Goal: Task Accomplishment & Management: Complete application form

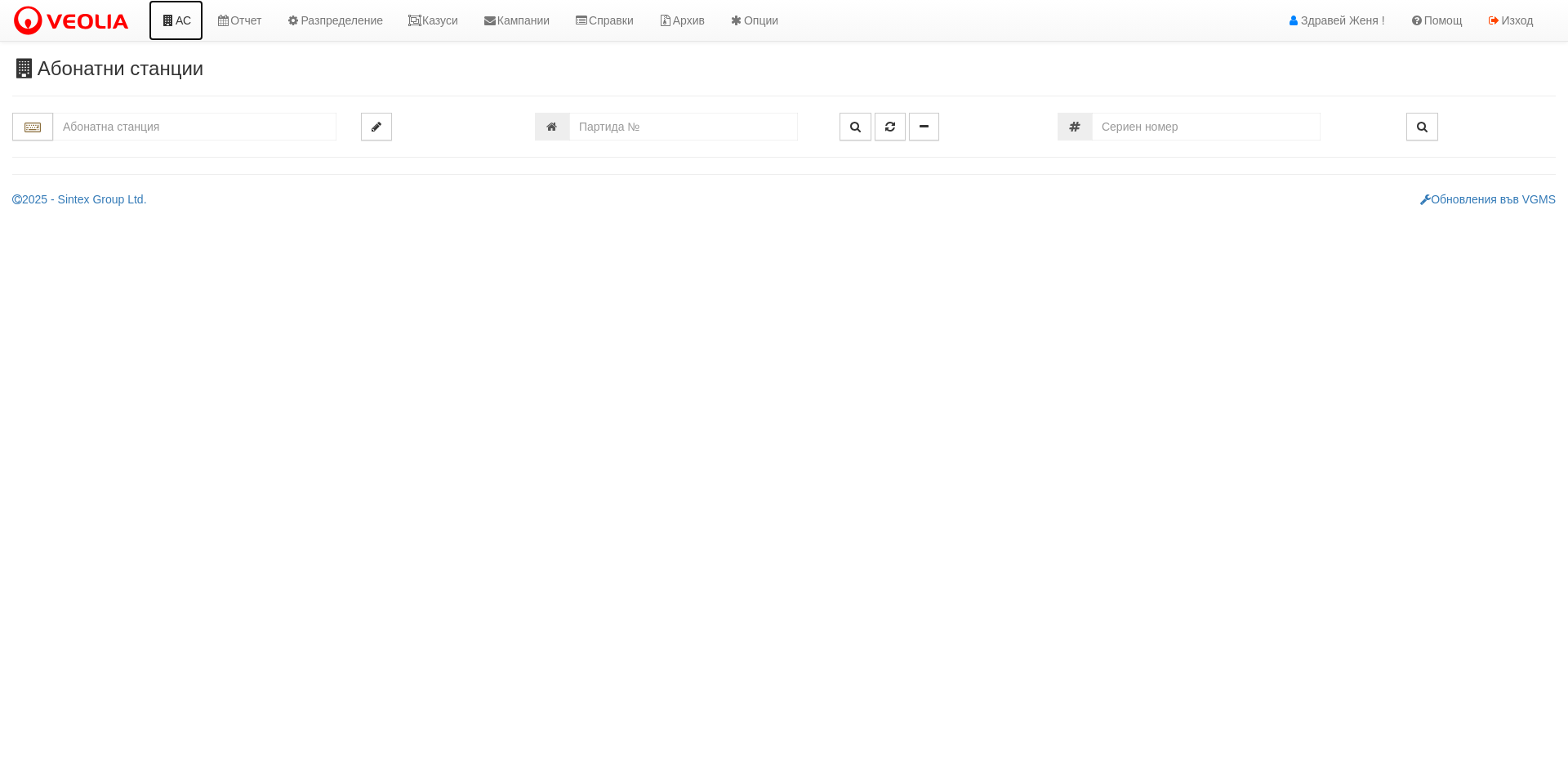
click at [178, 25] on link "АС" at bounding box center [176, 20] width 55 height 41
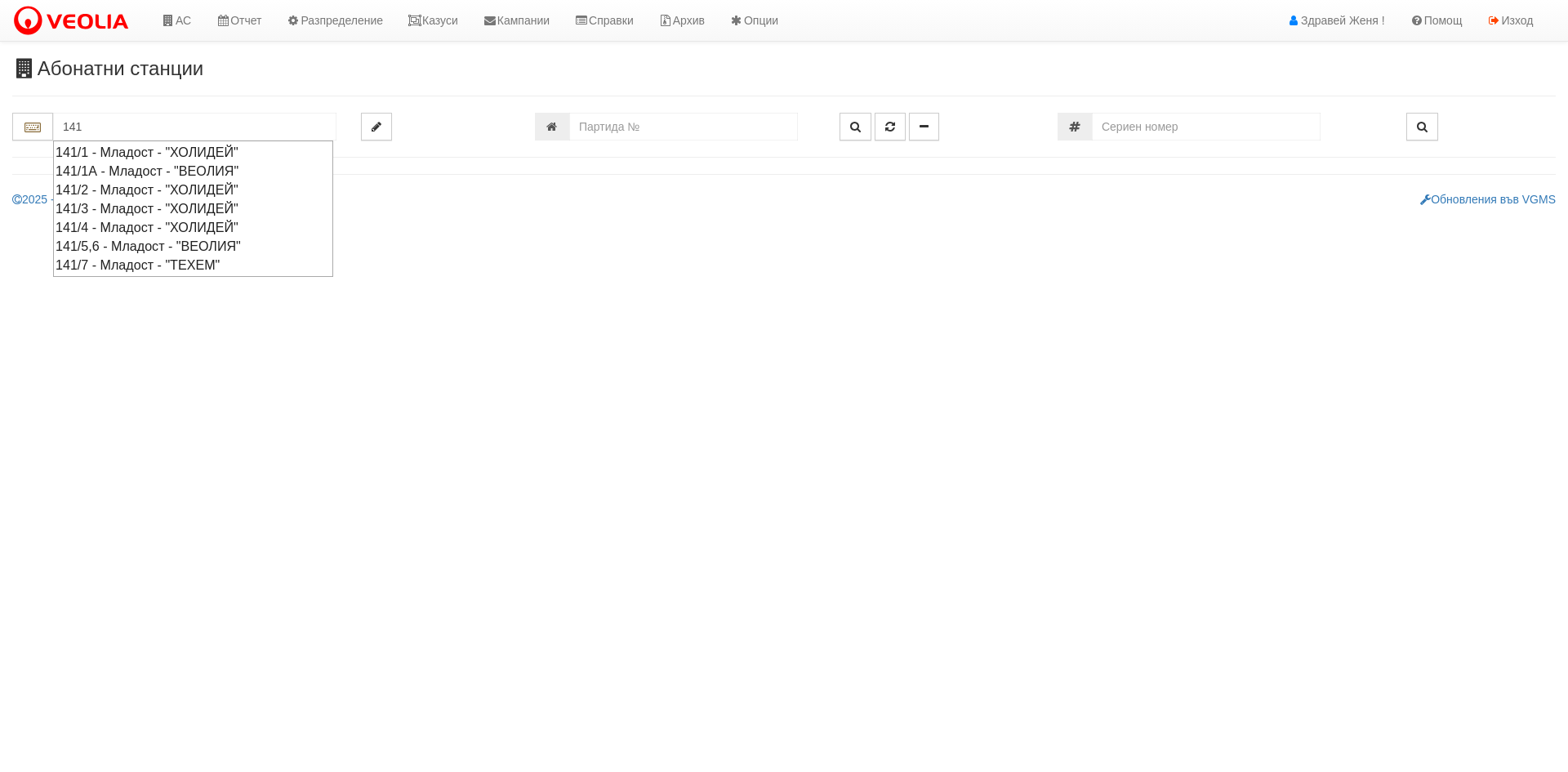
click at [136, 212] on div "141/3 - Младост - "ХОЛИДЕЙ"" at bounding box center [193, 209] width 276 height 19
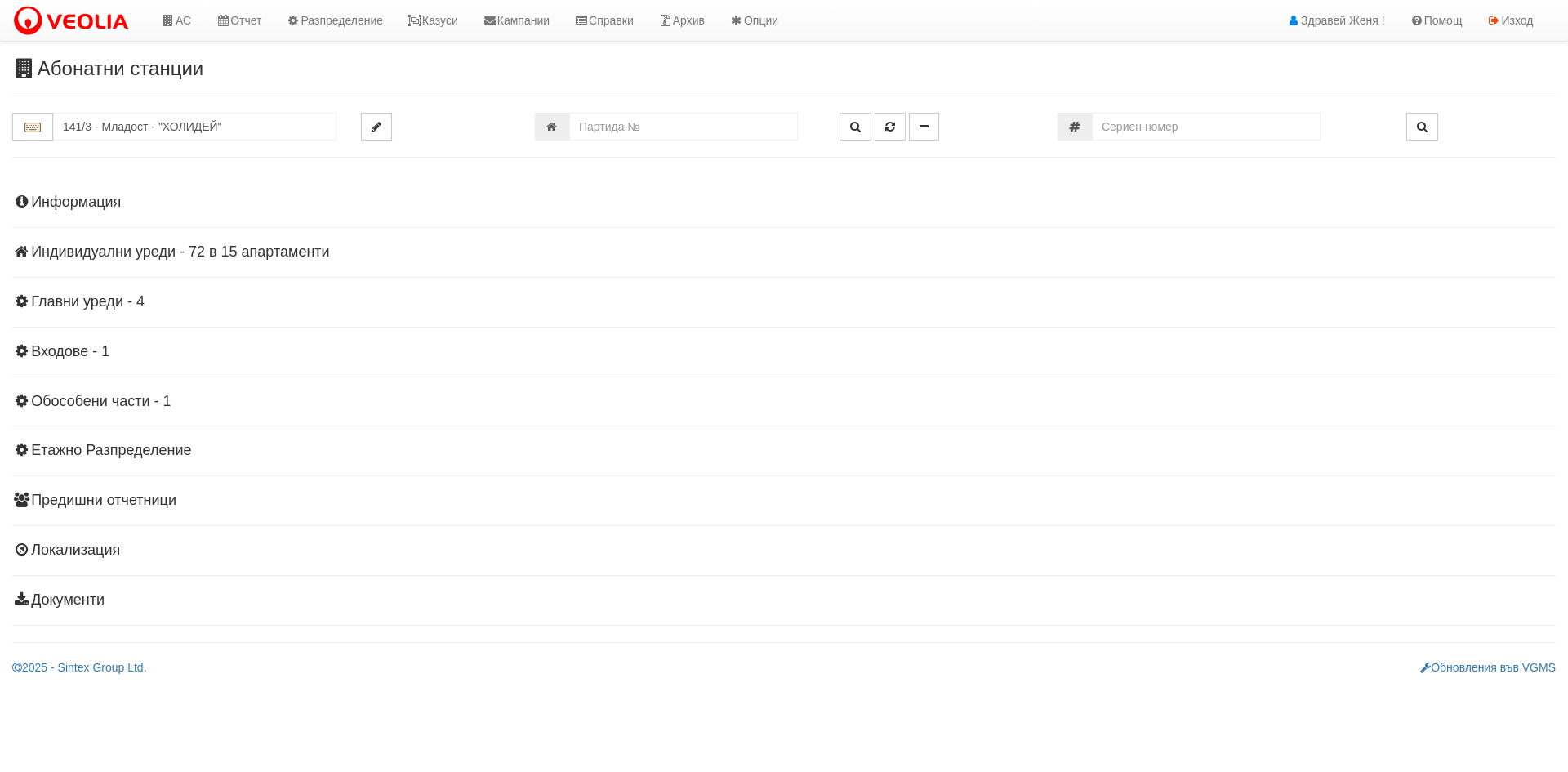
click at [245, 248] on h4 "Индивидуални уреди - 72 в 15 апартаменти" at bounding box center [783, 253] width 1543 height 16
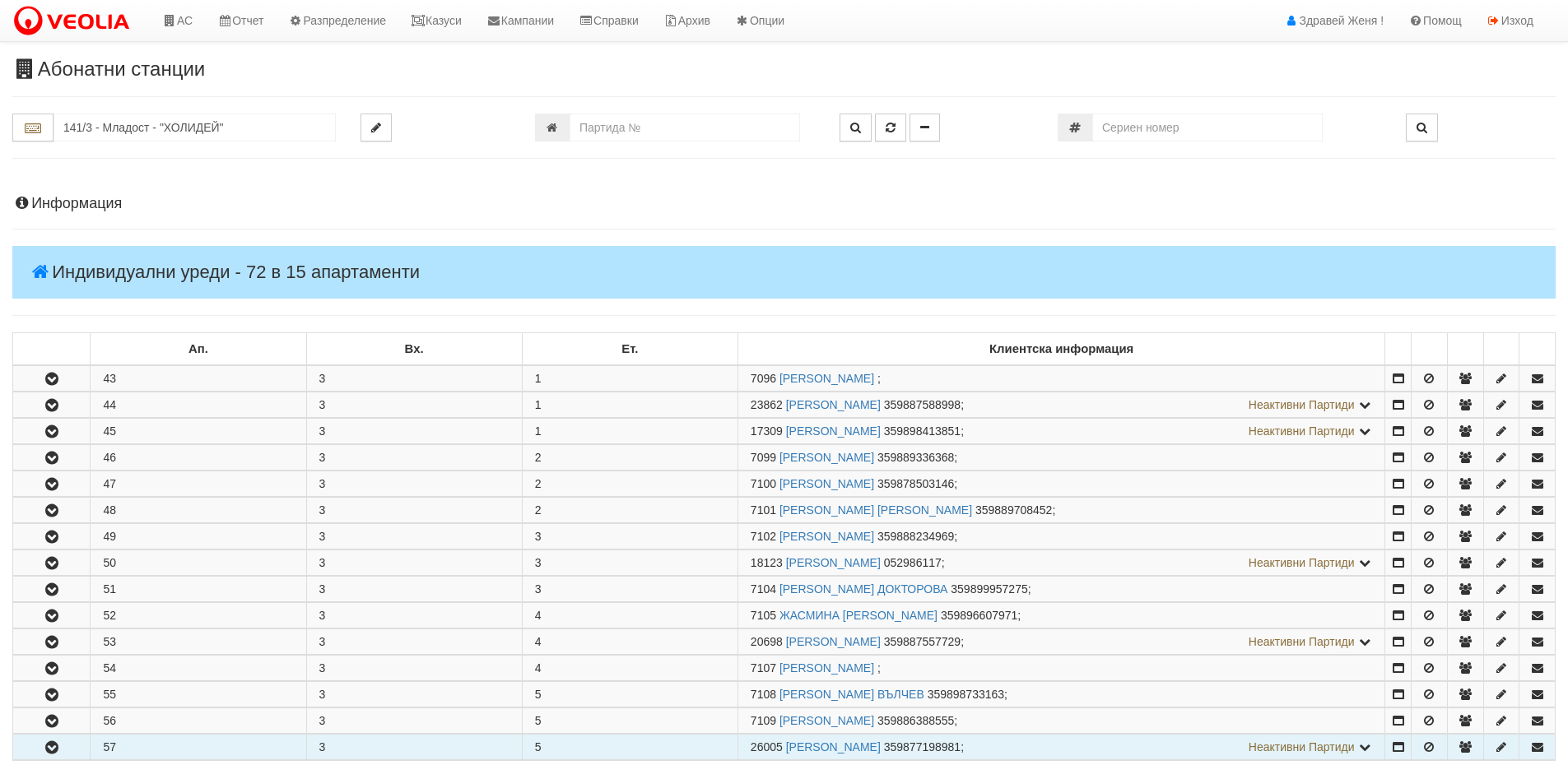
click at [65, 744] on button "button" at bounding box center [51, 747] width 77 height 25
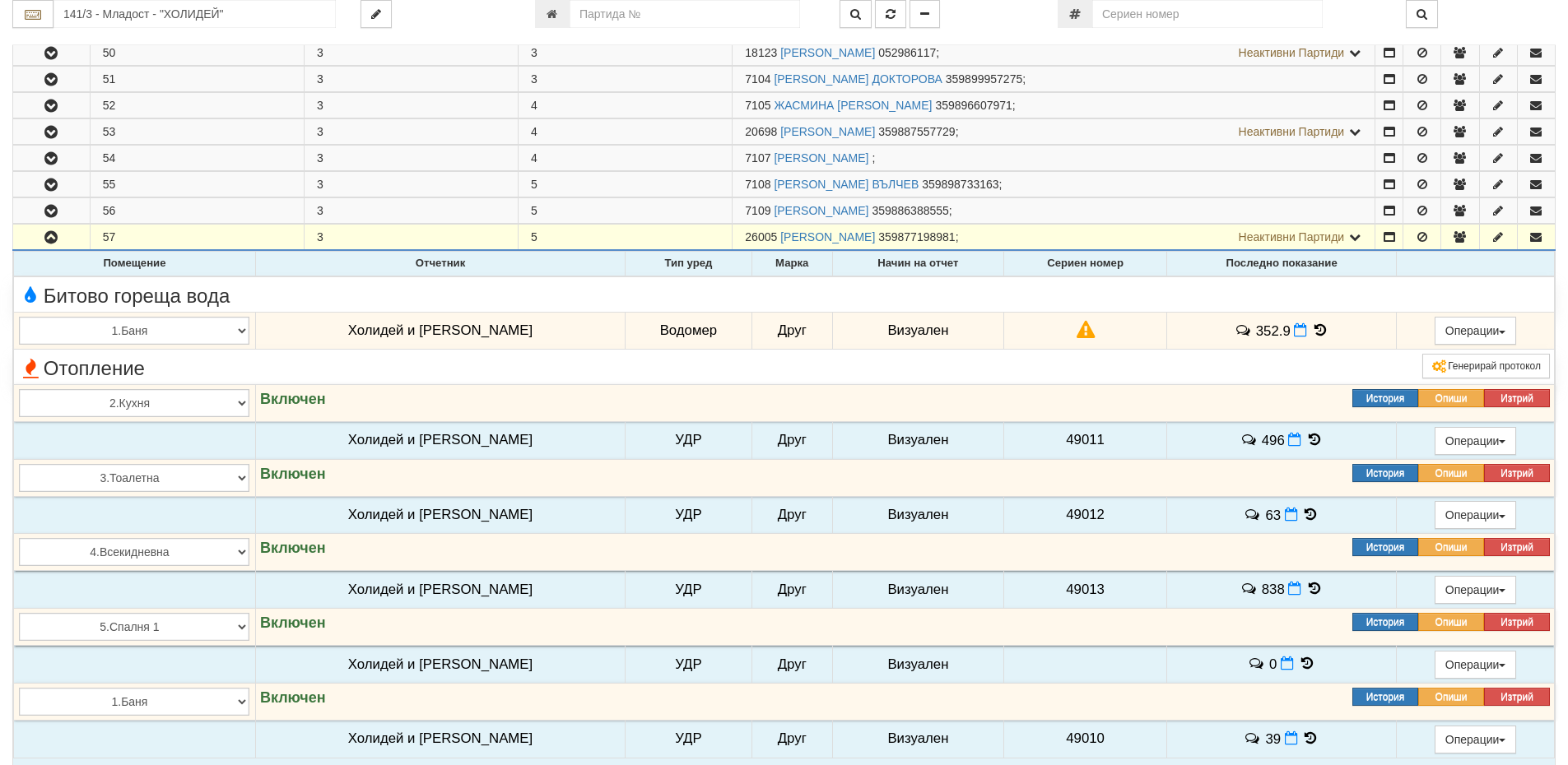
scroll to position [576, 0]
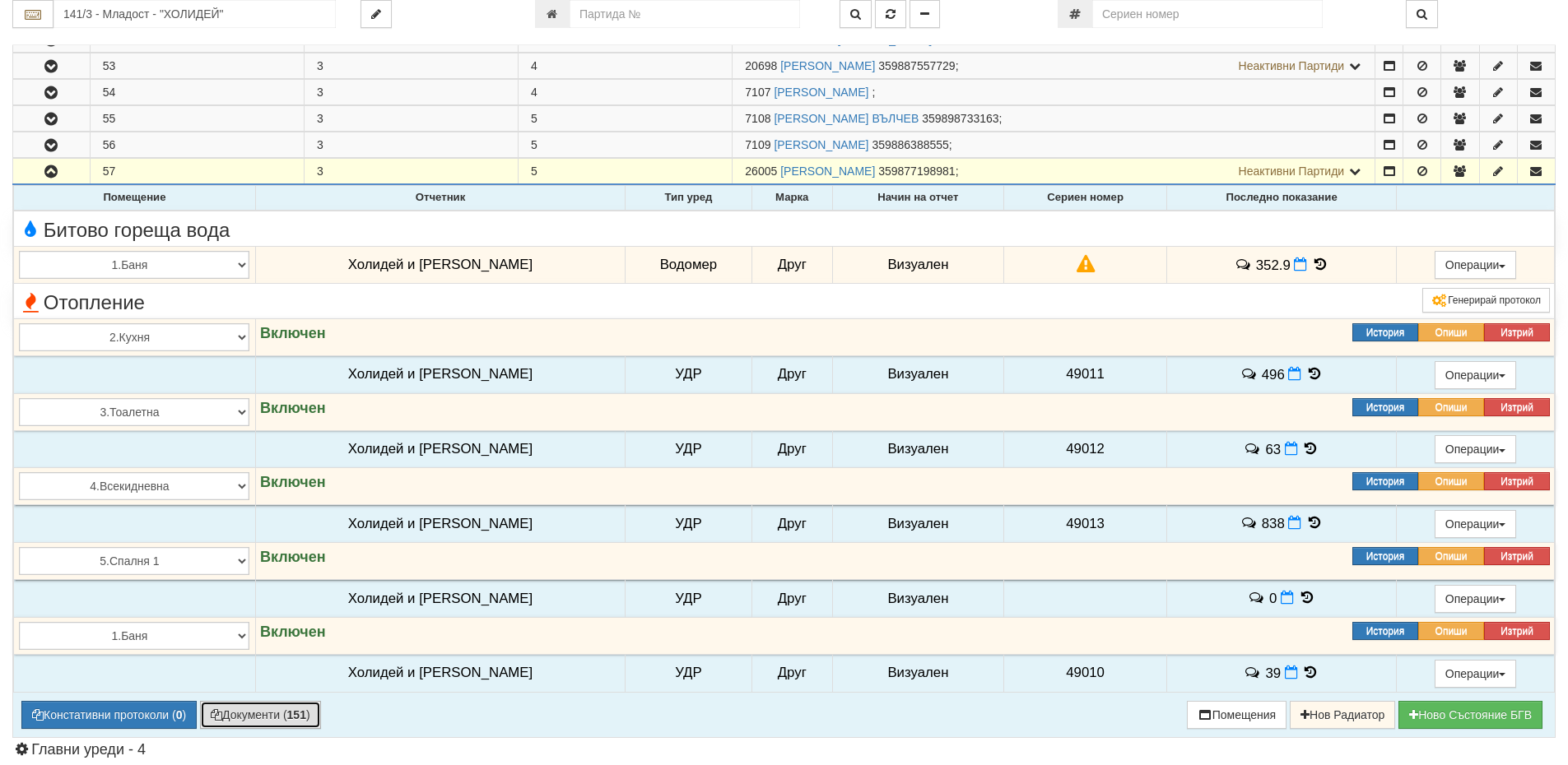
click at [260, 720] on button "Документи ( 151 )" at bounding box center [260, 715] width 121 height 28
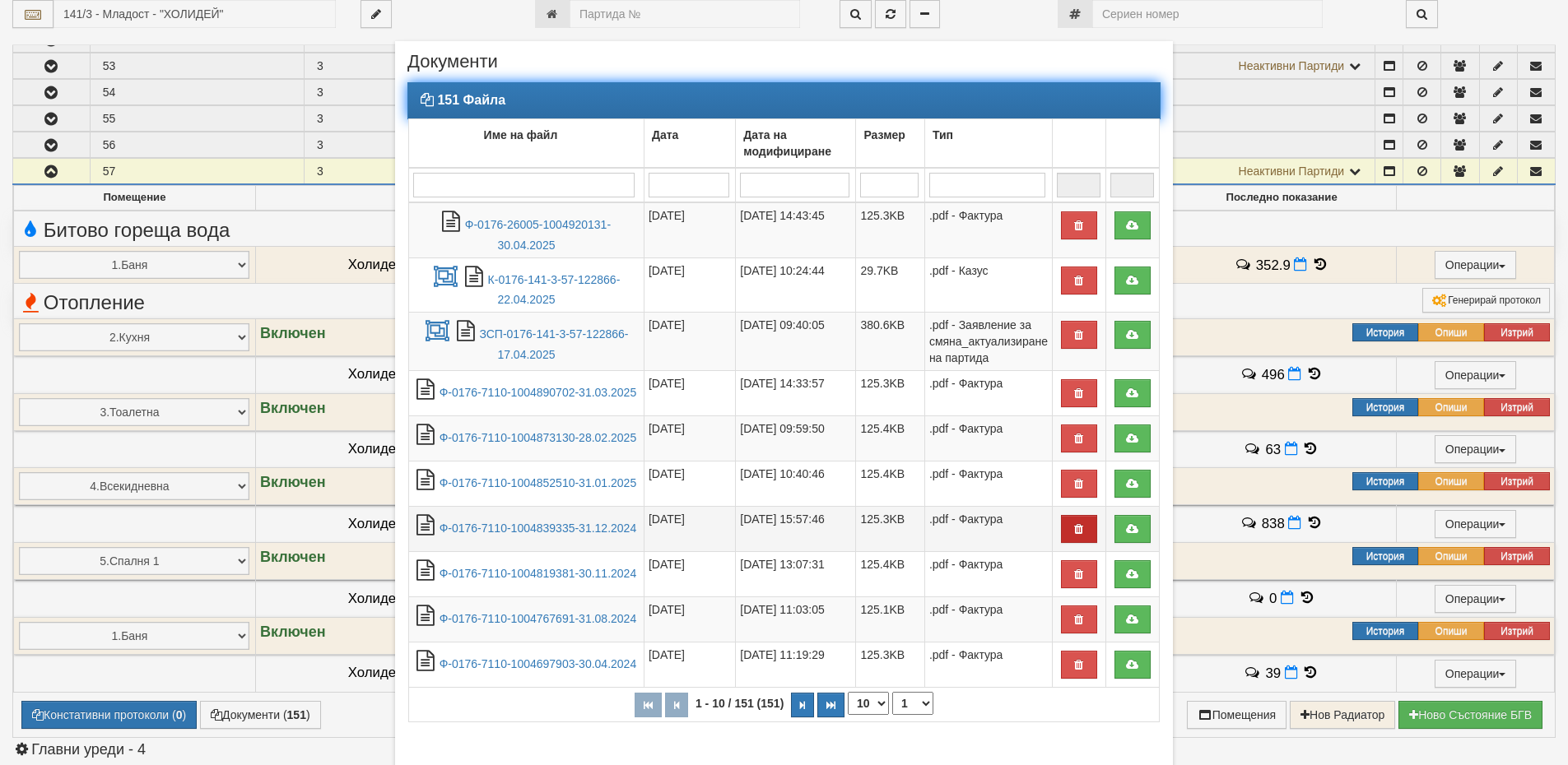
scroll to position [116, 0]
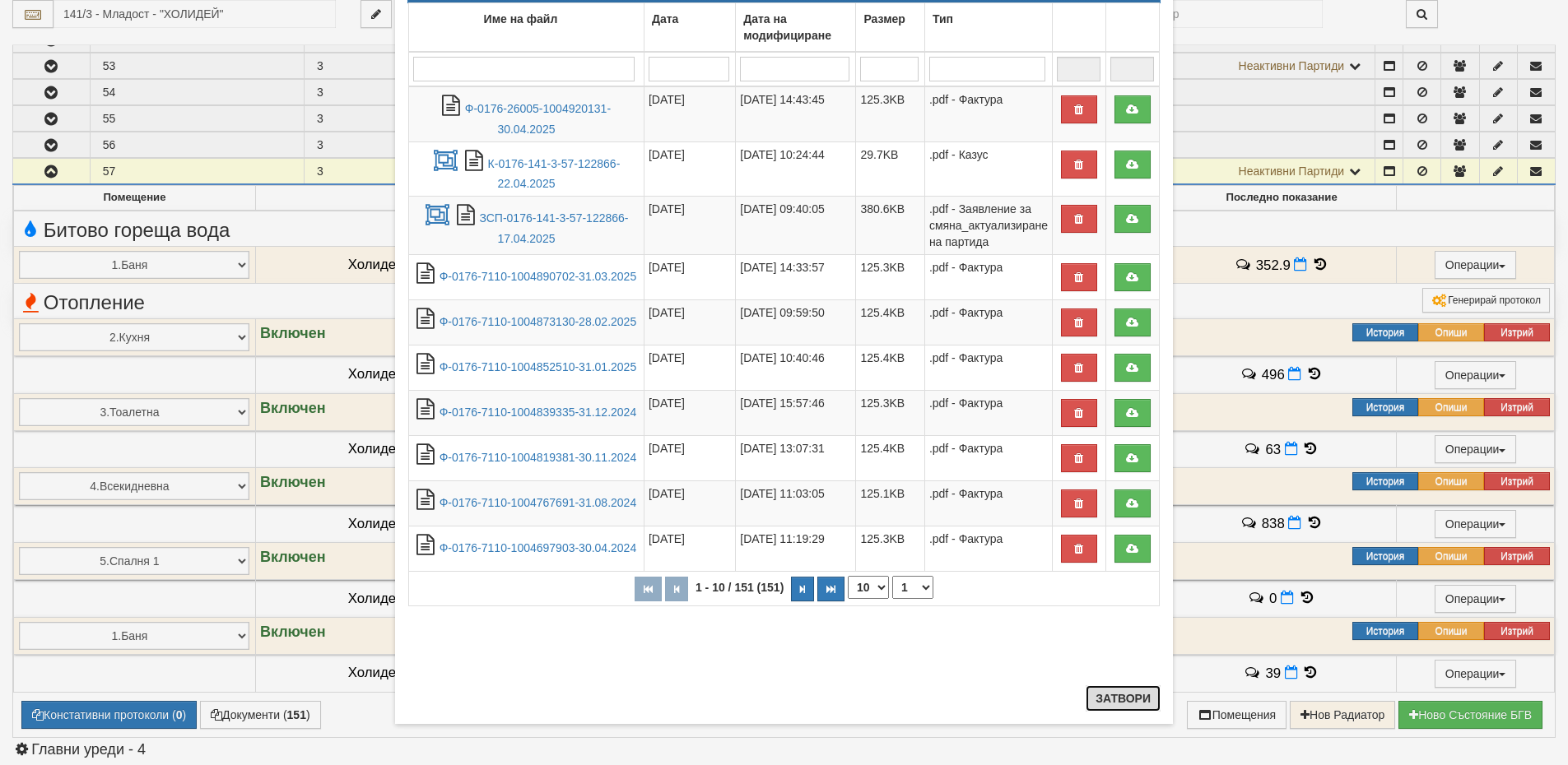
click at [1131, 697] on button "Затвори" at bounding box center [1122, 699] width 75 height 27
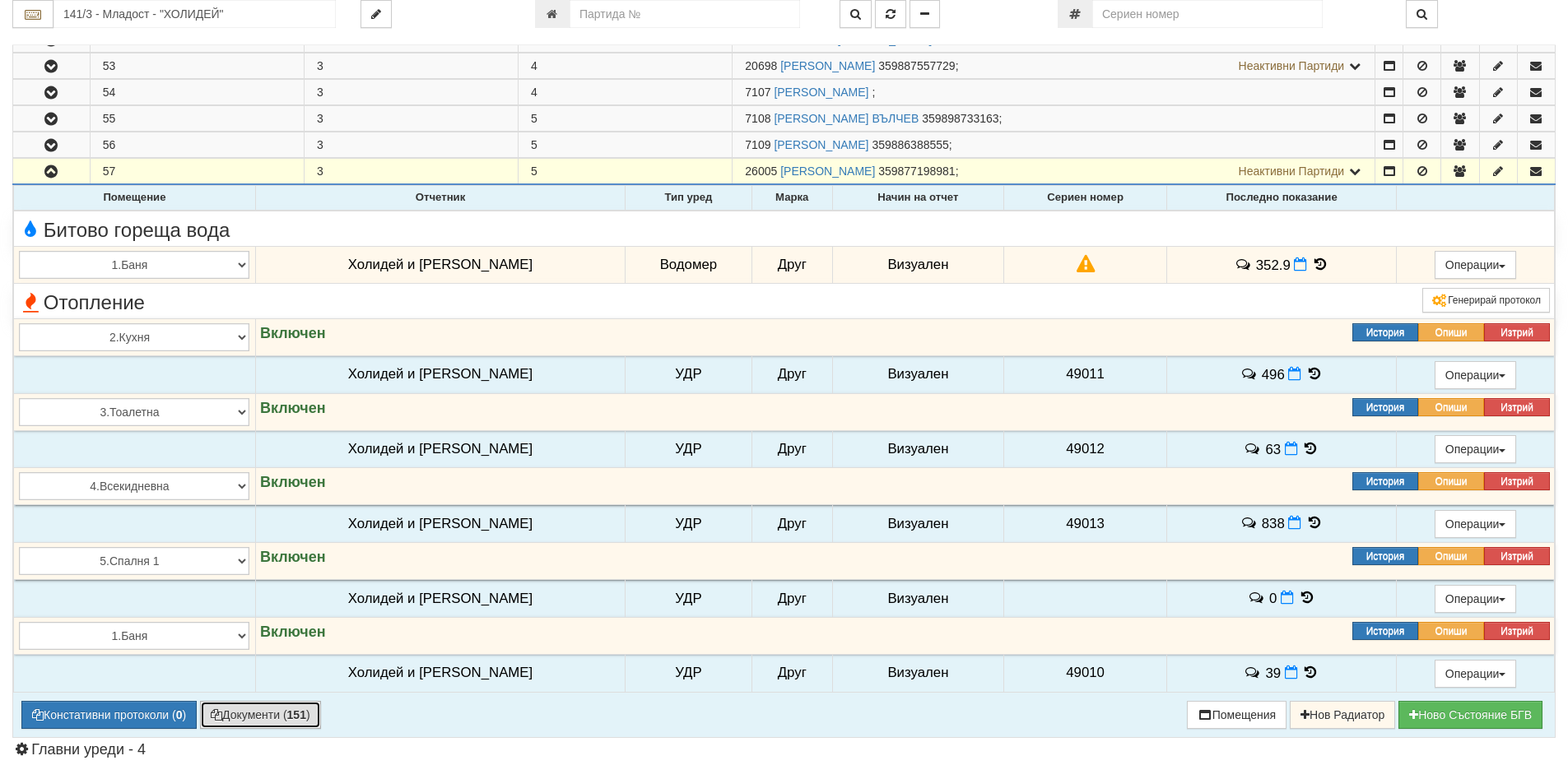
click at [285, 723] on button "Документи ( 151 )" at bounding box center [260, 715] width 121 height 28
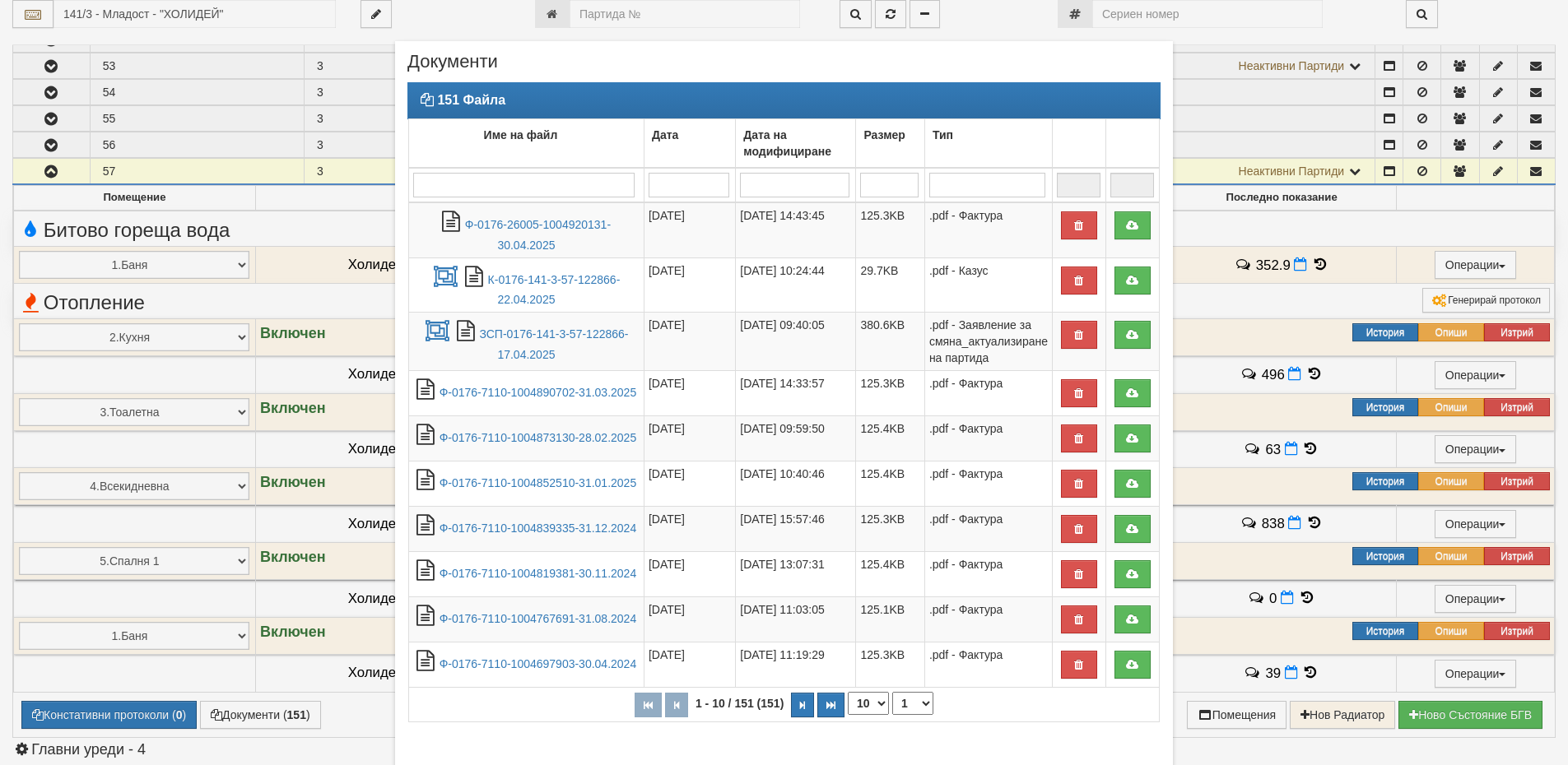
click at [128, 715] on div "× Документи 151 Файла Име на файл Дата Дата на модифициране Размер Тип 1 - 10 /…" at bounding box center [784, 382] width 1568 height 765
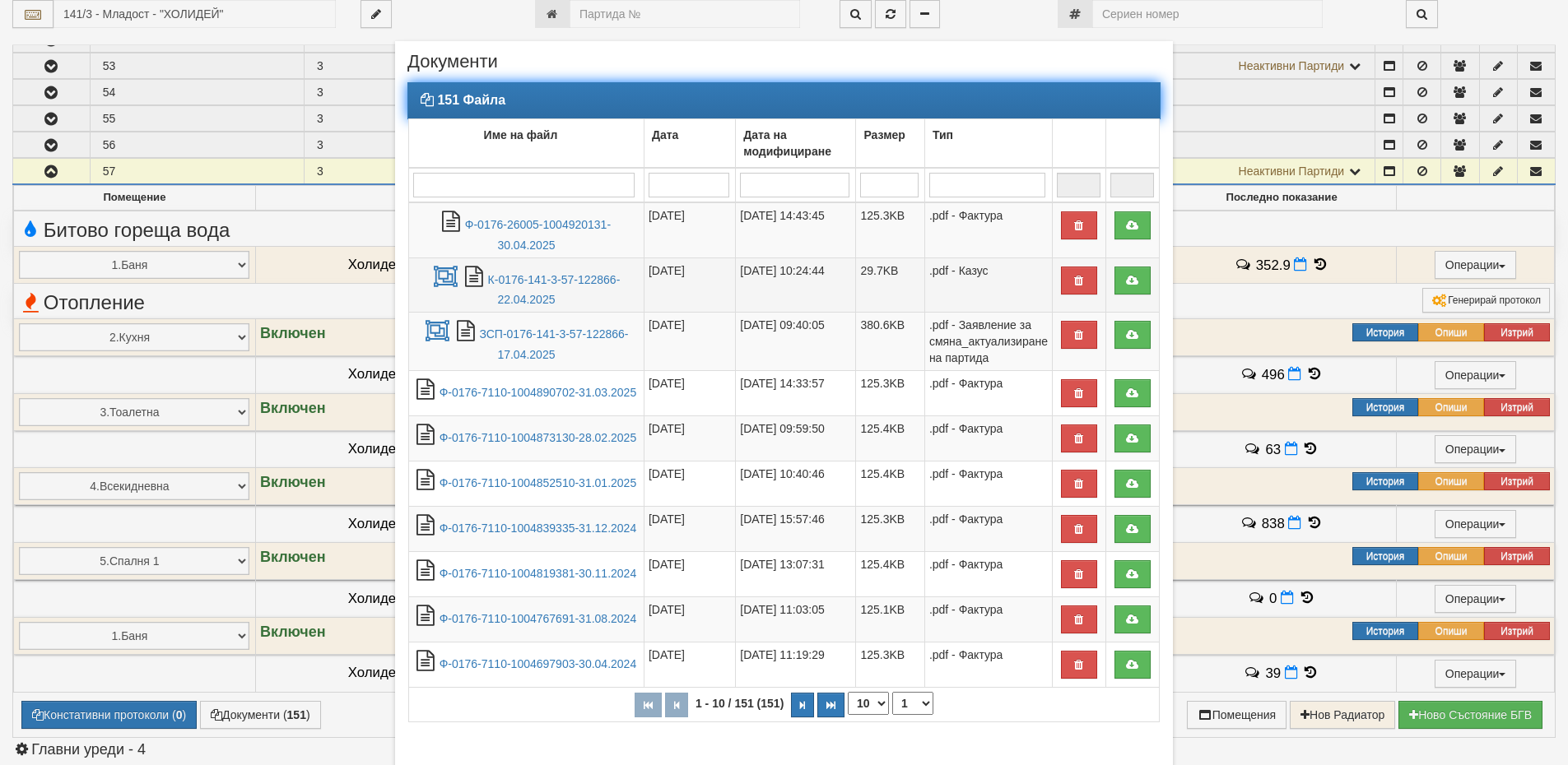
click at [551, 292] on td "К-0176-141-3-57-122866-22.04.2025" at bounding box center [526, 285] width 235 height 55
click at [567, 281] on link "К-0176-141-3-57-122866-22.04.2025" at bounding box center [555, 290] width 133 height 34
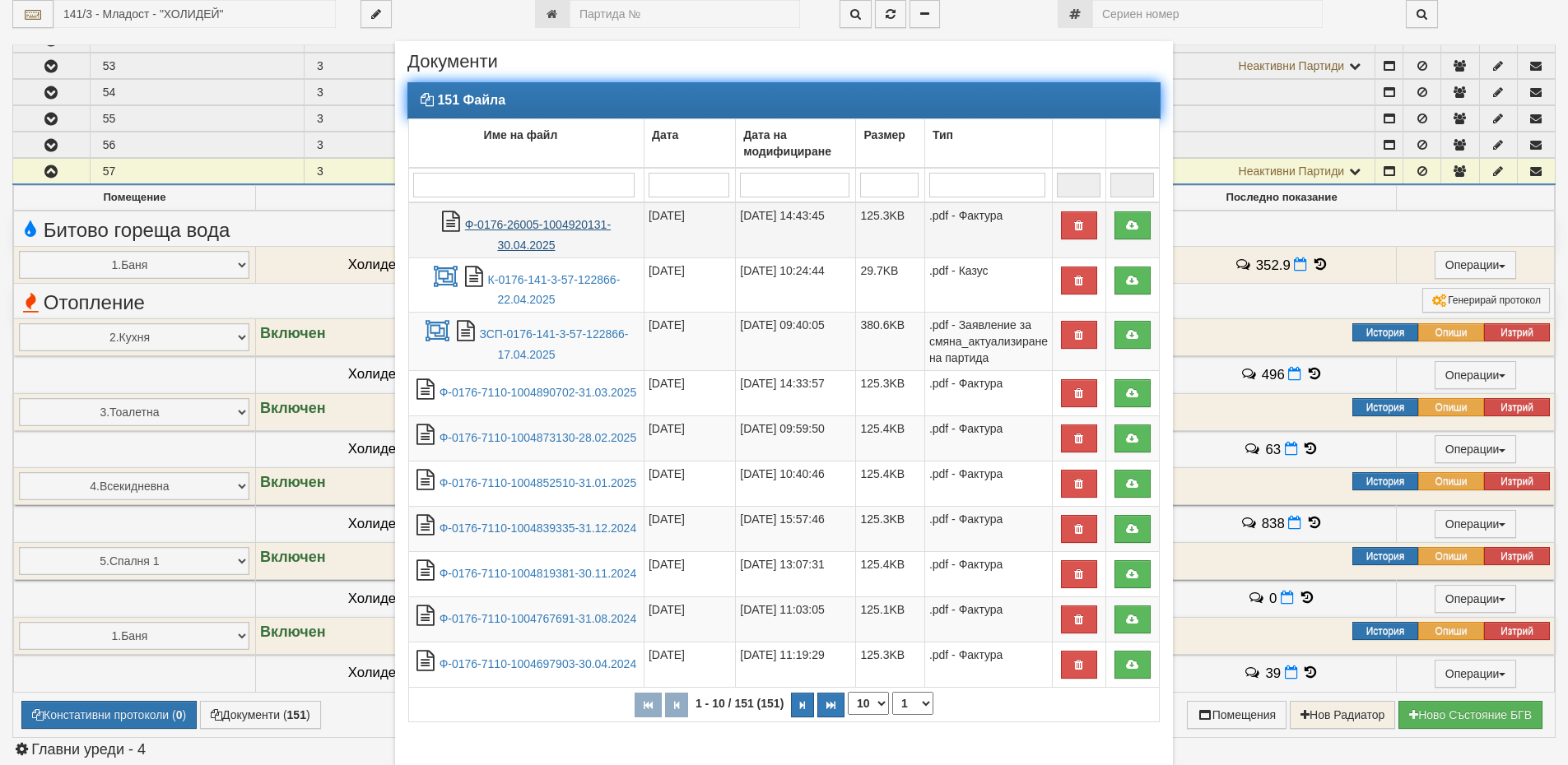
click at [516, 229] on link "Ф-0176-26005-1004920131-30.04.2025" at bounding box center [538, 234] width 146 height 34
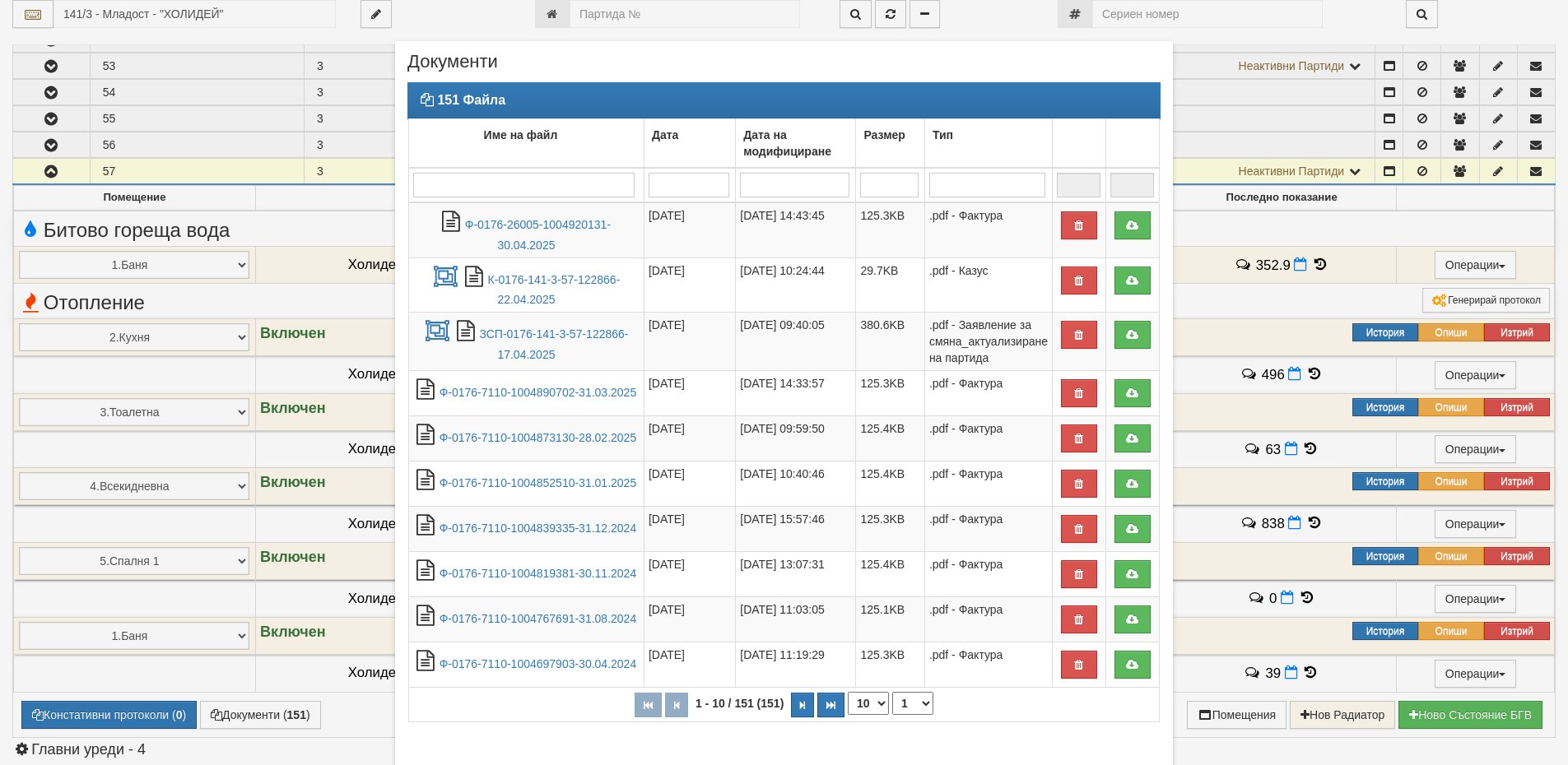
click at [272, 717] on div "× Документи 151 Файла Име на файл Дата Дата на модифициране Размер Тип 1 - 10 /…" at bounding box center [784, 382] width 1568 height 765
click at [327, 233] on div "× Документи 151 Файла Име на файл Дата Дата на модифициране Размер Тип 1 - 10 /…" at bounding box center [784, 440] width 963 height 881
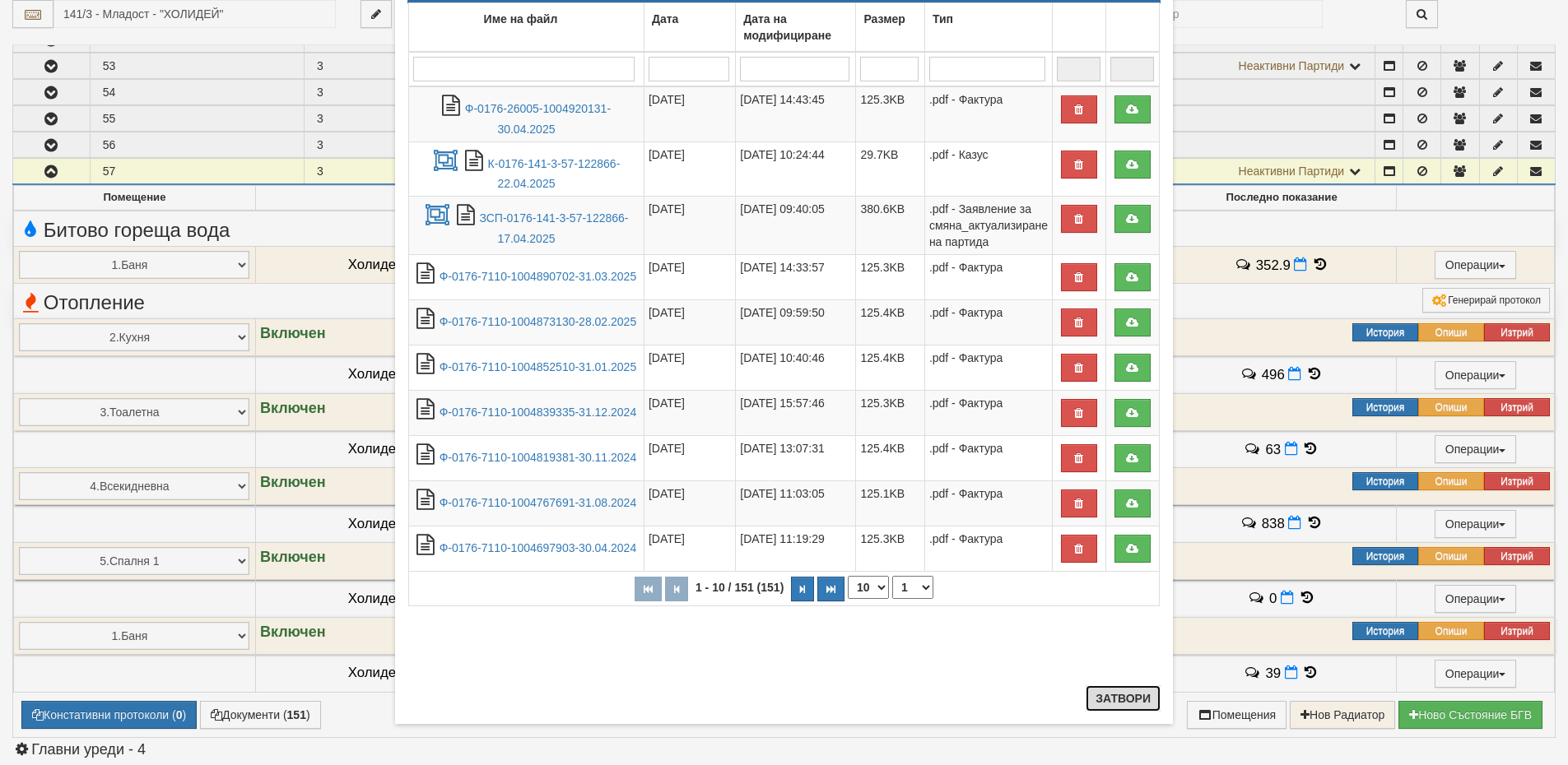
click at [1124, 703] on button "Затвори" at bounding box center [1122, 699] width 75 height 27
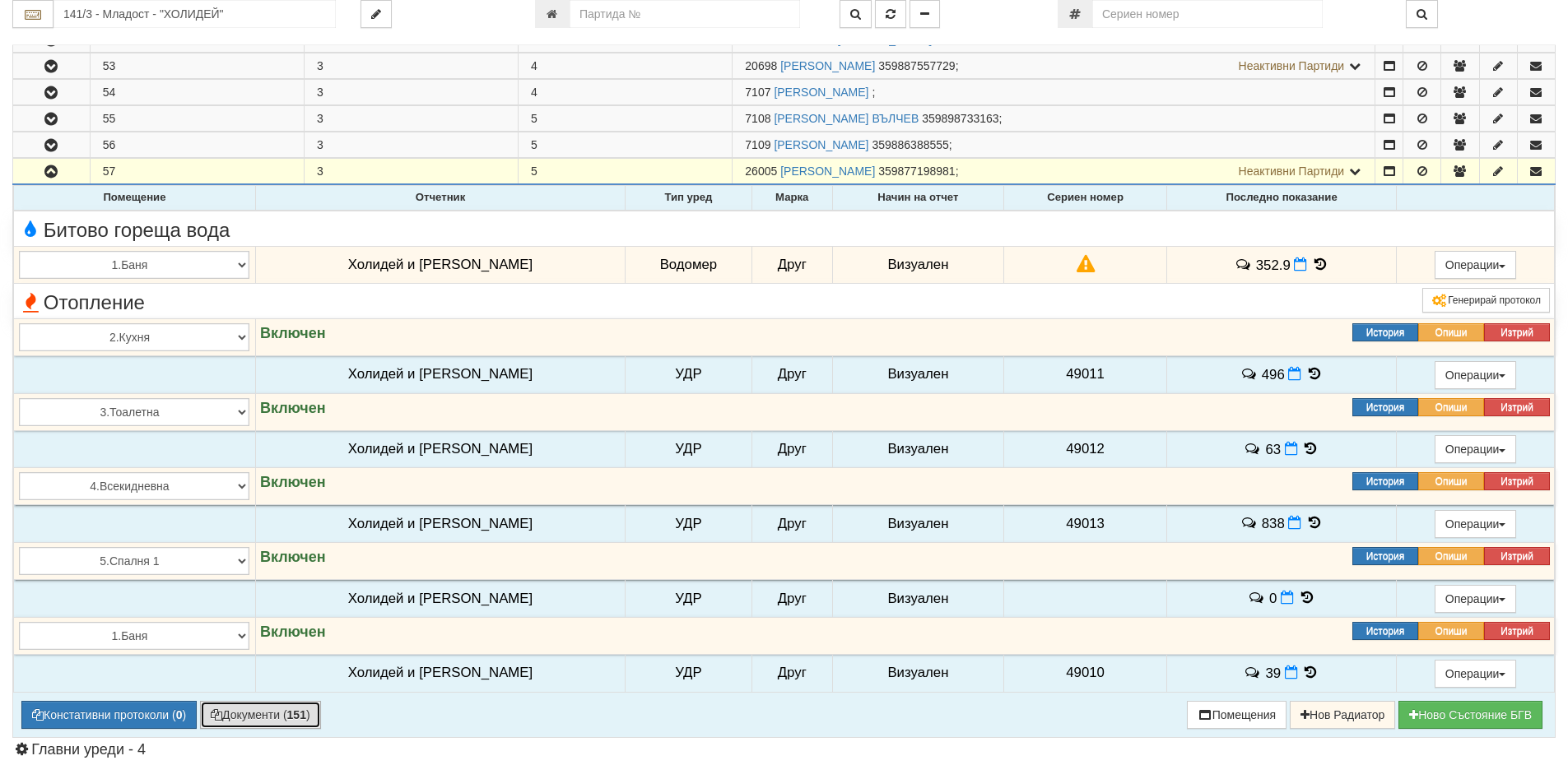
click at [290, 722] on button "Документи ( 151 )" at bounding box center [260, 715] width 121 height 28
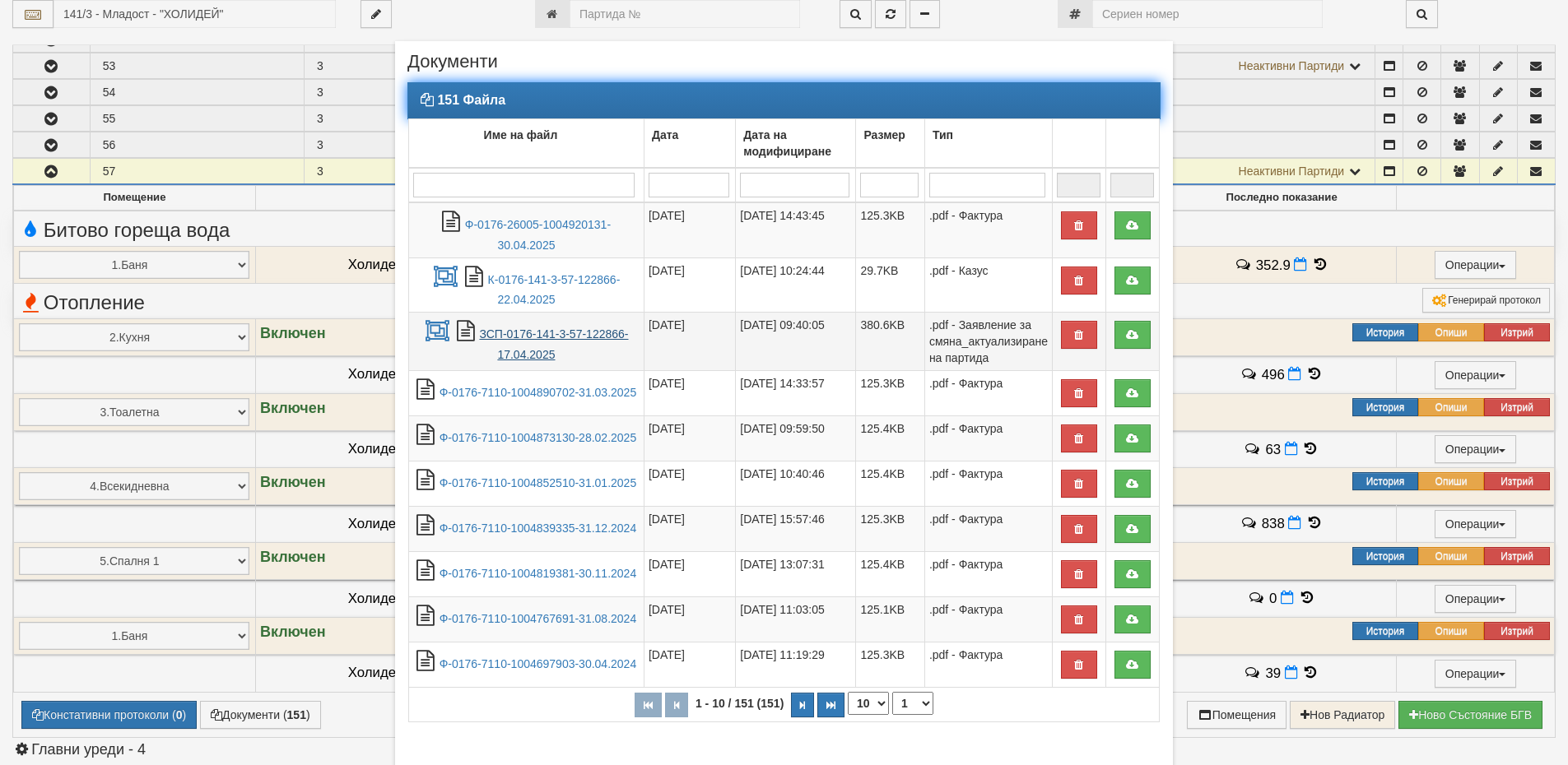
click at [581, 339] on link "ЗСП-0176-141-3-57-122866-17.04.2025" at bounding box center [553, 344] width 149 height 34
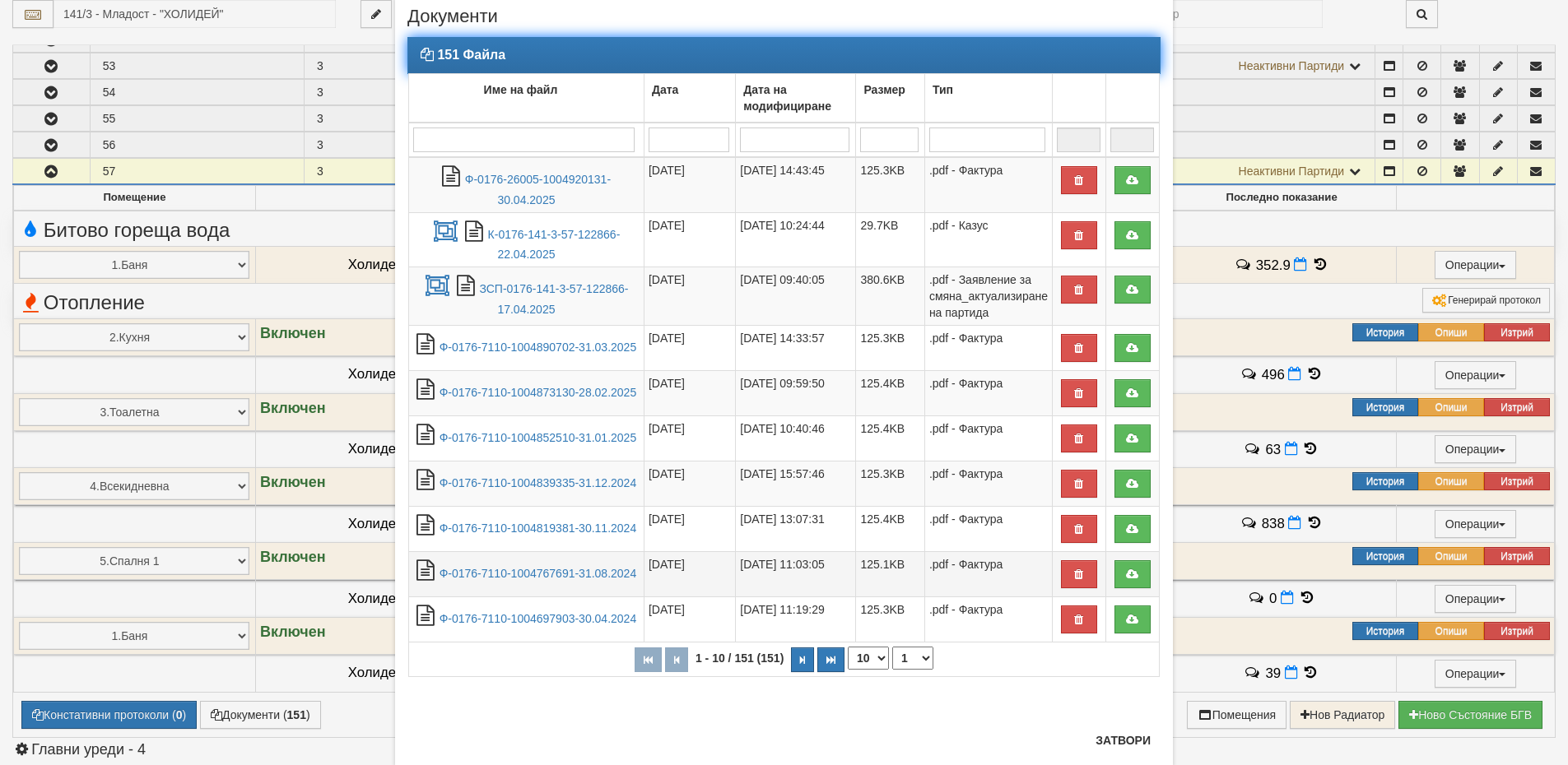
scroll to position [88, 0]
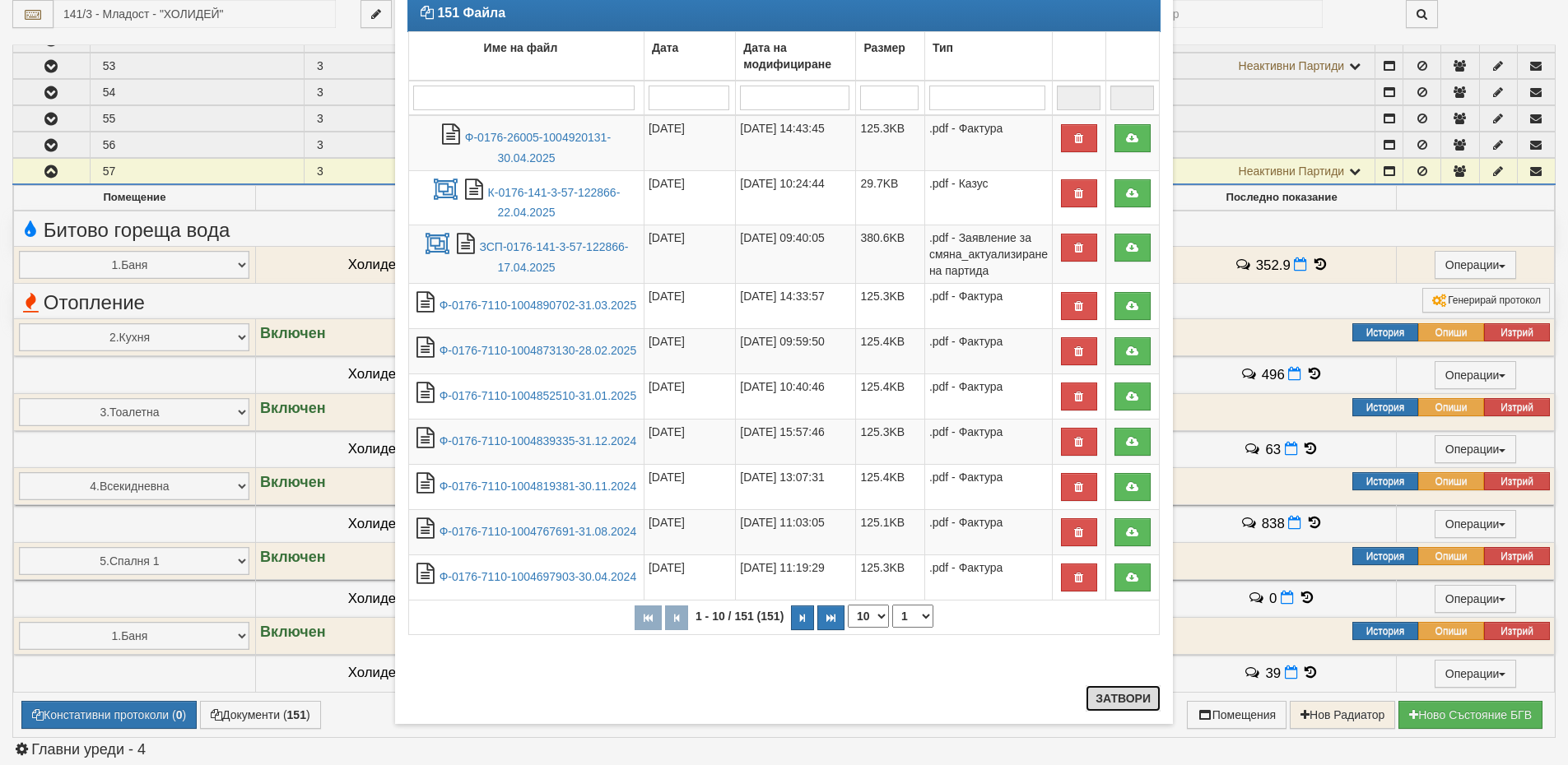
click at [1121, 696] on button "Затвори" at bounding box center [1122, 699] width 75 height 27
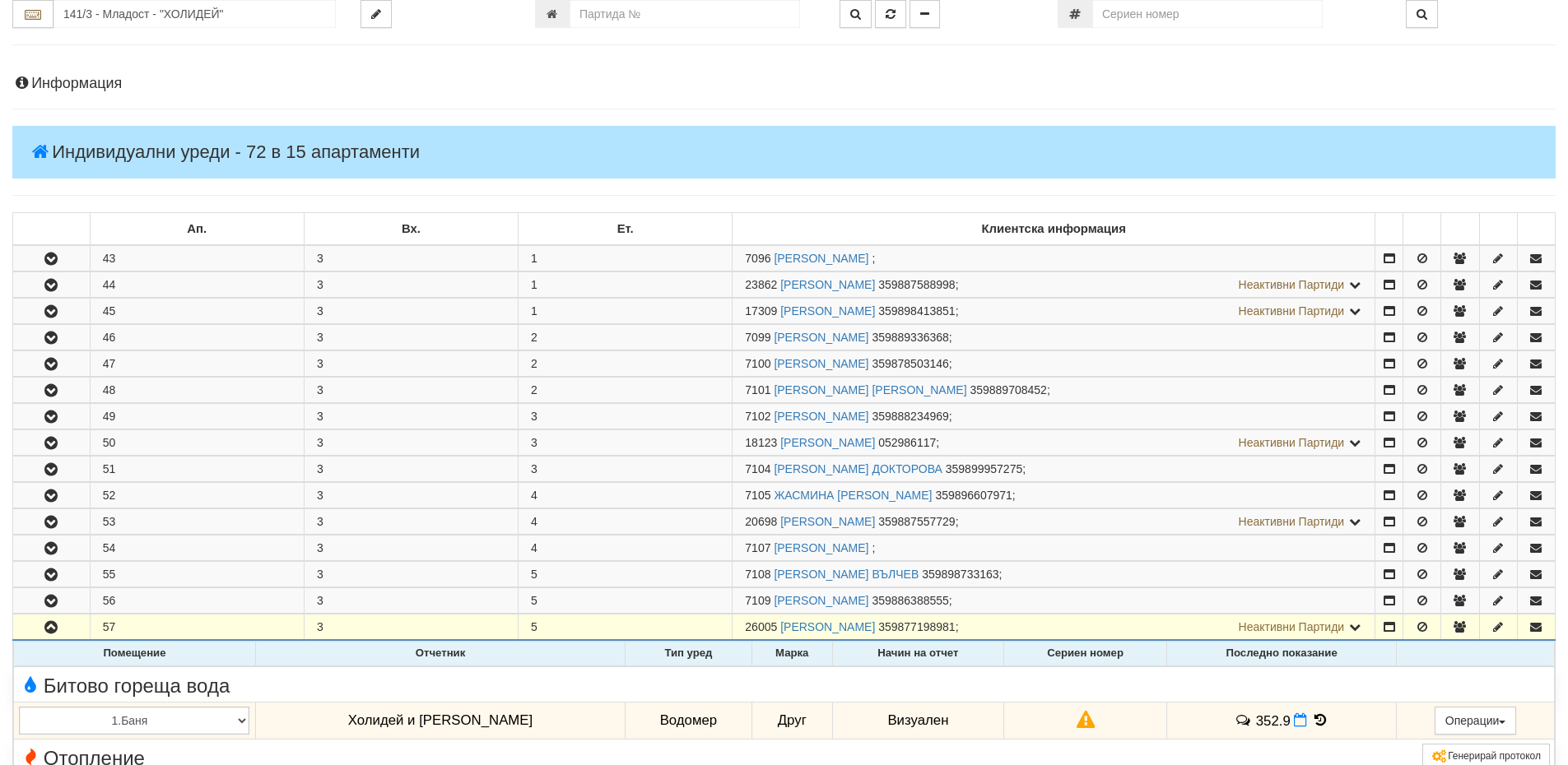
scroll to position [0, 0]
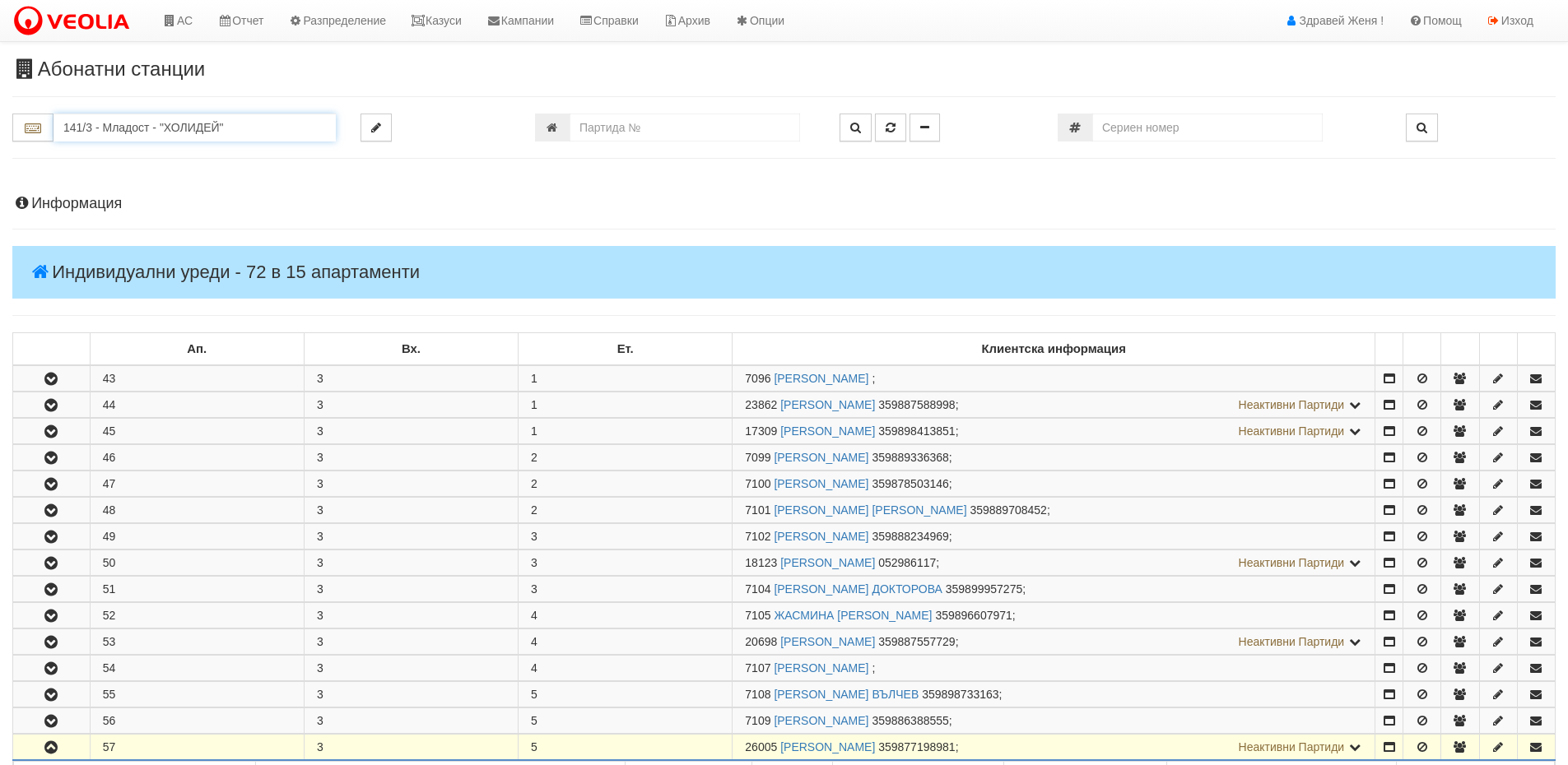
drag, startPoint x: 229, startPoint y: 125, endPoint x: 0, endPoint y: 122, distance: 229.0
click at [0, 122] on div "141/3 - Младост - "ХОЛИДЕЙ"" at bounding box center [174, 127] width 348 height 28
type input "a"
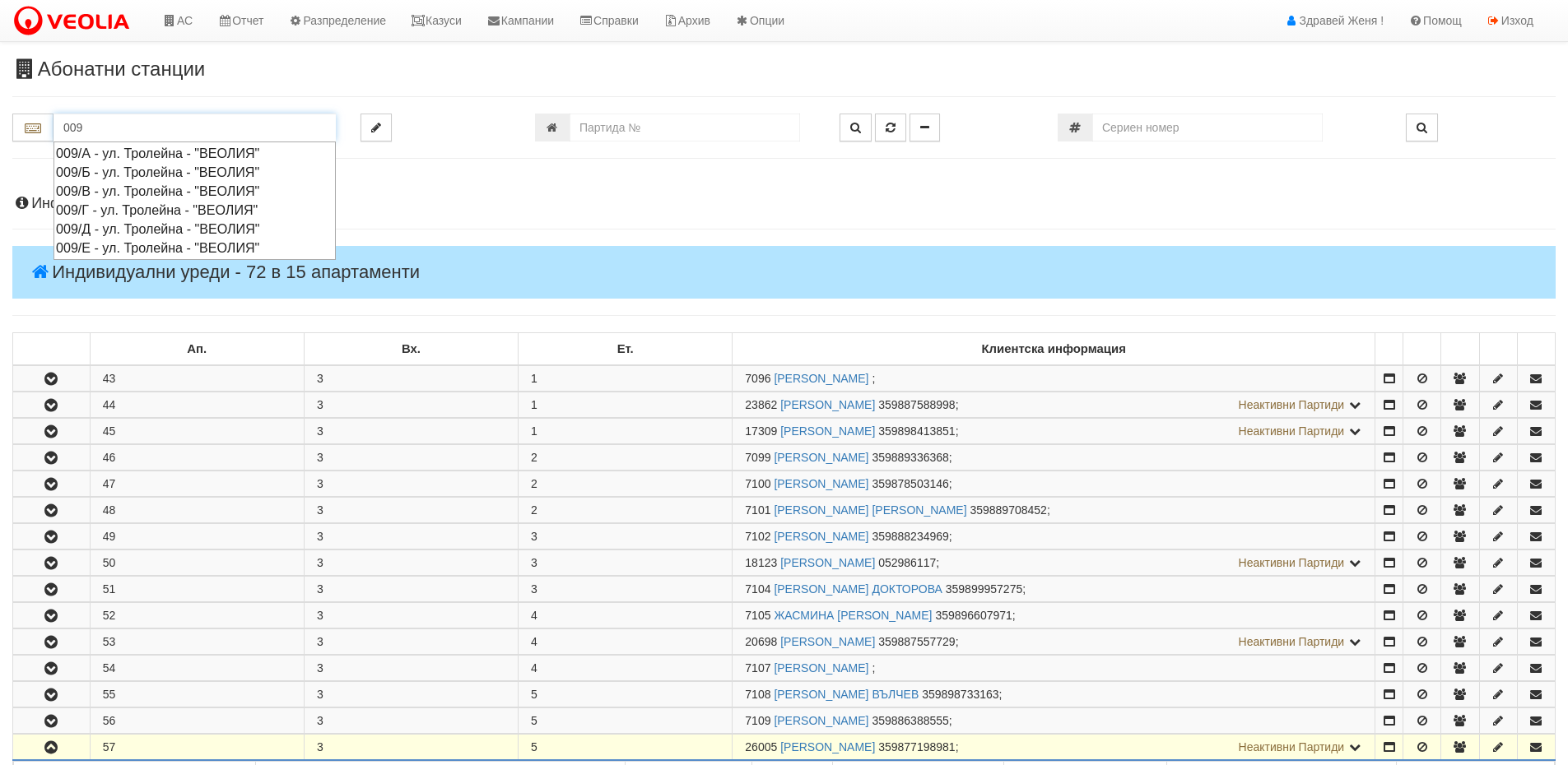
click at [103, 156] on div "009/А - ул. Тролейна - "ВЕОЛИЯ"" at bounding box center [195, 153] width 278 height 19
type input "009/А - ул. Тролейна - "ВЕОЛИЯ""
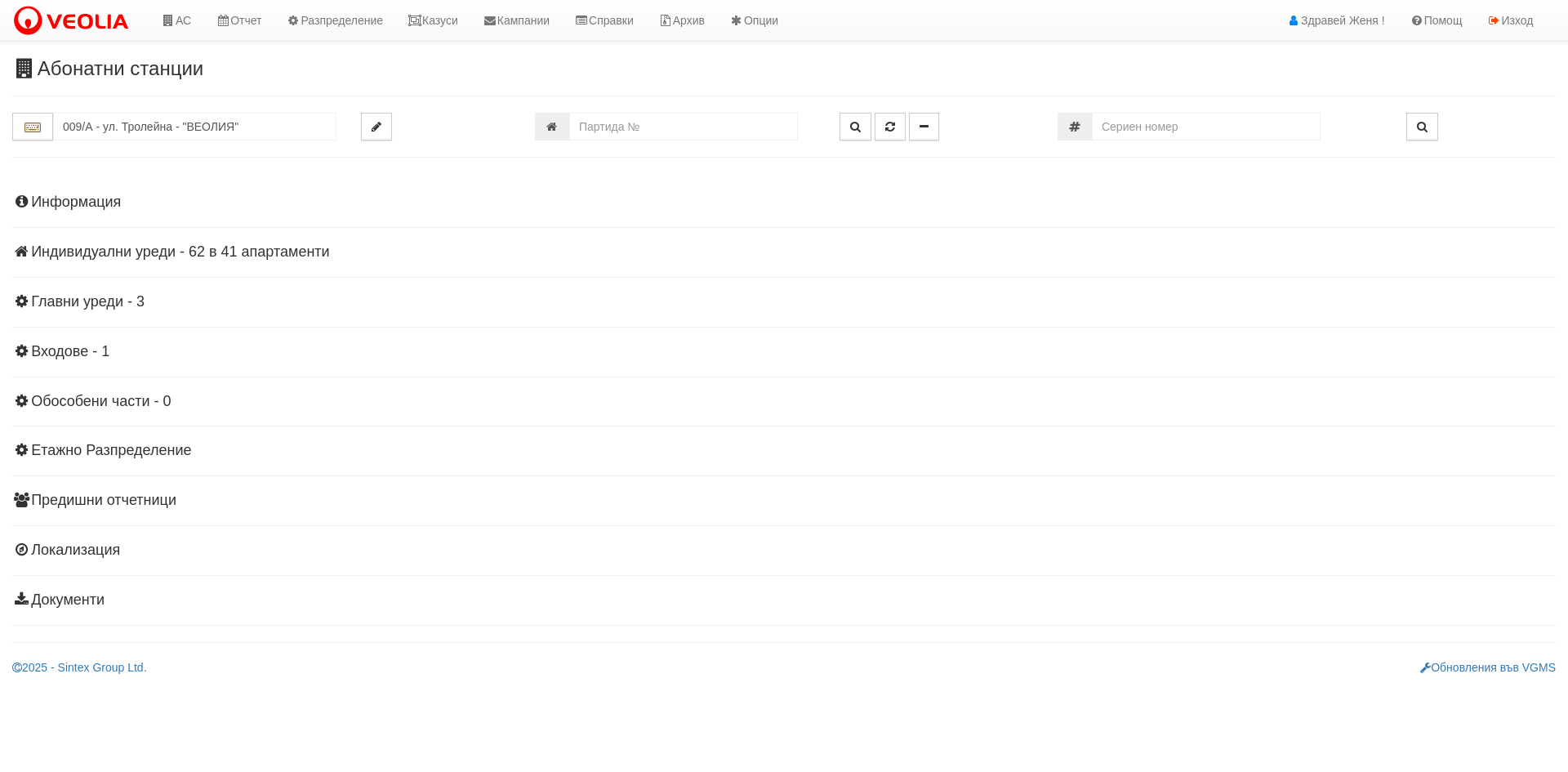
click at [218, 248] on h4 "Индивидуални уреди - 62 в 41 апартаменти" at bounding box center [783, 253] width 1543 height 16
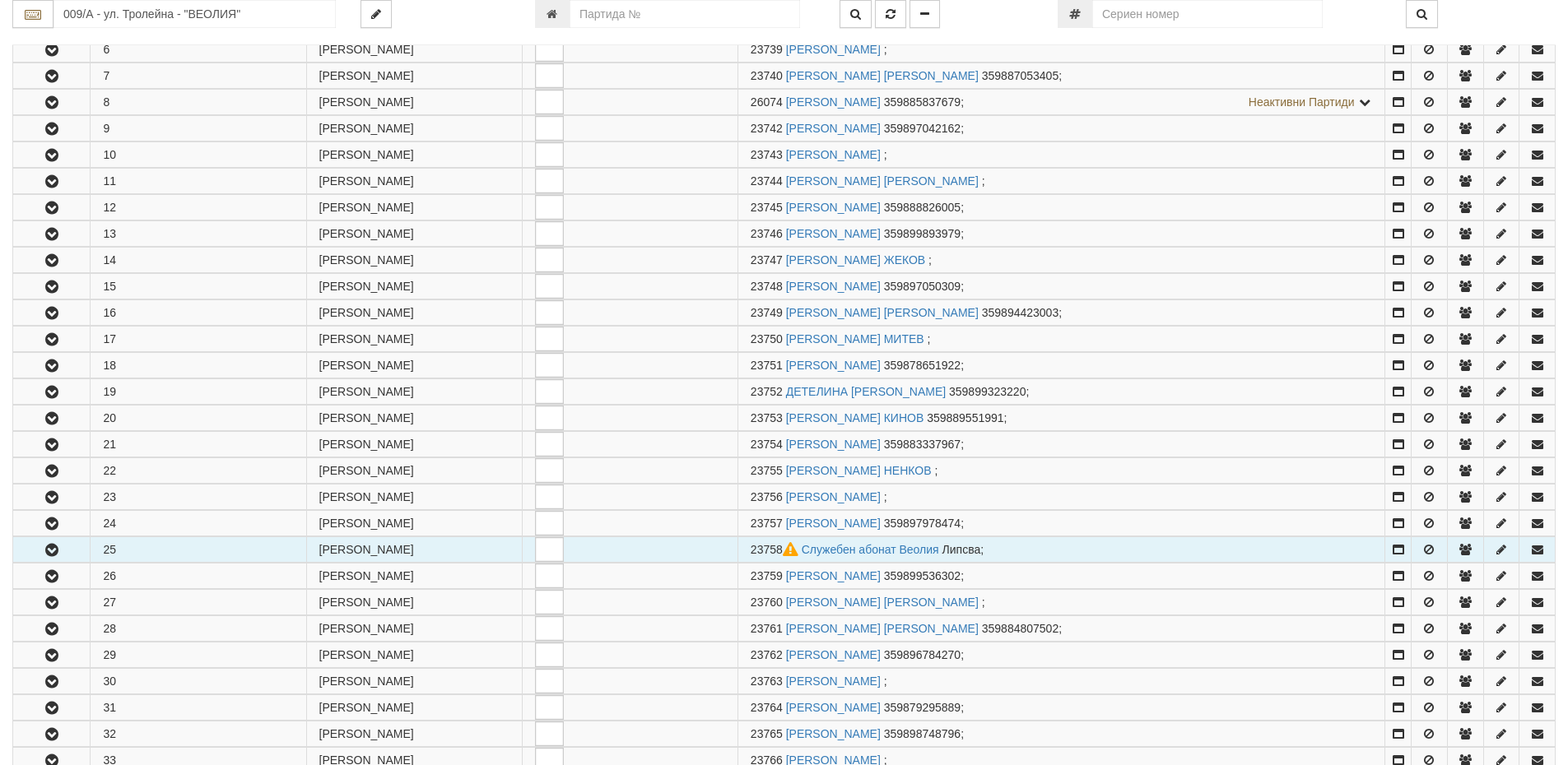
scroll to position [576, 0]
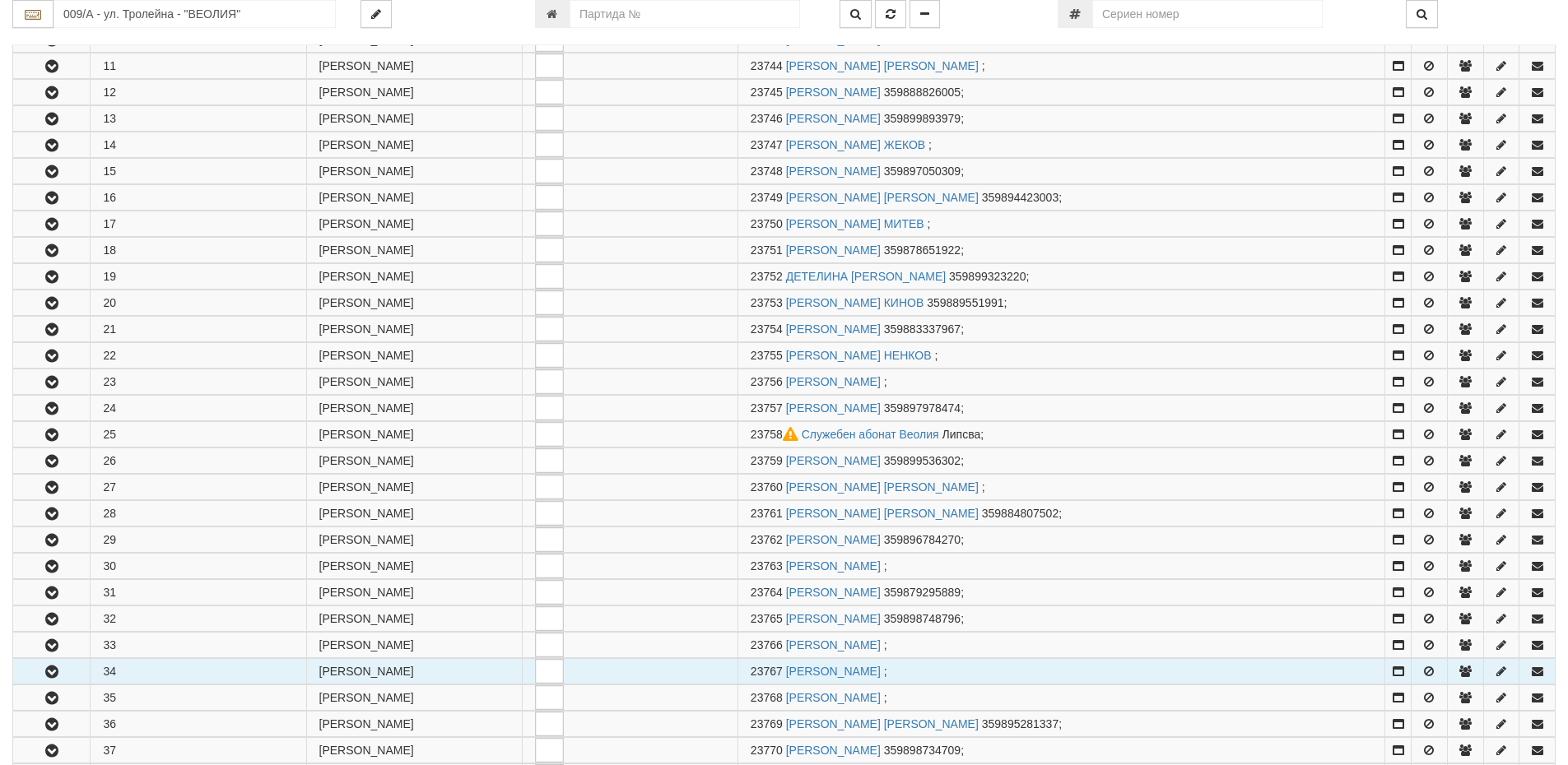
click at [54, 673] on icon "button" at bounding box center [51, 672] width 19 height 11
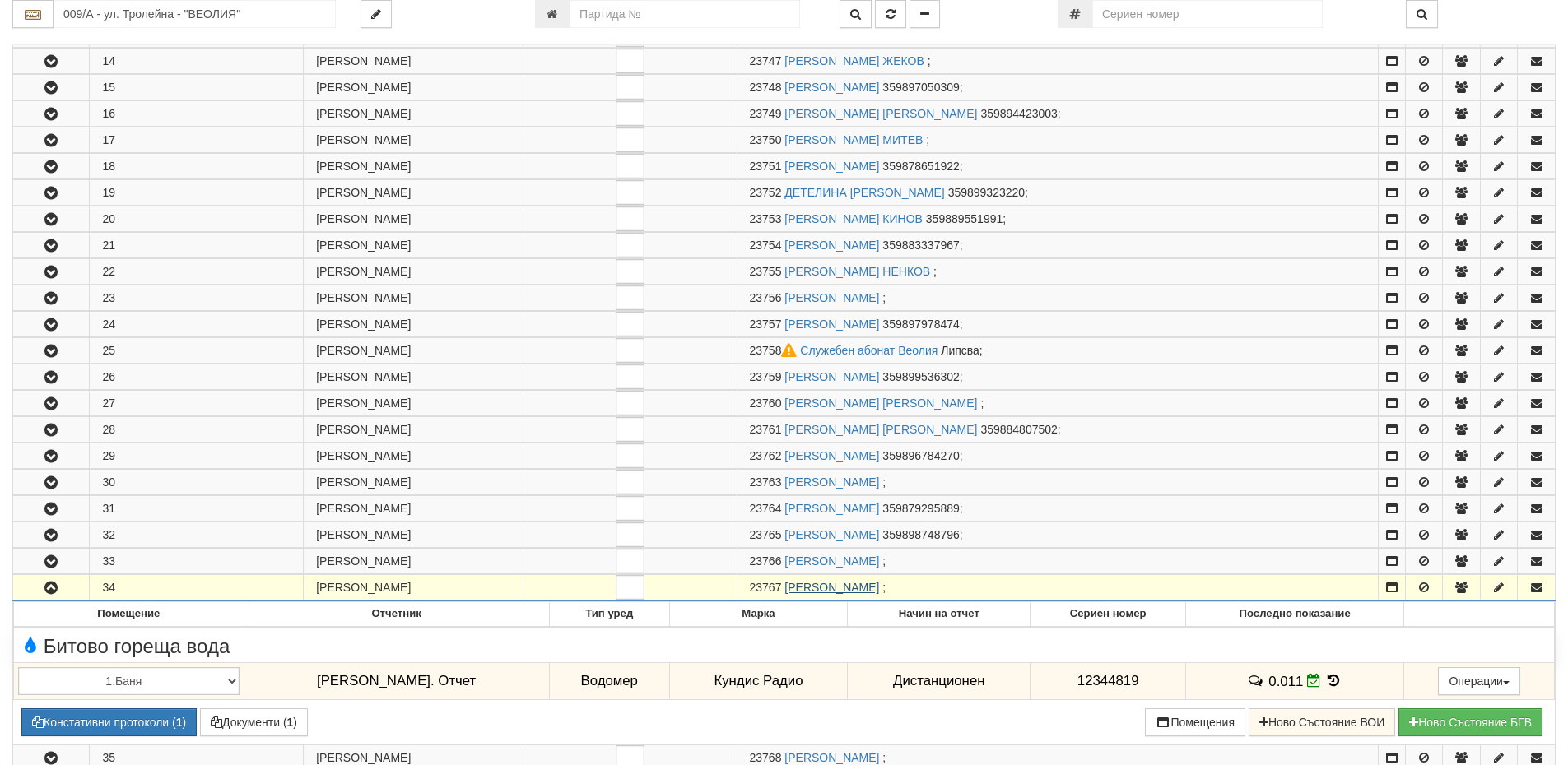
scroll to position [741, 0]
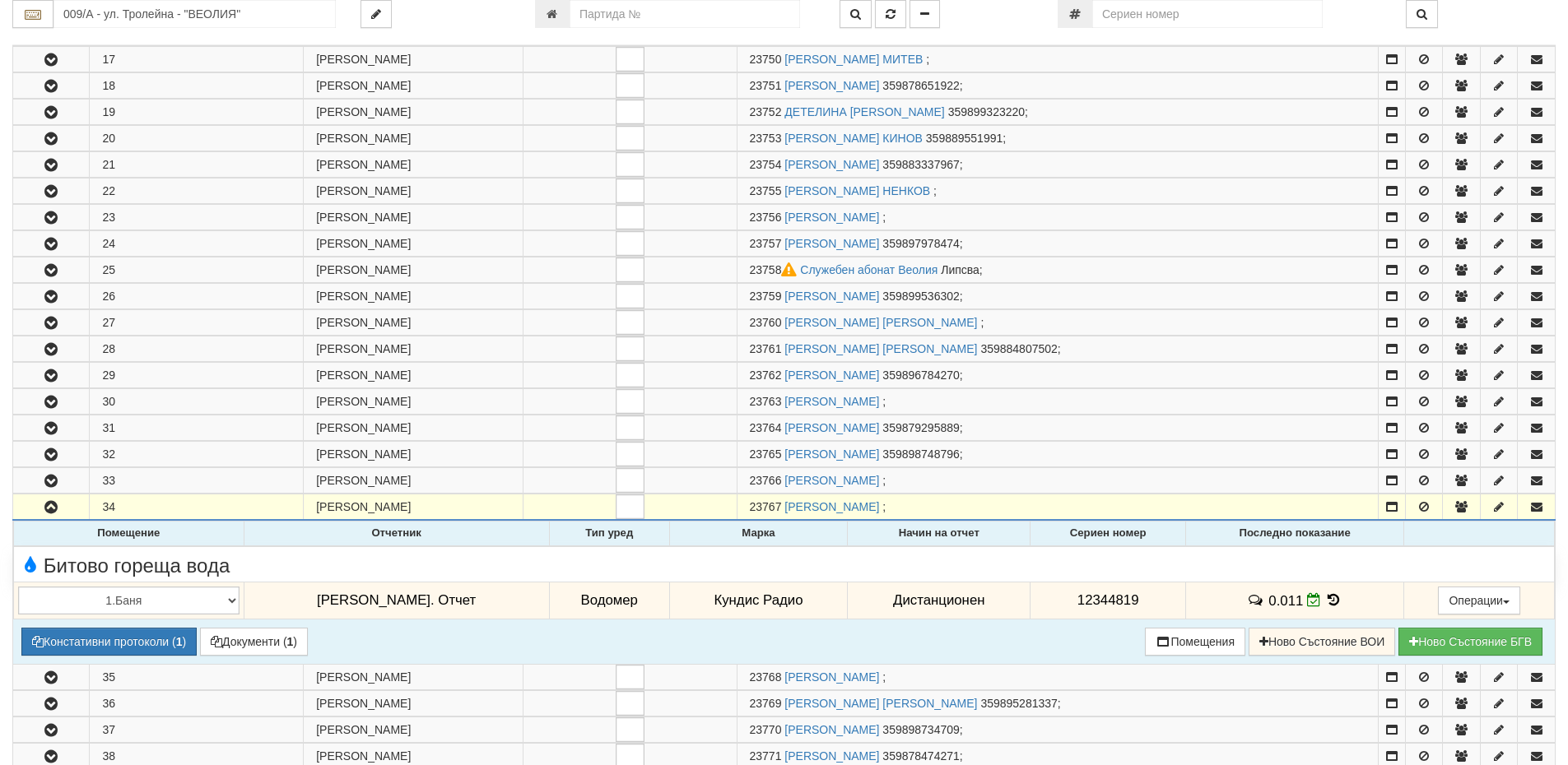
click at [1325, 599] on icon at bounding box center [1335, 600] width 18 height 14
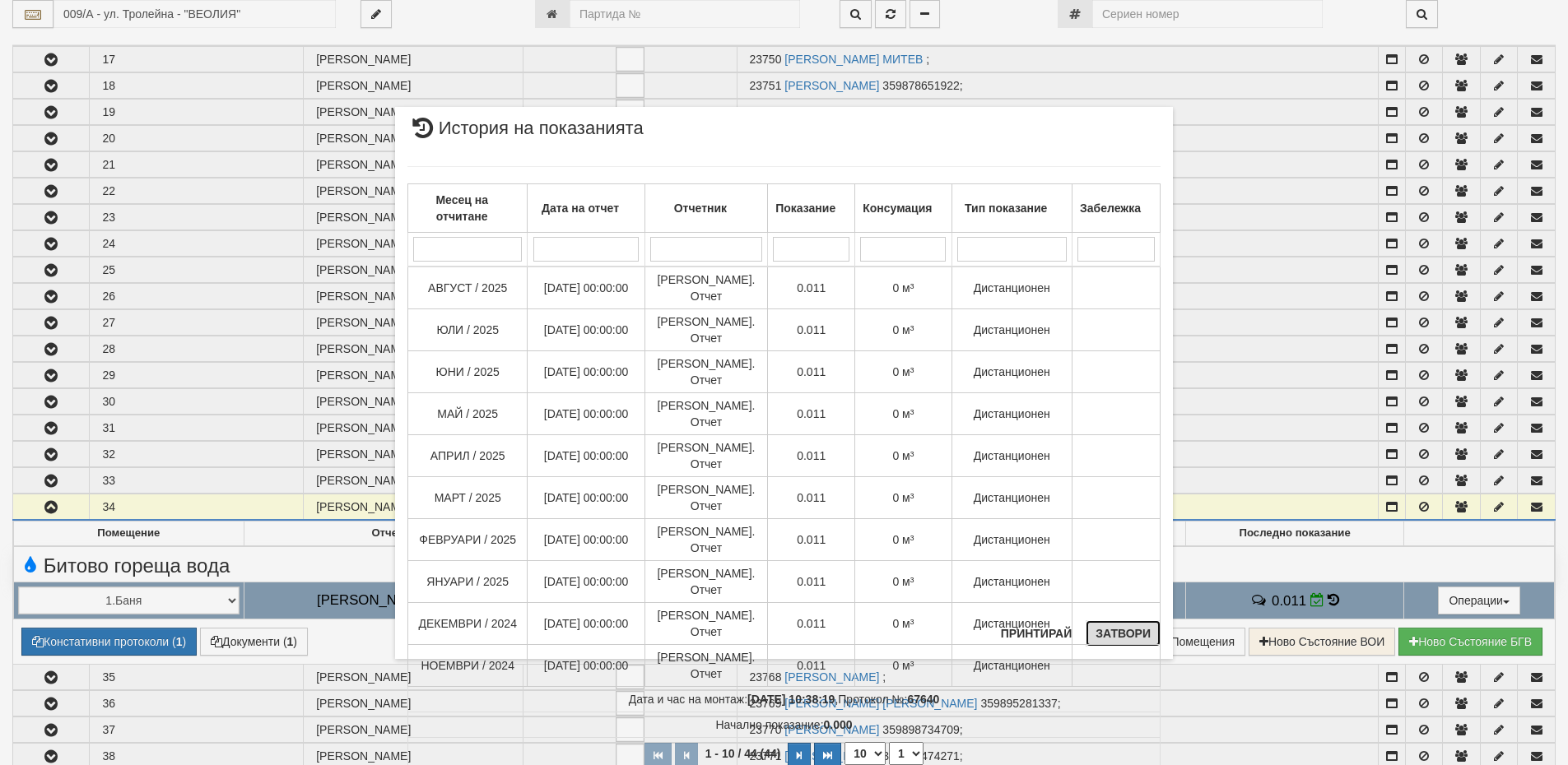
click at [1131, 628] on button "Затвори" at bounding box center [1122, 633] width 75 height 27
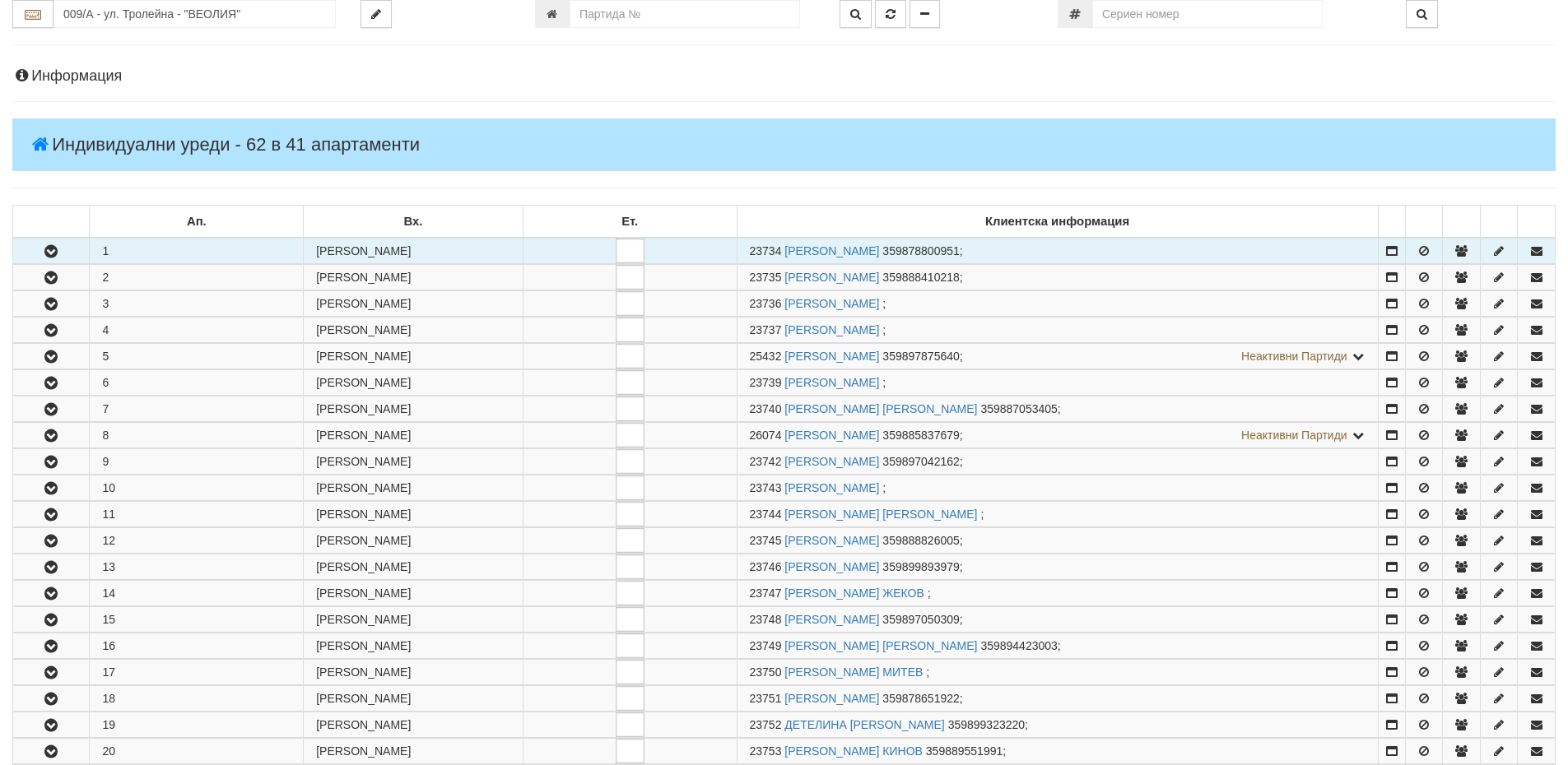
scroll to position [0, 0]
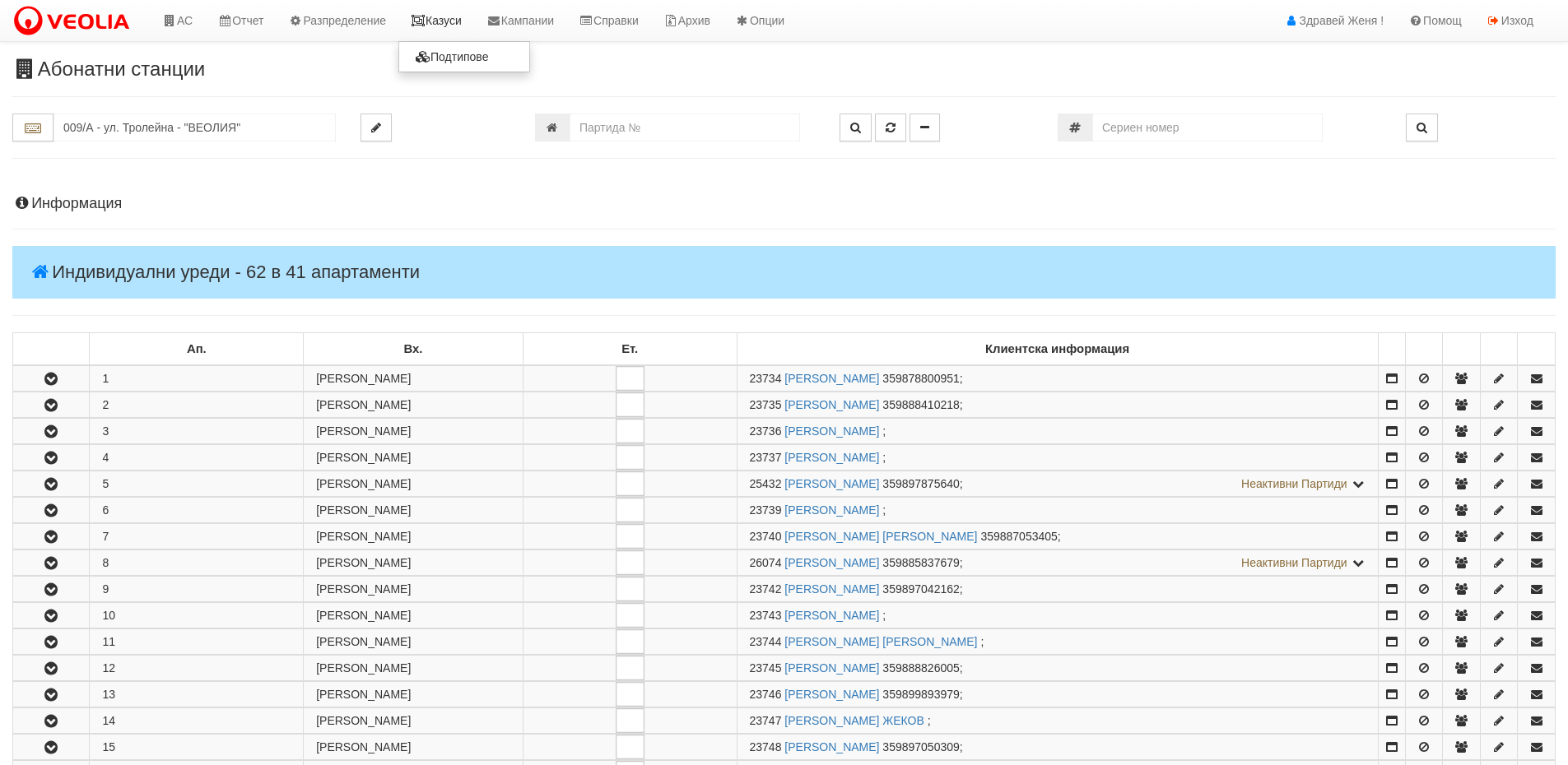
click at [425, 15] on icon at bounding box center [418, 20] width 15 height 11
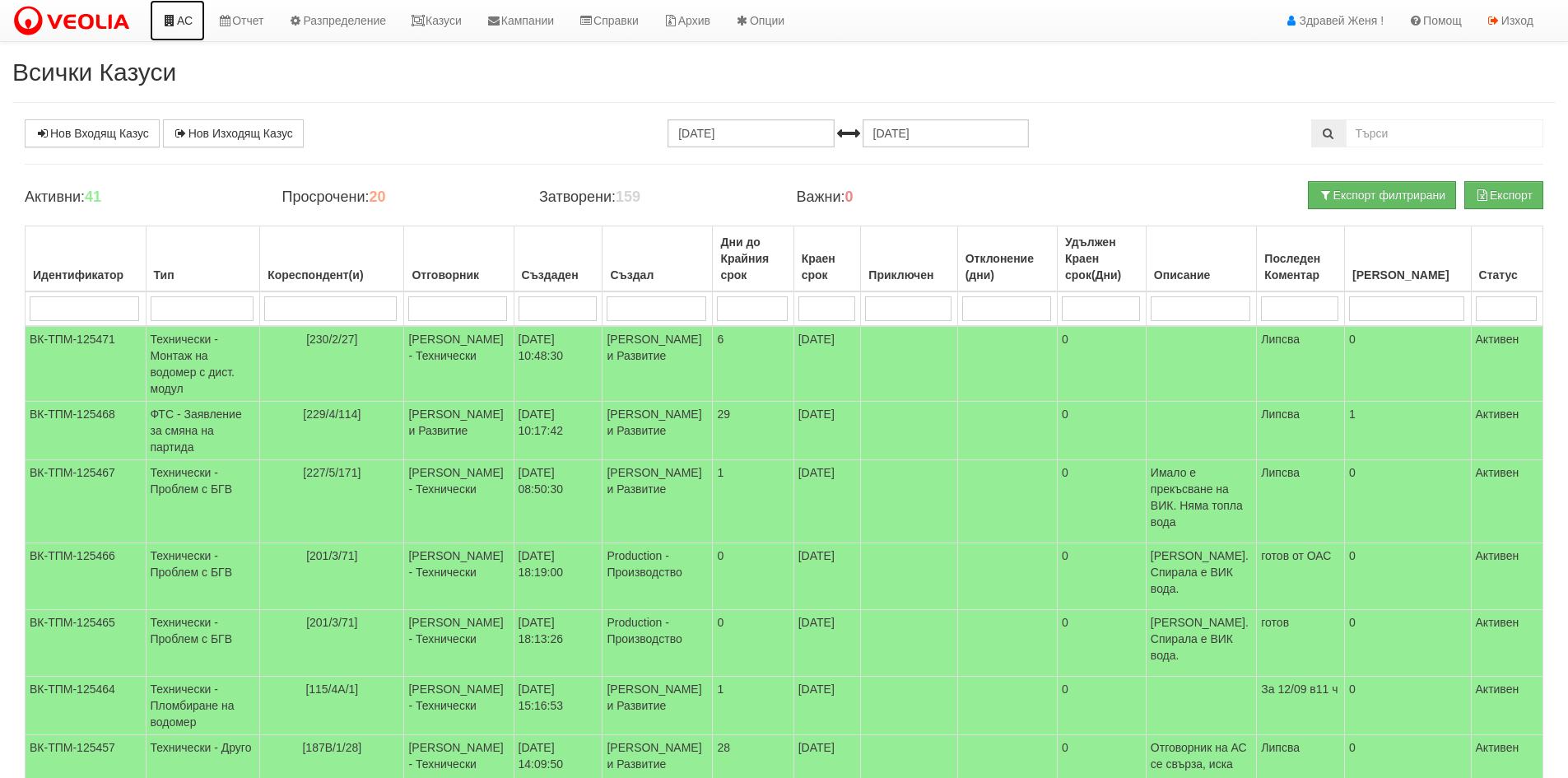
click at [174, 22] on icon at bounding box center [170, 20] width 15 height 11
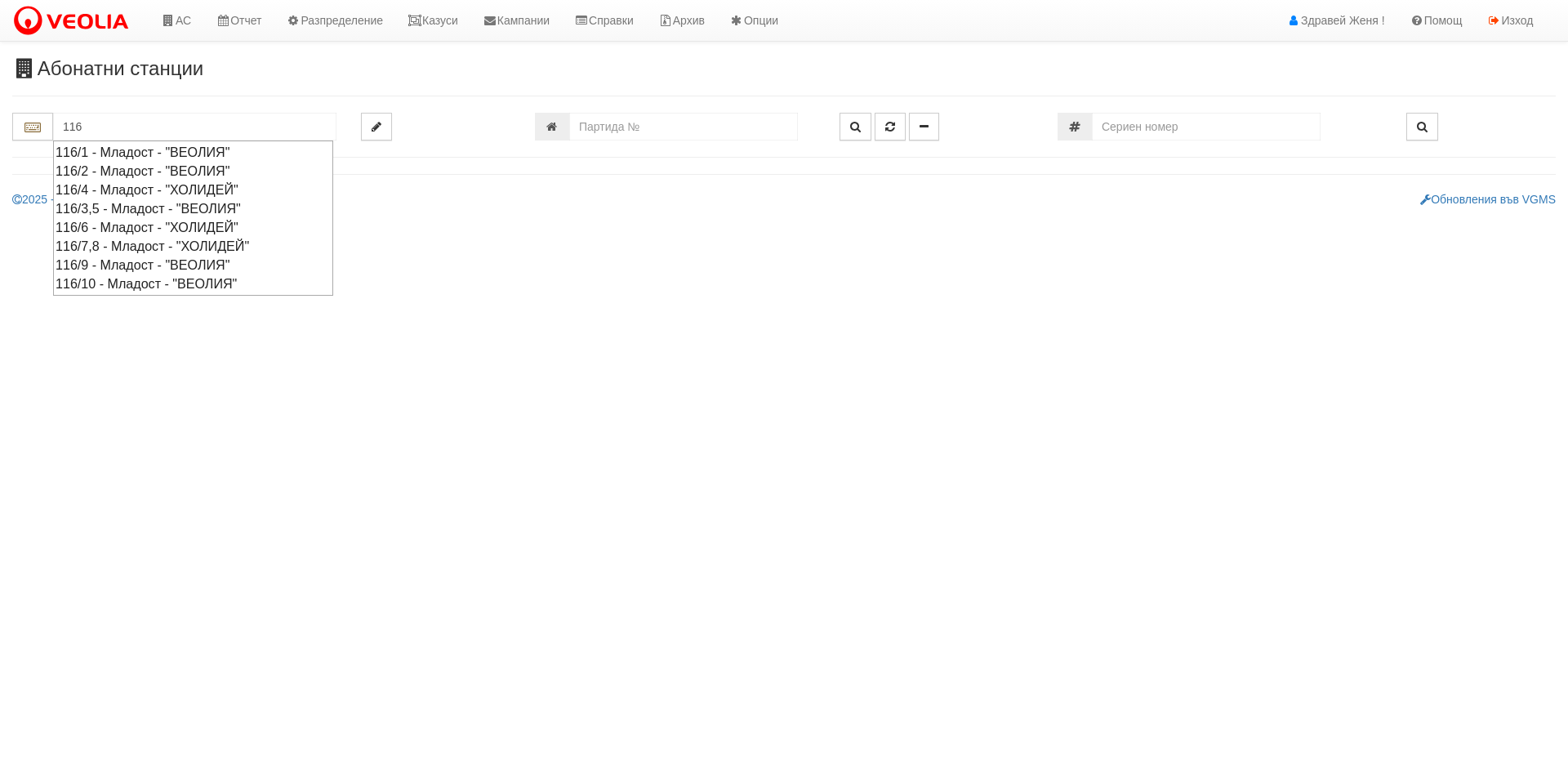
click at [110, 208] on div "116/3,5 - Младост - "ВЕОЛИЯ"" at bounding box center [193, 209] width 276 height 19
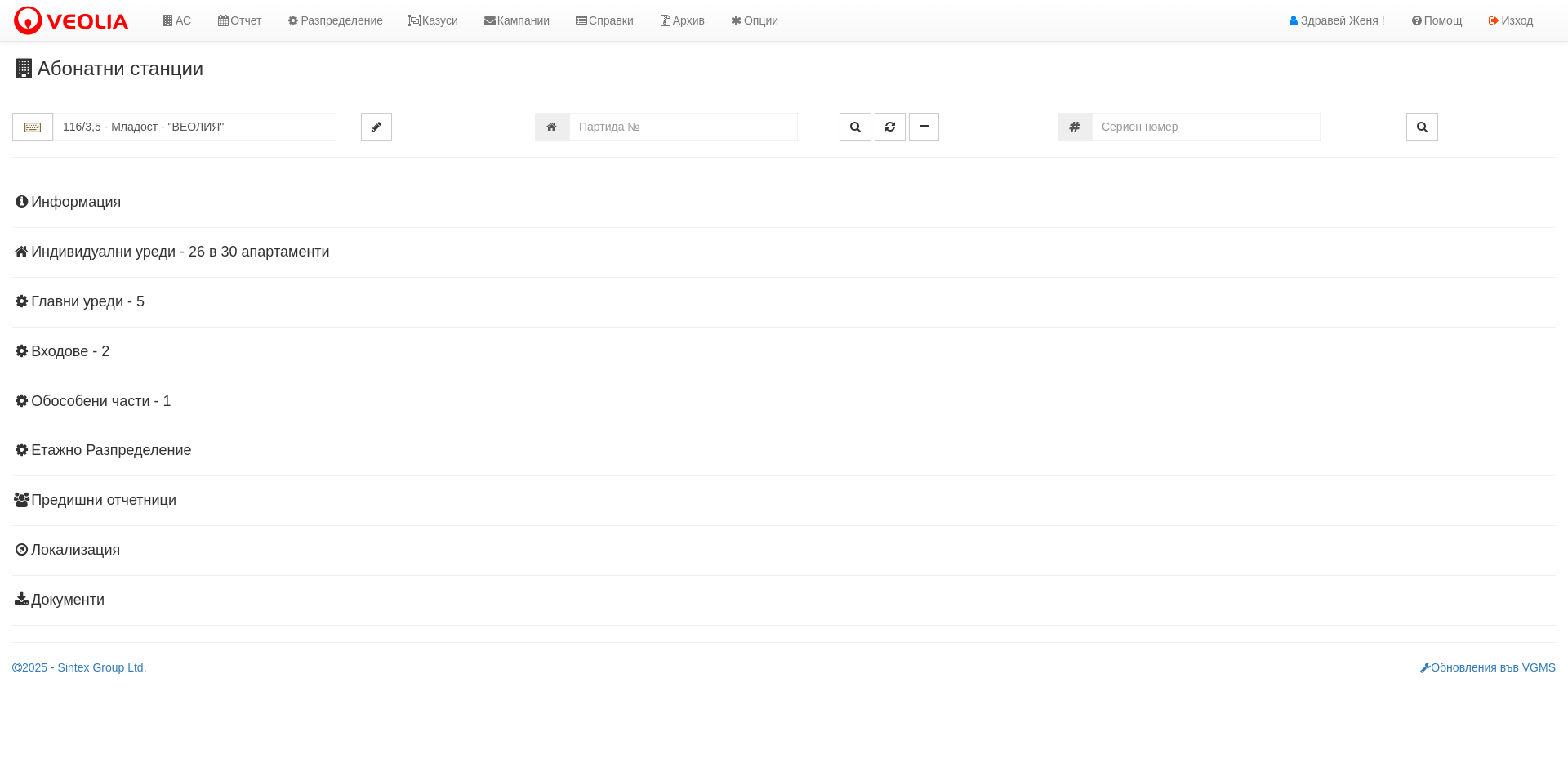
click at [288, 248] on h4 "Индивидуални уреди - 26 в 30 апартаменти" at bounding box center [783, 253] width 1543 height 16
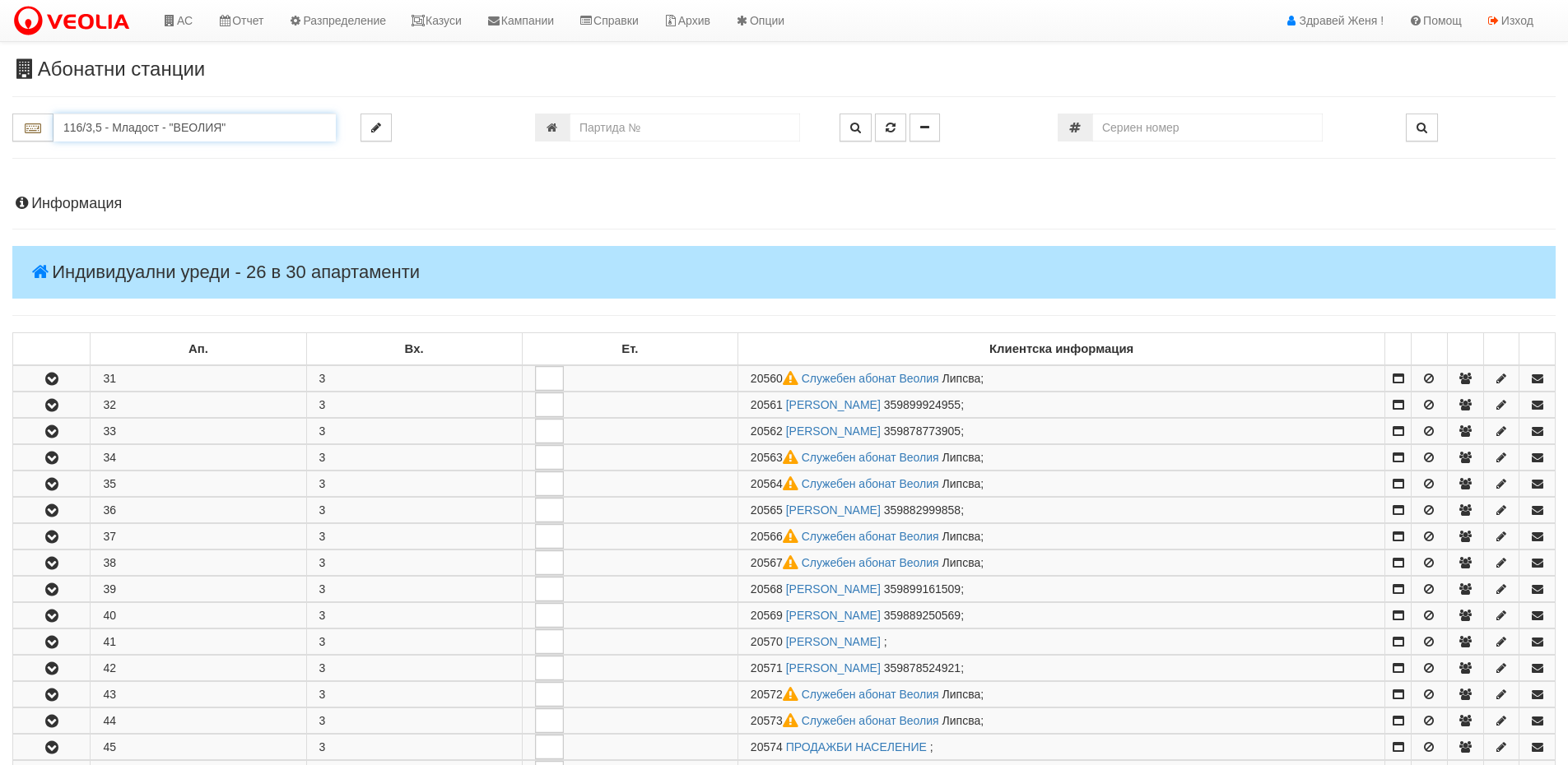
click at [234, 125] on input "116/3,5 - Младост - "ВЕОЛИЯ"" at bounding box center [195, 127] width 282 height 28
click at [156, 196] on div "166/В - Възраждане - "ВЕОЛИЯ"" at bounding box center [195, 191] width 278 height 19
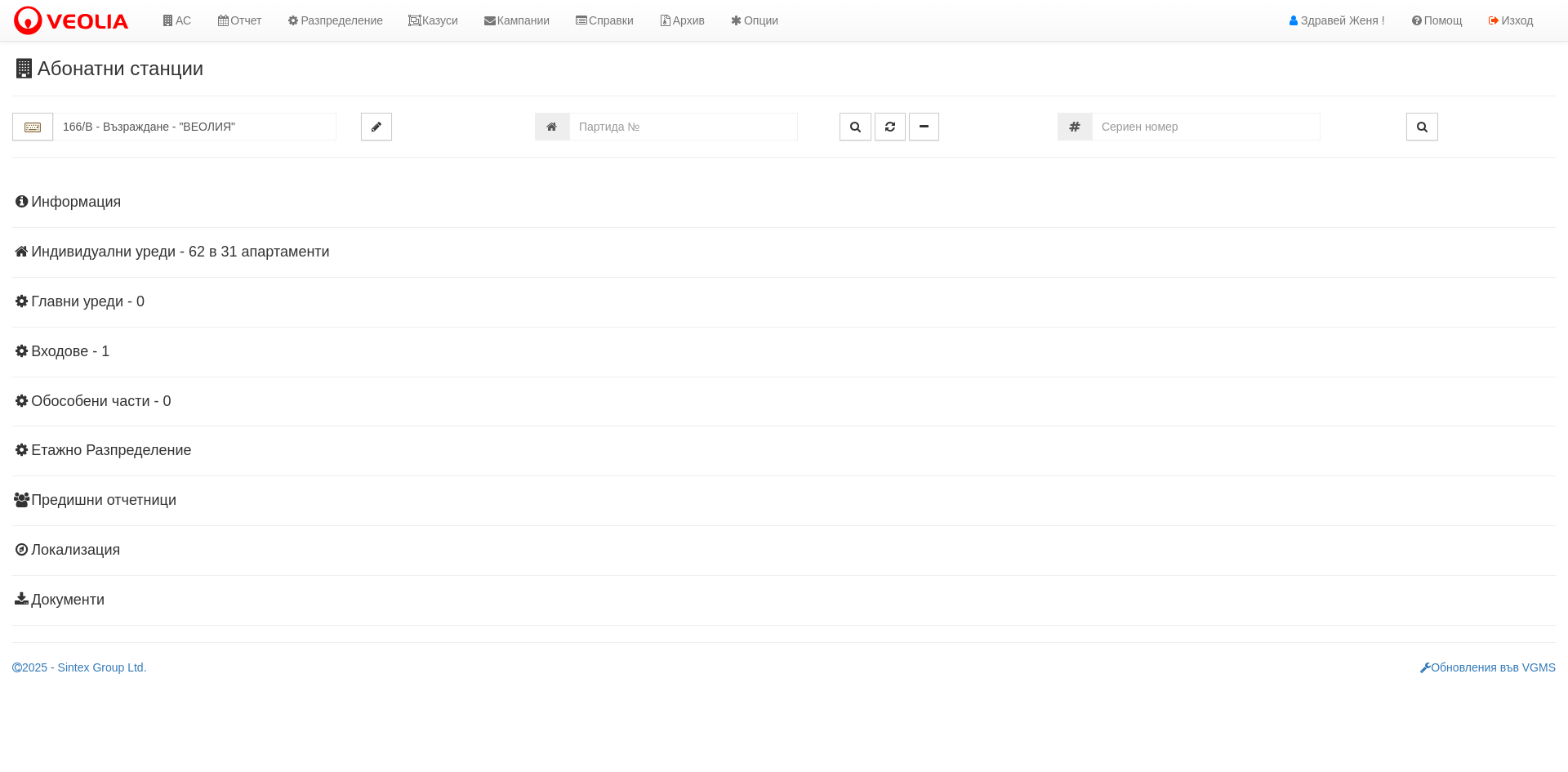
click at [171, 248] on h4 "Индивидуални уреди - 62 в 31 апартаменти" at bounding box center [783, 253] width 1543 height 16
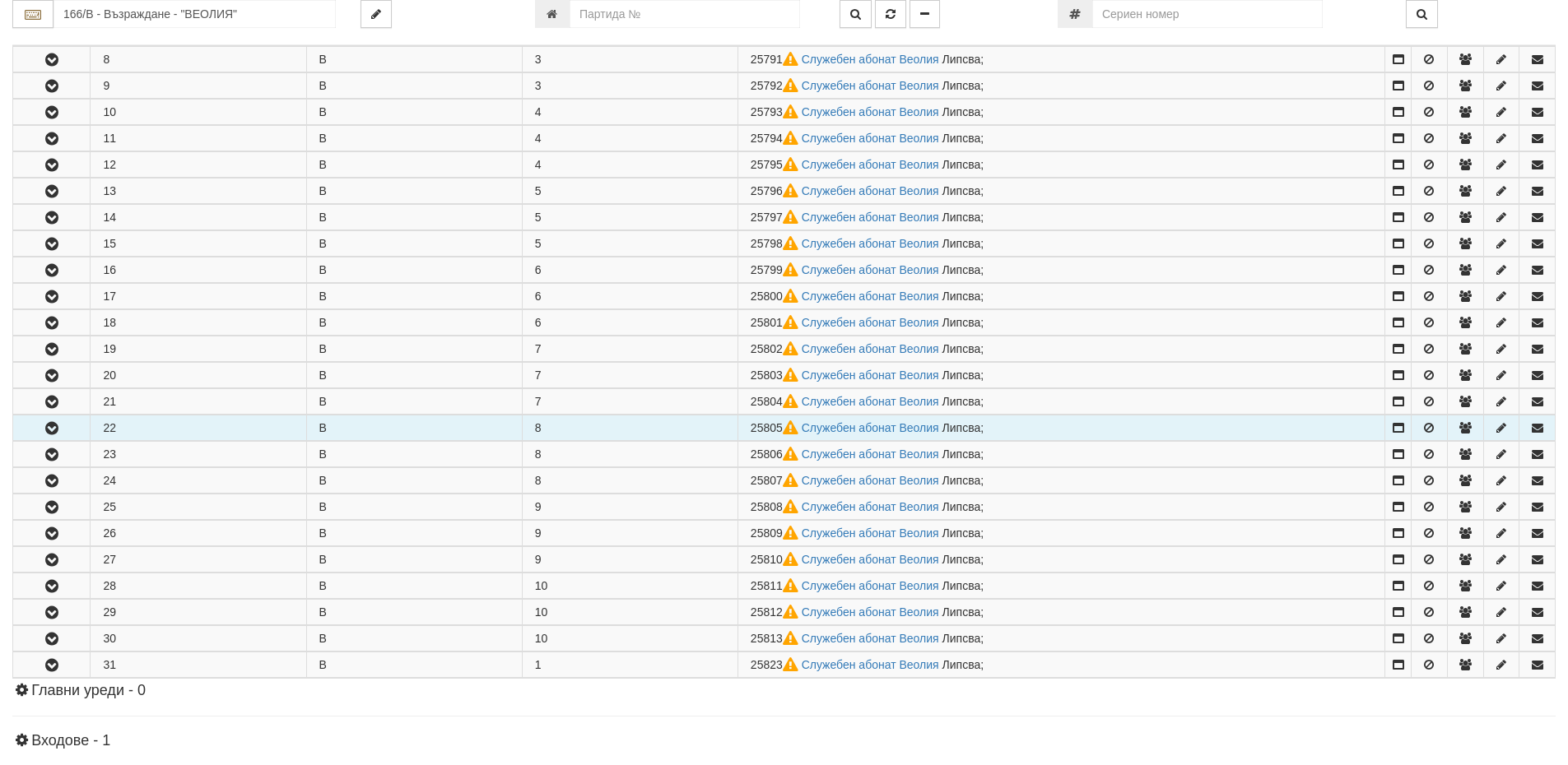
scroll to position [494, 0]
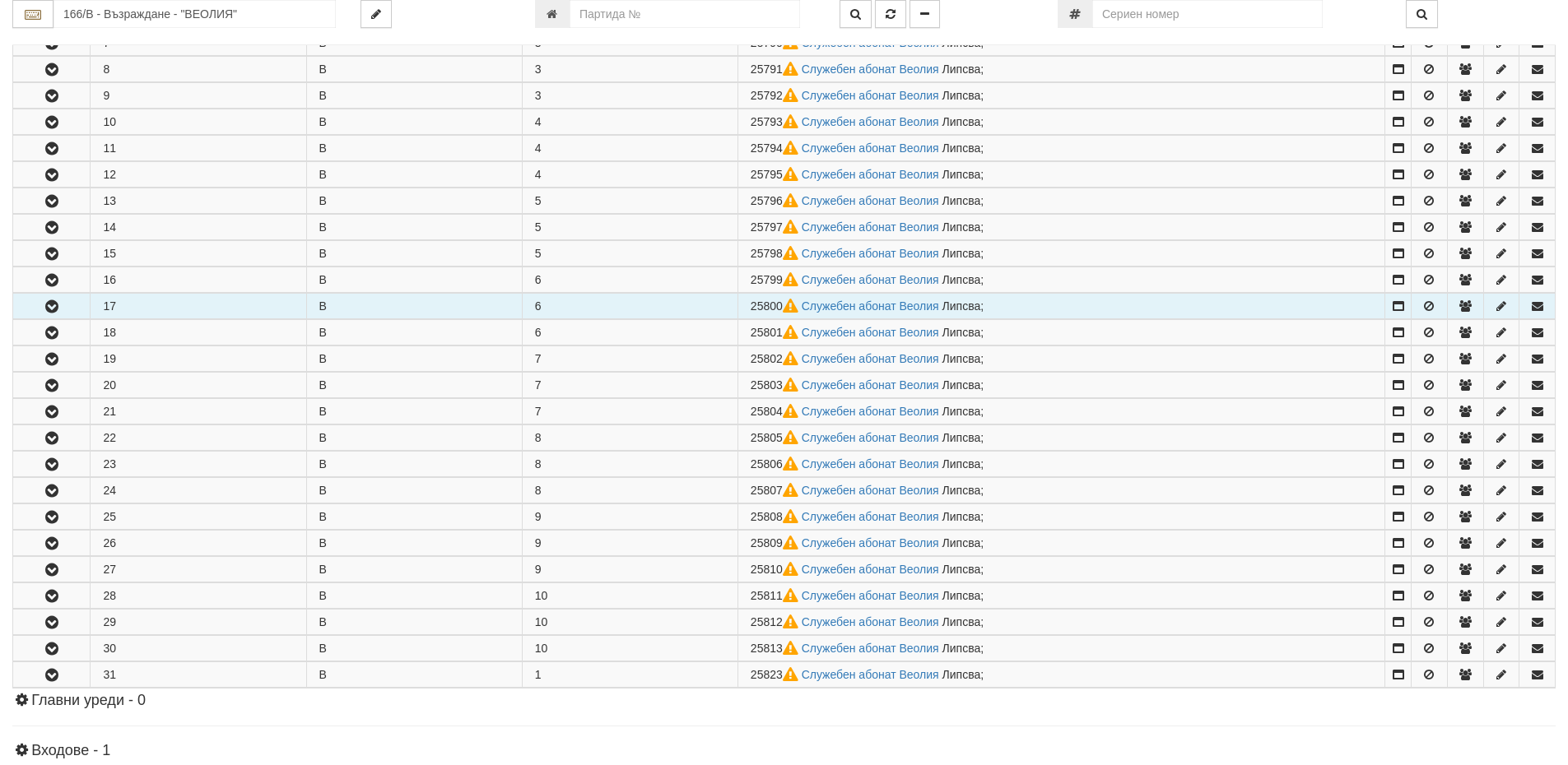
click at [53, 307] on icon "button" at bounding box center [51, 306] width 19 height 11
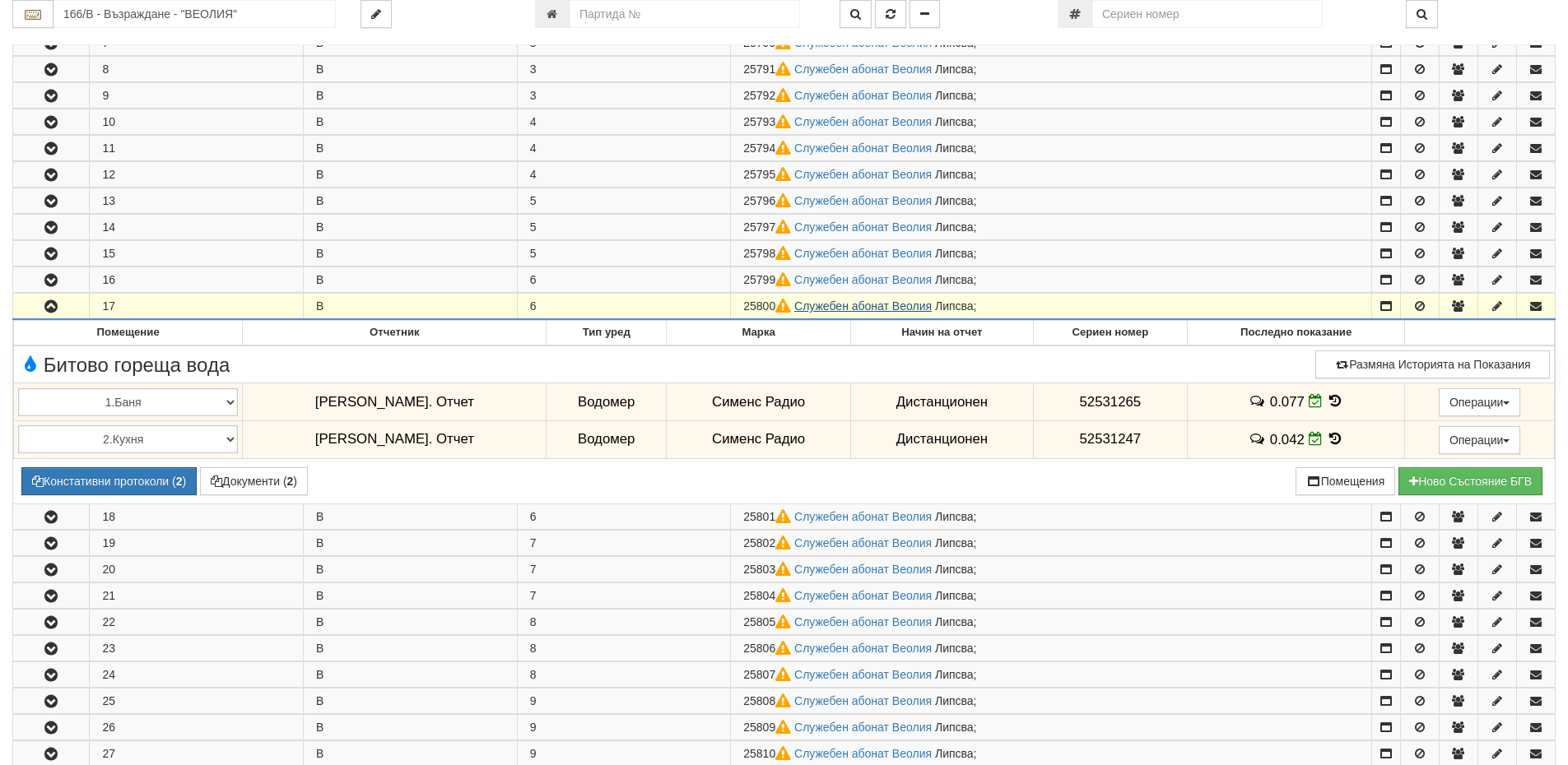
click at [840, 302] on link "Служебен абонат Веолия" at bounding box center [863, 306] width 138 height 13
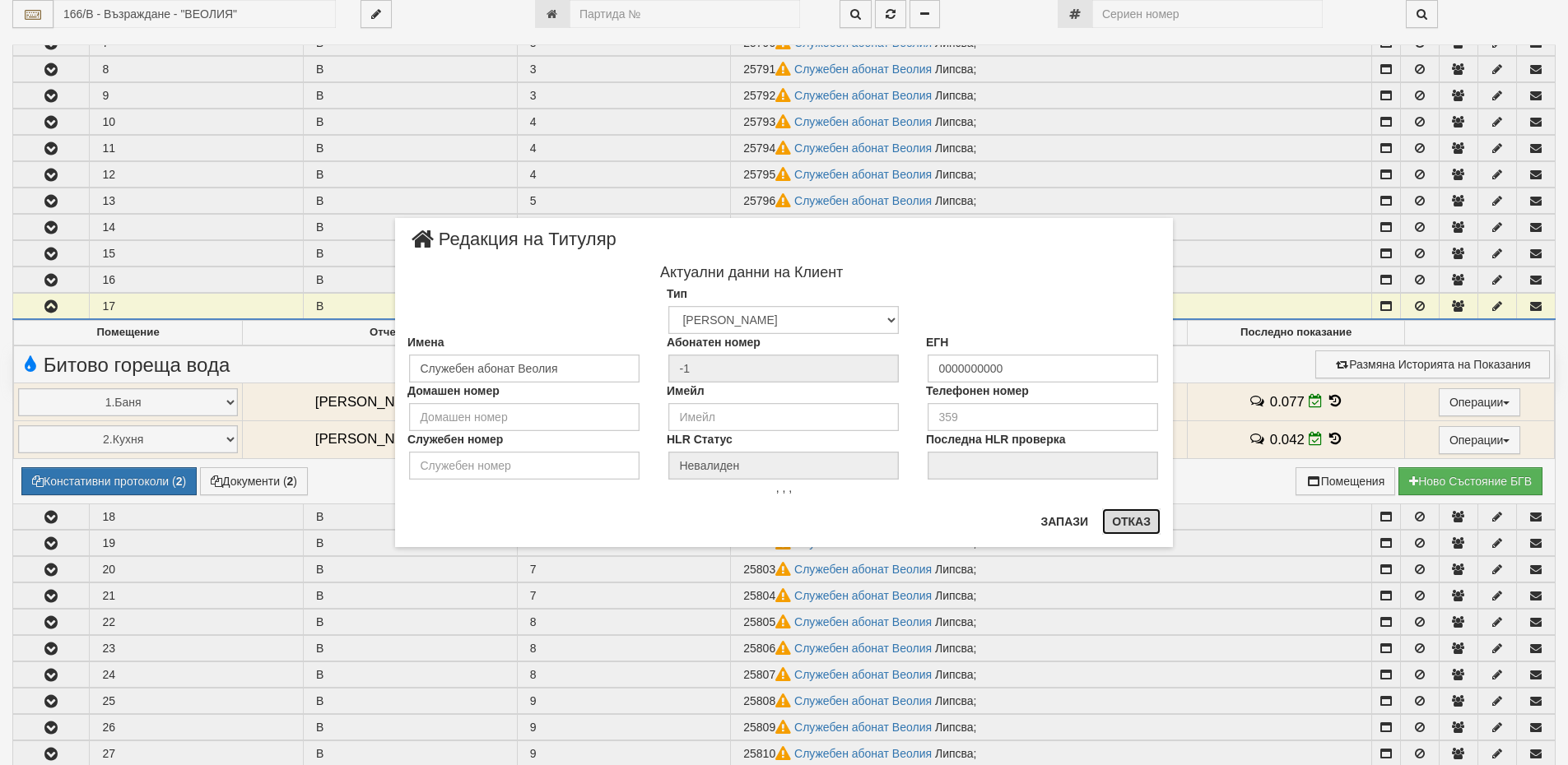
click at [1130, 518] on button "Отказ" at bounding box center [1131, 521] width 58 height 27
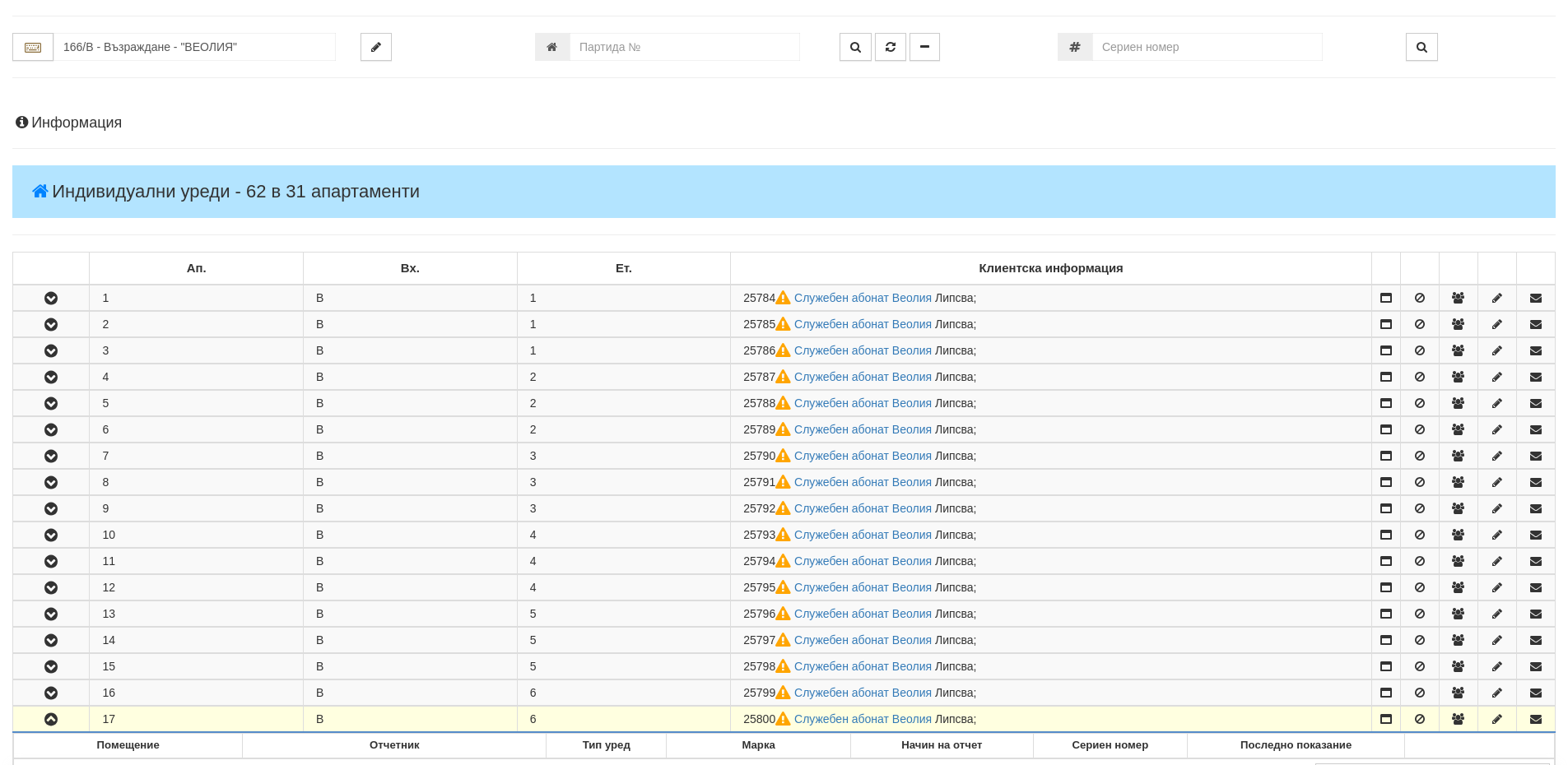
scroll to position [0, 0]
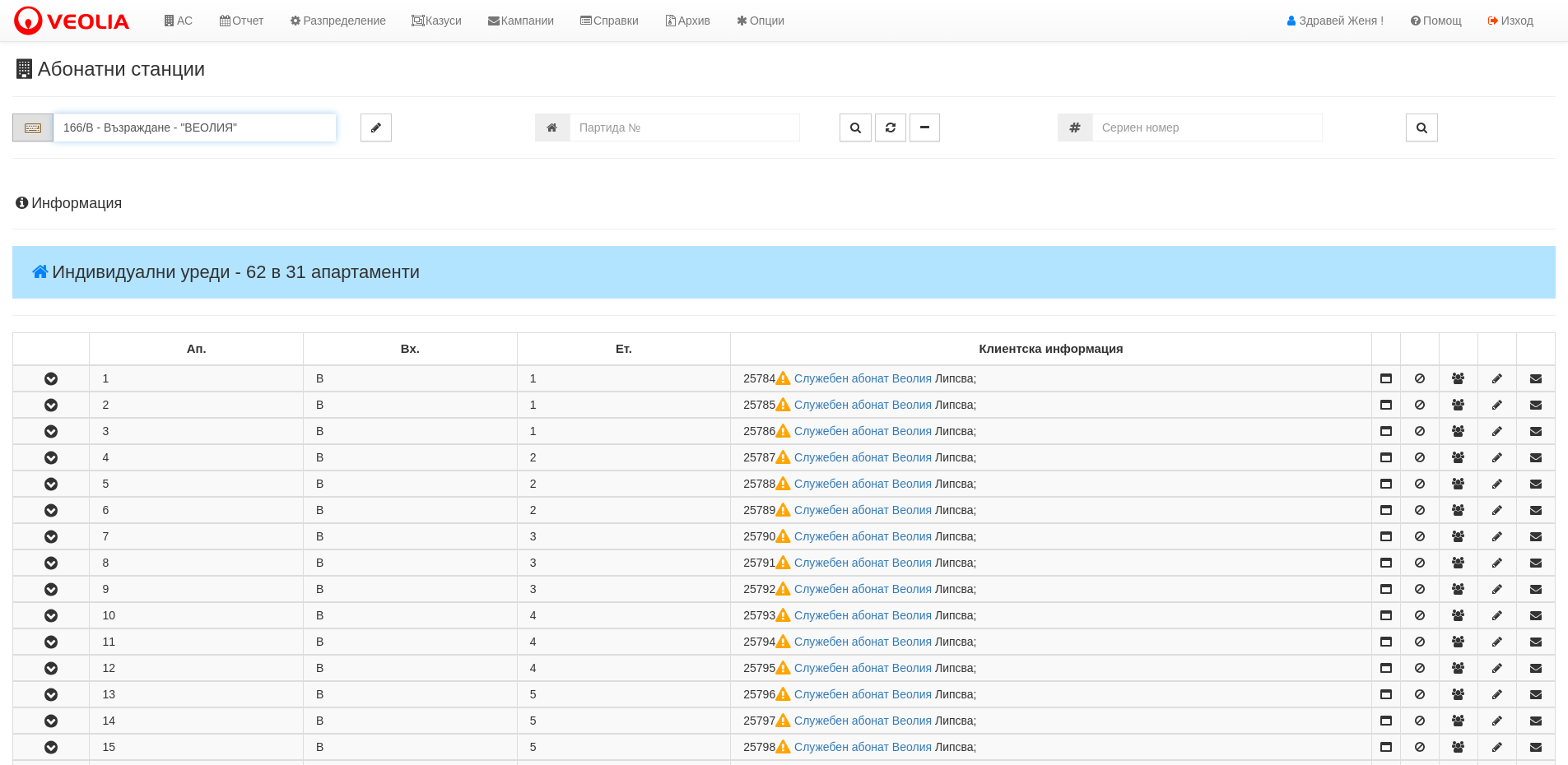
drag, startPoint x: 257, startPoint y: 130, endPoint x: 19, endPoint y: 129, distance: 238.0
click at [19, 129] on div "166/В - Възраждане - "ВЕОЛИЯ"" at bounding box center [174, 127] width 323 height 28
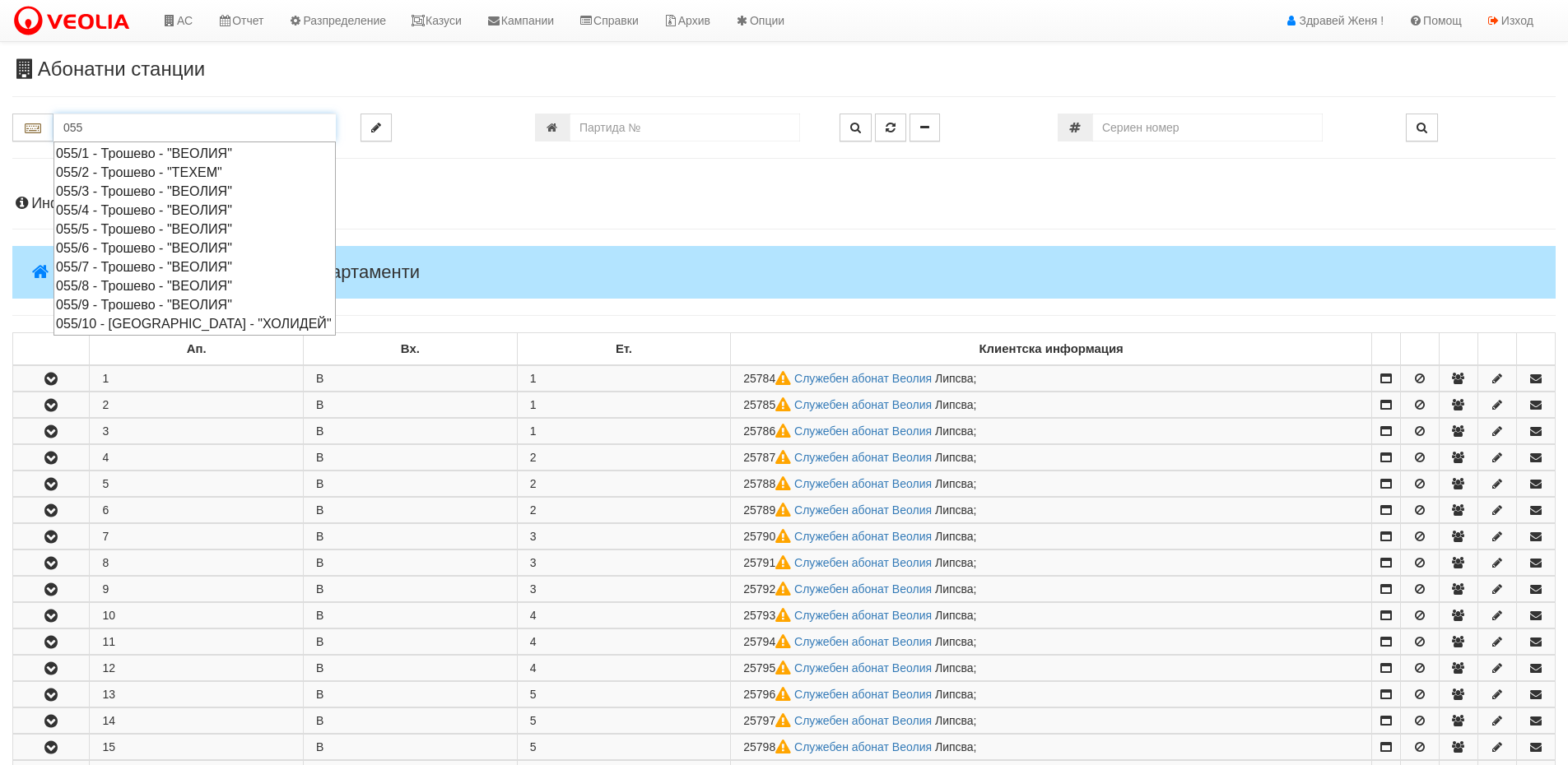
click at [110, 183] on div "055/3 - Трошево - "ВЕОЛИЯ"" at bounding box center [195, 191] width 278 height 19
type input "055/3 - Трошево - "ВЕОЛИЯ""
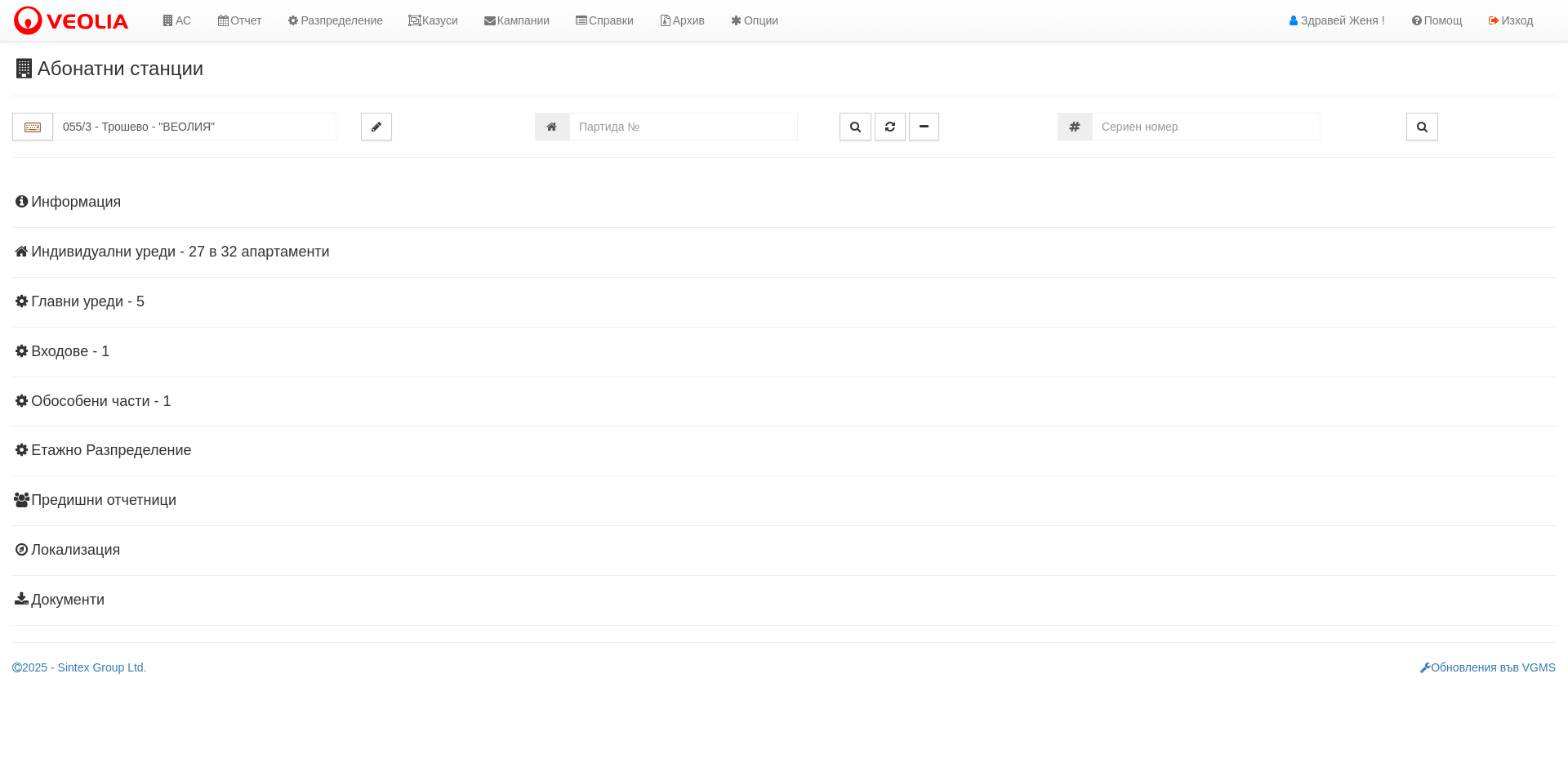
click at [122, 245] on h4 "Индивидуални уреди - 27 в 32 апартаменти" at bounding box center [783, 253] width 1543 height 16
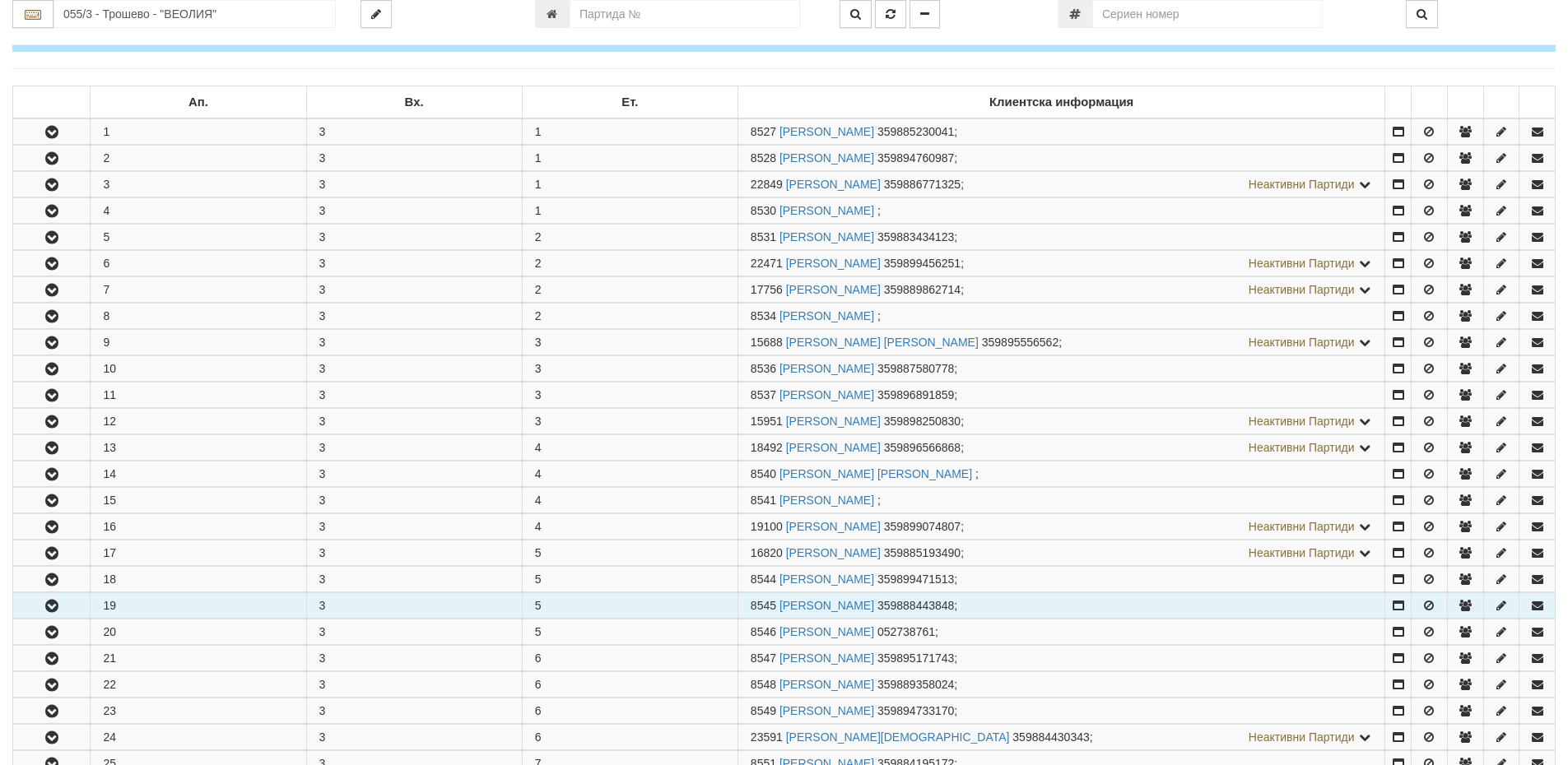
scroll to position [329, 0]
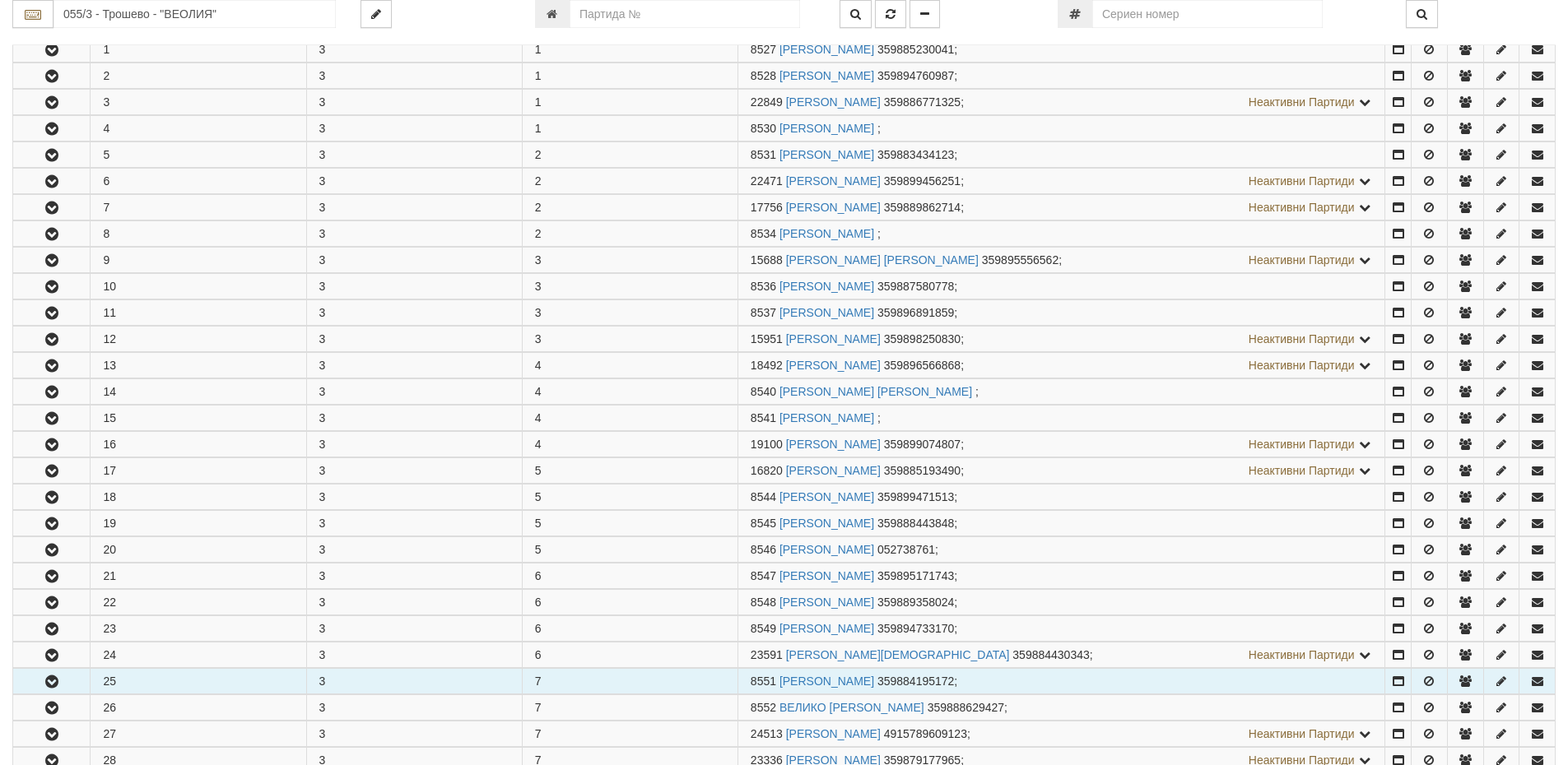
click at [43, 679] on icon "button" at bounding box center [51, 682] width 19 height 11
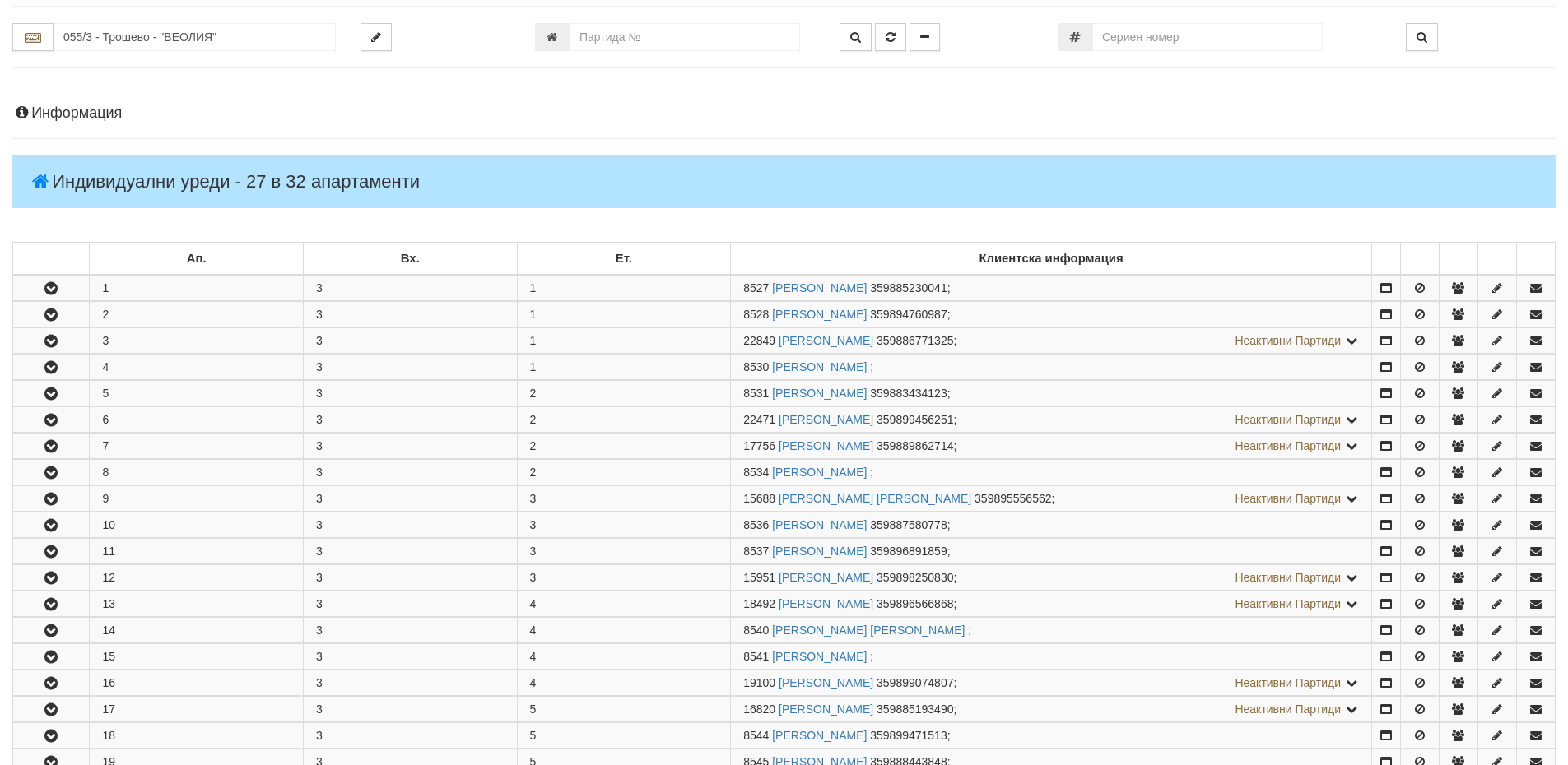
scroll to position [0, 0]
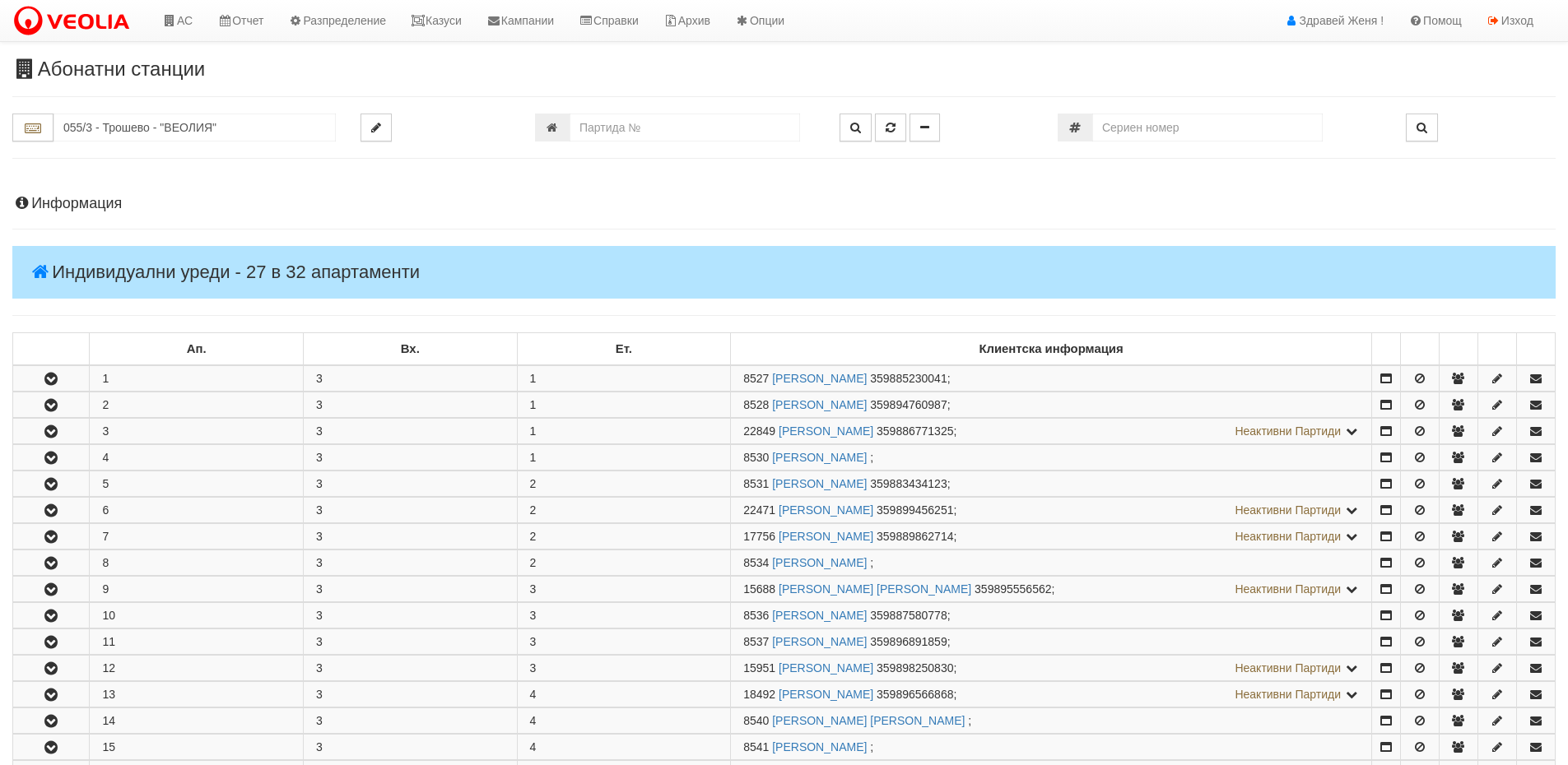
click at [78, 196] on h4 "Информация" at bounding box center [784, 204] width 1543 height 17
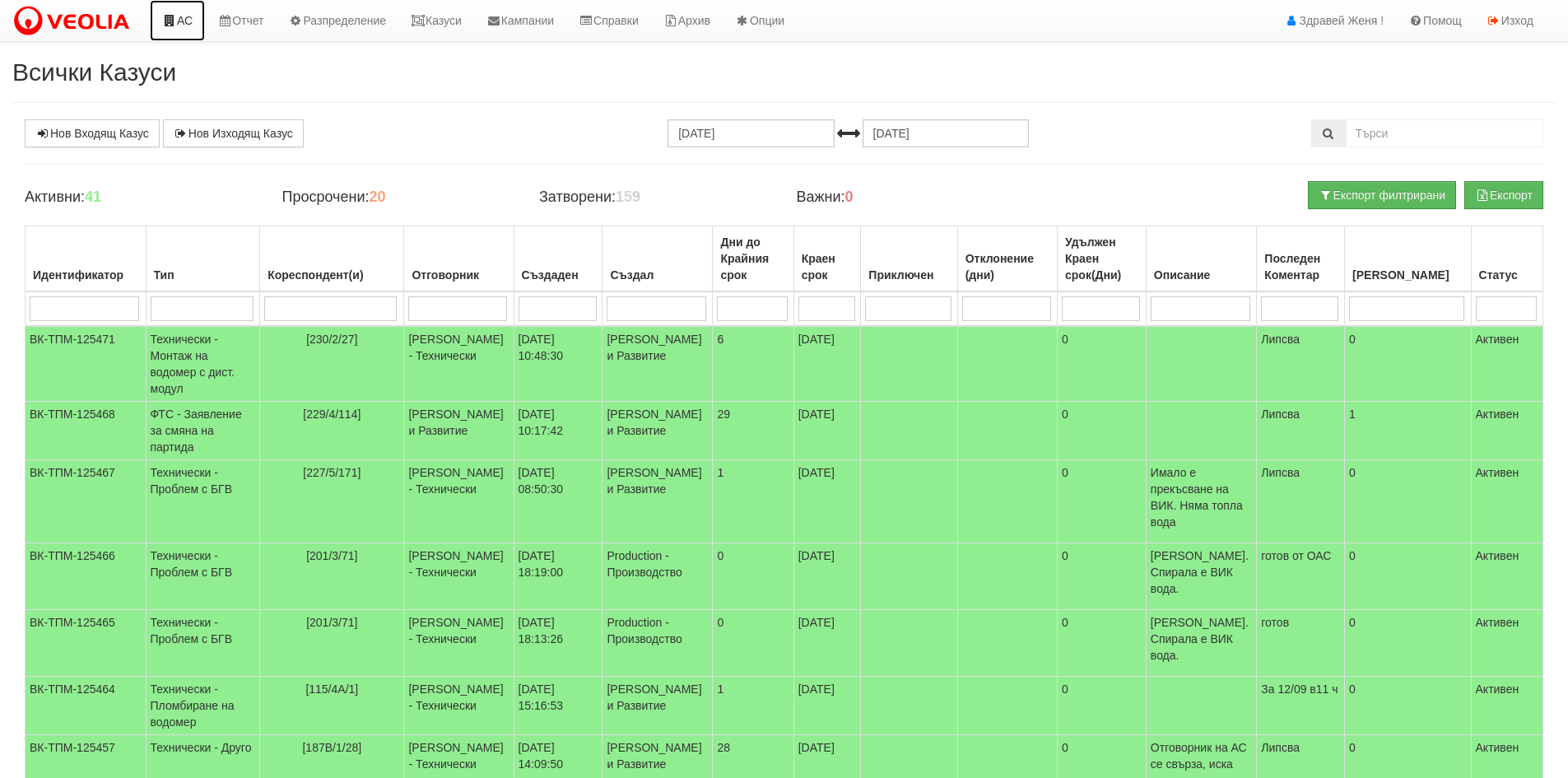
click at [196, 21] on link "АС" at bounding box center [177, 20] width 55 height 42
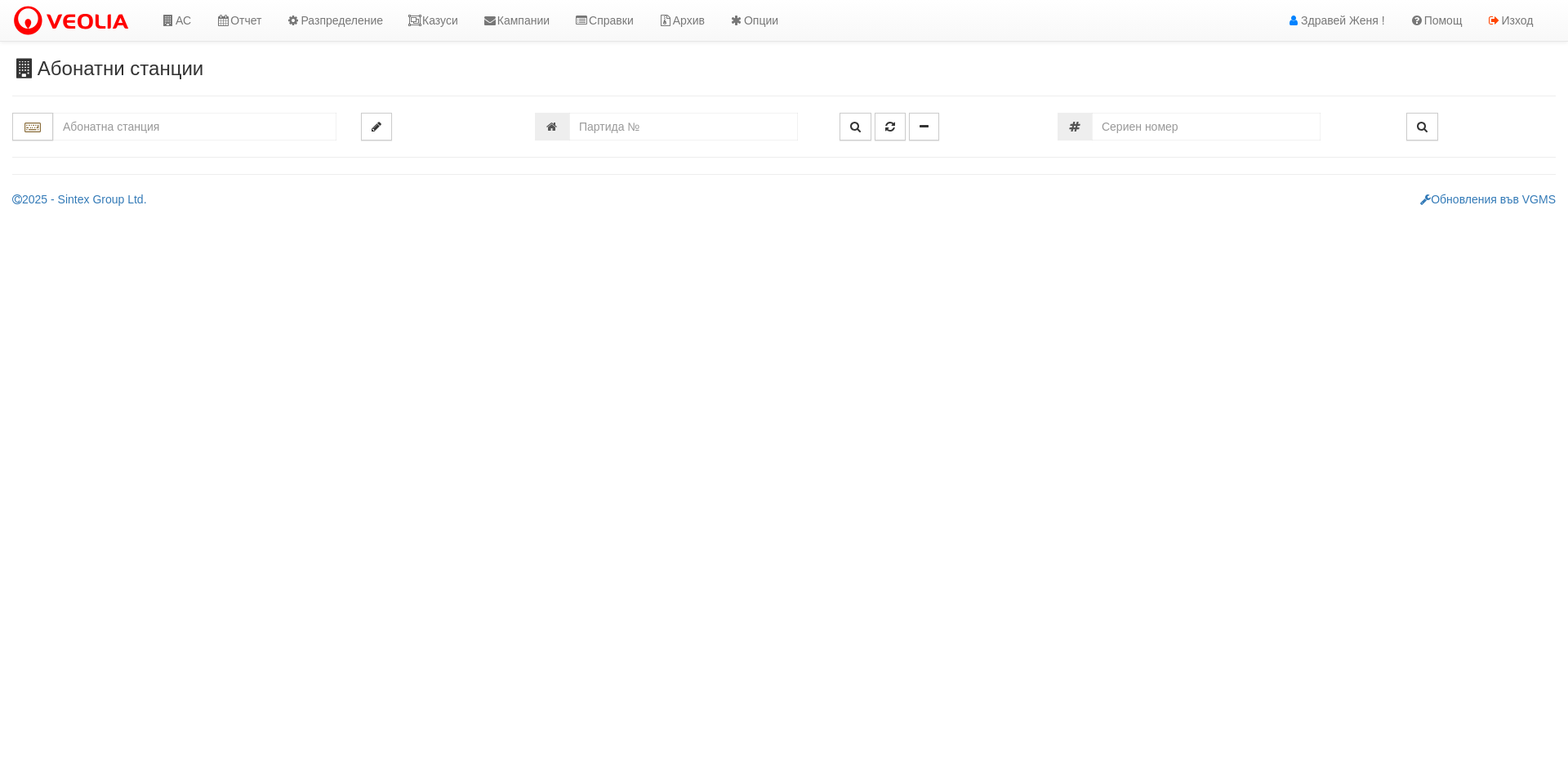
click at [192, 127] on input "text" at bounding box center [194, 126] width 283 height 27
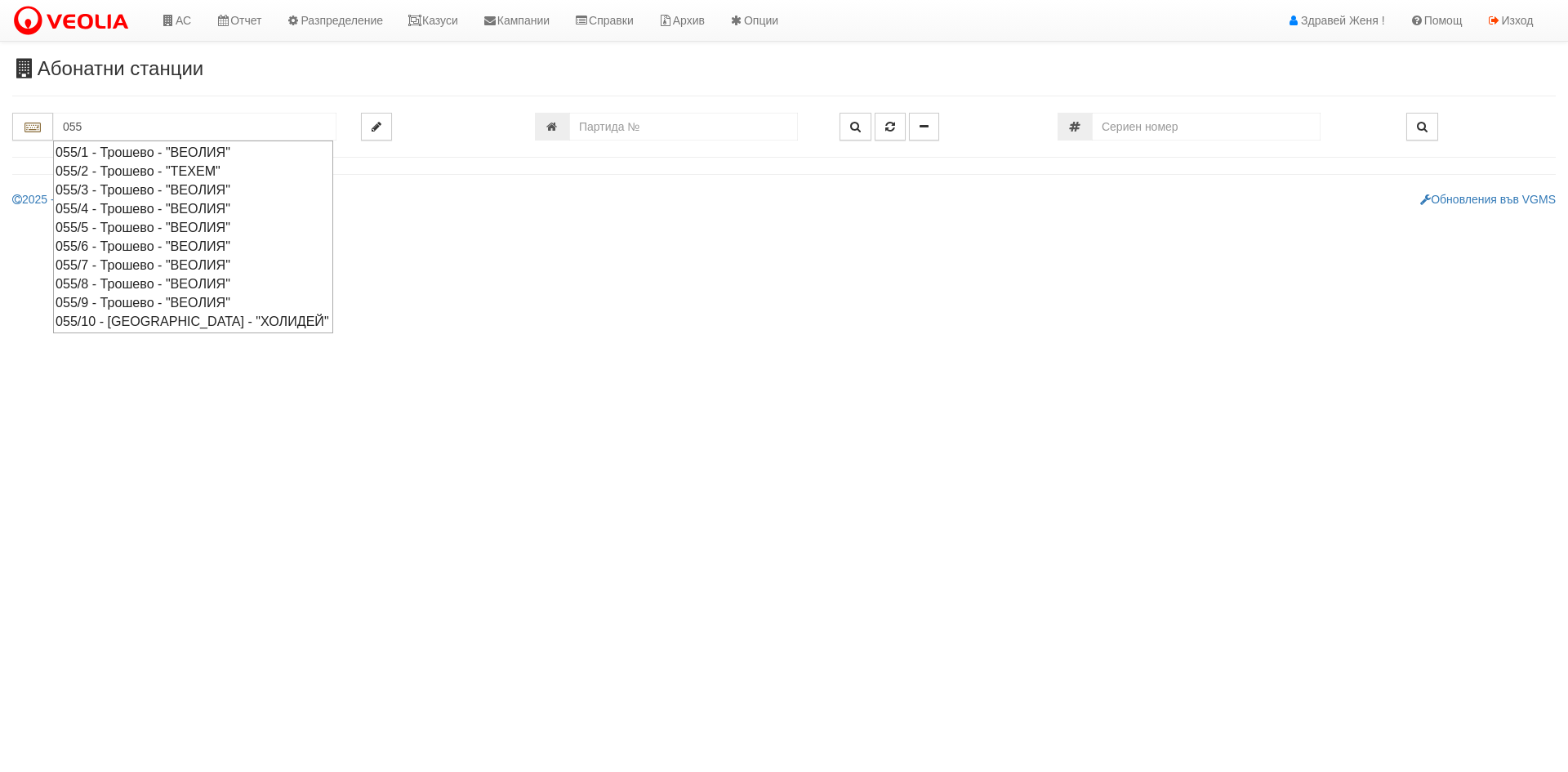
click at [168, 186] on div "055/3 - Трошево - "ВЕОЛИЯ"" at bounding box center [193, 190] width 276 height 19
type input "055/3 - Трошево - "ВЕОЛИЯ""
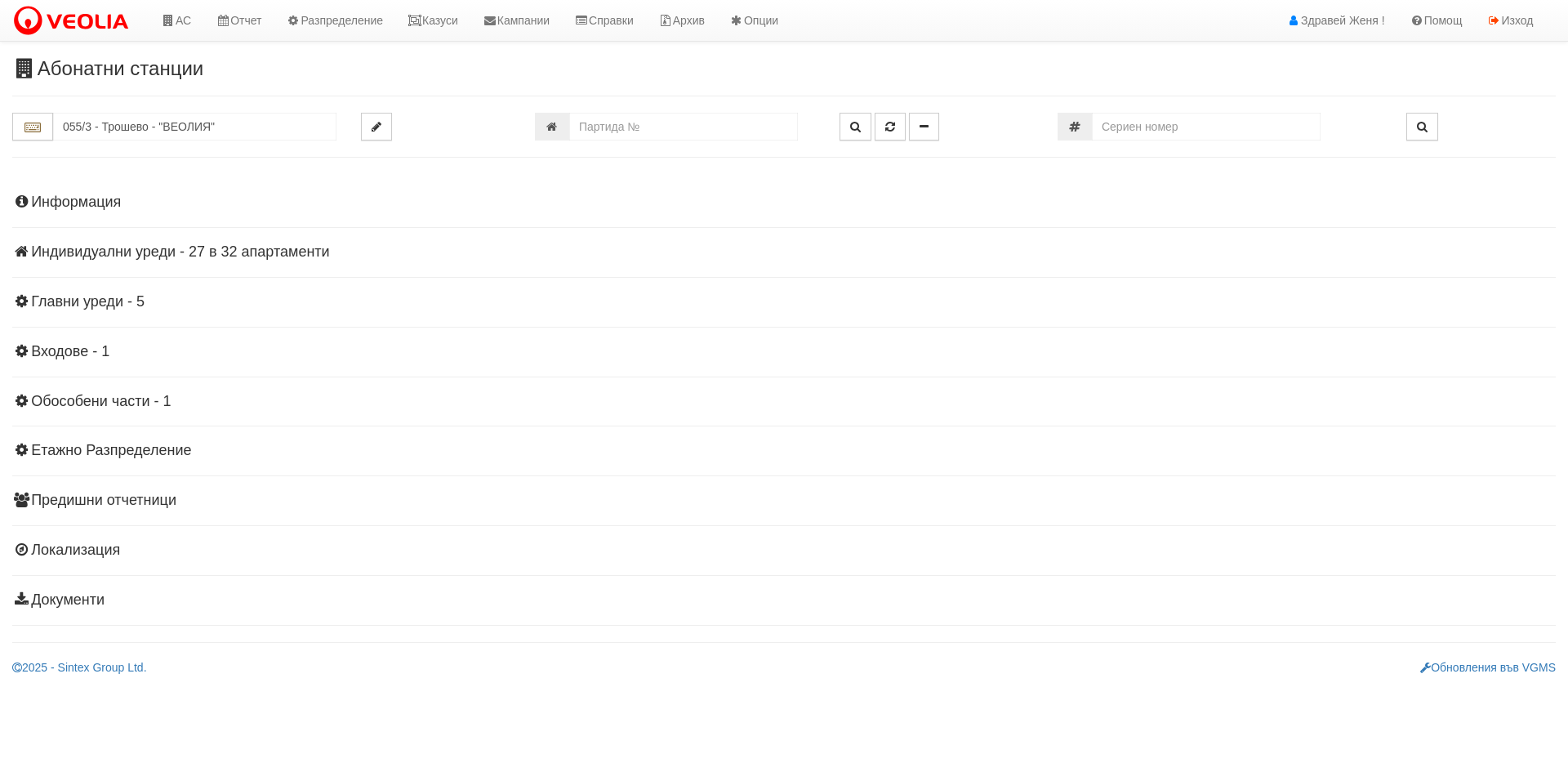
click at [309, 247] on h4 "Индивидуални уреди - 27 в 32 апартаменти" at bounding box center [783, 253] width 1543 height 16
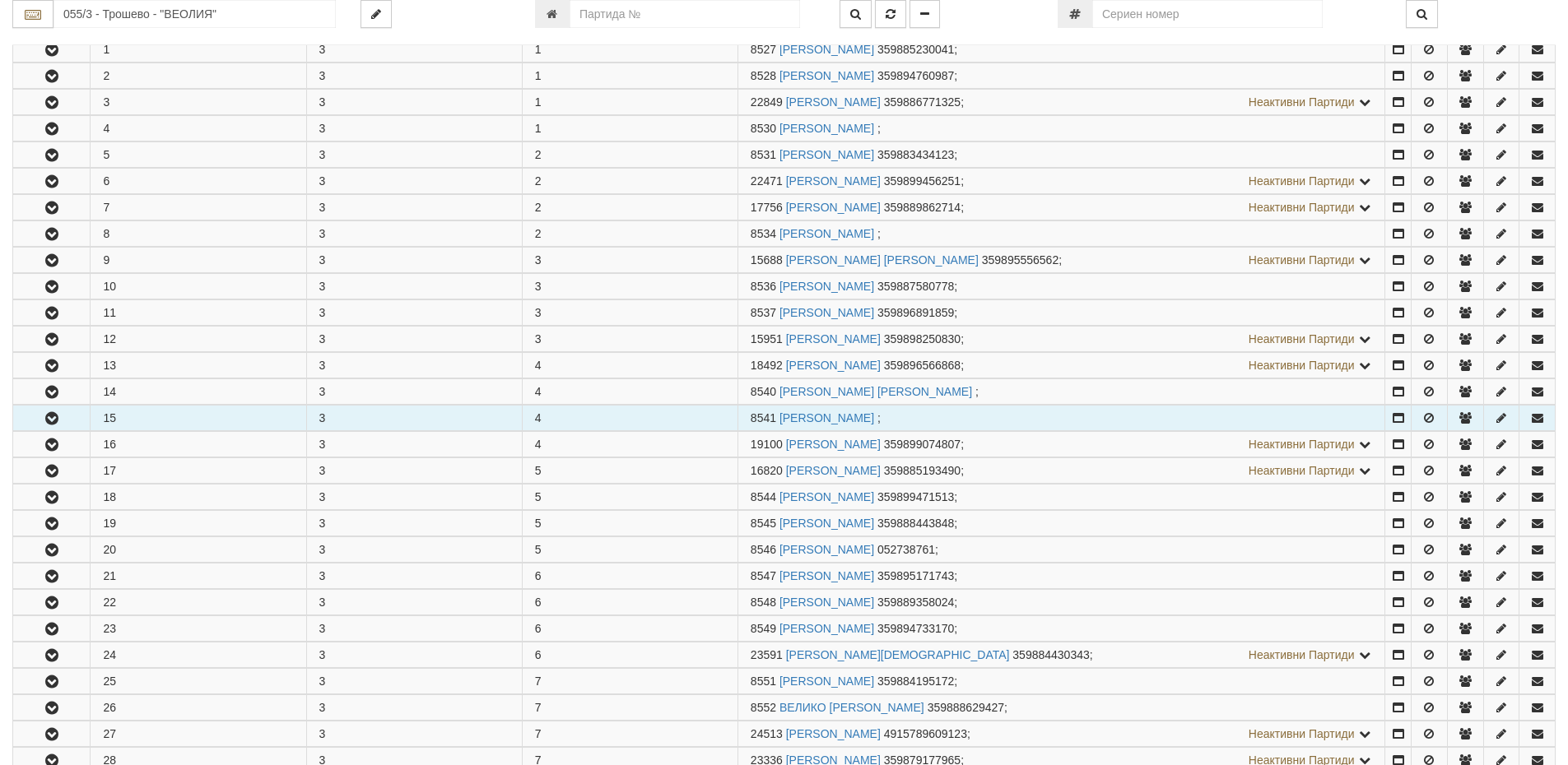
scroll to position [658, 0]
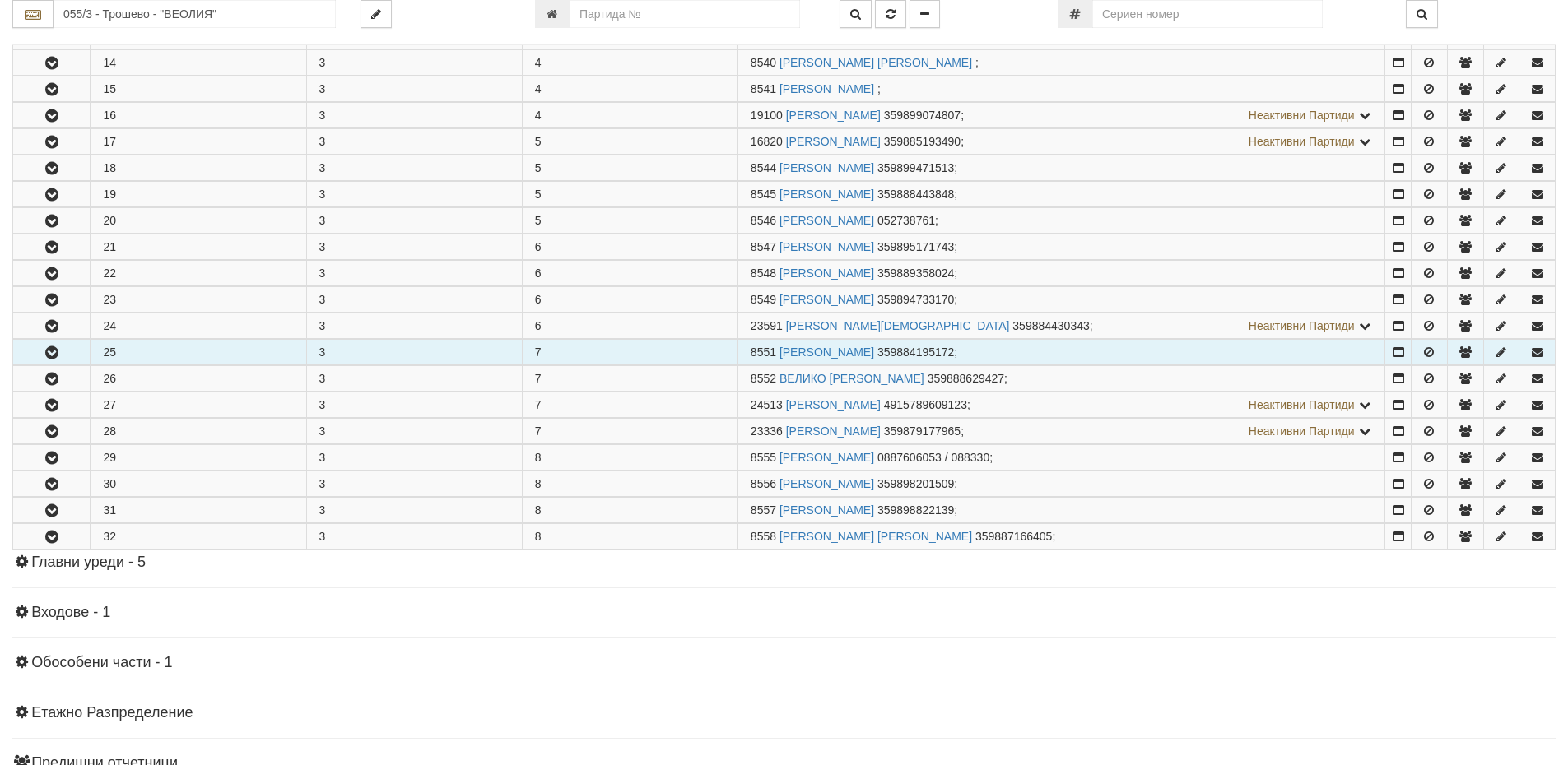
click at [55, 355] on icon "button" at bounding box center [51, 353] width 19 height 11
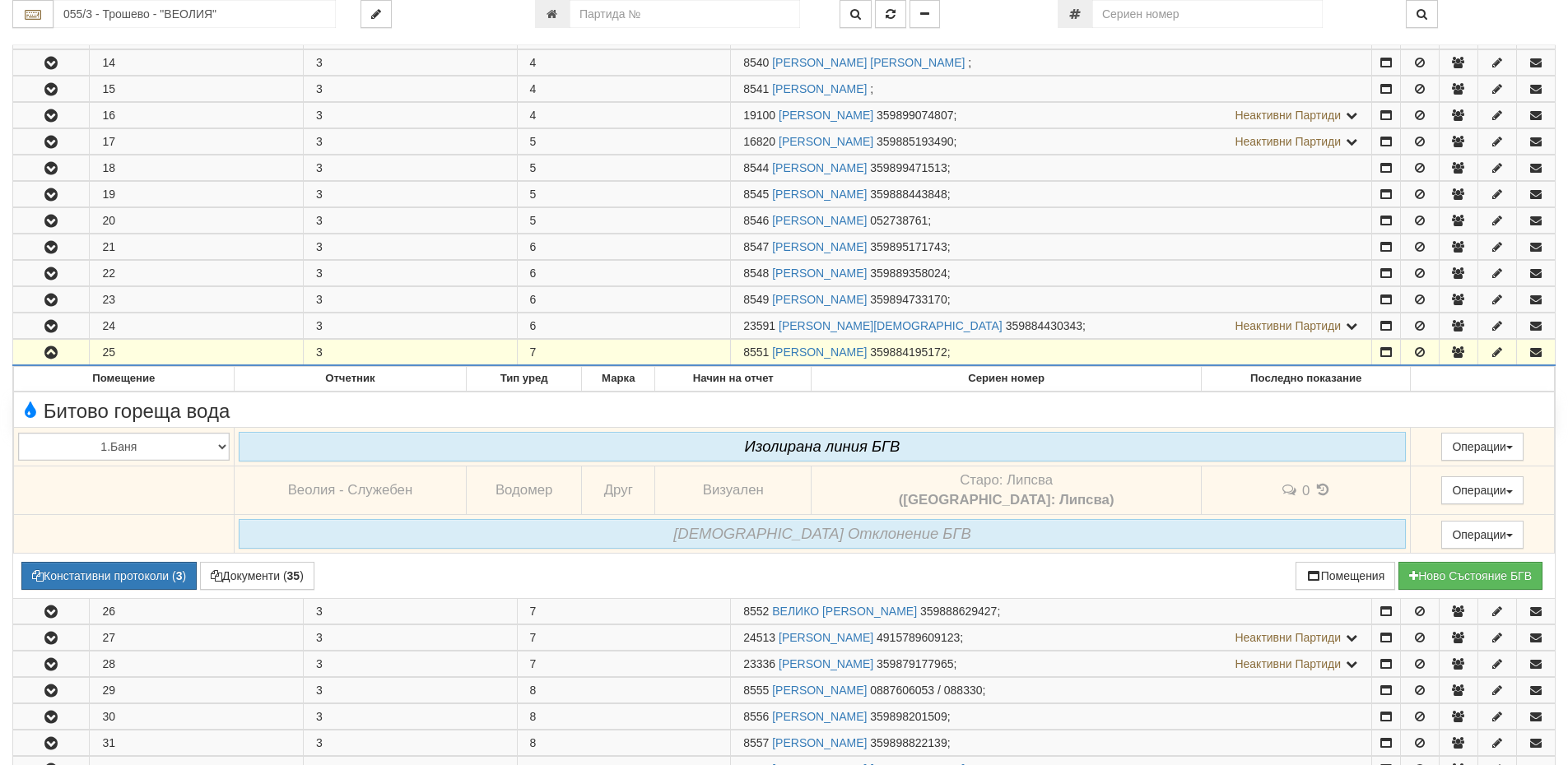
drag, startPoint x: 770, startPoint y: 350, endPoint x: 736, endPoint y: 346, distance: 34.2
click at [736, 346] on td "8551 СТЕФКА ХЕРОВИМОВА ЕВТИМОВА 359884195172 ;" at bounding box center [1051, 353] width 641 height 27
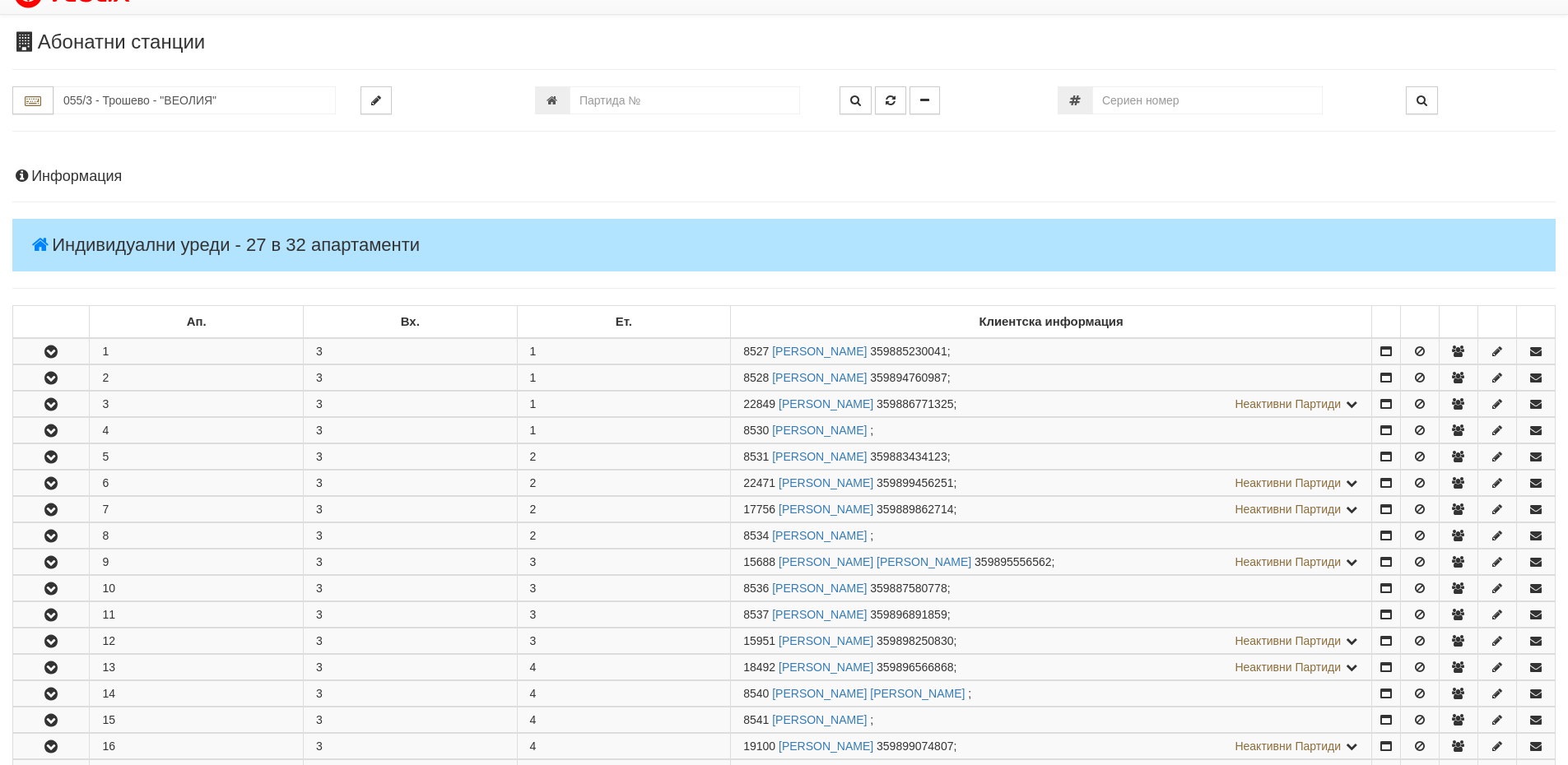
scroll to position [0, 0]
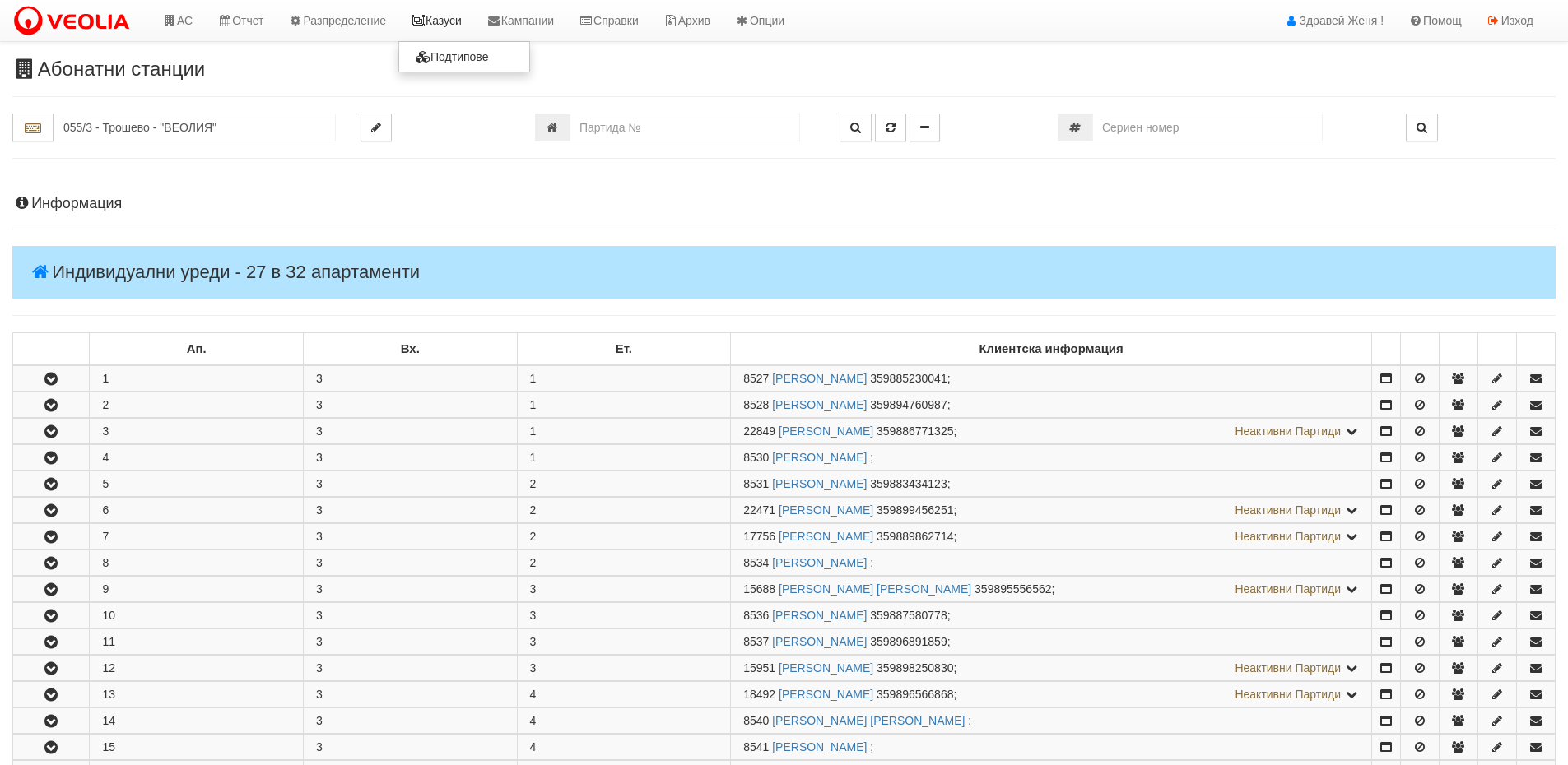
click at [452, 22] on link "Казуси" at bounding box center [437, 20] width 76 height 42
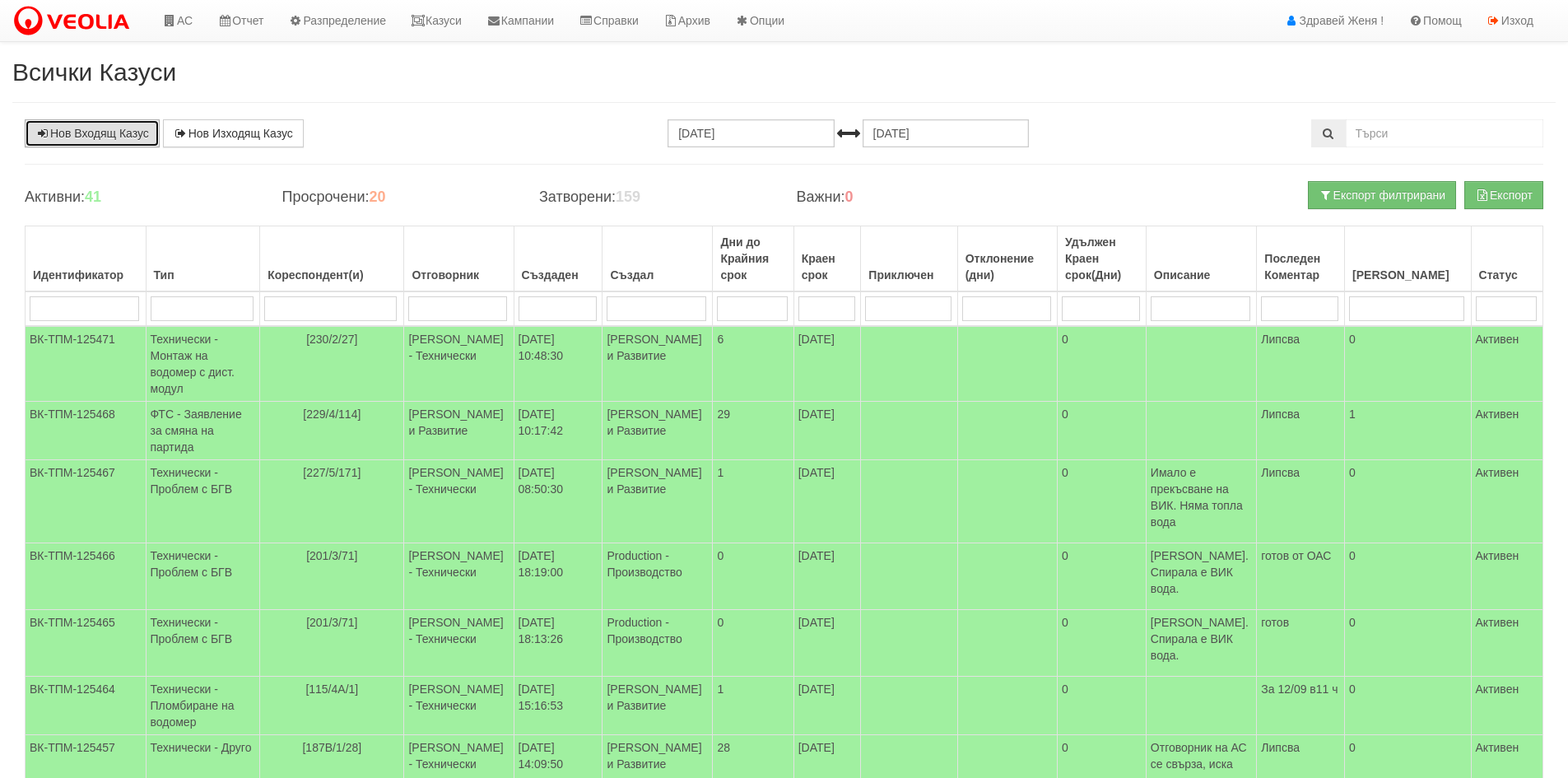
click at [88, 133] on link "Нов Входящ Казус" at bounding box center [92, 133] width 135 height 28
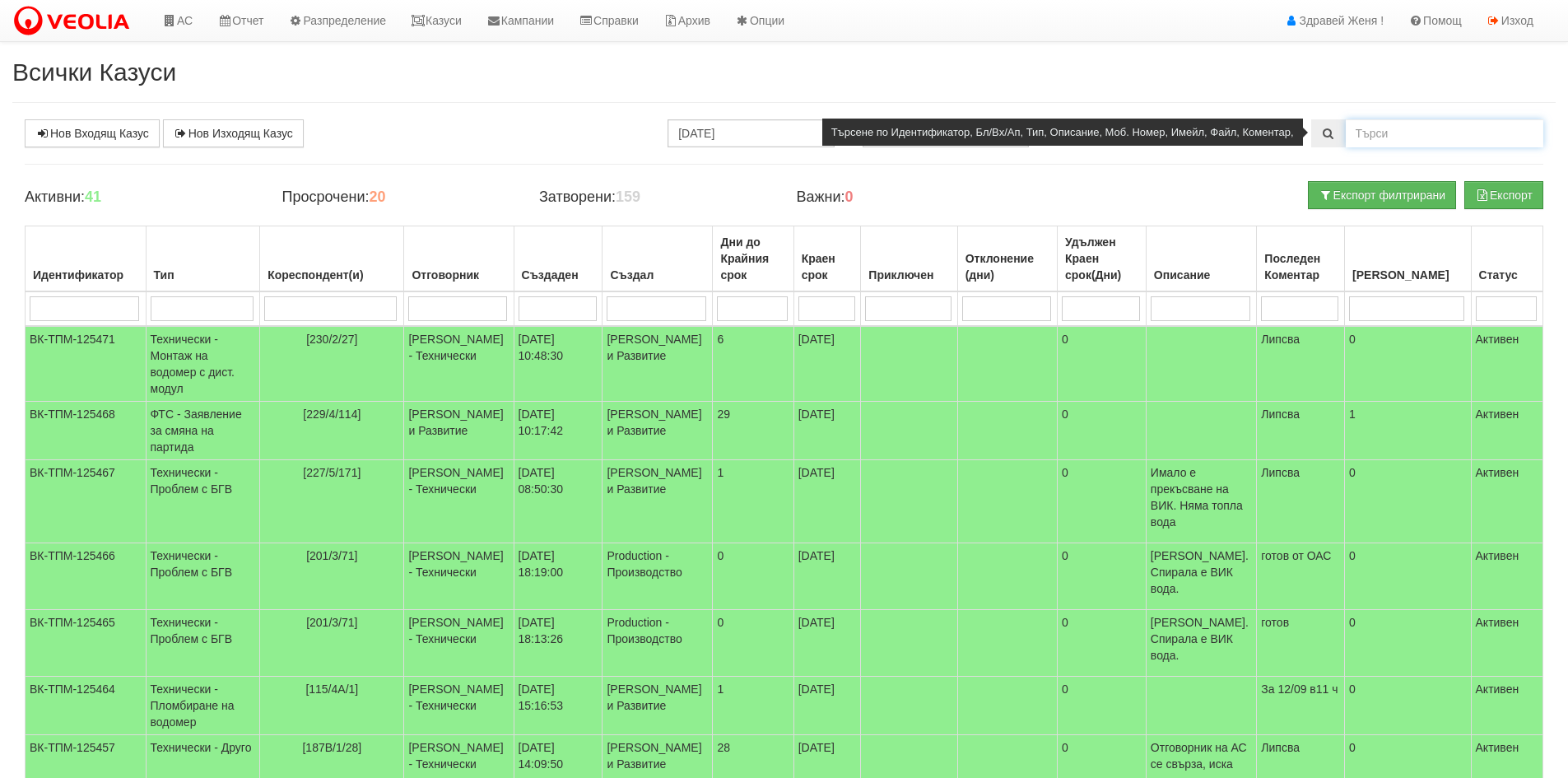
click at [1406, 129] on input "text" at bounding box center [1444, 133] width 197 height 28
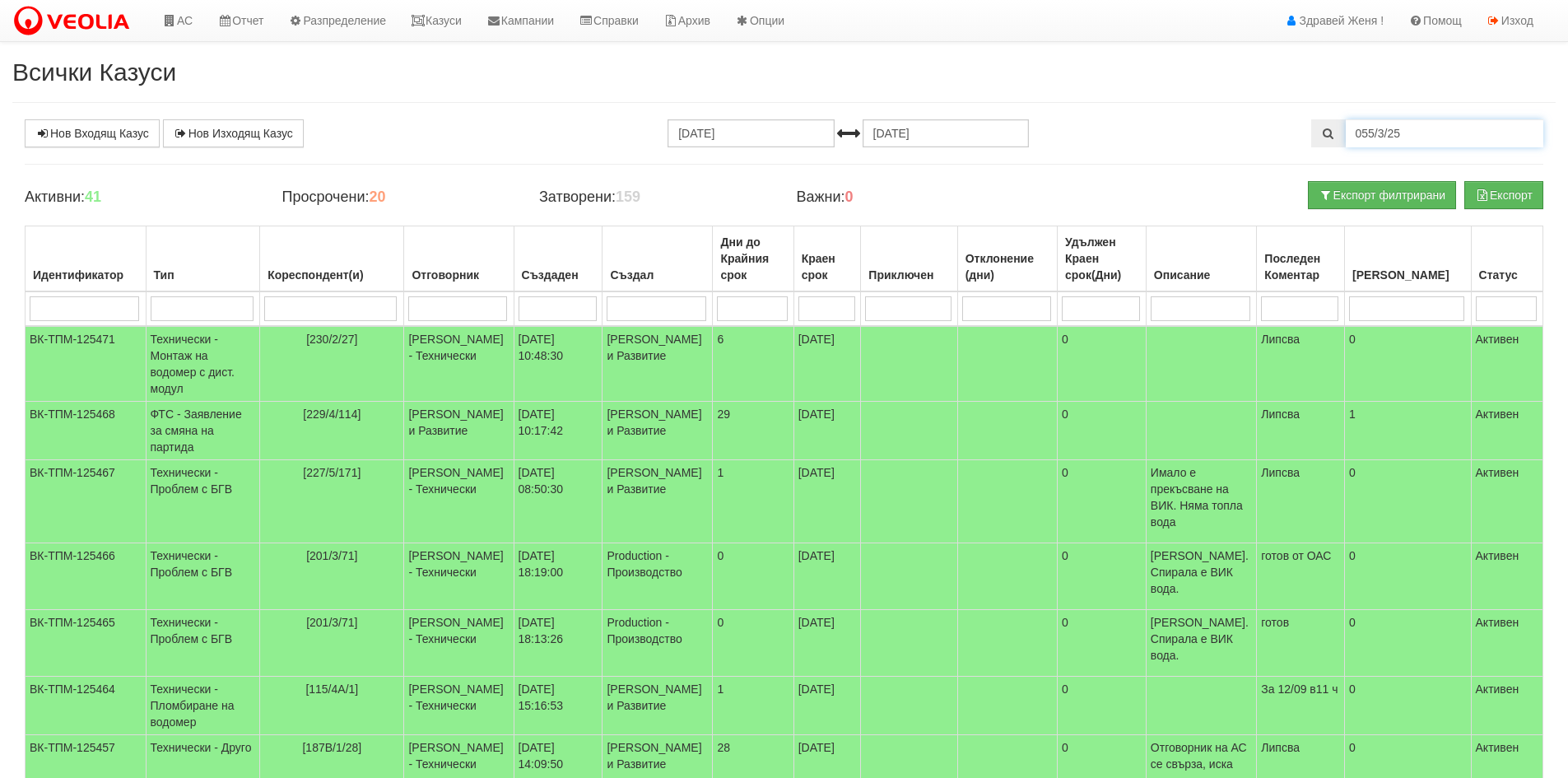
type input "055/3/25"
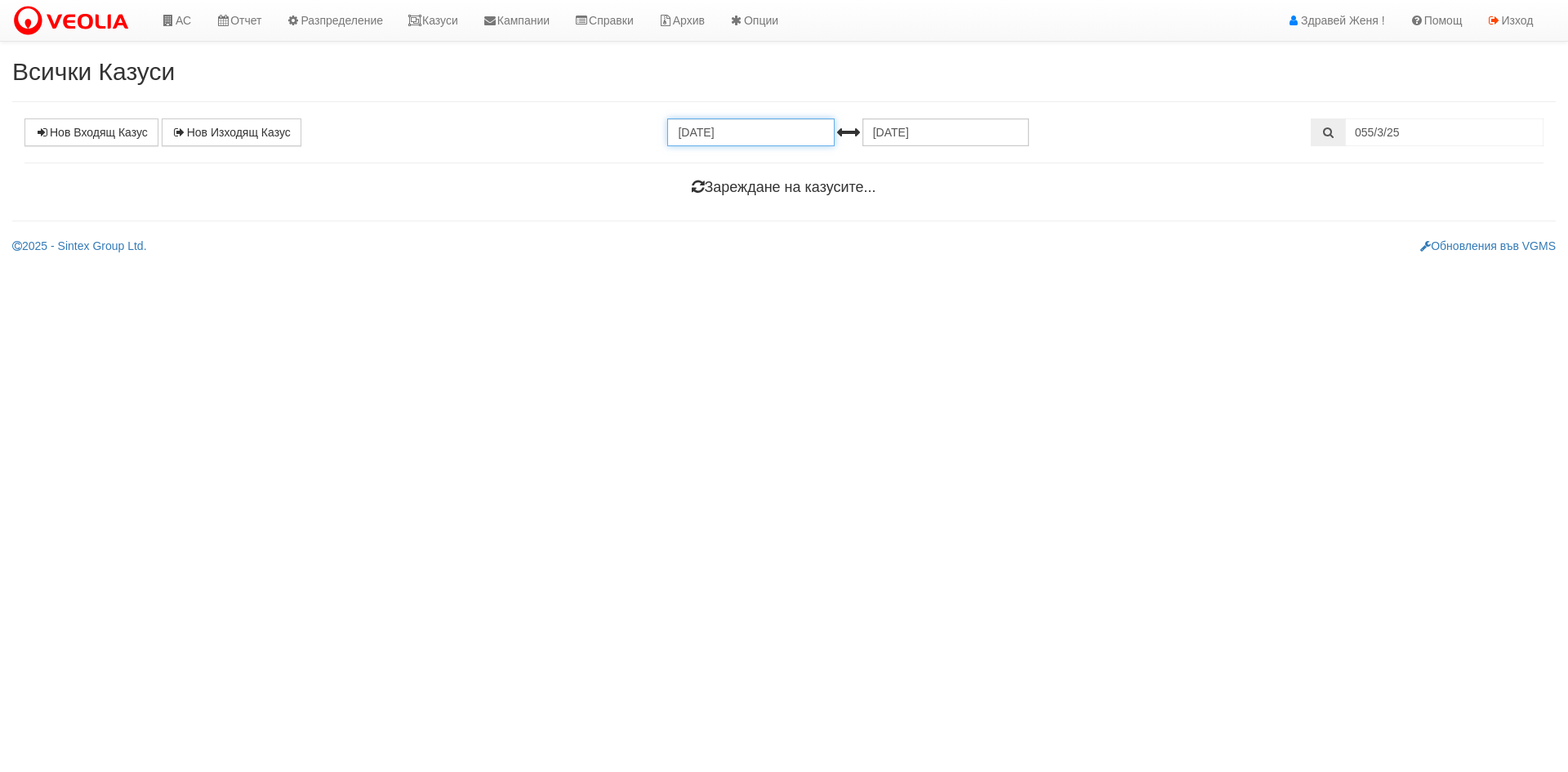
click at [743, 130] on input "11.08.2025" at bounding box center [751, 132] width 167 height 27
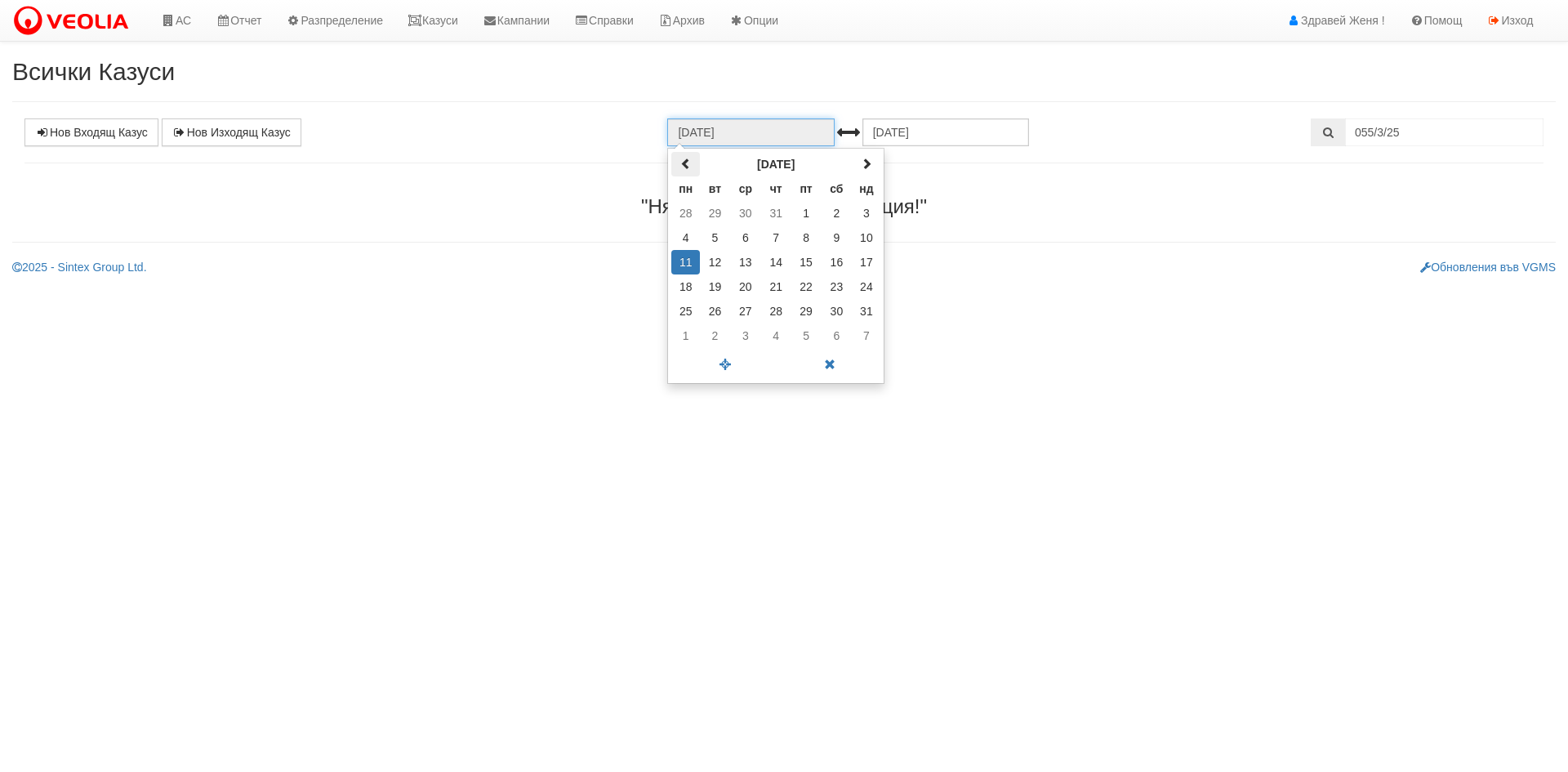
click at [690, 168] on span at bounding box center [686, 163] width 11 height 11
click at [686, 166] on span at bounding box center [686, 163] width 11 height 11
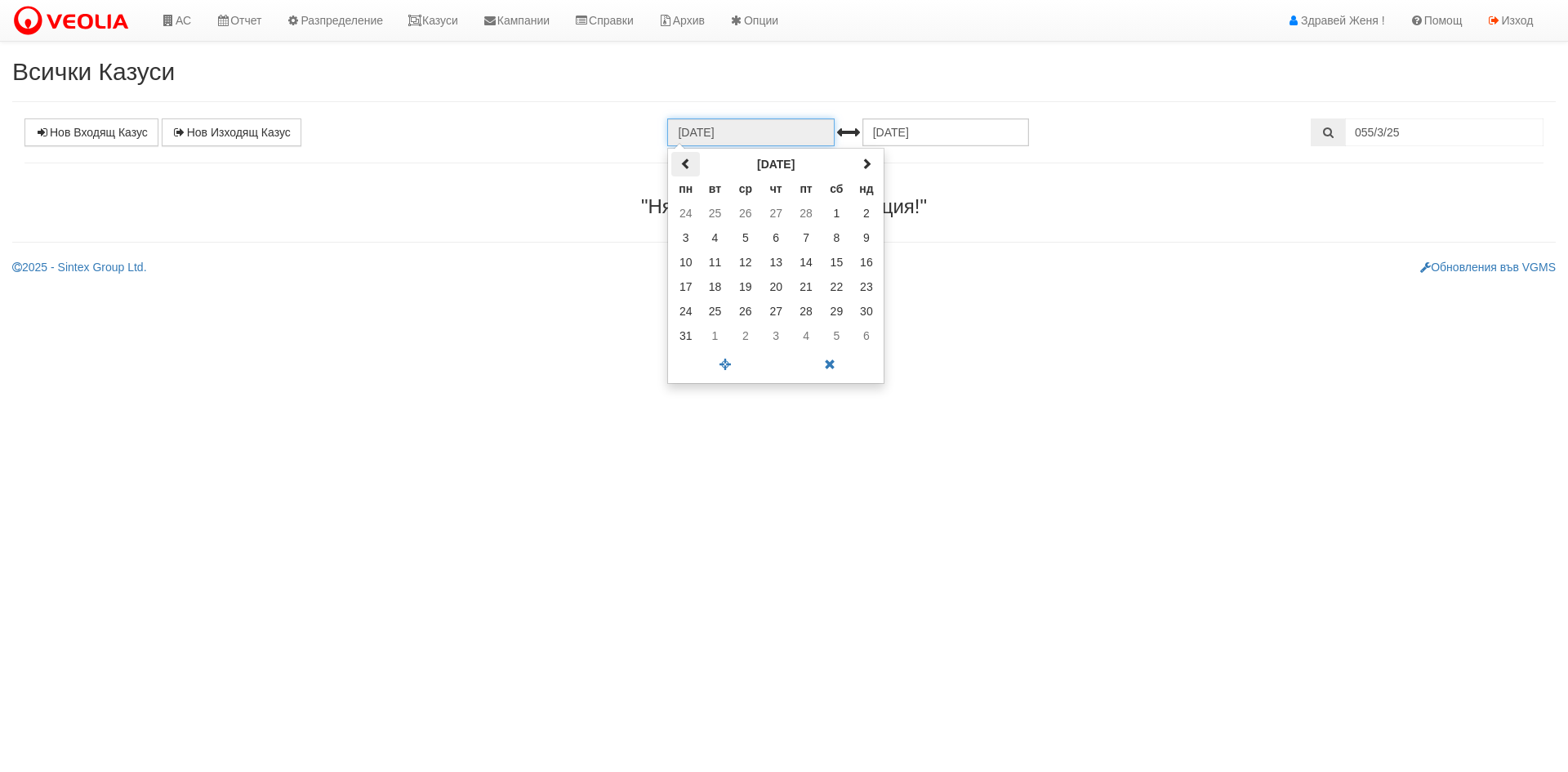
click at [686, 166] on span at bounding box center [686, 163] width 11 height 11
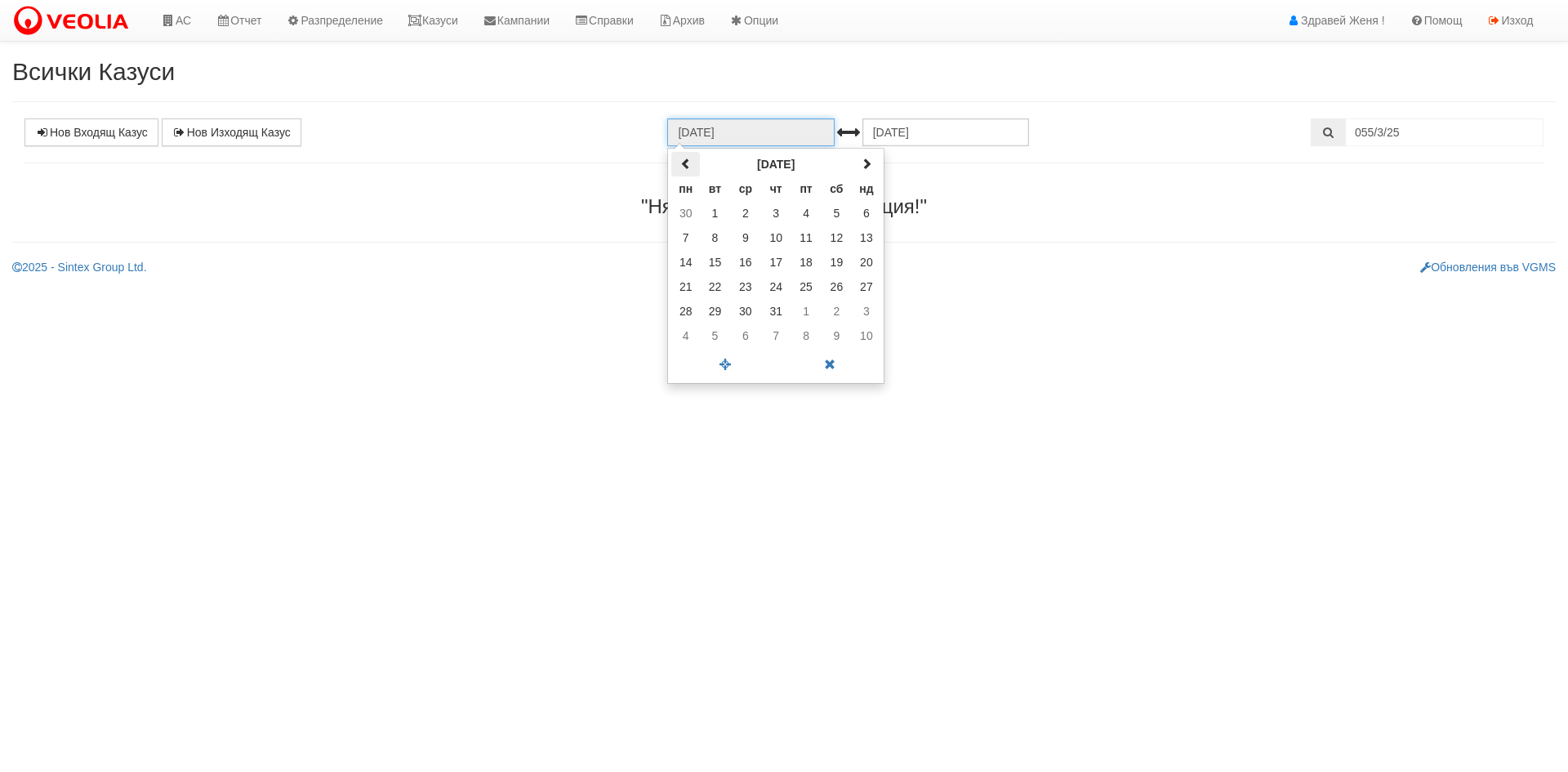
click at [686, 166] on span at bounding box center [686, 163] width 11 height 11
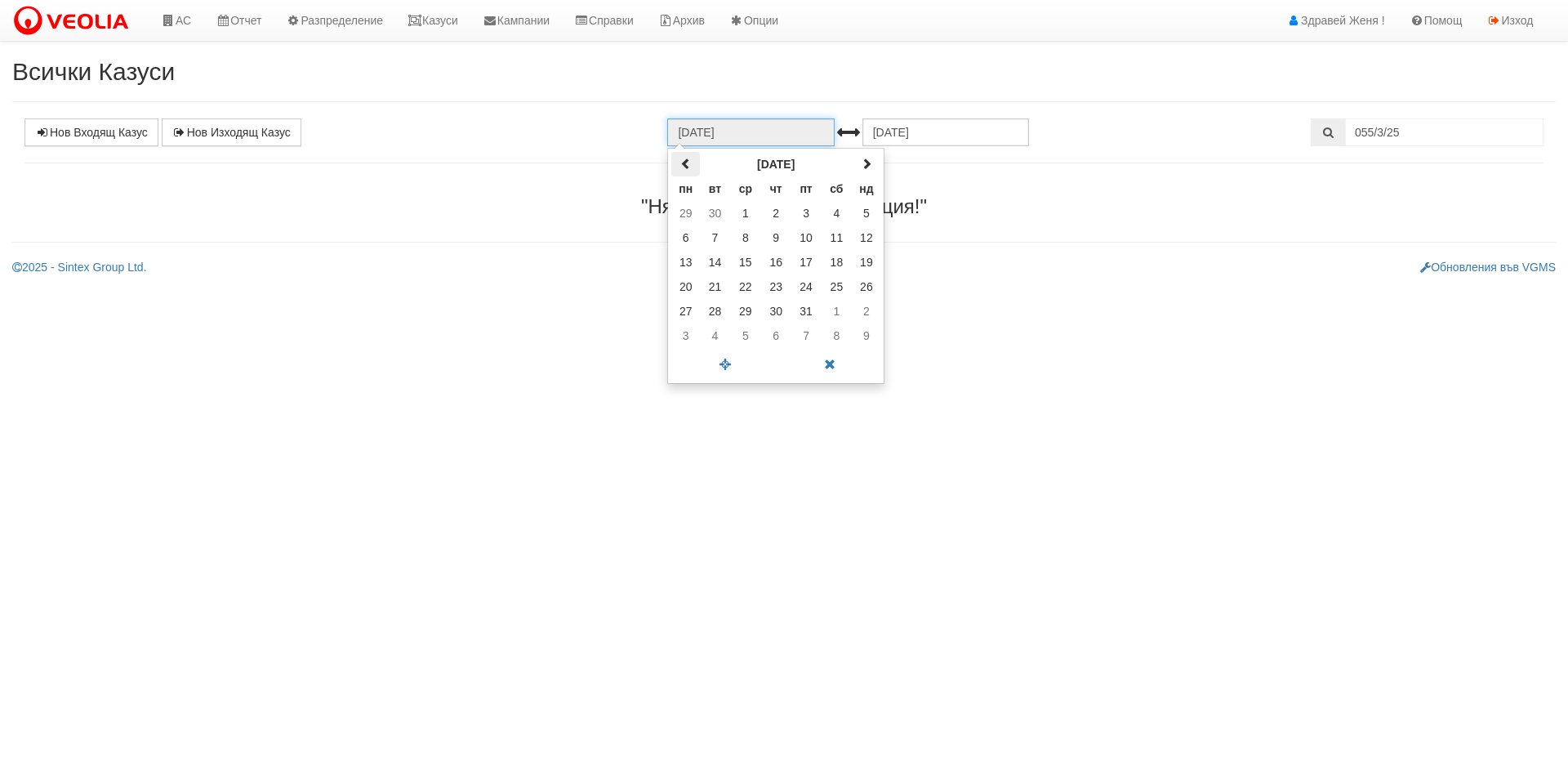
click at [686, 163] on span at bounding box center [686, 163] width 11 height 11
click at [685, 162] on span at bounding box center [686, 163] width 11 height 11
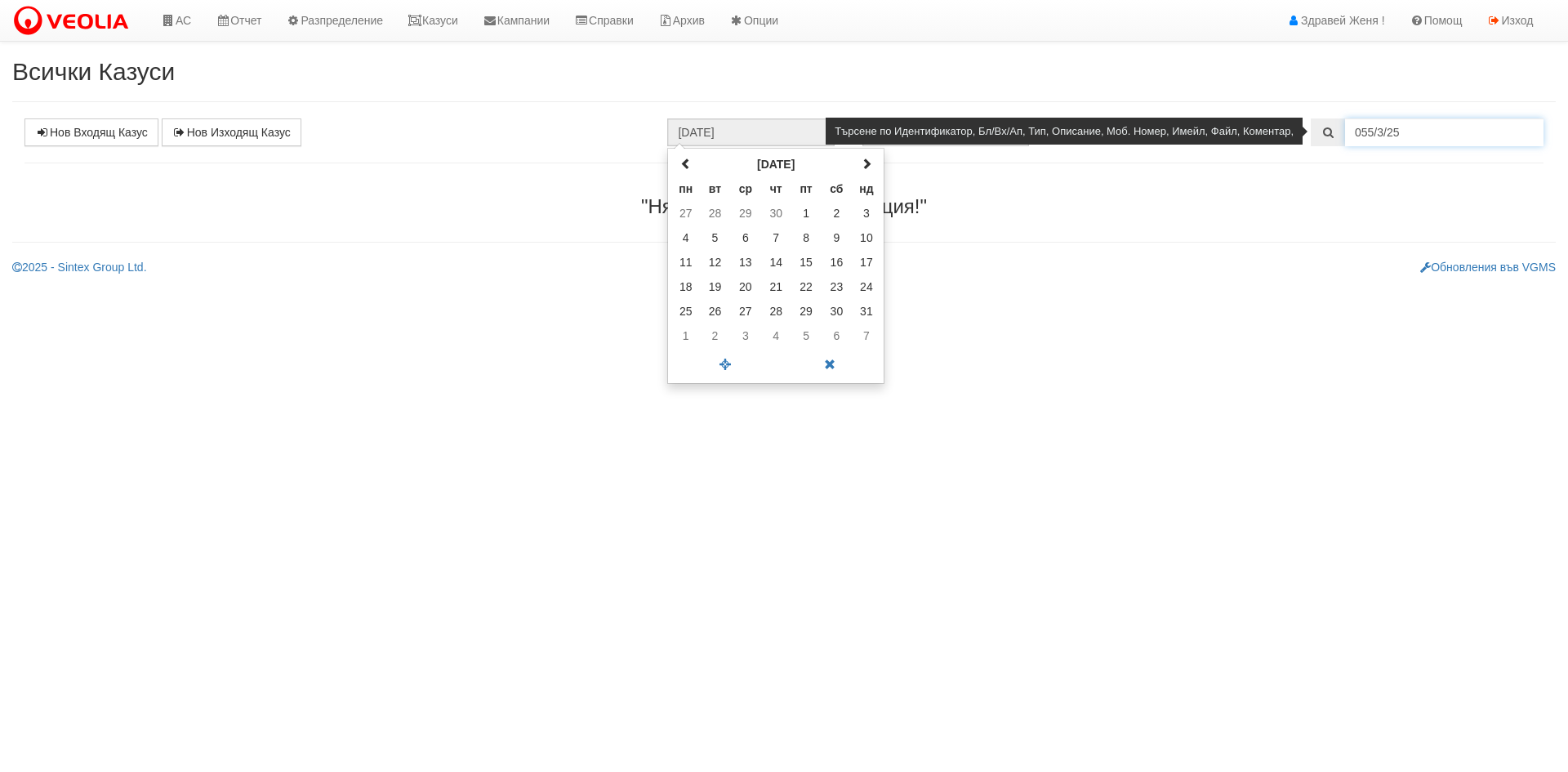
click at [1428, 127] on input "055/3/25" at bounding box center [1444, 132] width 199 height 27
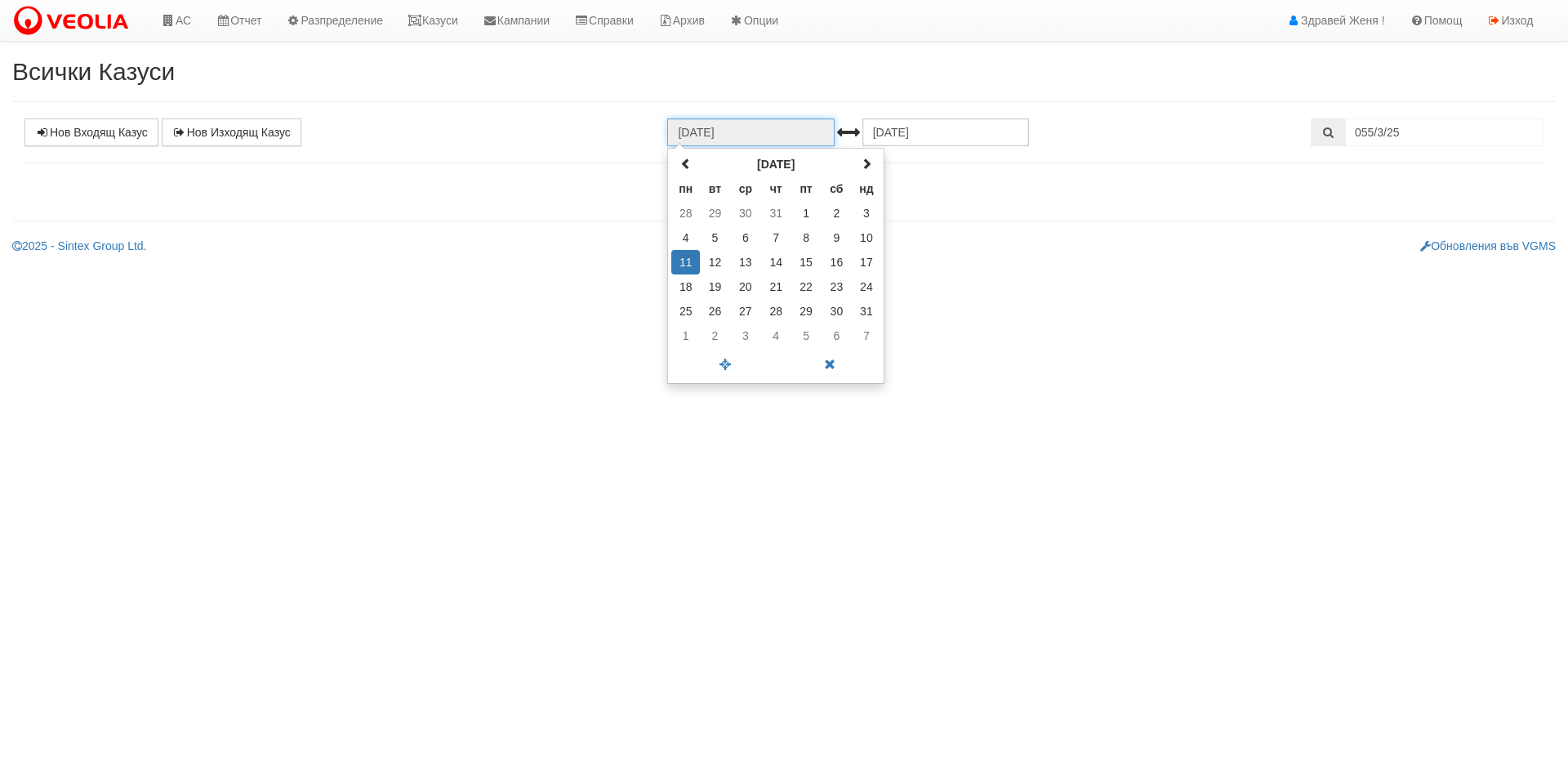
click at [753, 131] on input "11.08.2025" at bounding box center [751, 132] width 167 height 27
click at [681, 163] on span at bounding box center [686, 163] width 11 height 11
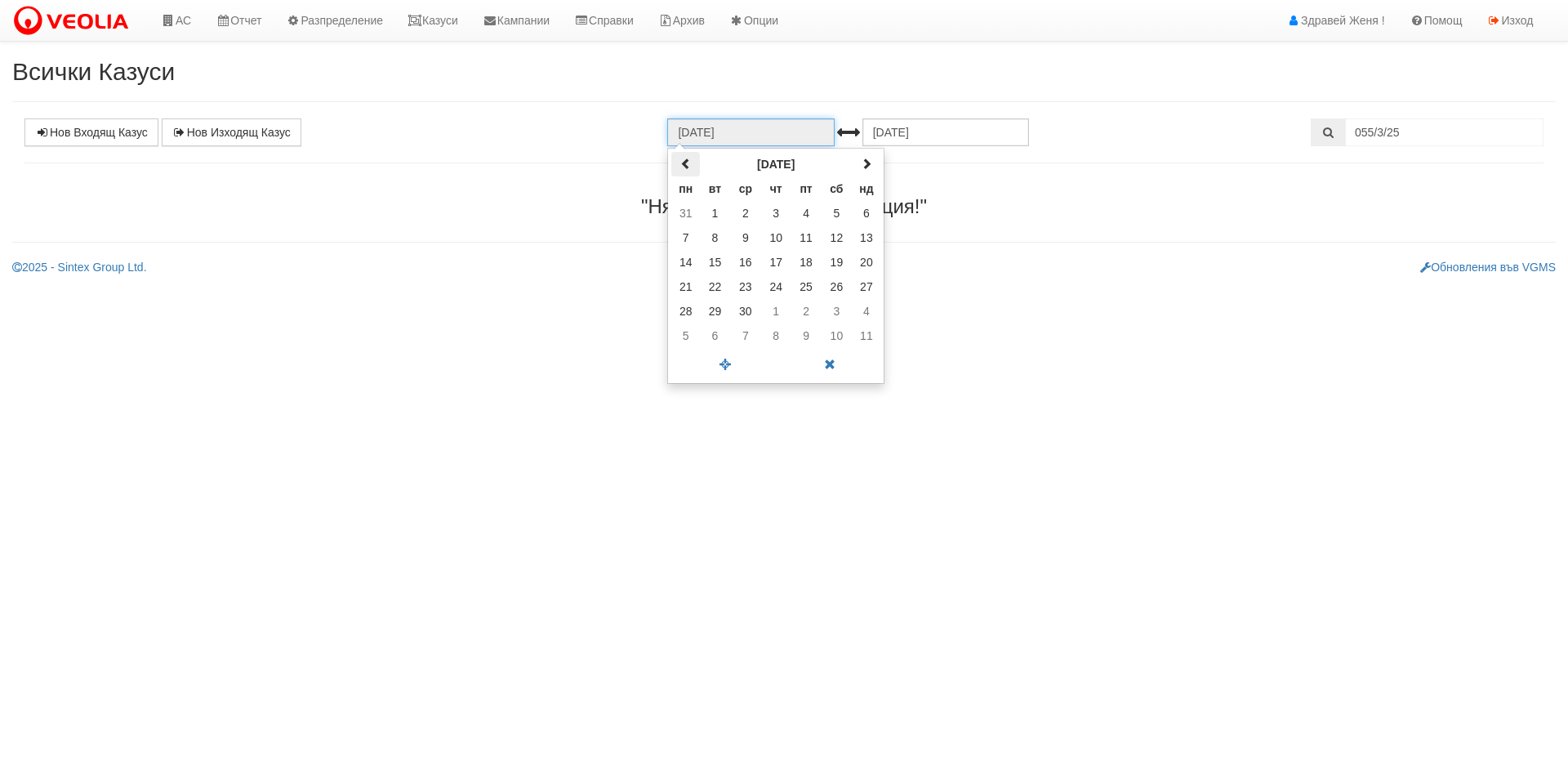
click at [681, 163] on span at bounding box center [686, 163] width 11 height 11
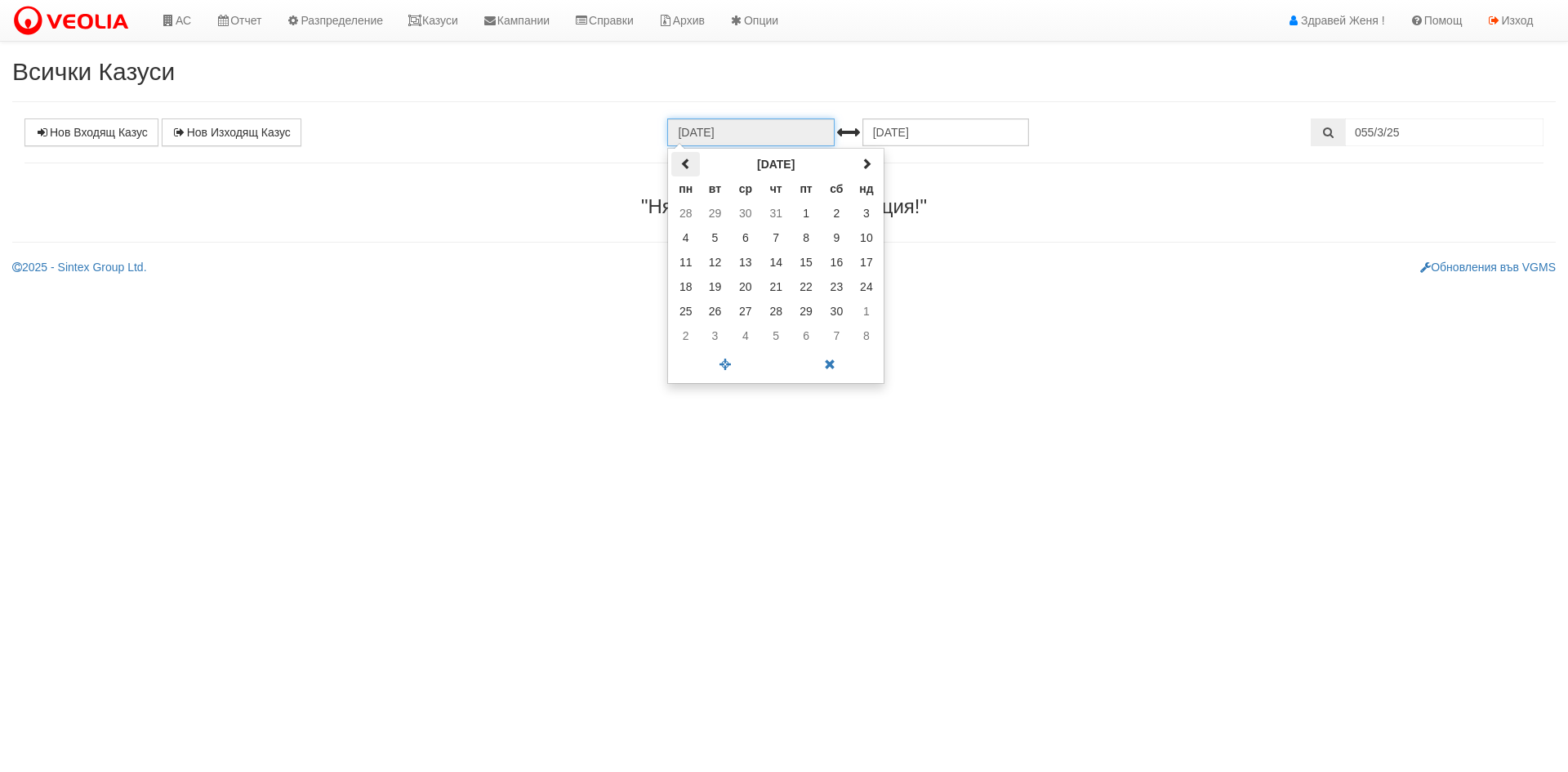
click at [681, 163] on span at bounding box center [686, 163] width 11 height 11
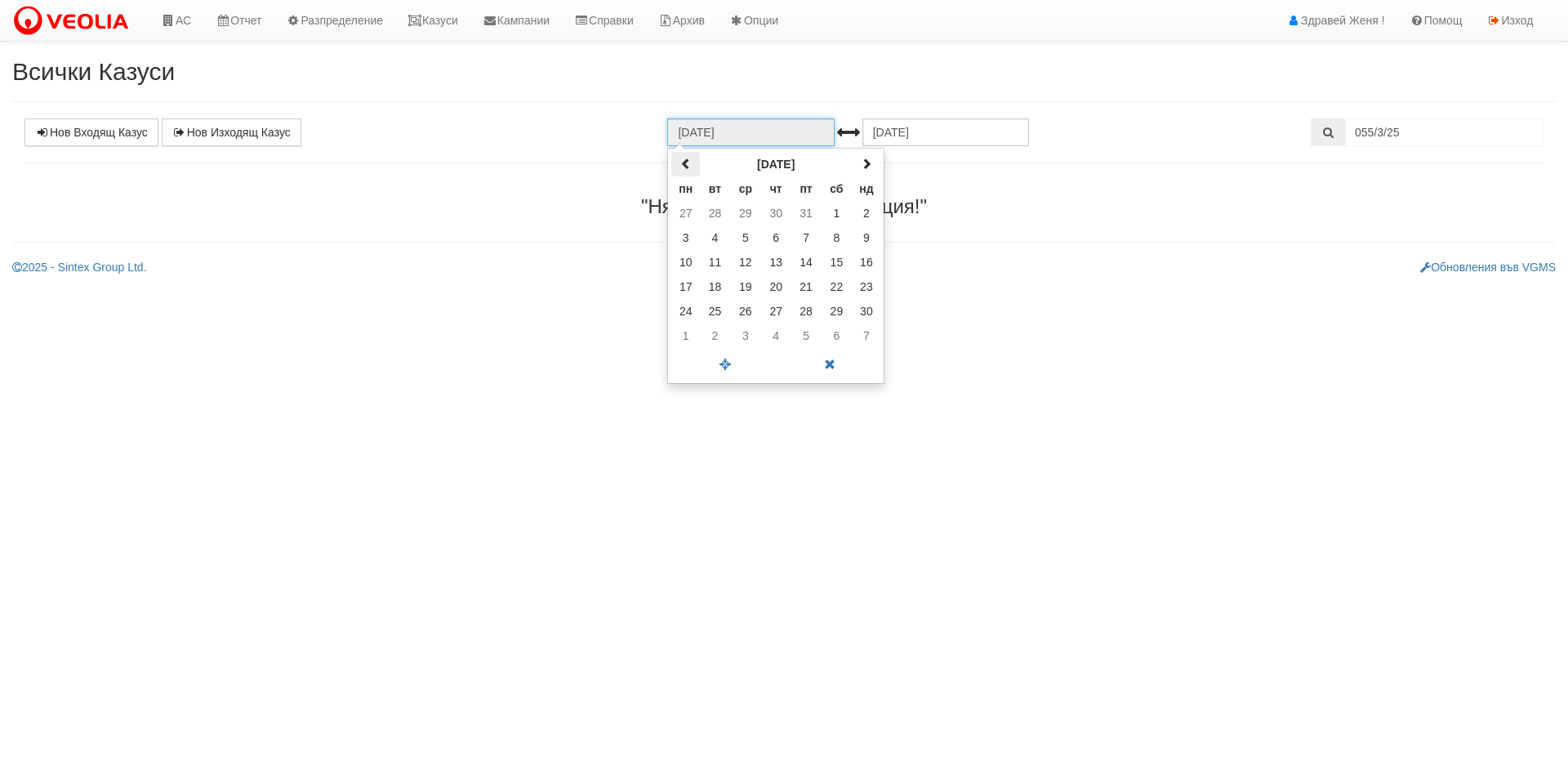
click at [681, 163] on span at bounding box center [686, 163] width 11 height 11
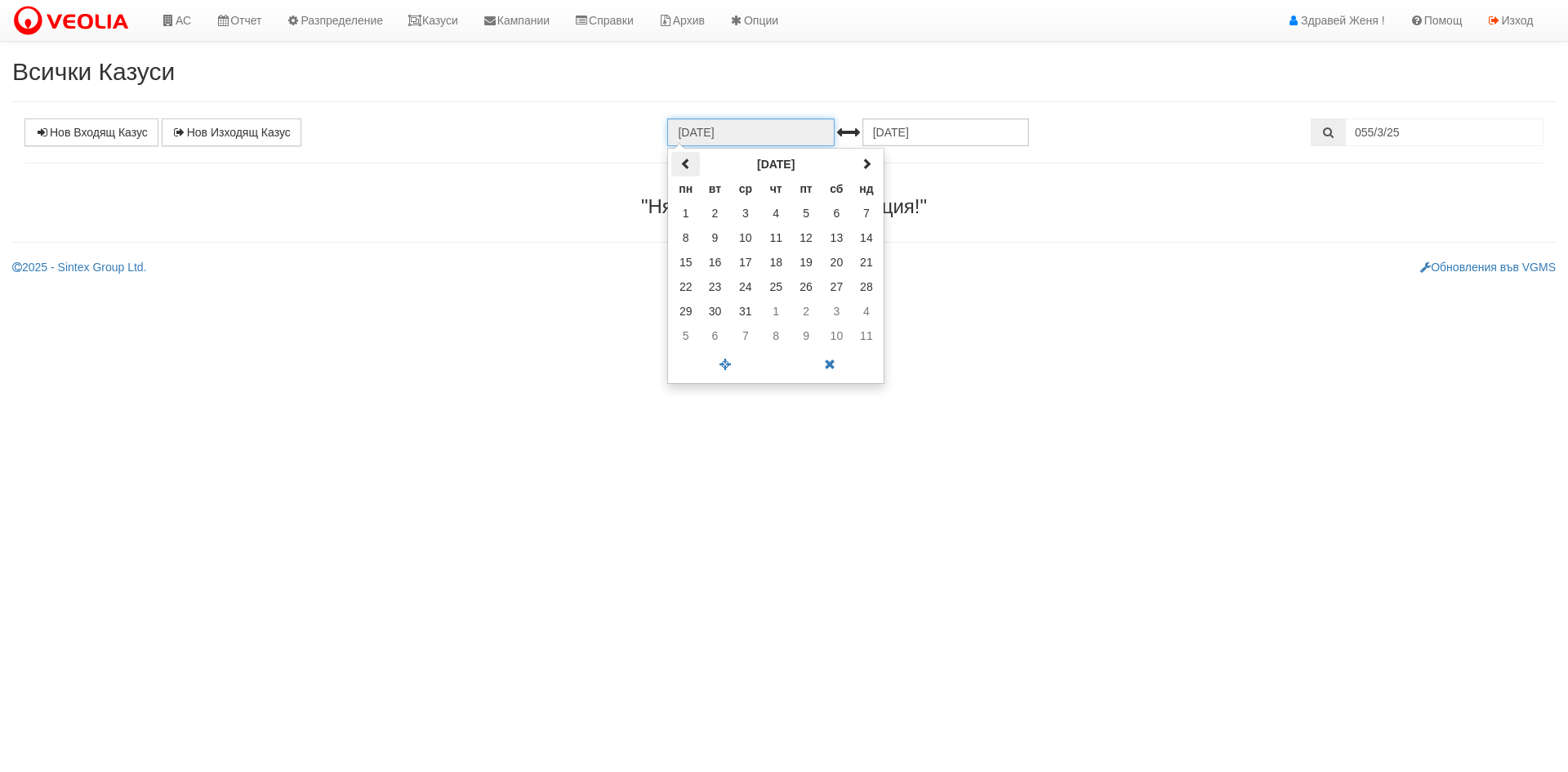
click at [681, 163] on span at bounding box center [686, 163] width 11 height 11
click at [772, 262] on td "14" at bounding box center [776, 262] width 30 height 25
type input "14.12.2023"
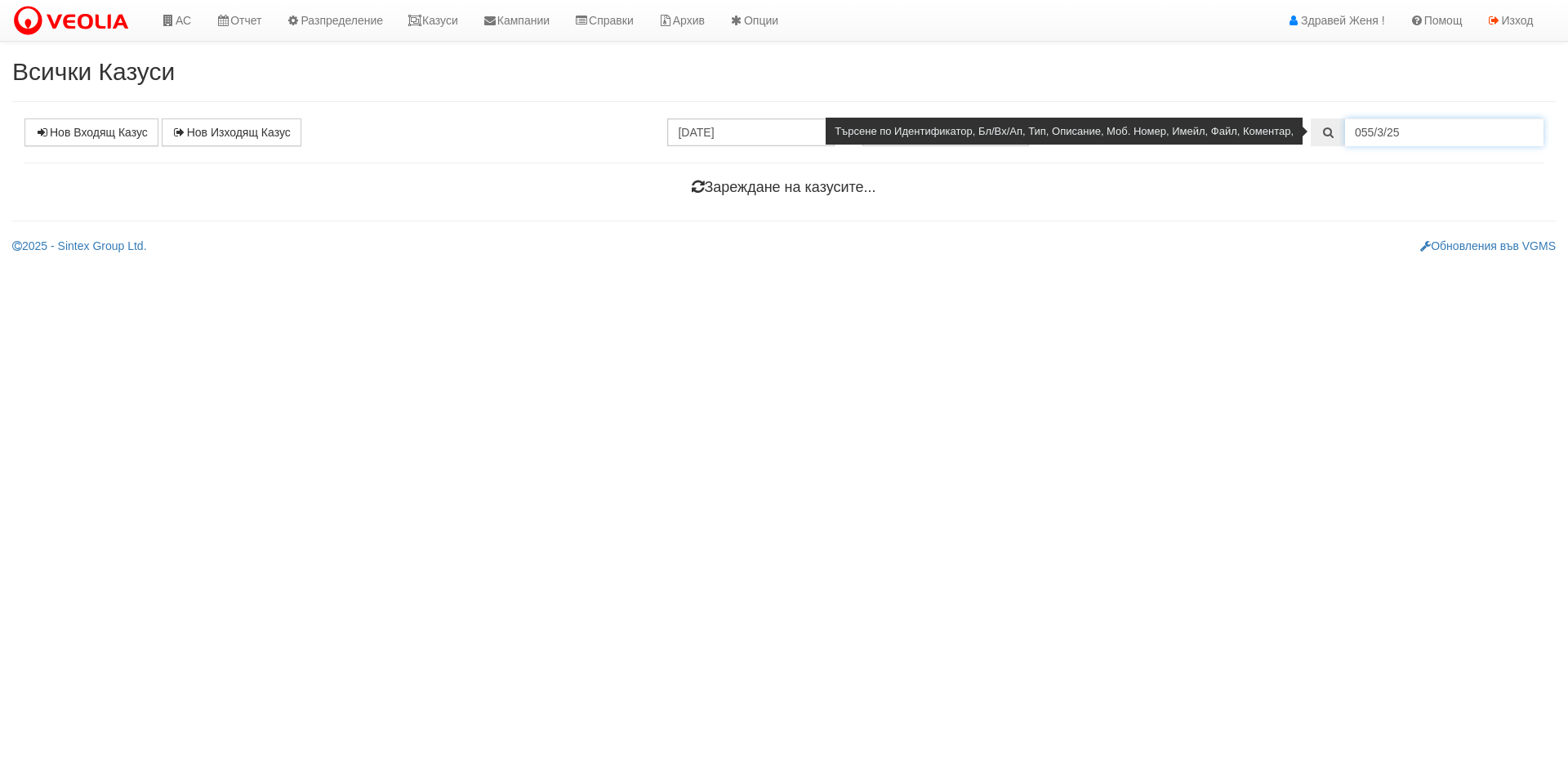
click at [1444, 129] on input "055/3/25" at bounding box center [1444, 132] width 199 height 27
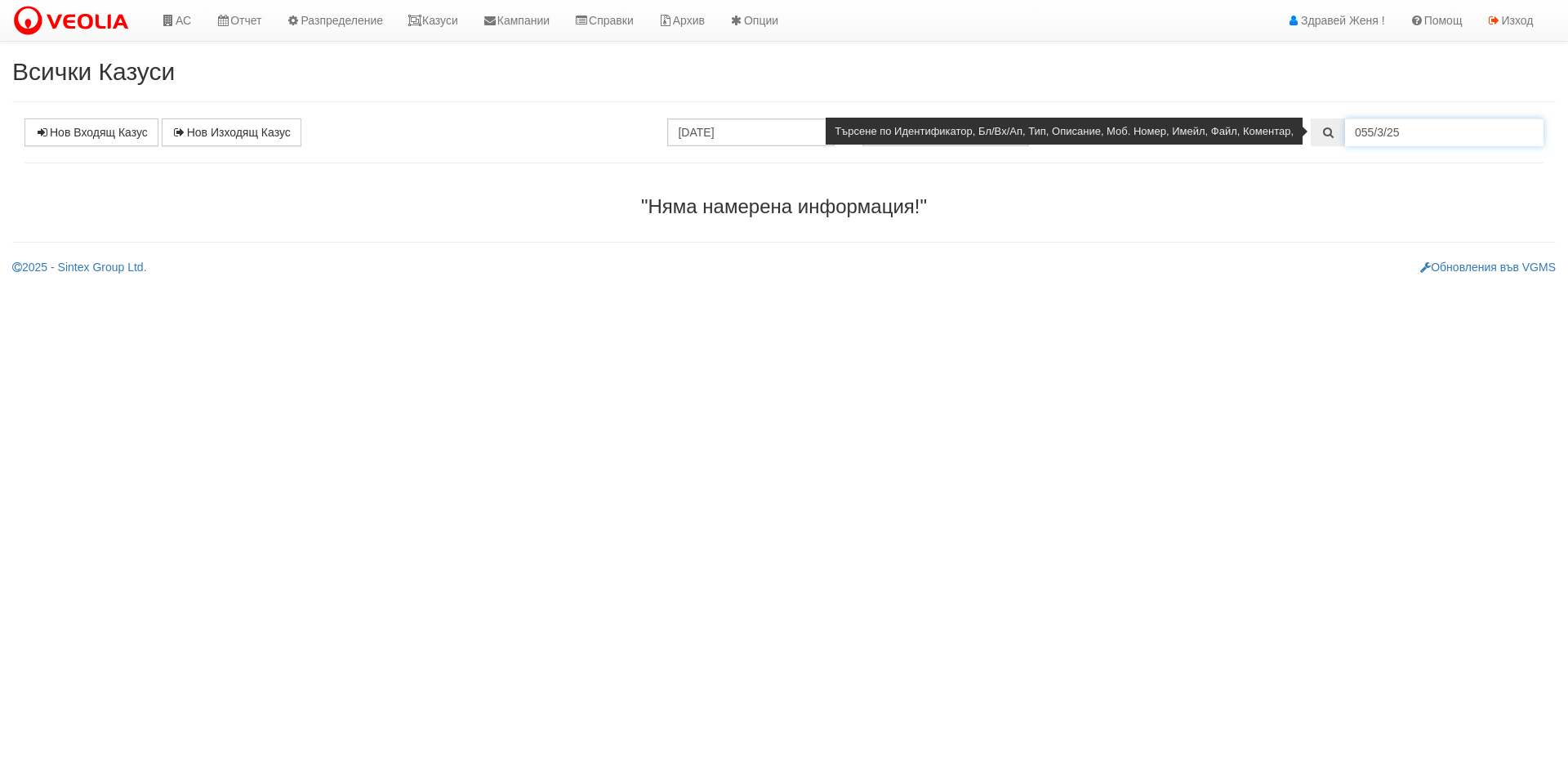
click at [1488, 143] on input "055/3/25" at bounding box center [1444, 132] width 199 height 27
click at [1412, 143] on input "055/3/25" at bounding box center [1444, 132] width 199 height 27
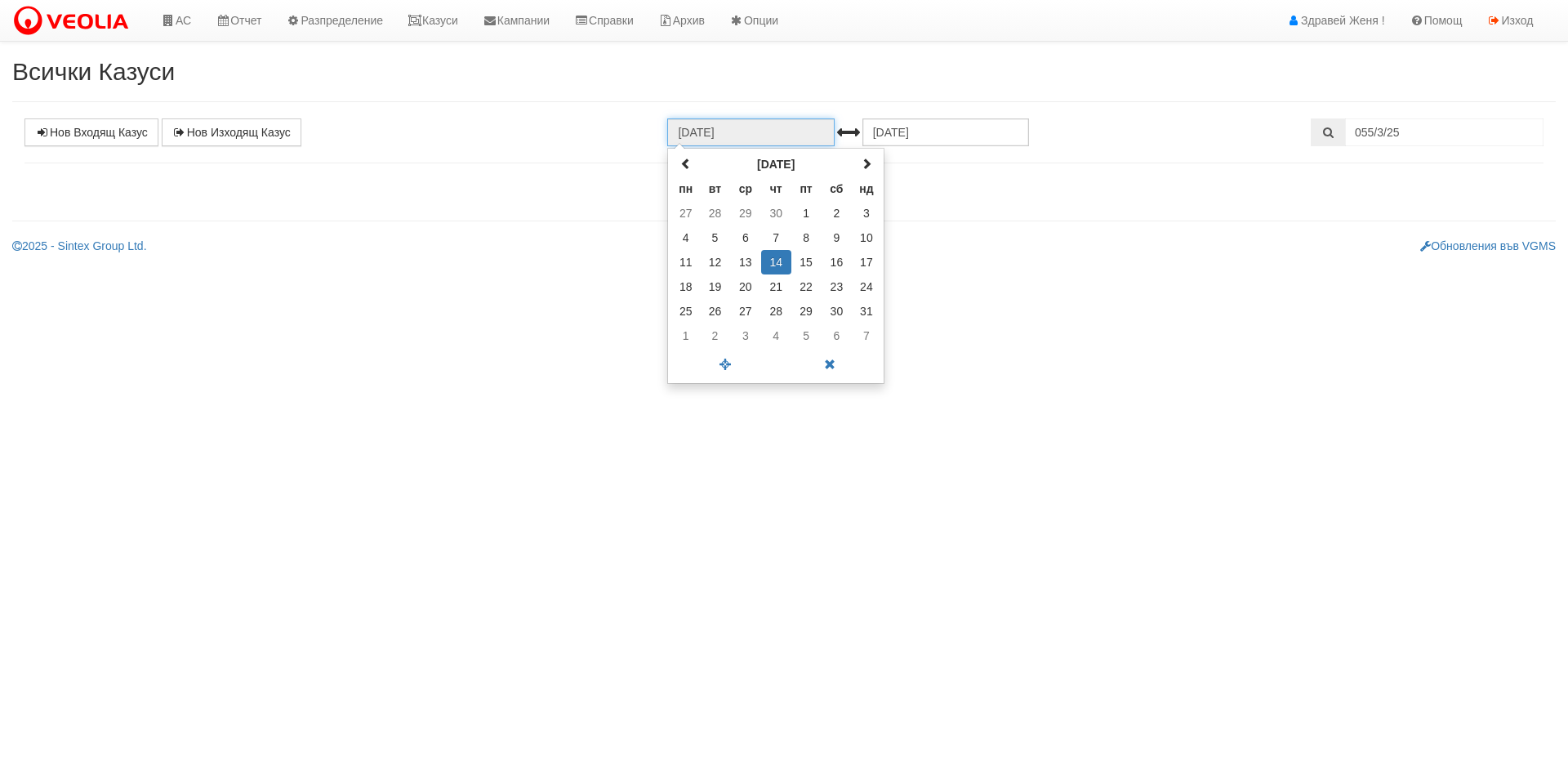
drag, startPoint x: 753, startPoint y: 135, endPoint x: 591, endPoint y: 119, distance: 162.8
click at [591, 119] on div "Нов Входящ Казус Нов Изходящ Казус 14.12.2023 декември 2023 пн вт ср чт пт сб н…" at bounding box center [783, 132] width 1543 height 27
click at [875, 158] on th at bounding box center [866, 164] width 28 height 25
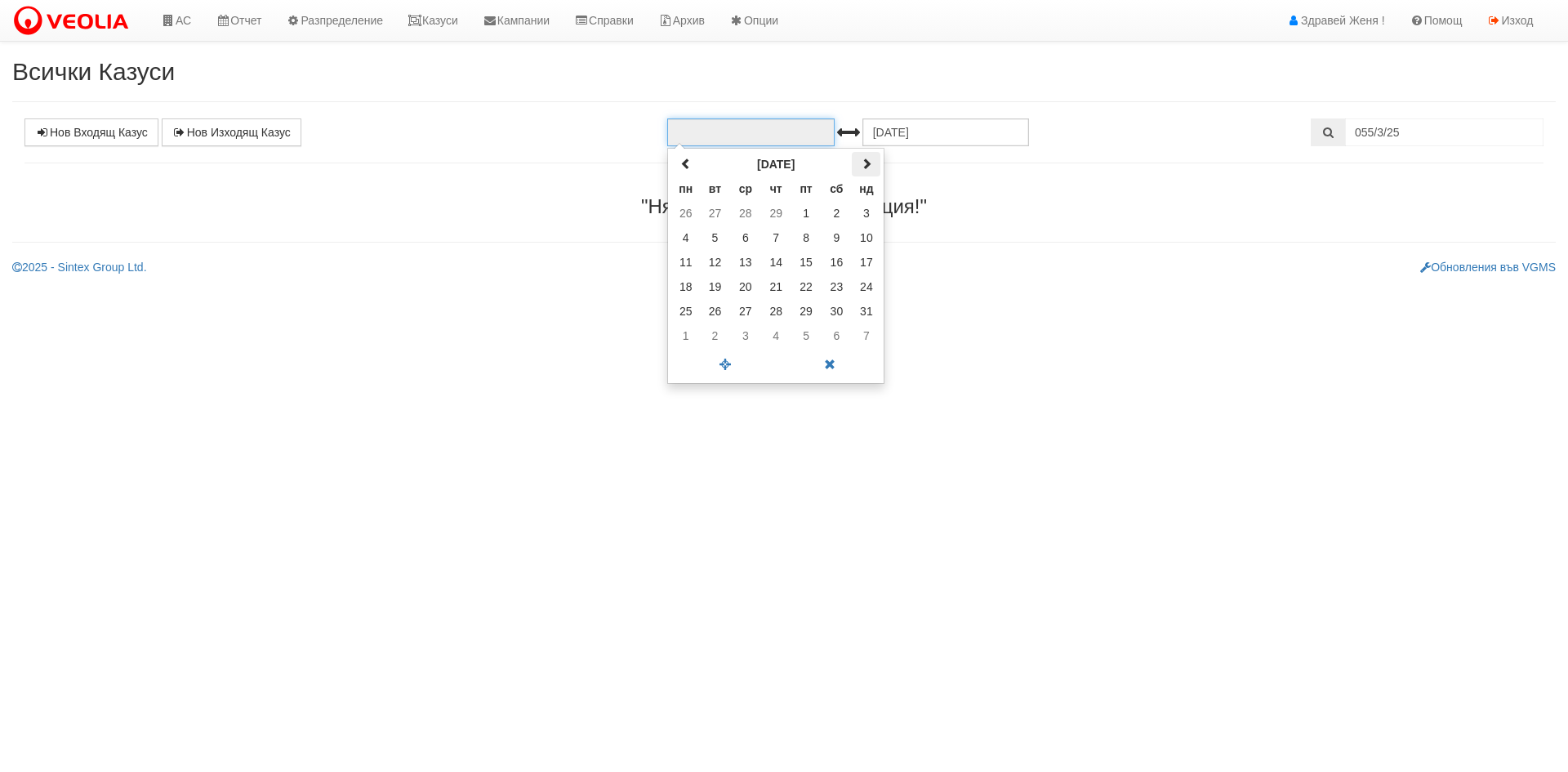
click at [875, 158] on th at bounding box center [866, 164] width 28 height 25
click at [875, 156] on th at bounding box center [866, 164] width 28 height 25
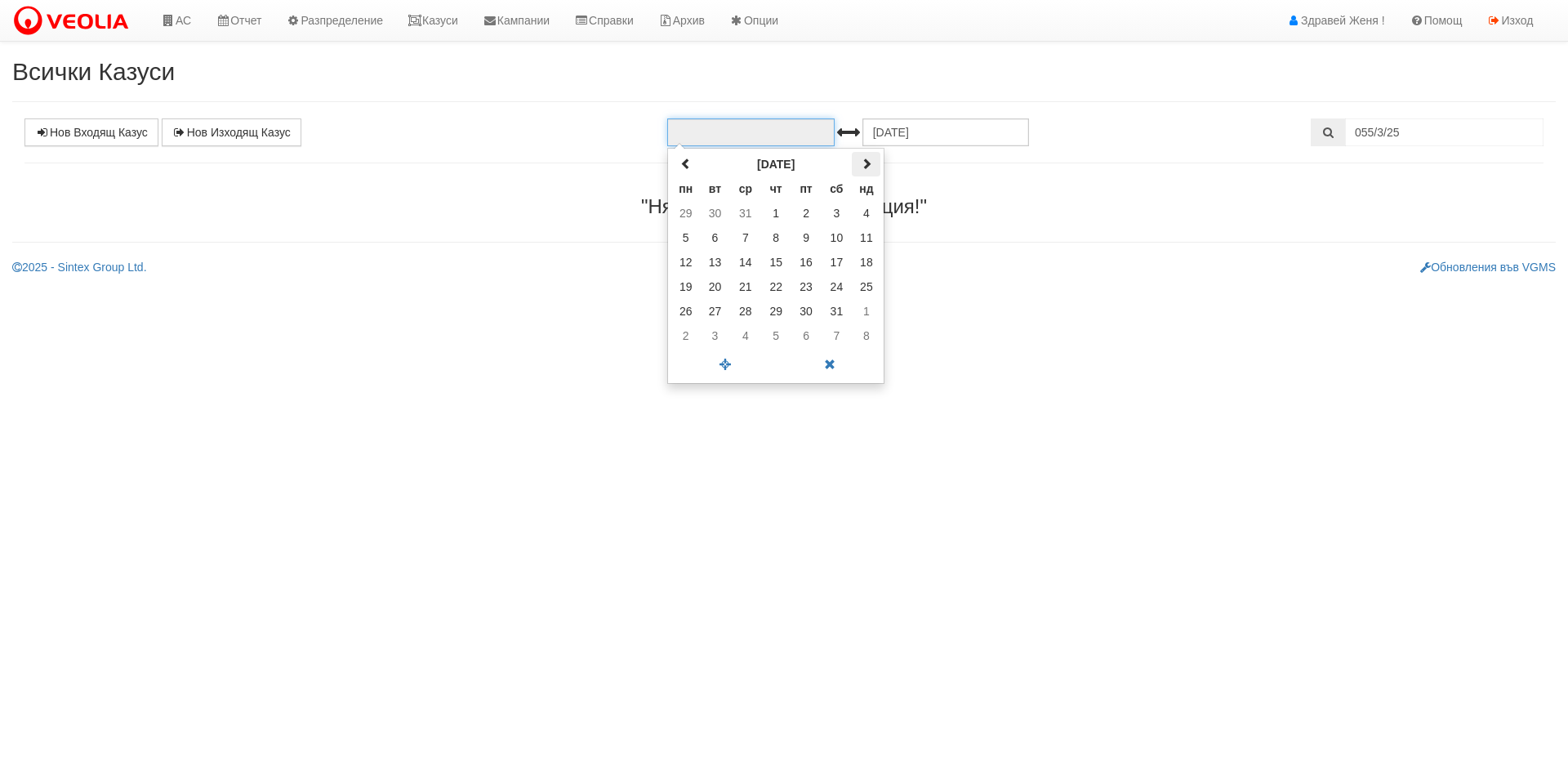
click at [871, 159] on th at bounding box center [866, 164] width 28 height 25
click at [869, 160] on span at bounding box center [866, 163] width 11 height 11
click at [869, 161] on span at bounding box center [866, 163] width 11 height 11
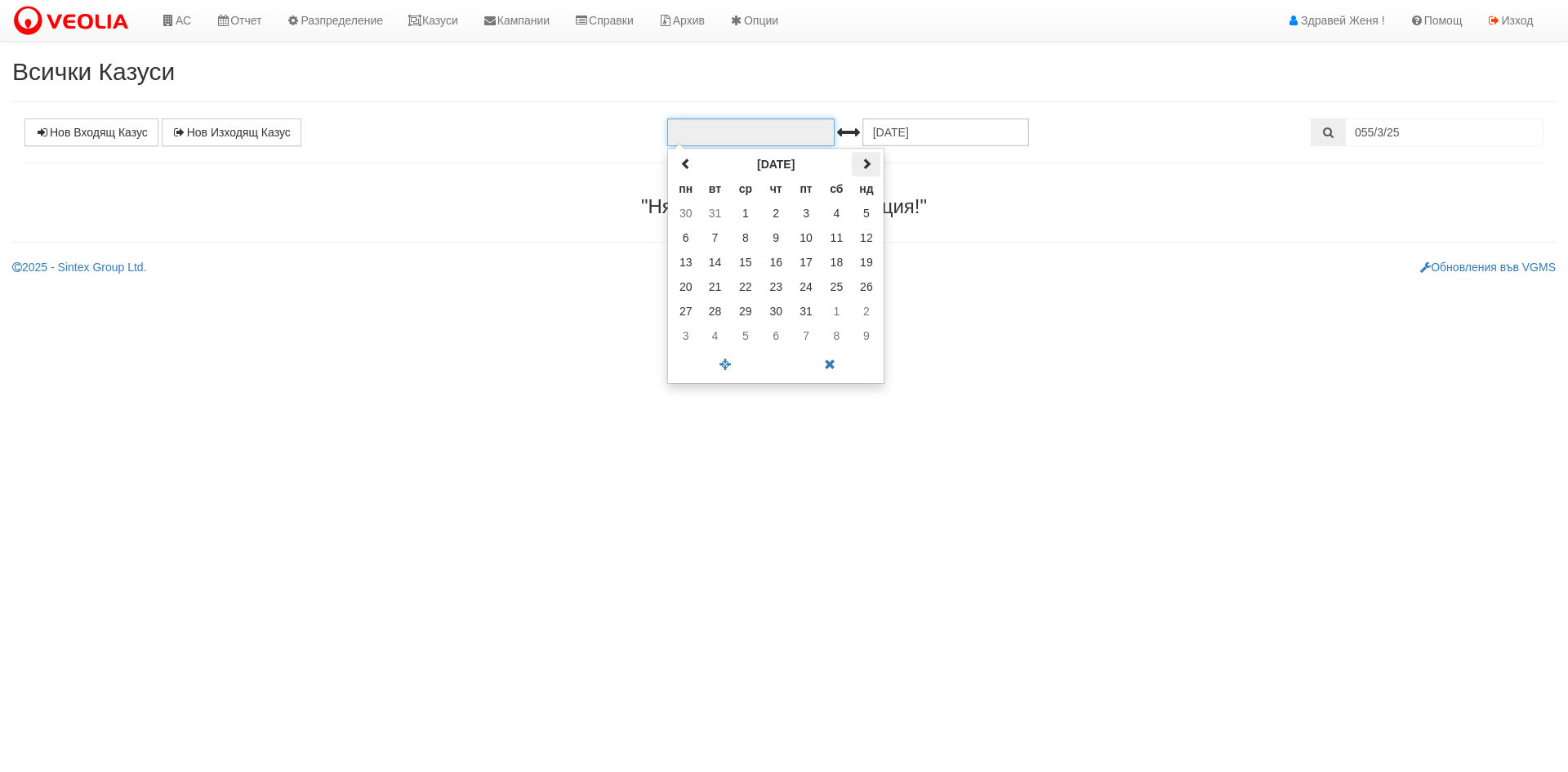
click at [869, 161] on span at bounding box center [866, 163] width 11 height 11
click at [869, 162] on span at bounding box center [866, 163] width 11 height 11
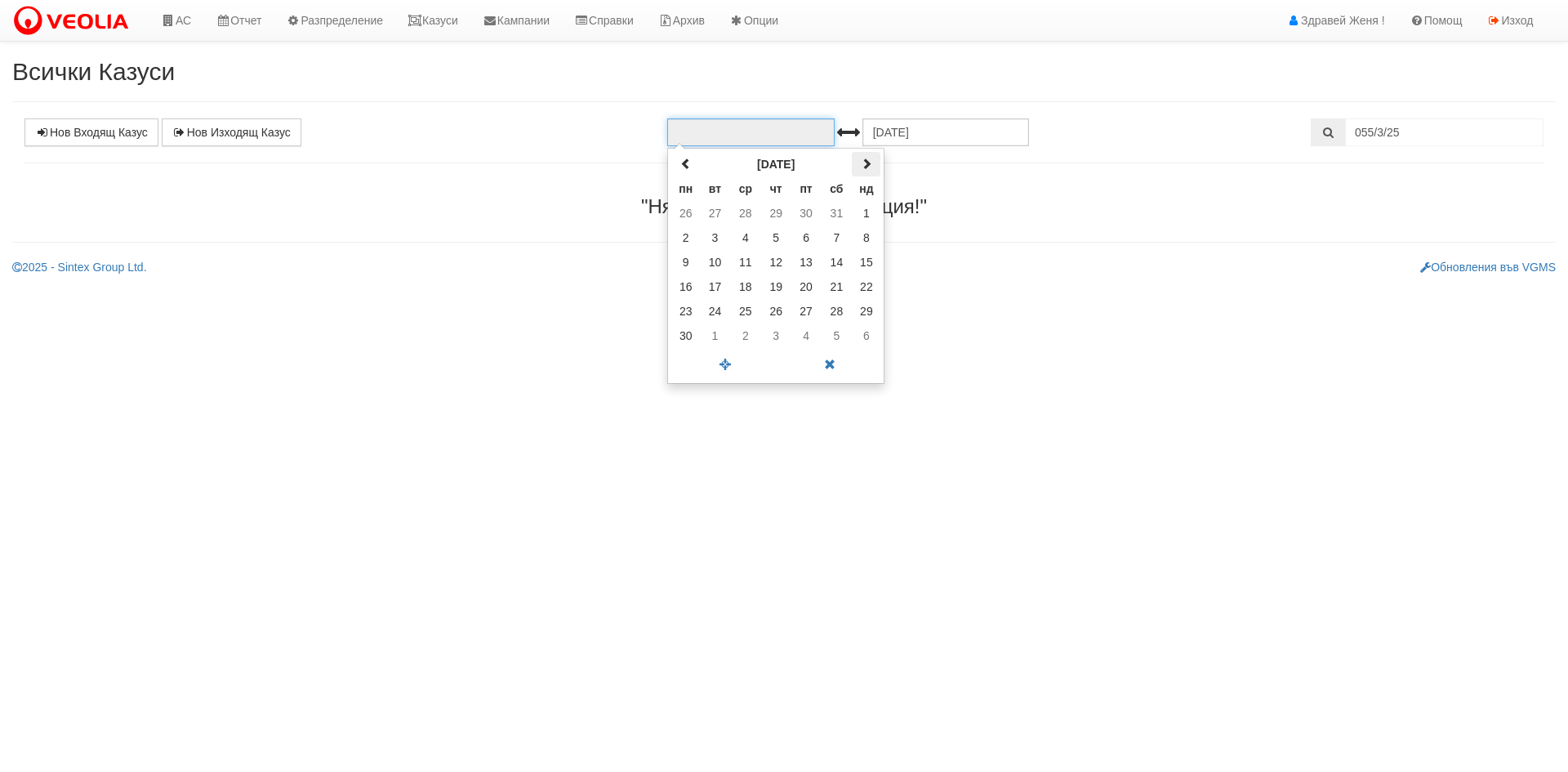
click at [869, 162] on span at bounding box center [866, 163] width 11 height 11
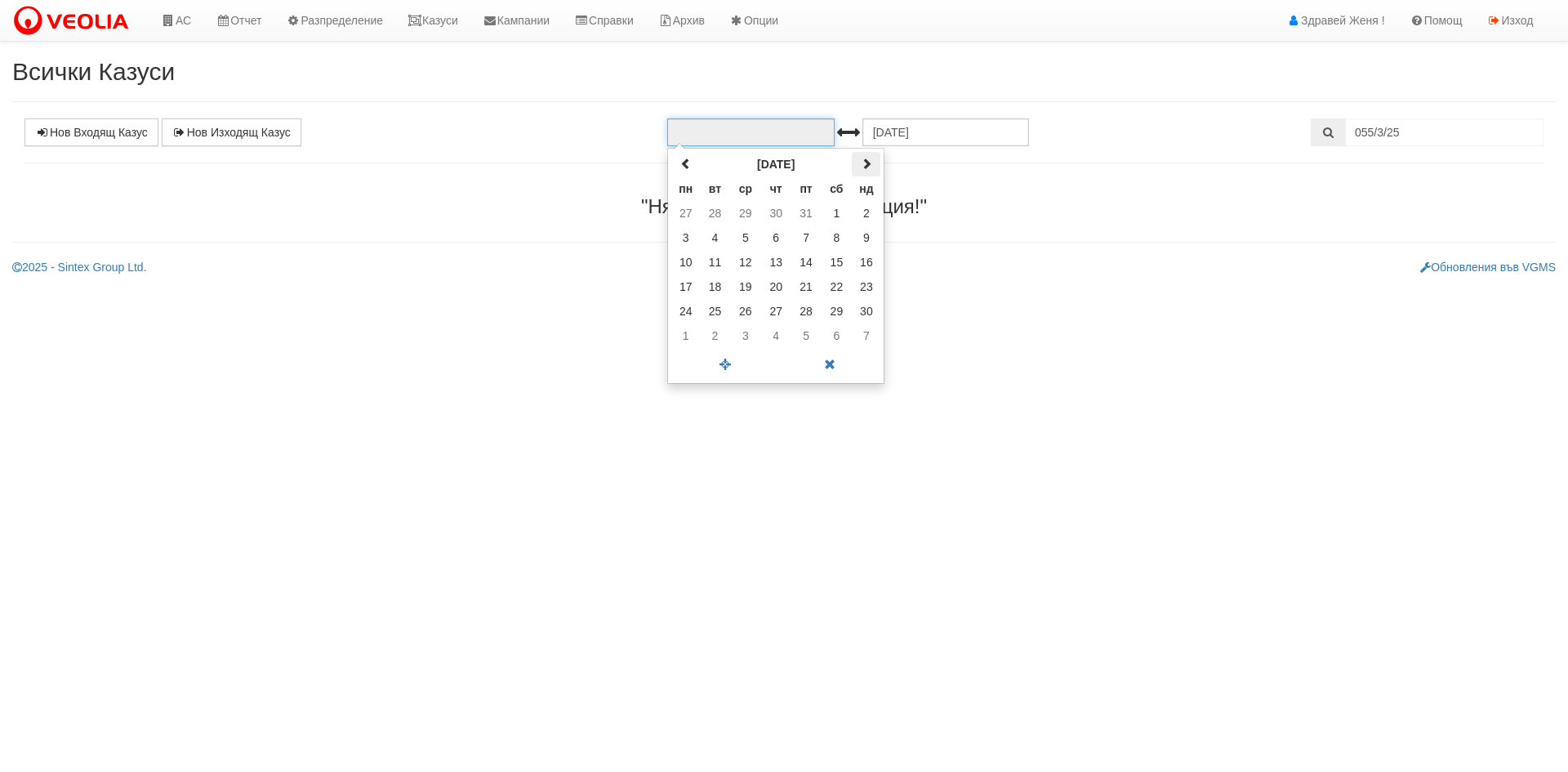
click at [869, 162] on span at bounding box center [866, 163] width 11 height 11
click at [681, 162] on span at bounding box center [686, 163] width 11 height 11
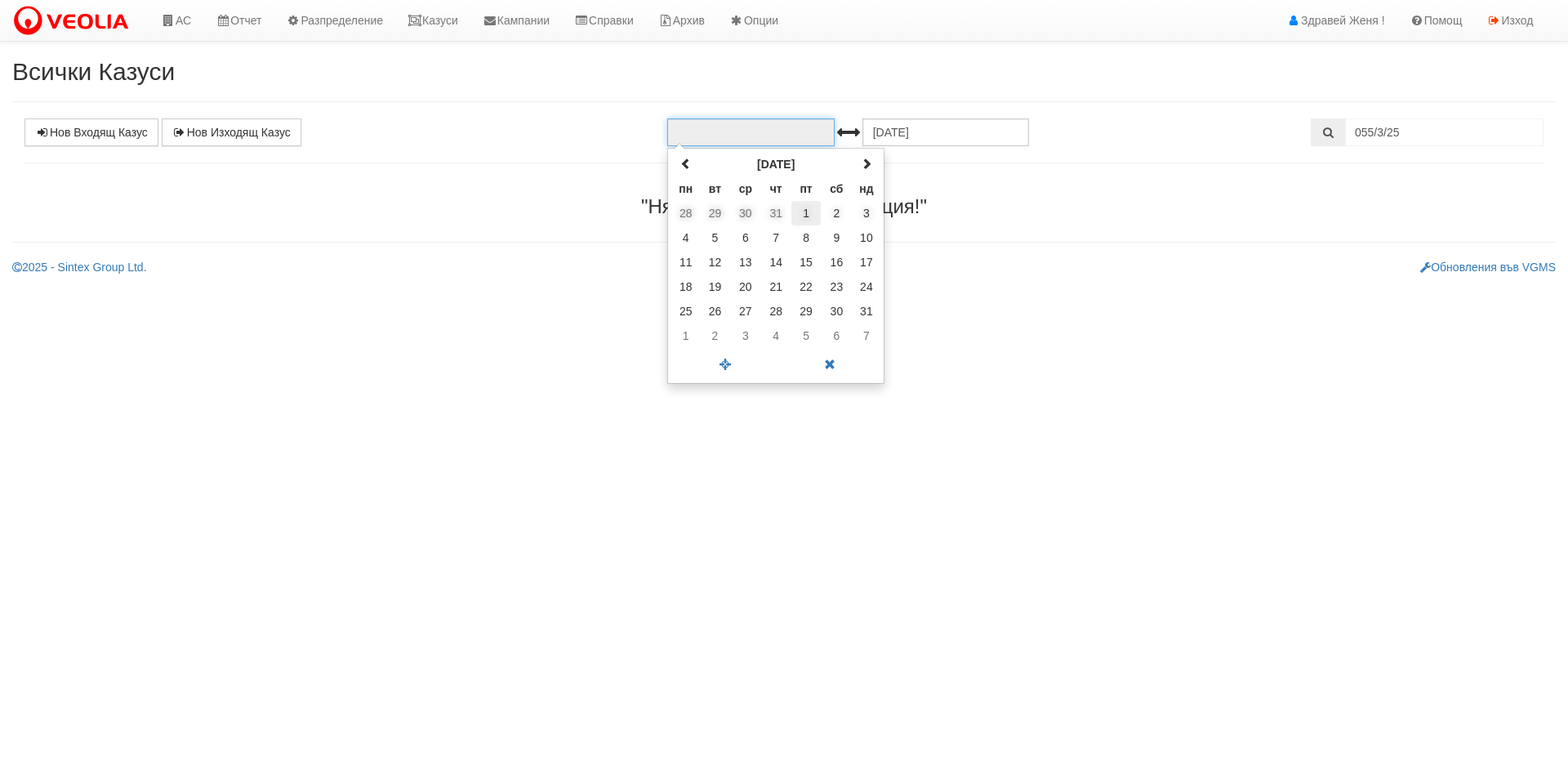
click at [812, 221] on td "1" at bounding box center [806, 212] width 30 height 25
type input "01.08.2025"
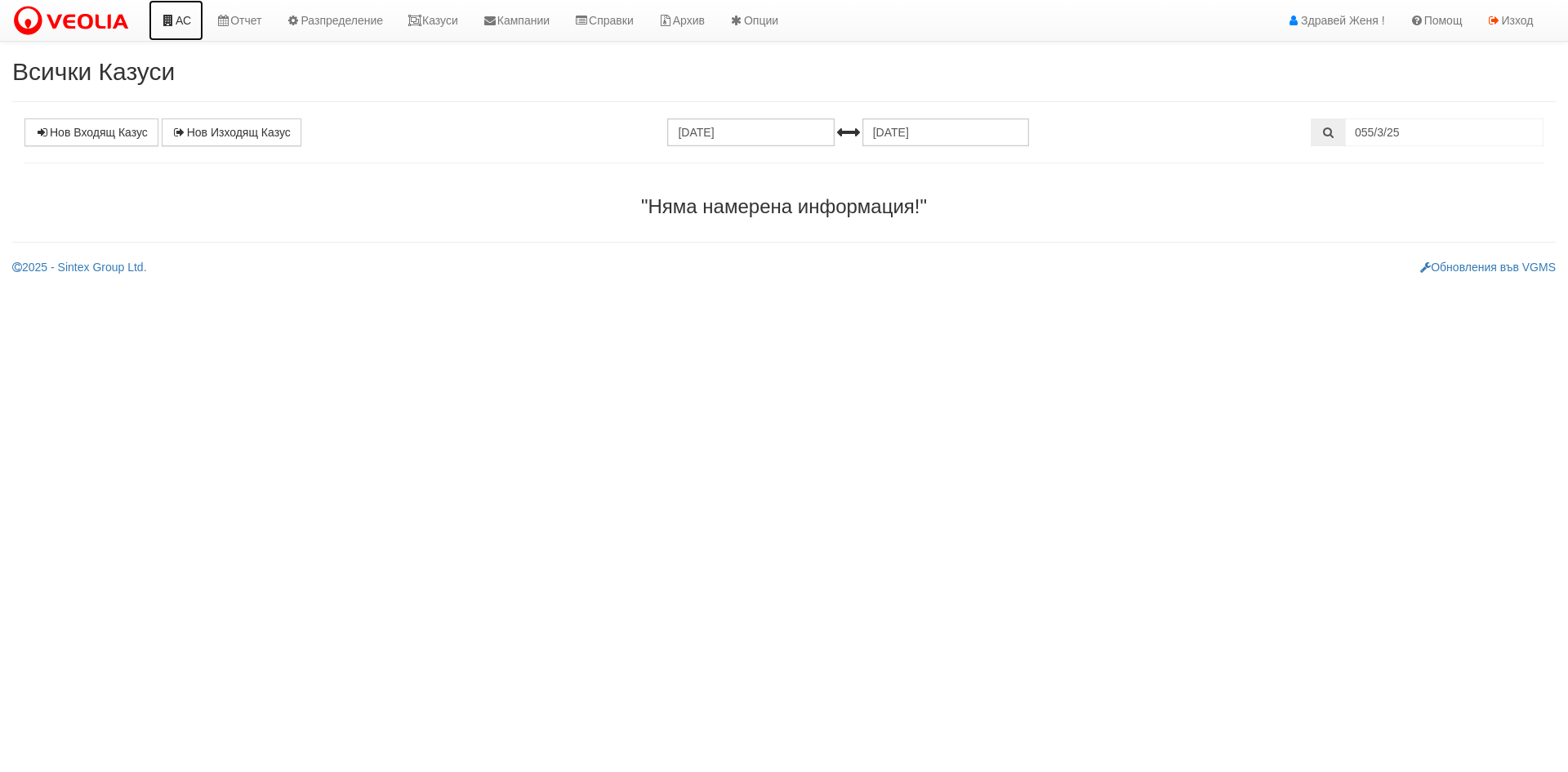
click at [183, 12] on link "АС" at bounding box center [176, 20] width 55 height 41
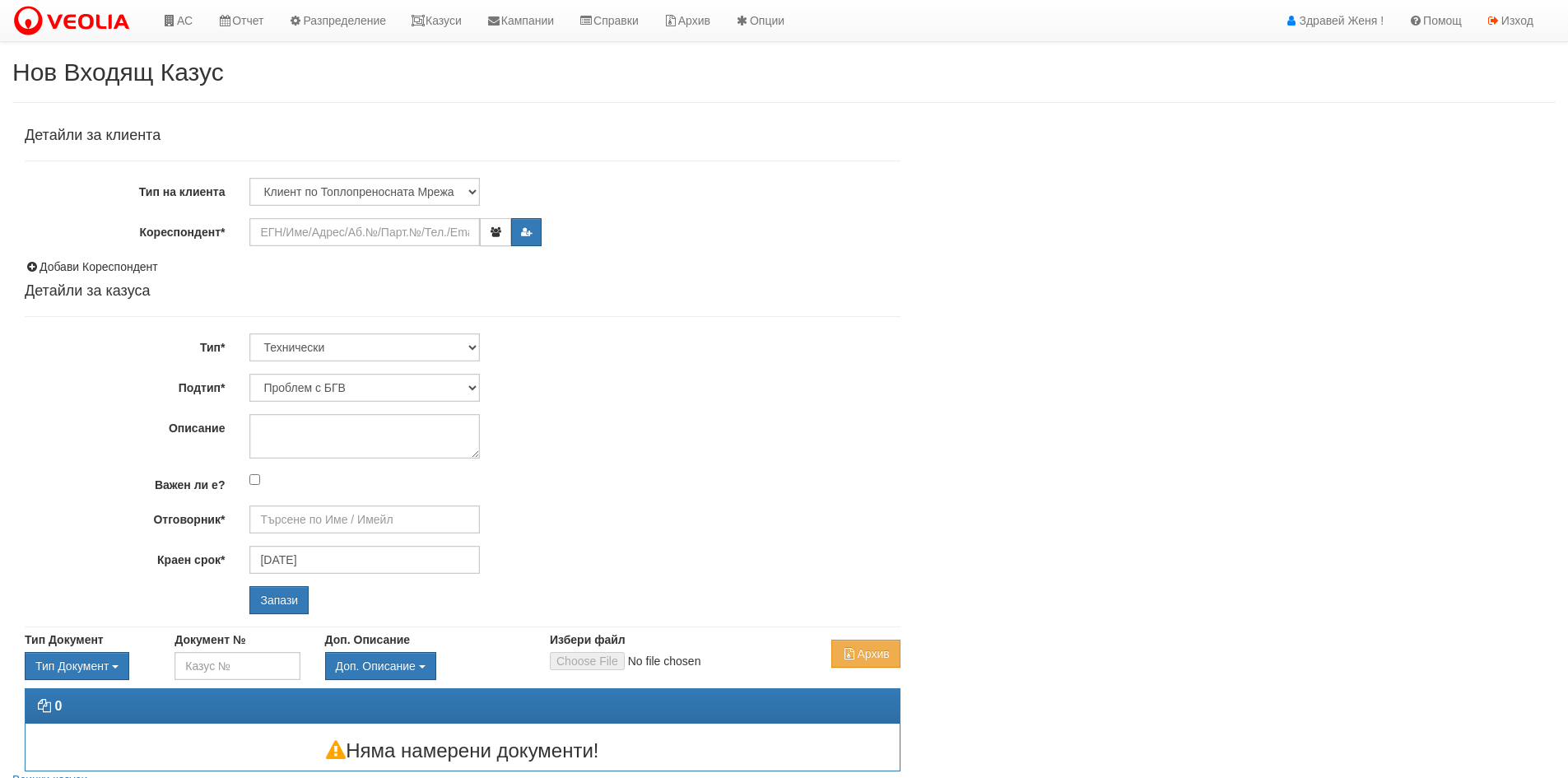
type input "[PERSON_NAME] - Технически"
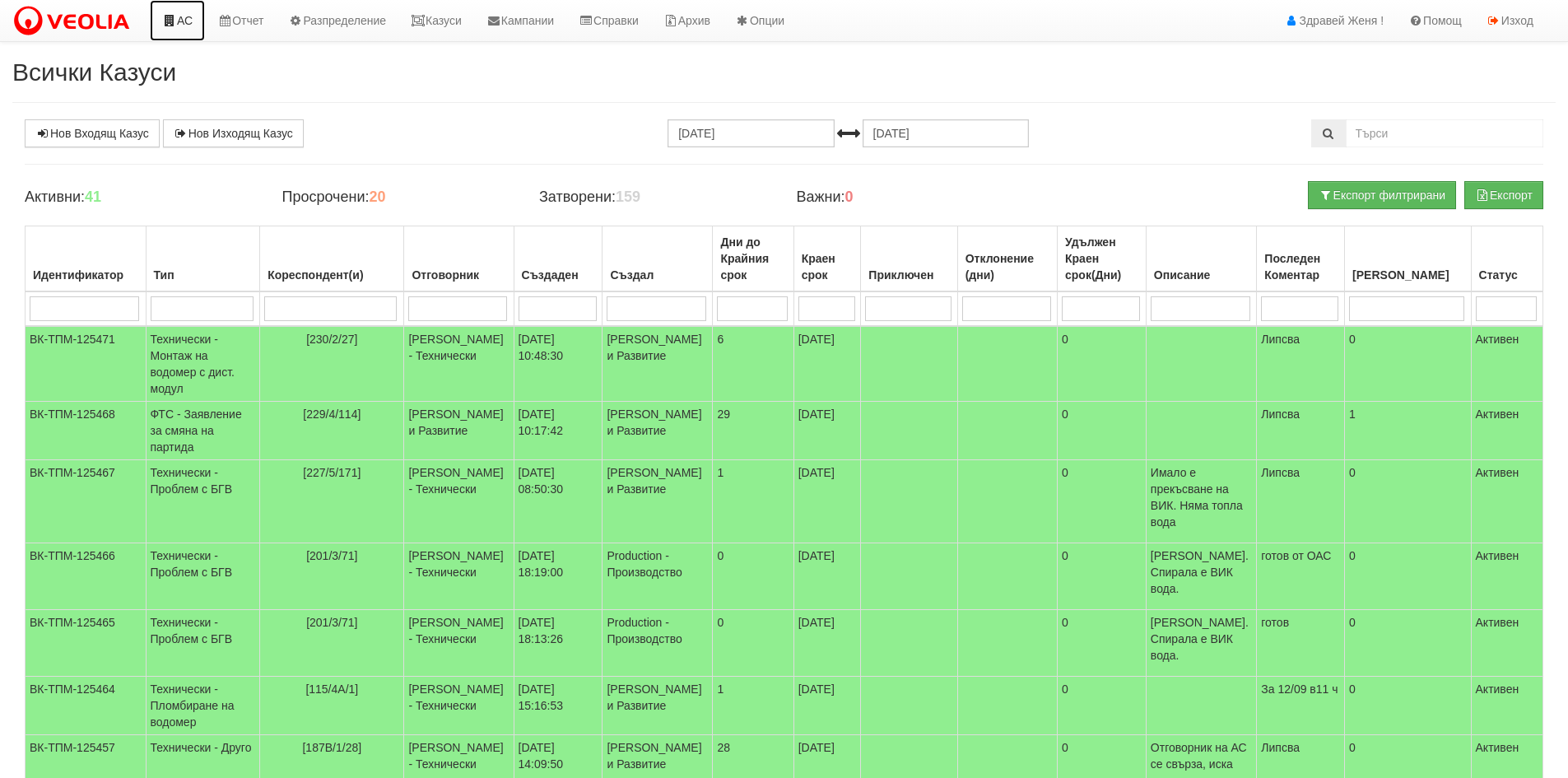
click at [183, 23] on link "АС" at bounding box center [177, 20] width 55 height 42
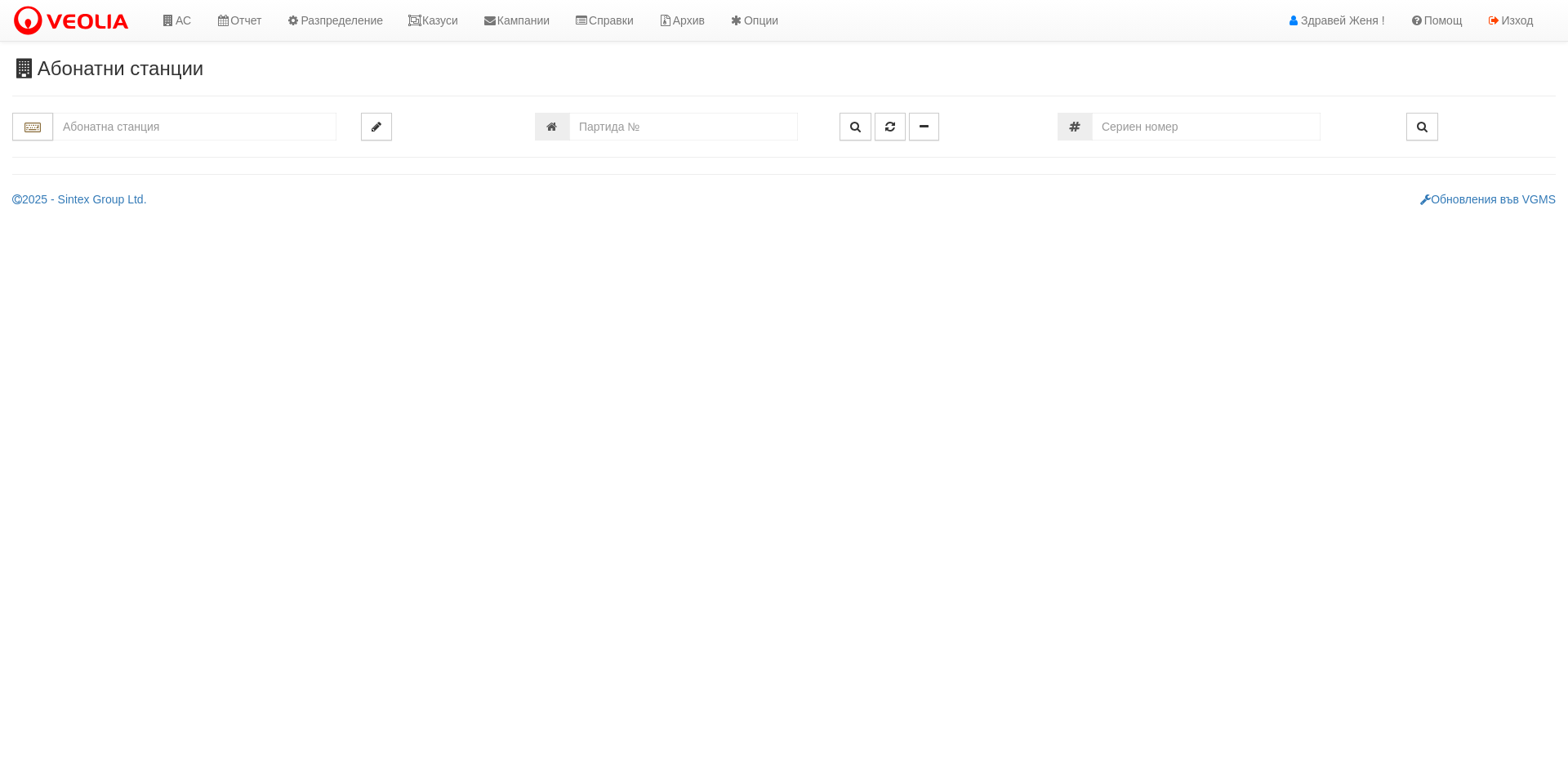
click at [156, 125] on input "text" at bounding box center [194, 126] width 283 height 27
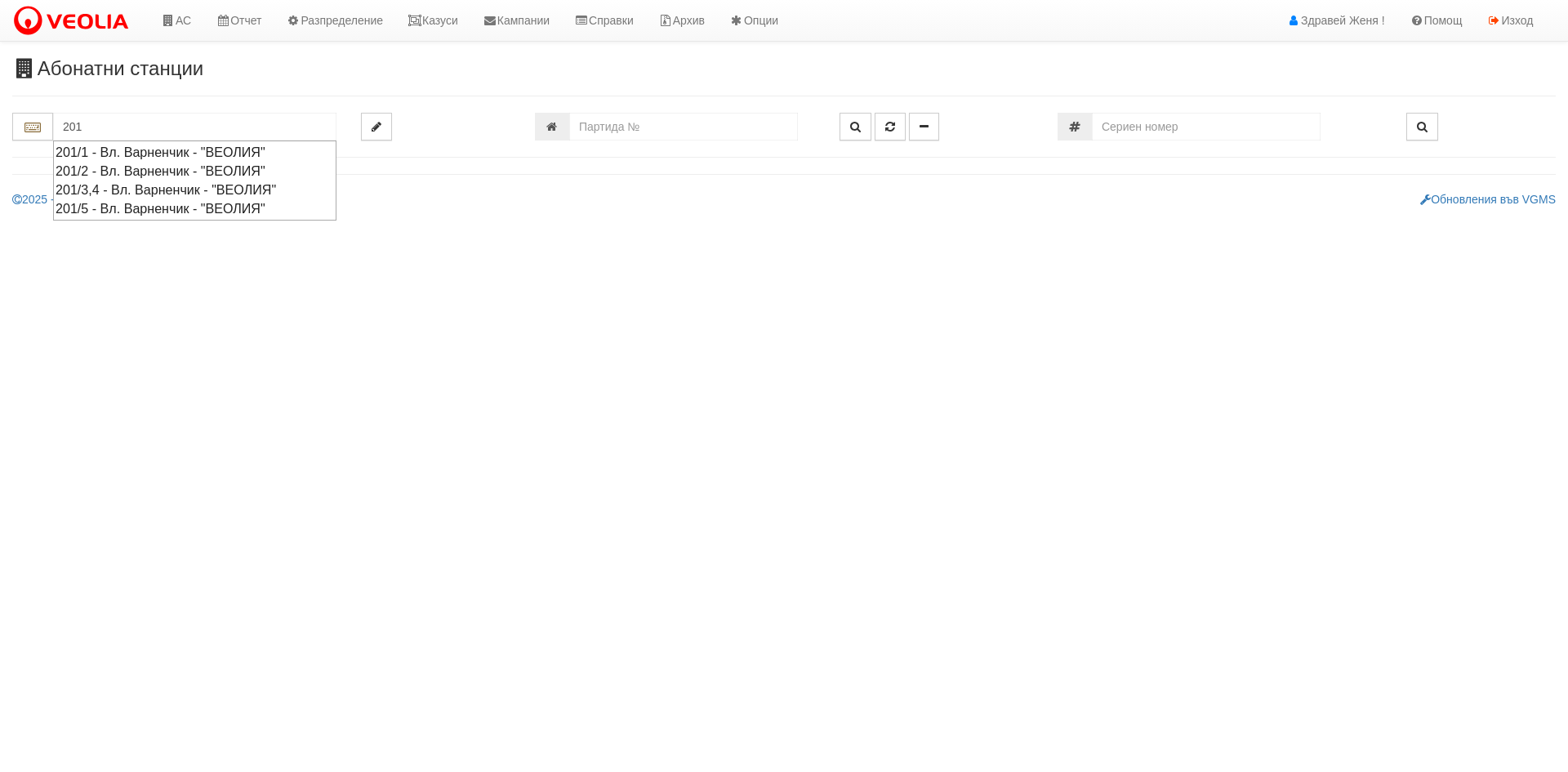
click at [129, 168] on div "201/2 - Вл. Варненчик - "ВЕОЛИЯ"" at bounding box center [195, 171] width 278 height 19
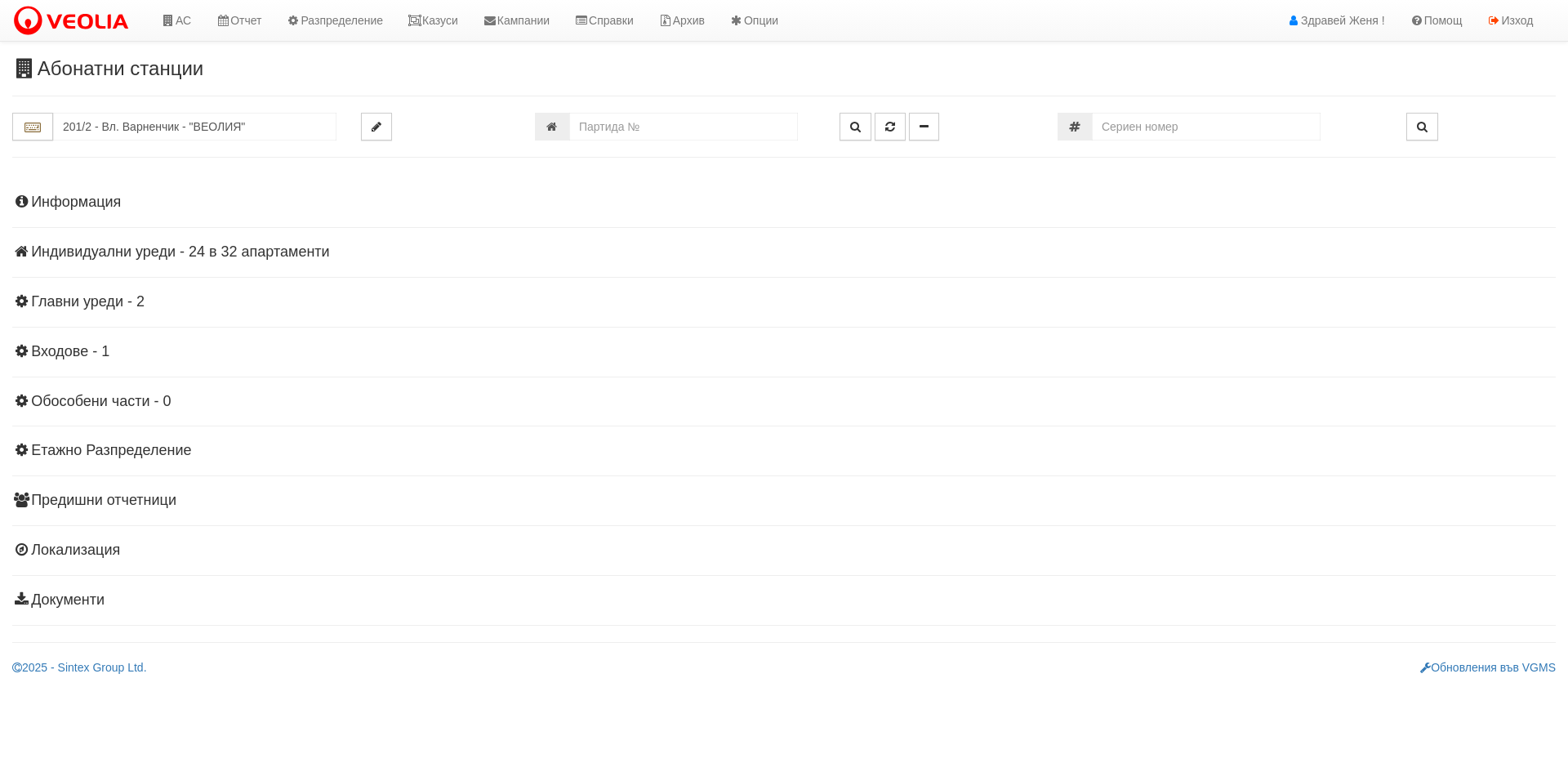
click at [114, 204] on h4 "Информация" at bounding box center [783, 202] width 1543 height 16
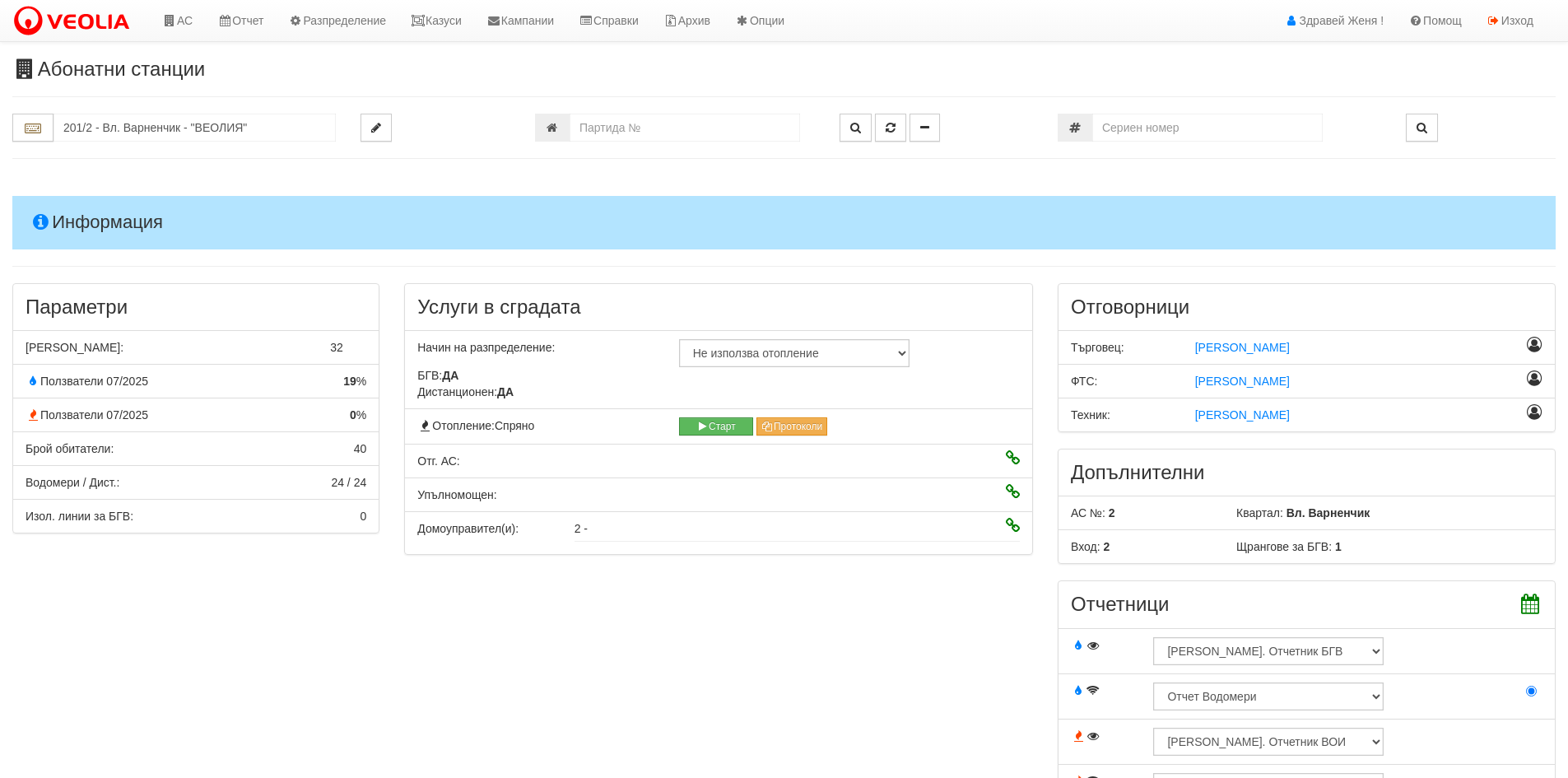
click at [1536, 414] on icon at bounding box center [1534, 413] width 16 height 11
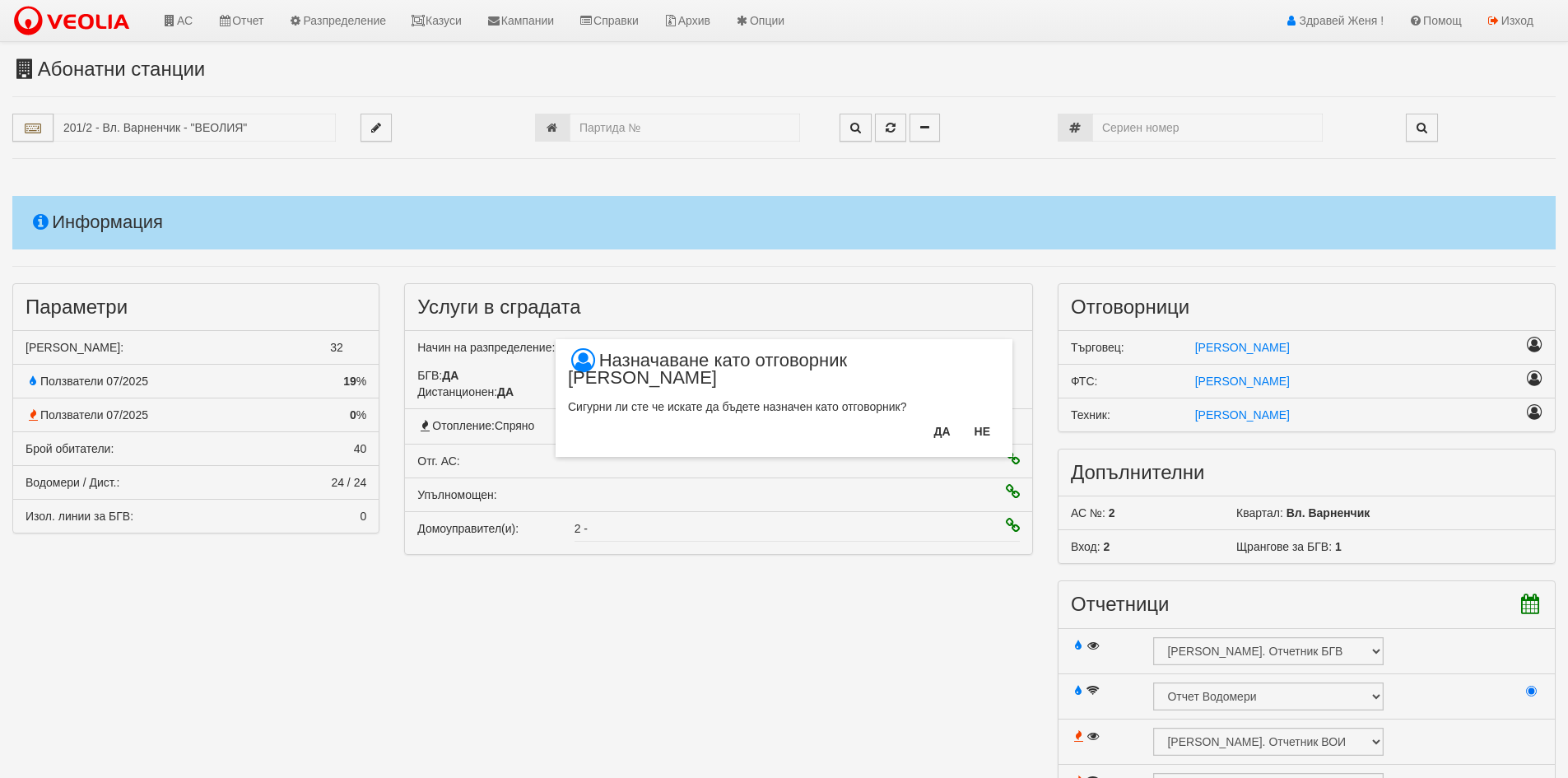
click at [939, 639] on div "× Назначаване като отговорник Техник [PERSON_NAME] сте че искате да бъдете назн…" at bounding box center [784, 389] width 1568 height 778
click at [946, 418] on button "Да" at bounding box center [941, 431] width 36 height 27
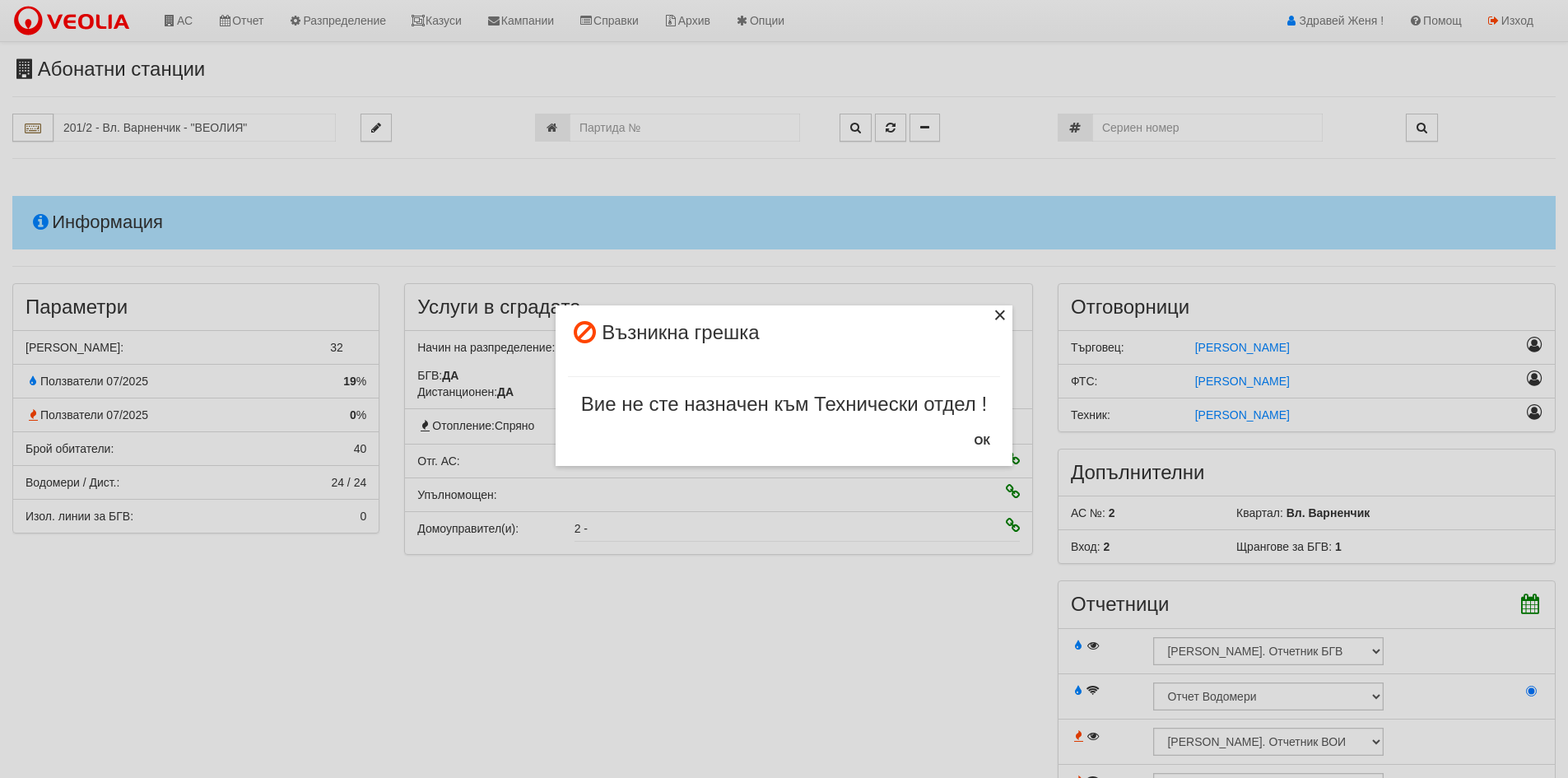
click at [1007, 309] on div "×" at bounding box center [1000, 317] width 17 height 17
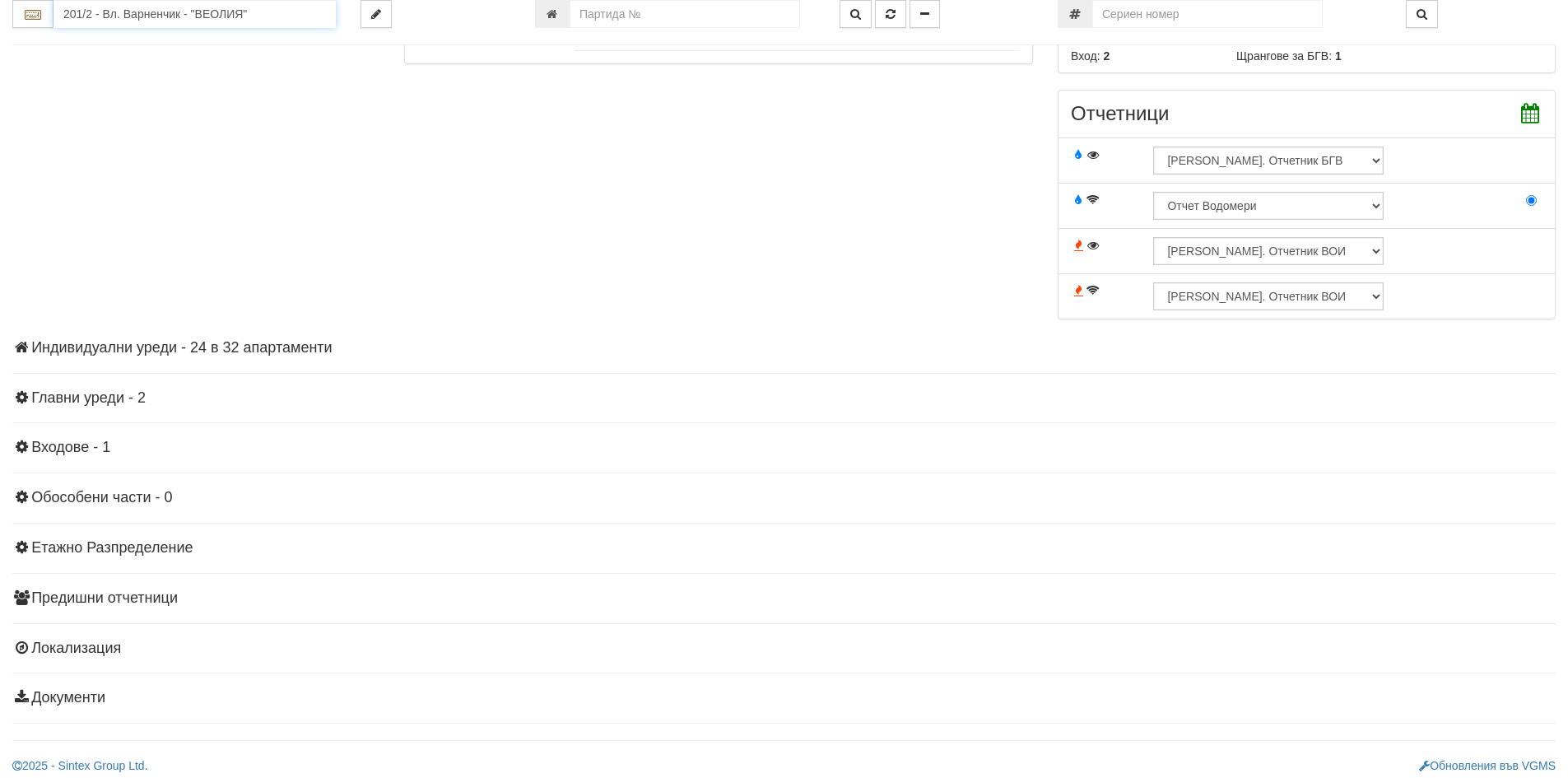
scroll to position [487, 0]
drag, startPoint x: 259, startPoint y: 4, endPoint x: 0, endPoint y: 19, distance: 259.4
click at [0, 19] on div "201/2 - Вл. Варненчик - "ВЕОЛИЯ"" at bounding box center [174, 14] width 348 height 28
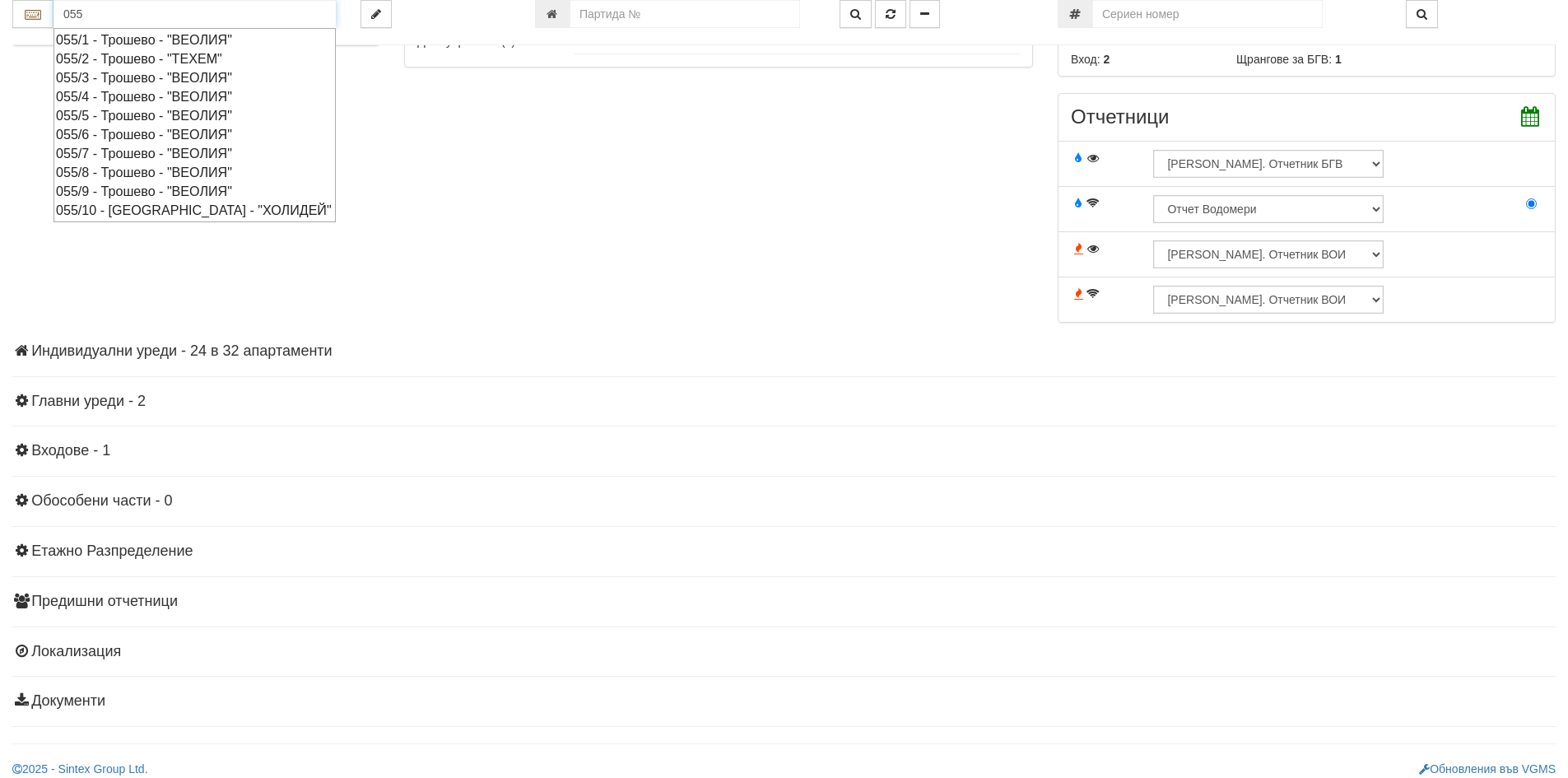
click at [114, 76] on div "055/3 - Трошево - "ВЕОЛИЯ"" at bounding box center [195, 78] width 278 height 19
type input "055/3 - Трошево - "ВЕОЛИЯ""
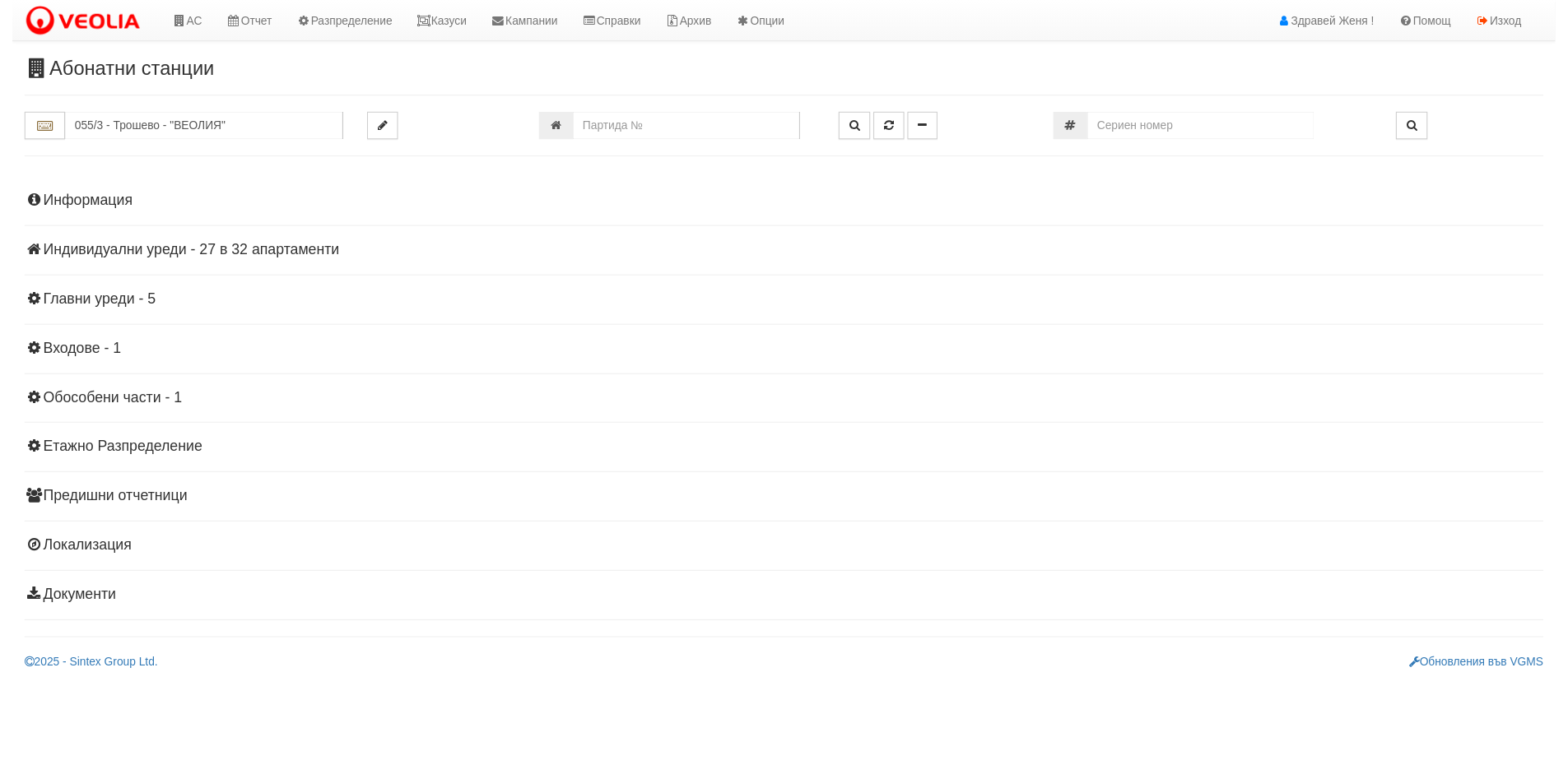
scroll to position [0, 0]
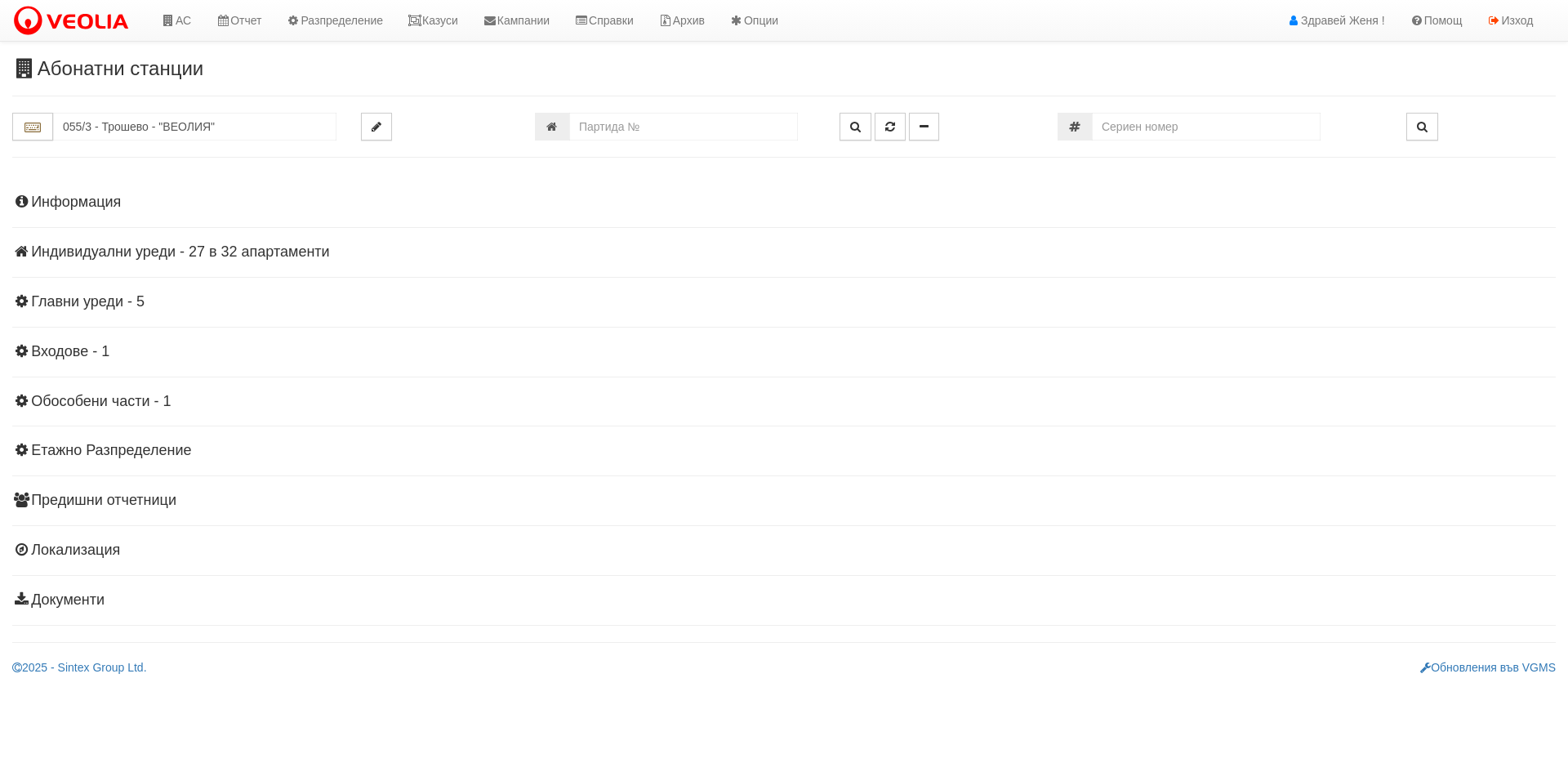
click at [194, 252] on h4 "Индивидуални уреди - 27 в 32 апартаменти" at bounding box center [783, 253] width 1543 height 16
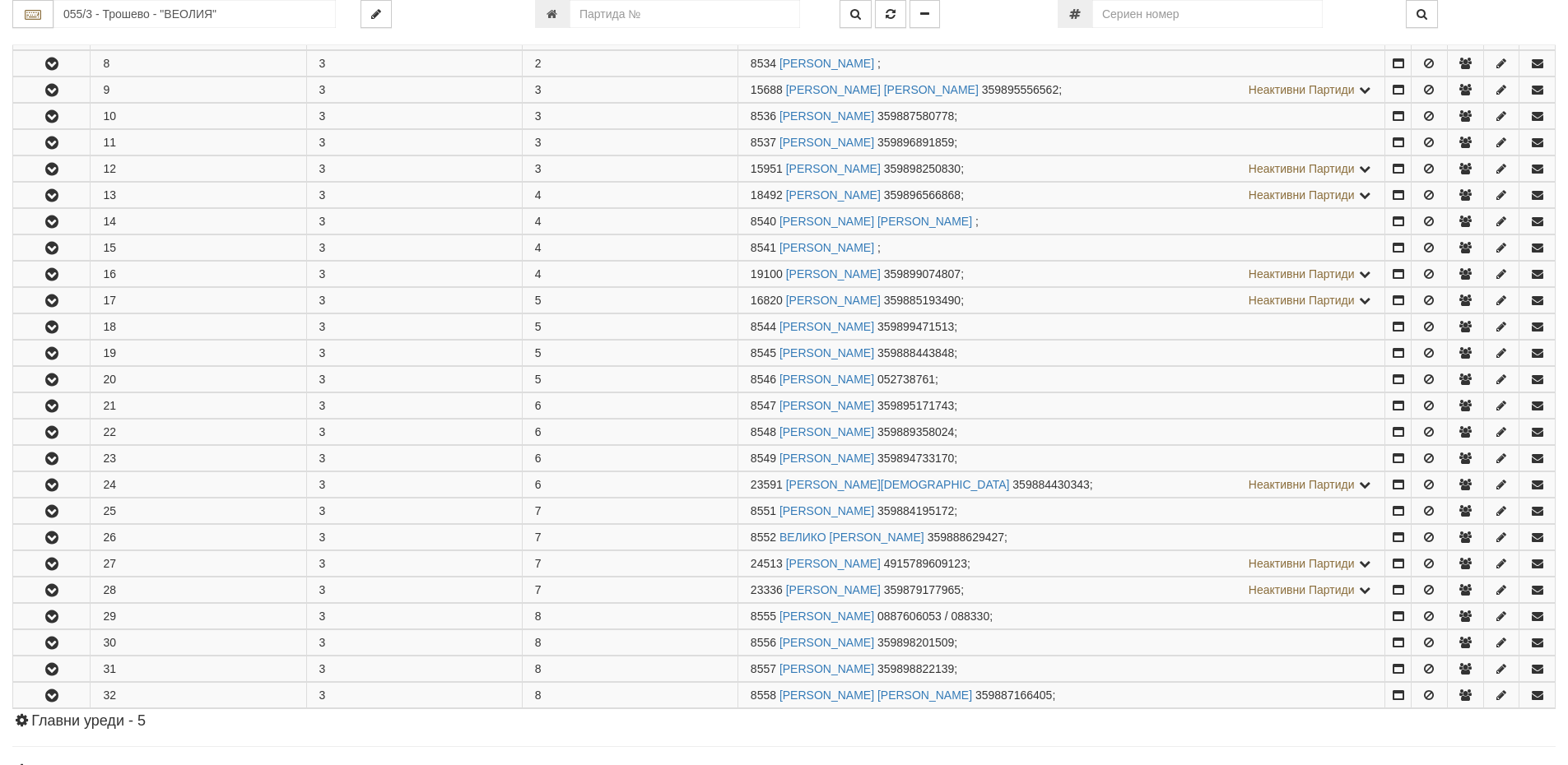
scroll to position [658, 0]
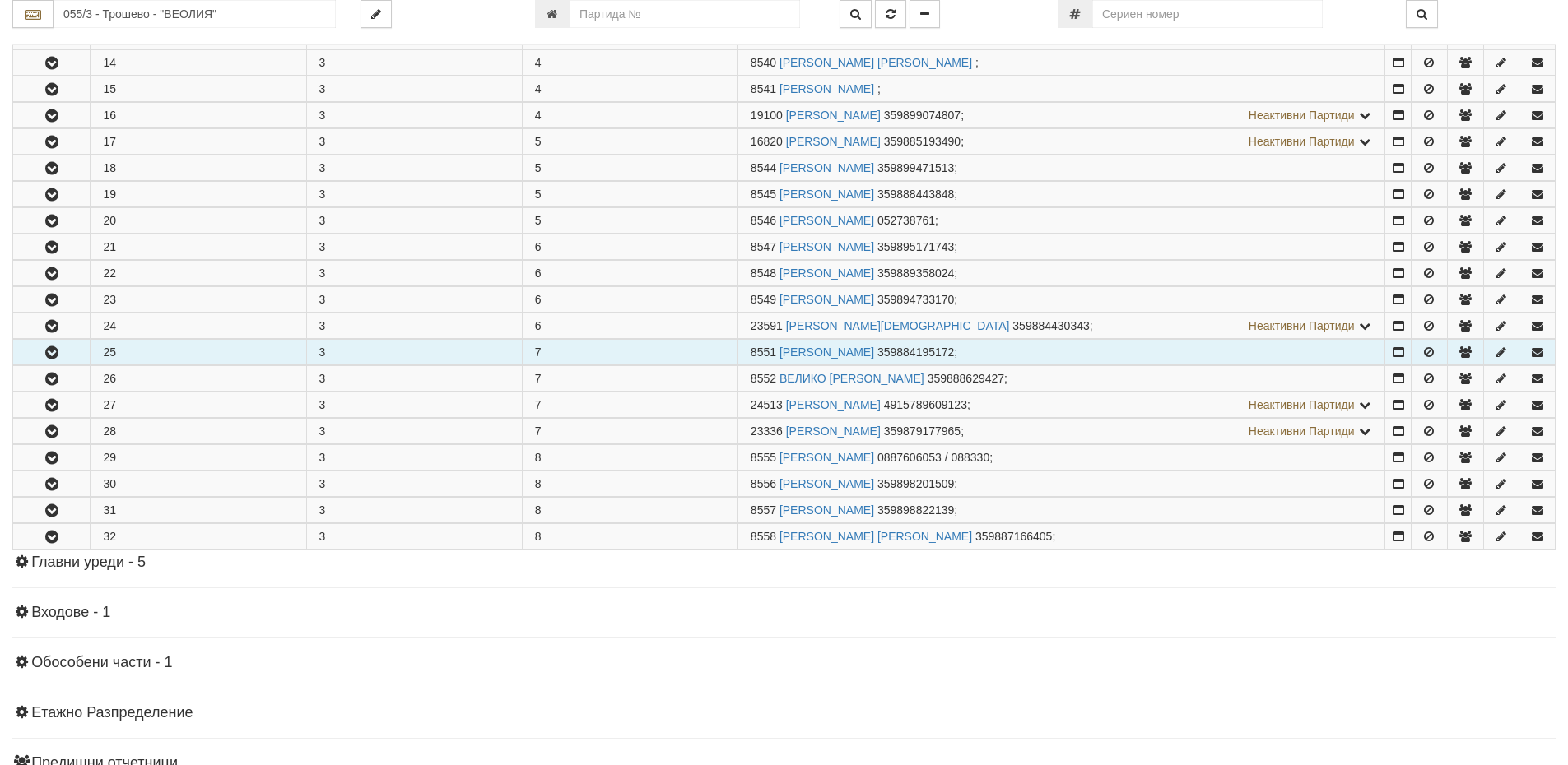
click at [58, 359] on icon "button" at bounding box center [51, 353] width 19 height 11
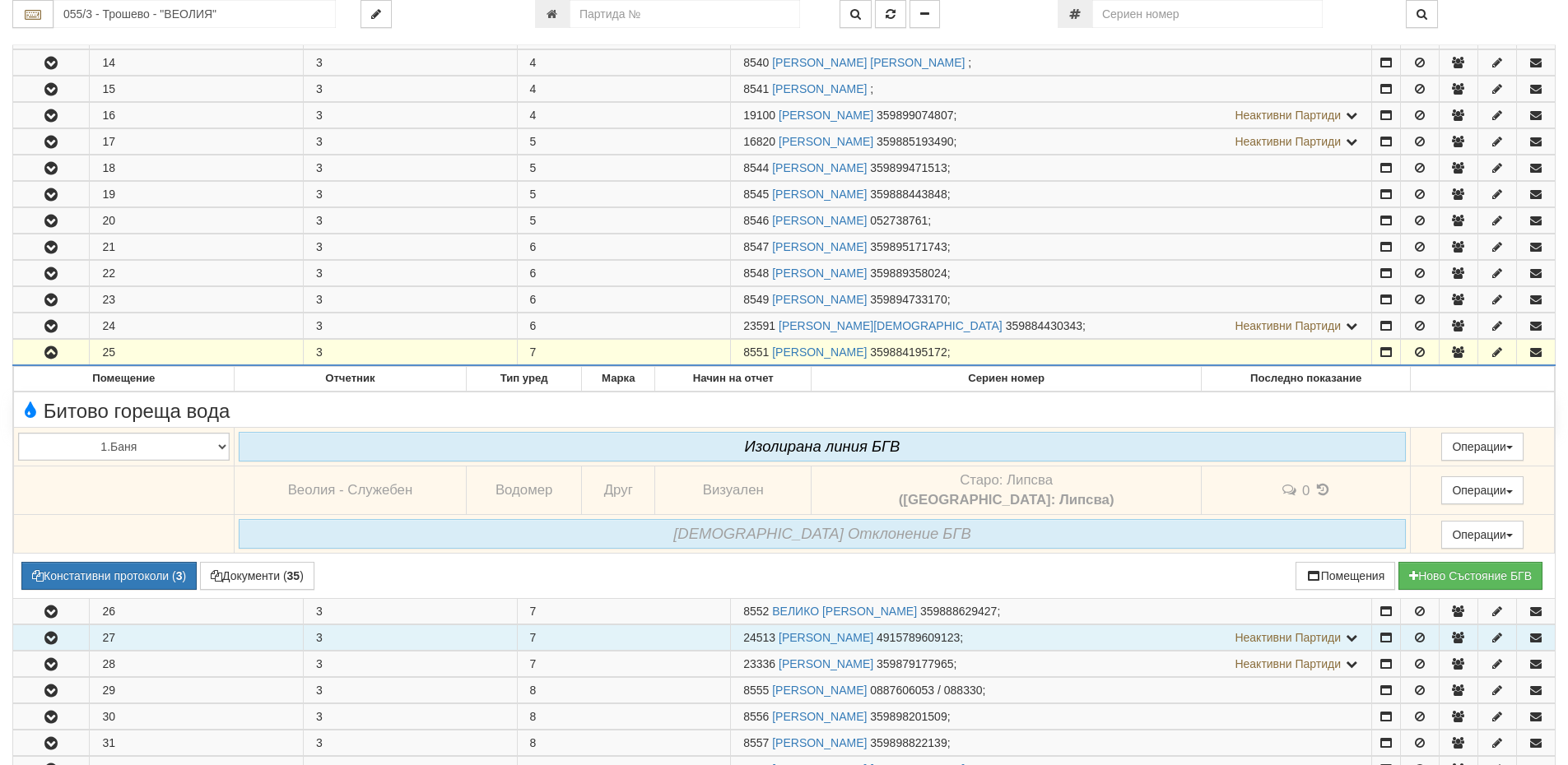
click at [578, 641] on td "7" at bounding box center [624, 639] width 214 height 26
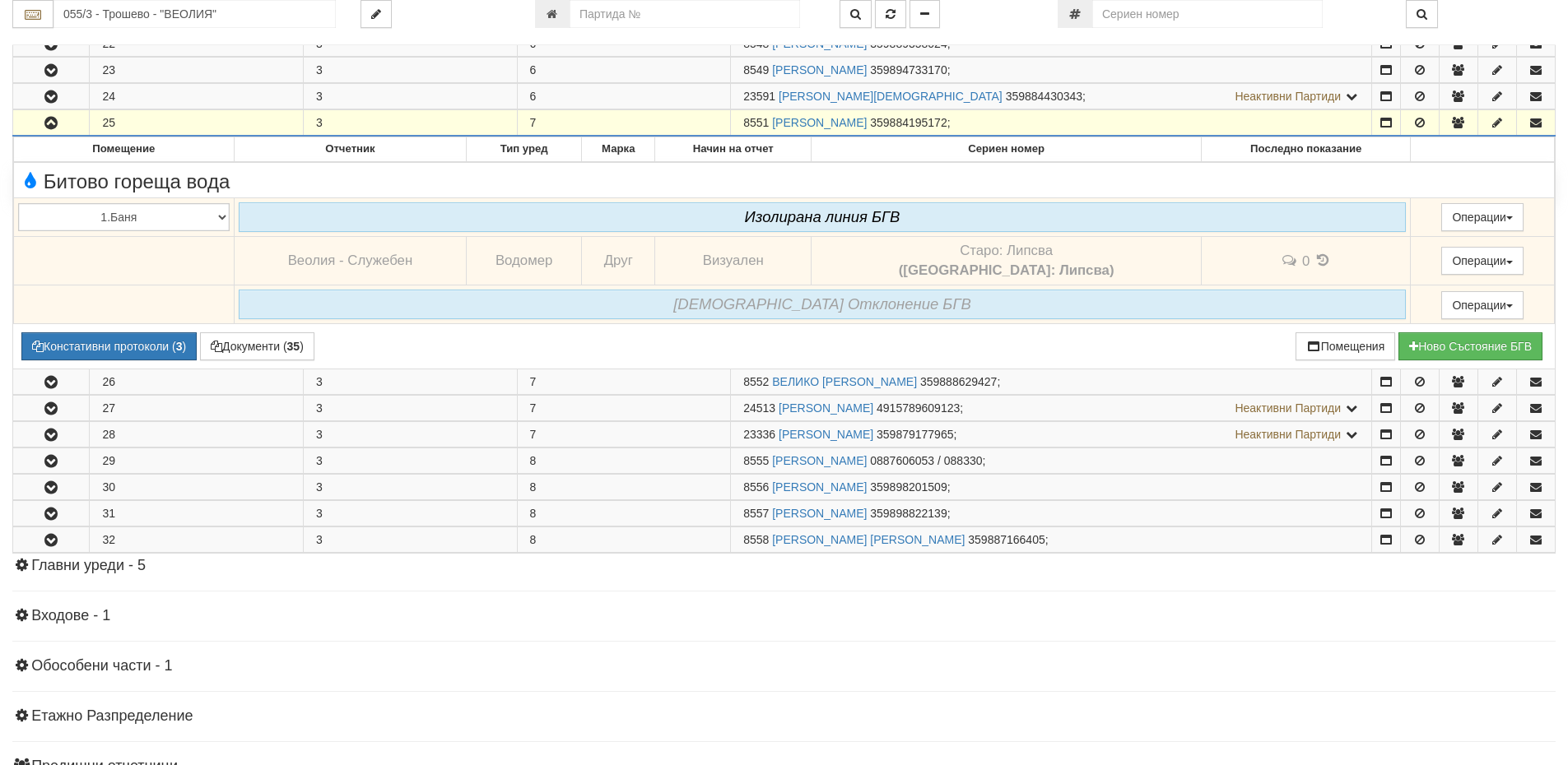
scroll to position [905, 0]
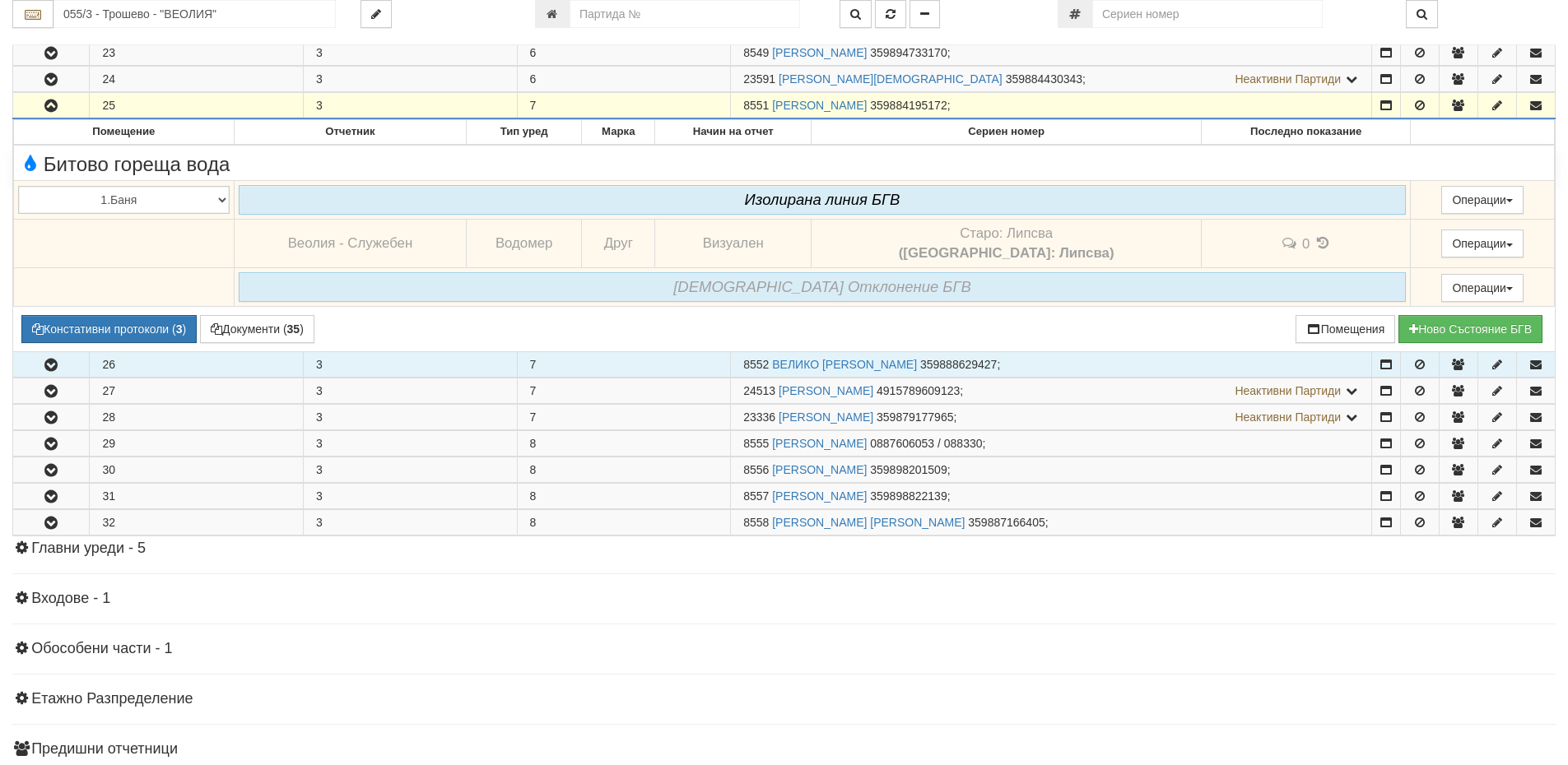
click at [684, 366] on td "7" at bounding box center [624, 365] width 214 height 26
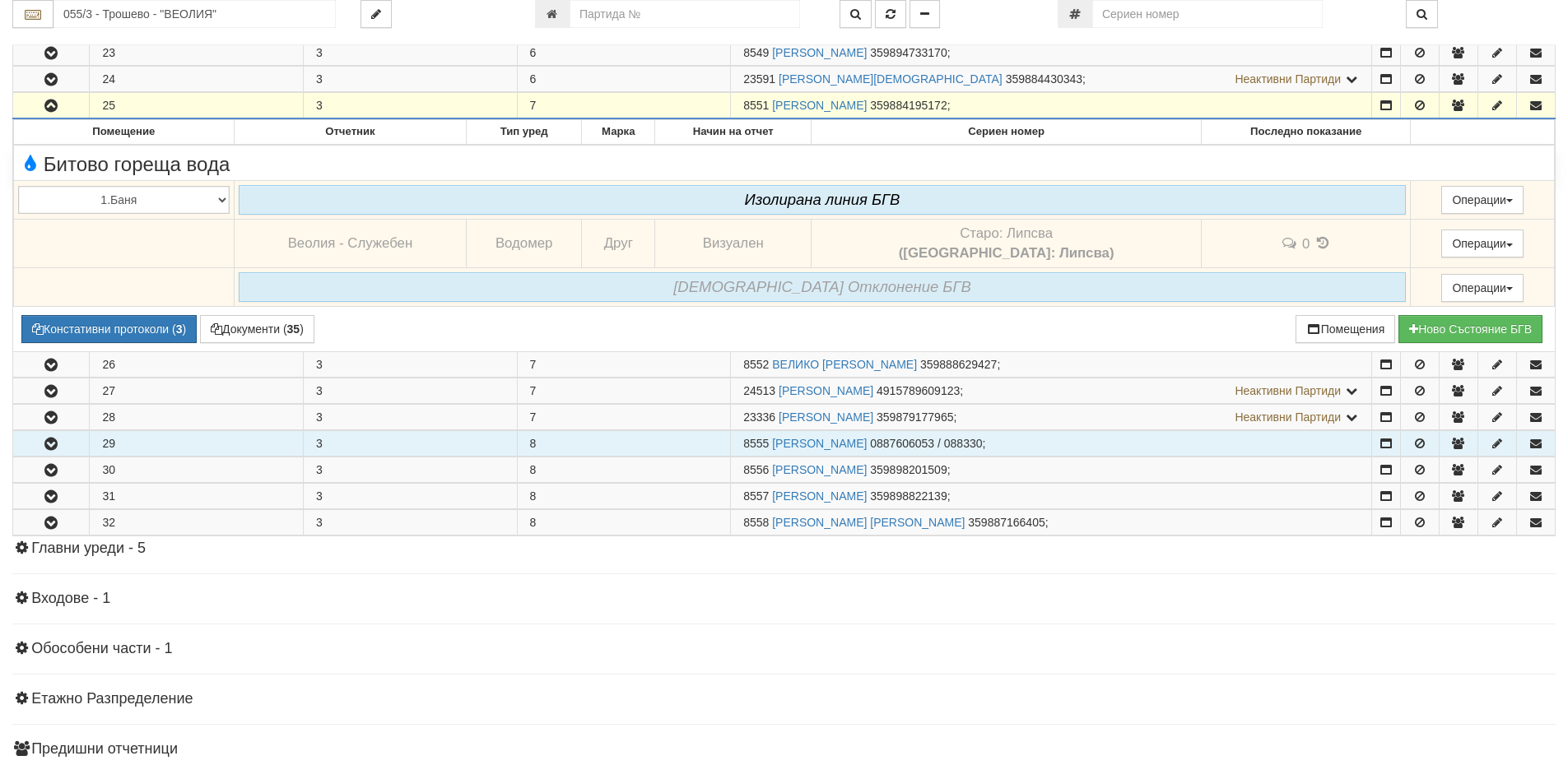
click at [692, 431] on td "8" at bounding box center [624, 444] width 214 height 26
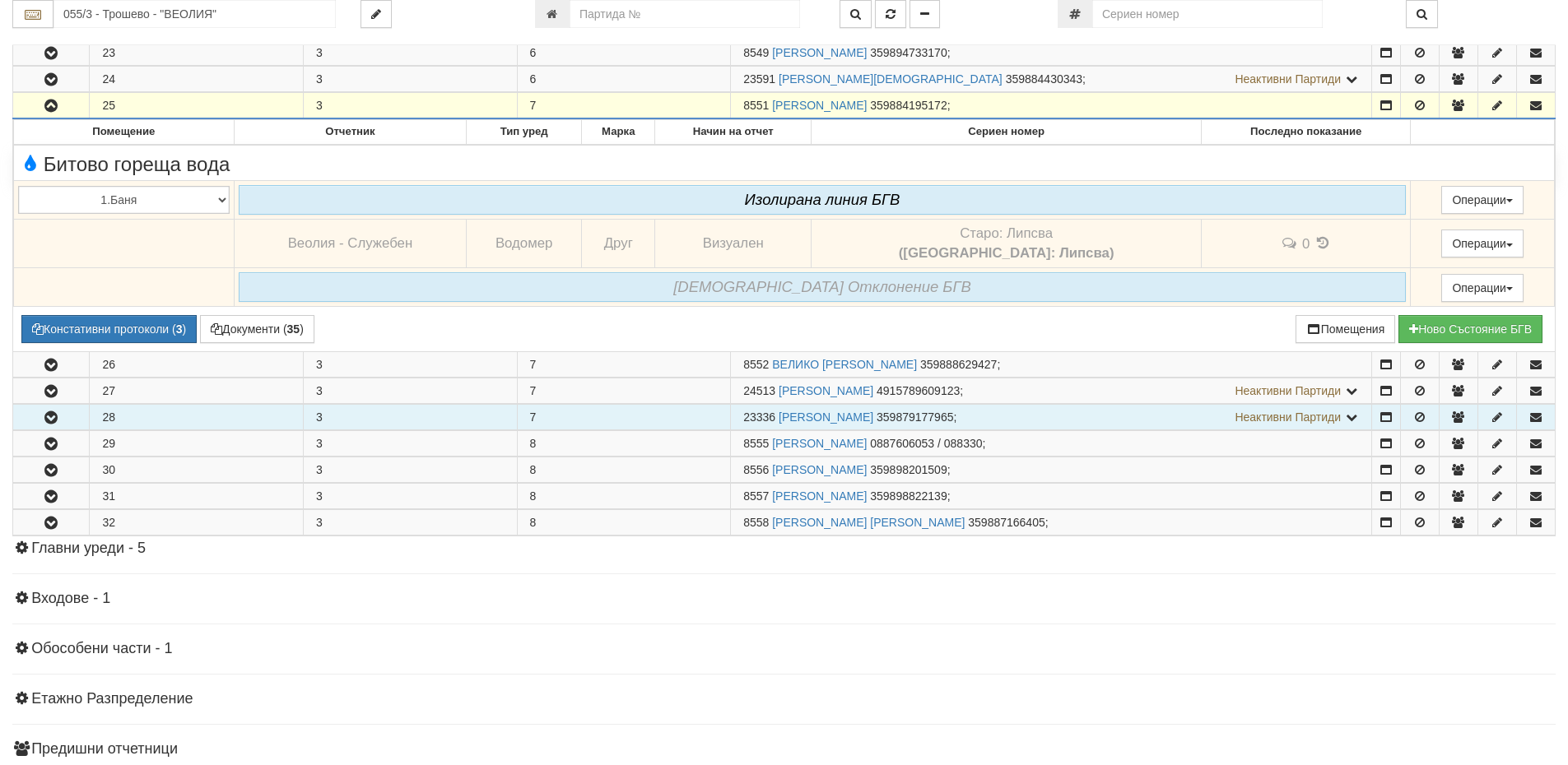
click at [680, 413] on td "7" at bounding box center [624, 418] width 214 height 26
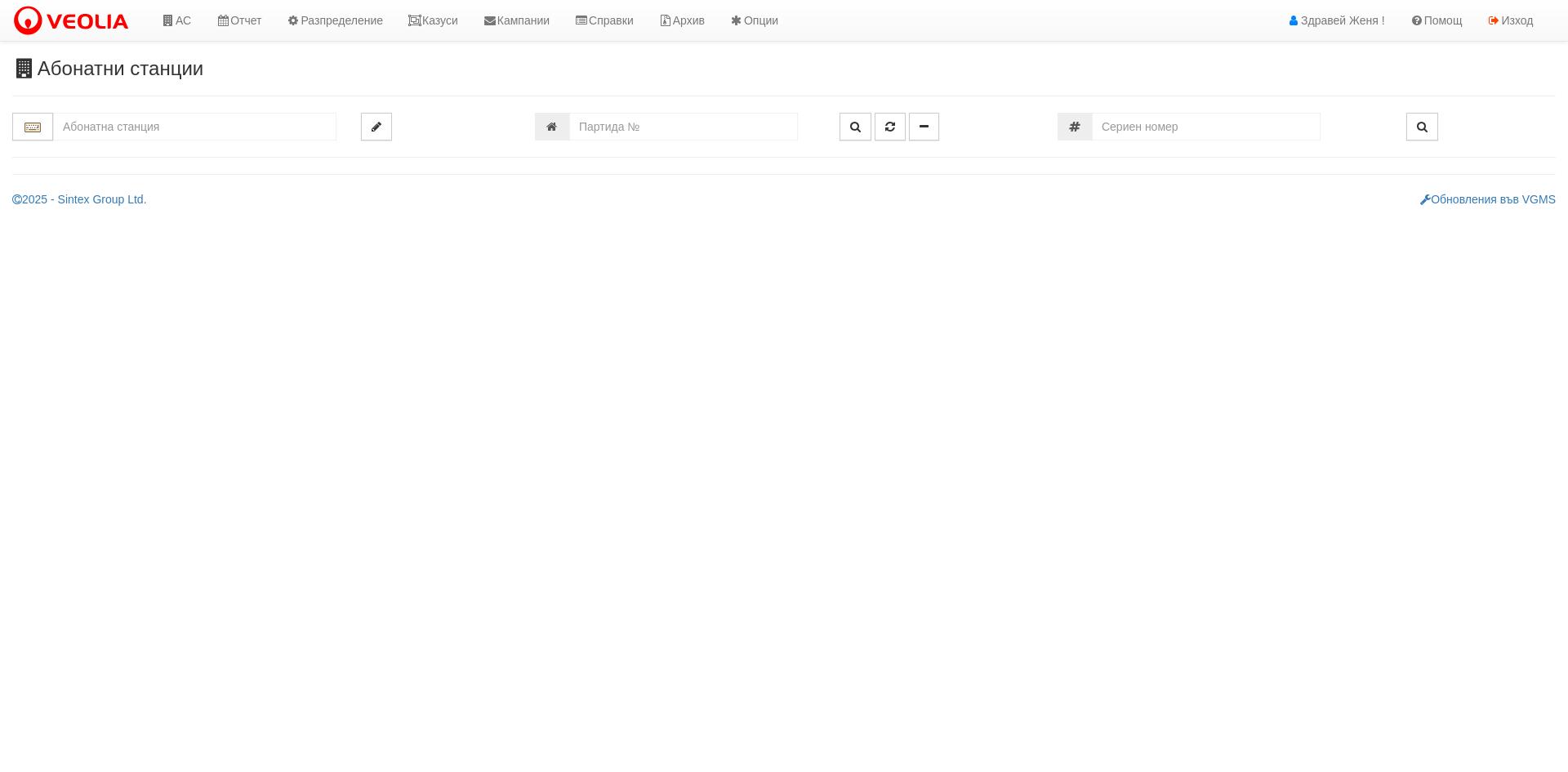
click at [110, 132] on input "text" at bounding box center [194, 126] width 283 height 27
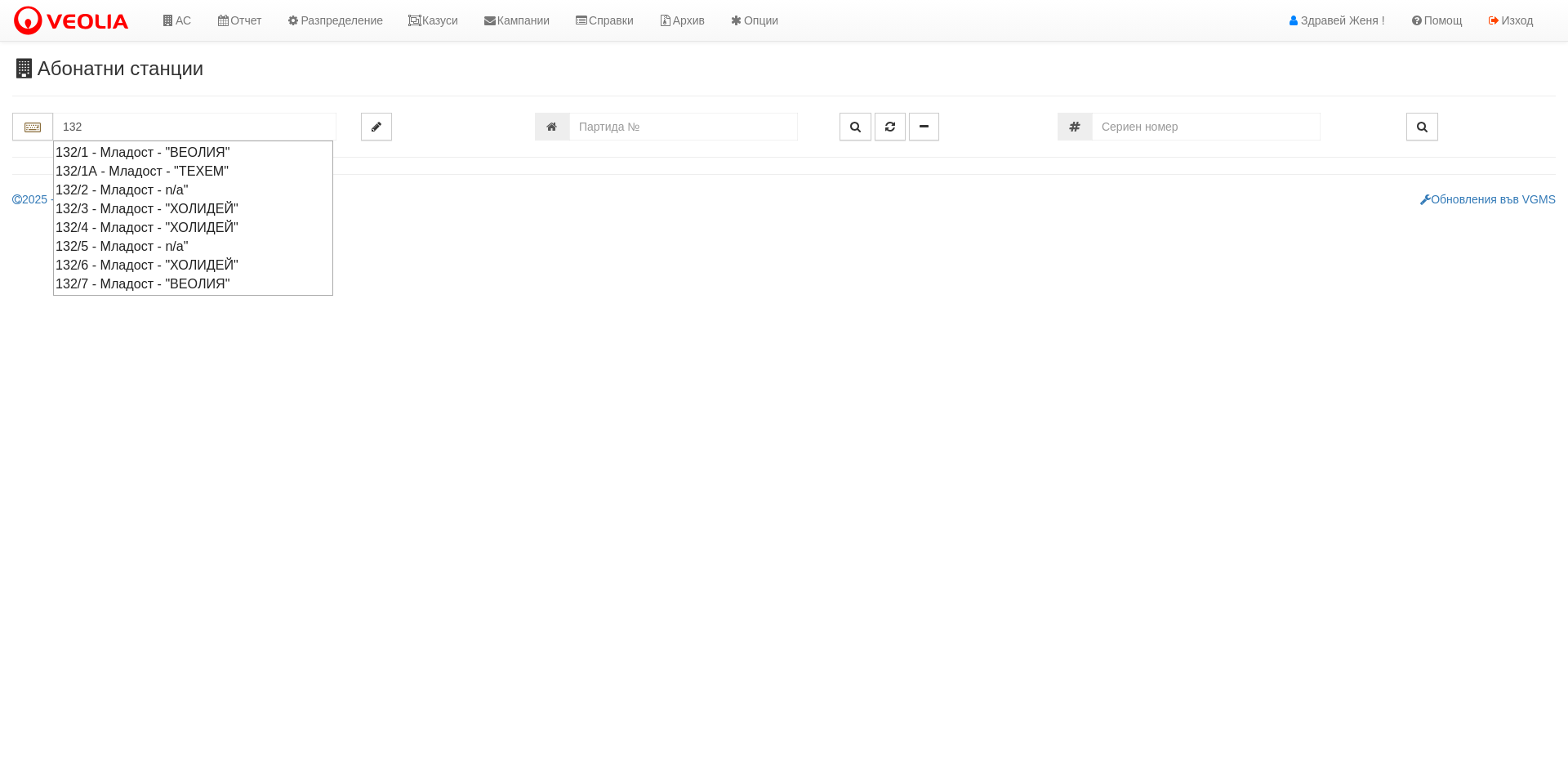
click at [102, 287] on div "132/7 - Младост - "ВЕОЛИЯ"" at bounding box center [193, 284] width 276 height 19
type input "132/7 - Младост - "ВЕОЛИЯ""
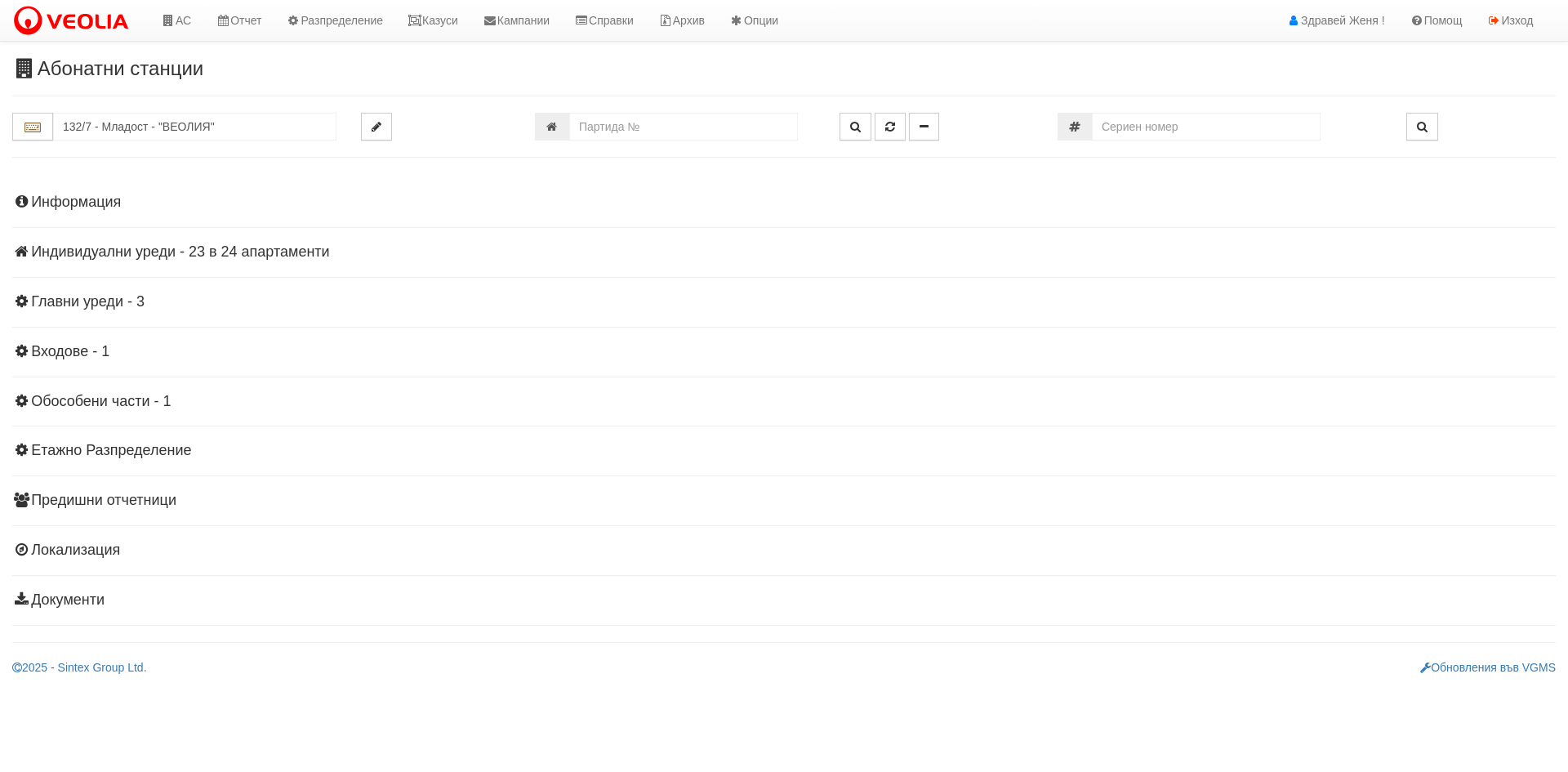
click at [228, 245] on h4 "Индивидуални уреди - 23 в 24 апартаменти" at bounding box center [783, 253] width 1543 height 16
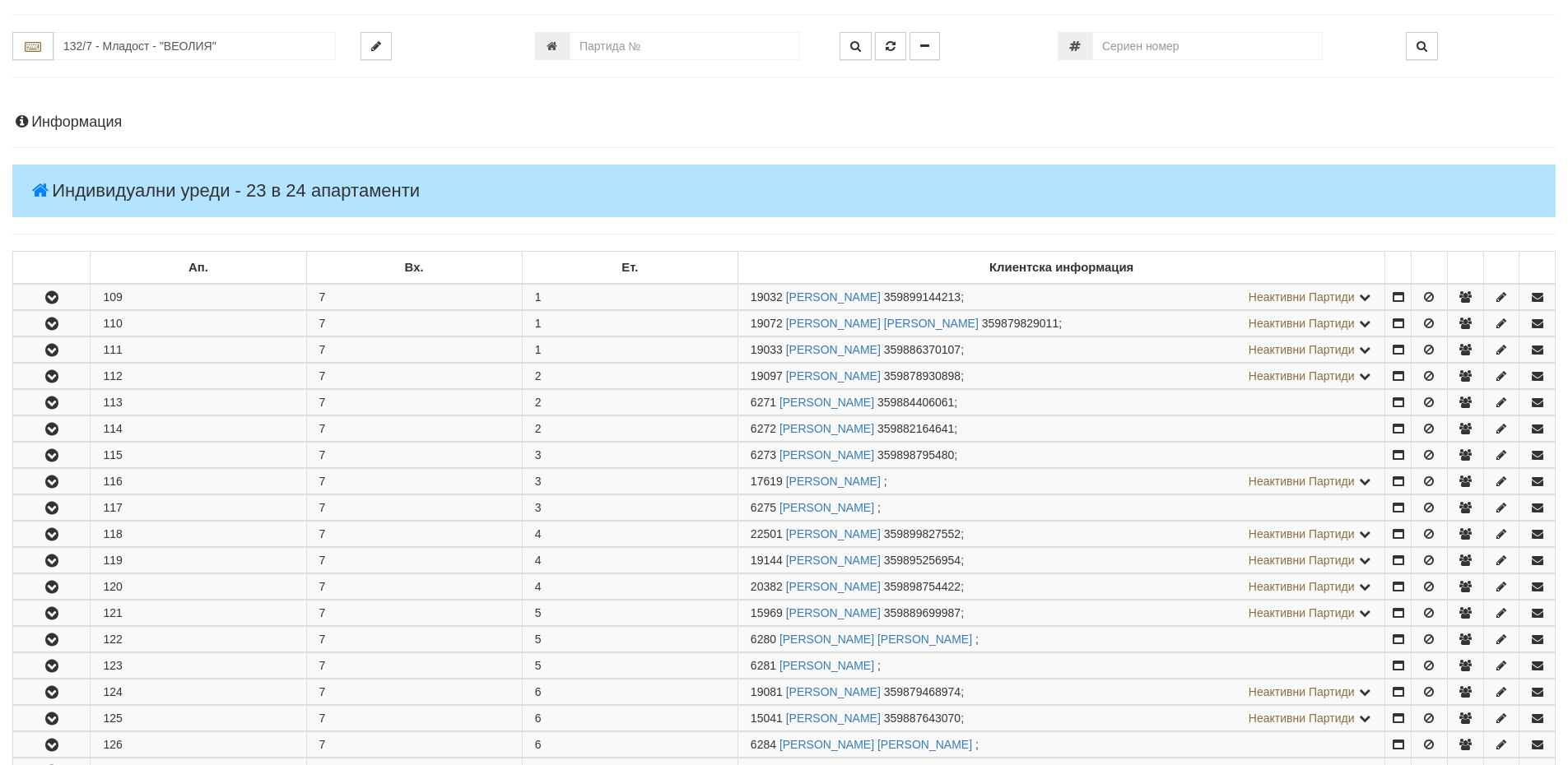
scroll to position [164, 0]
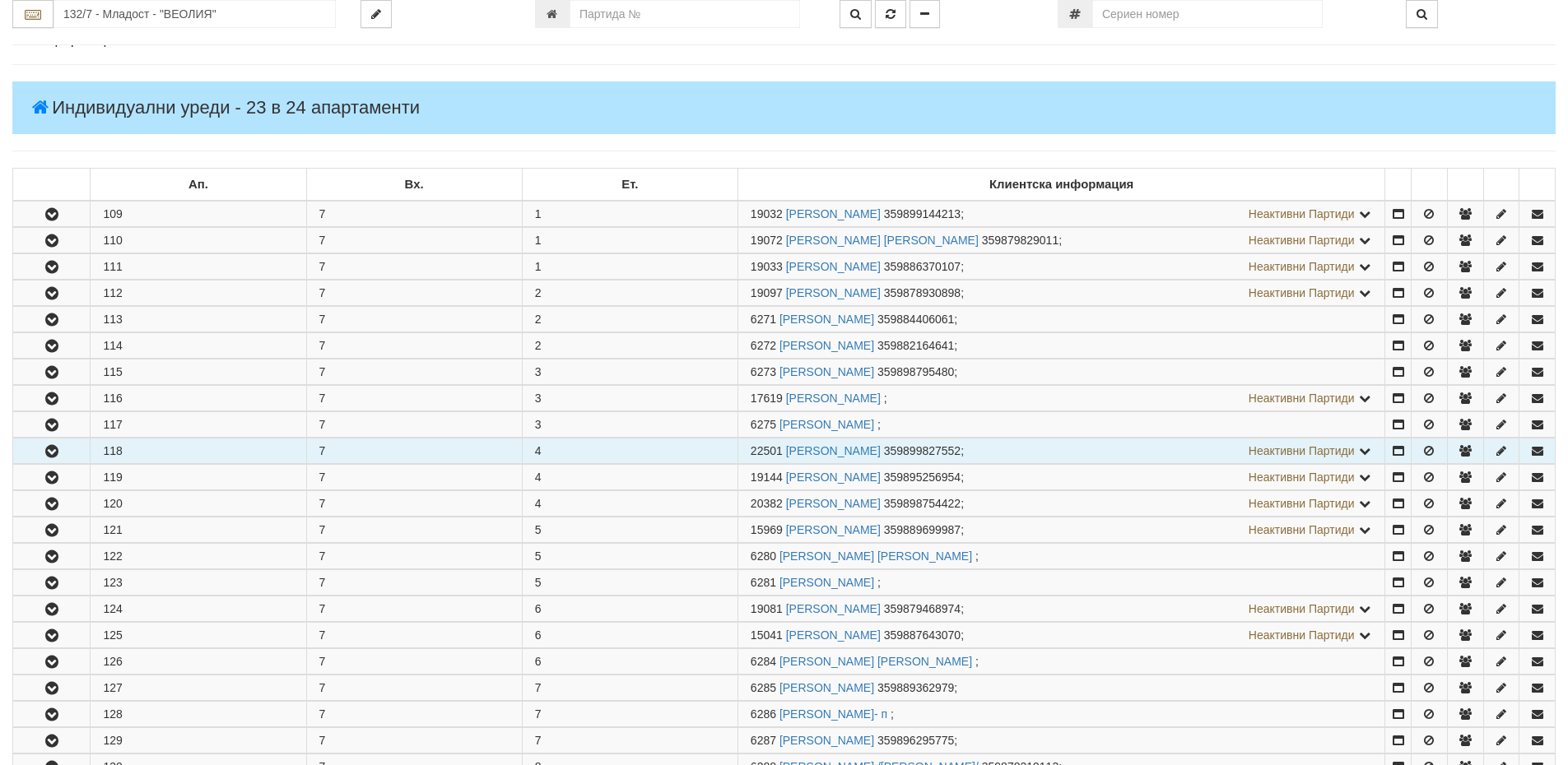
click at [71, 453] on button "button" at bounding box center [51, 450] width 77 height 25
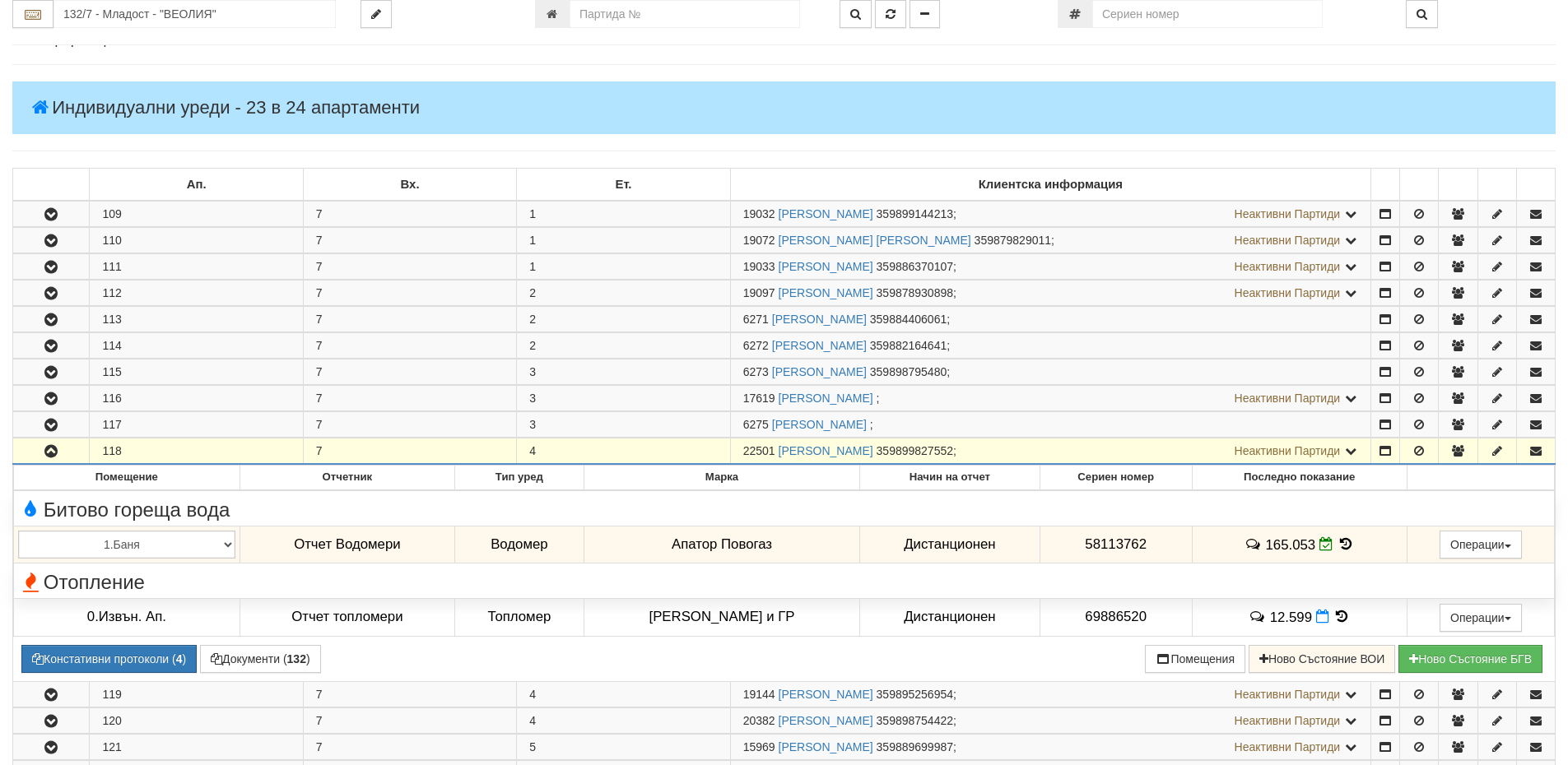
drag, startPoint x: 776, startPoint y: 450, endPoint x: 742, endPoint y: 455, distance: 34.4
click at [742, 455] on td "22501 [PERSON_NAME] 359899827552 ; Неактивни Партиди 6276 [PERSON_NAME] 3598934…" at bounding box center [1050, 451] width 640 height 27
copy span "22501"
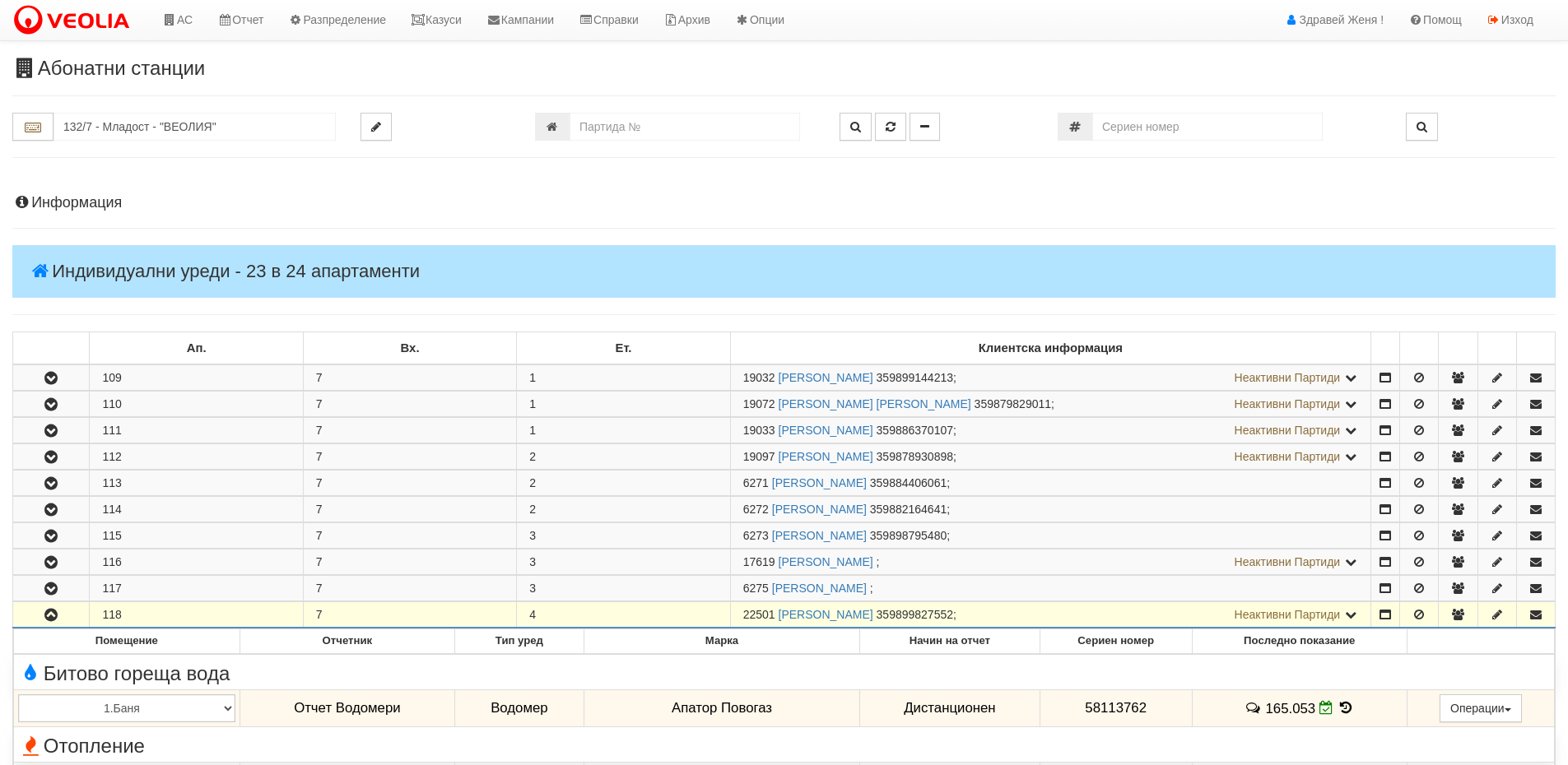
scroll to position [0, 0]
click at [459, 20] on link "Казуси" at bounding box center [437, 20] width 76 height 42
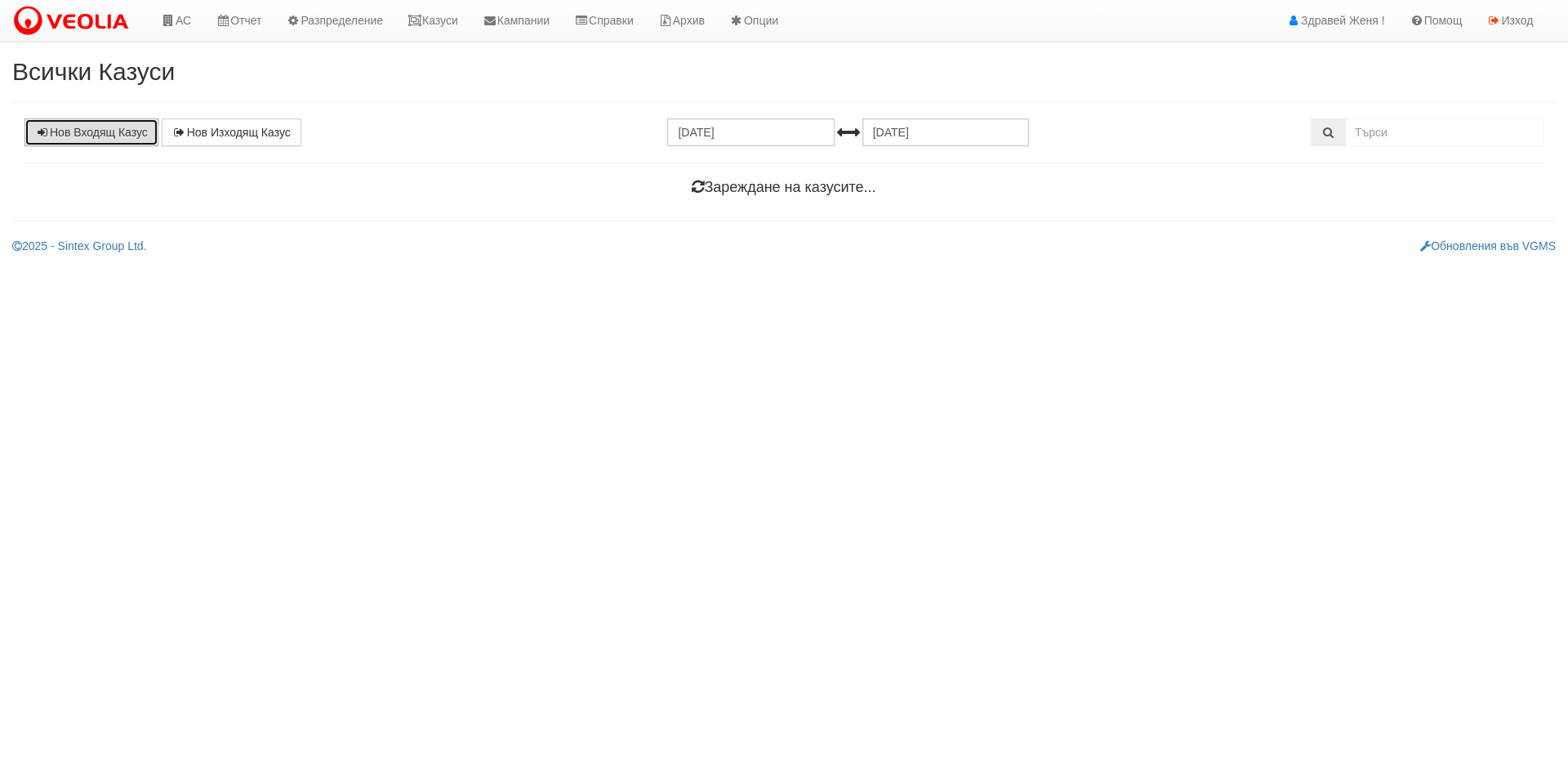
click at [127, 130] on link "Нов Входящ Казус" at bounding box center [92, 132] width 134 height 27
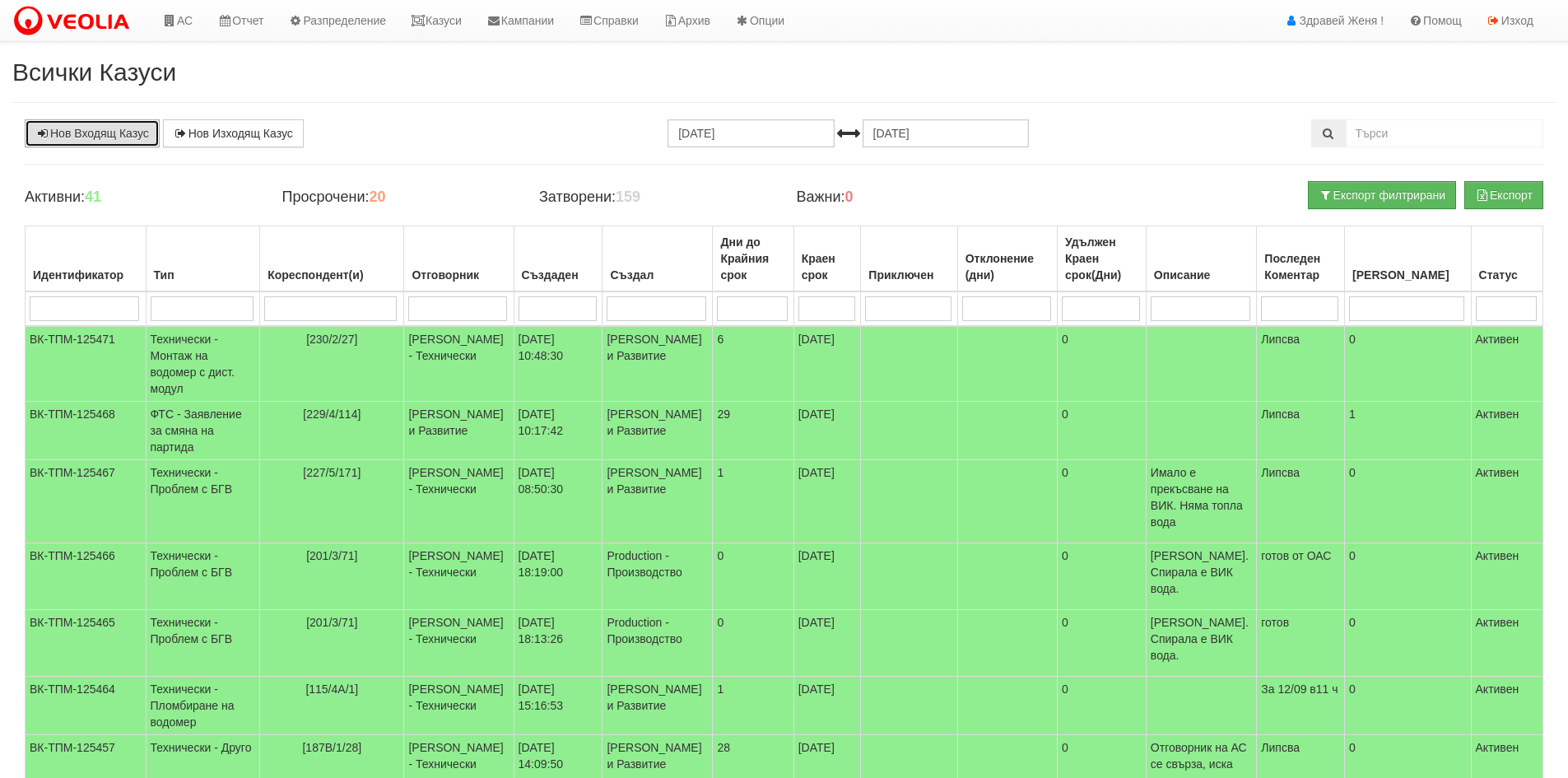
click at [86, 134] on link "Нов Входящ Казус" at bounding box center [92, 133] width 135 height 28
click at [454, 19] on link "Казуси" at bounding box center [437, 20] width 76 height 42
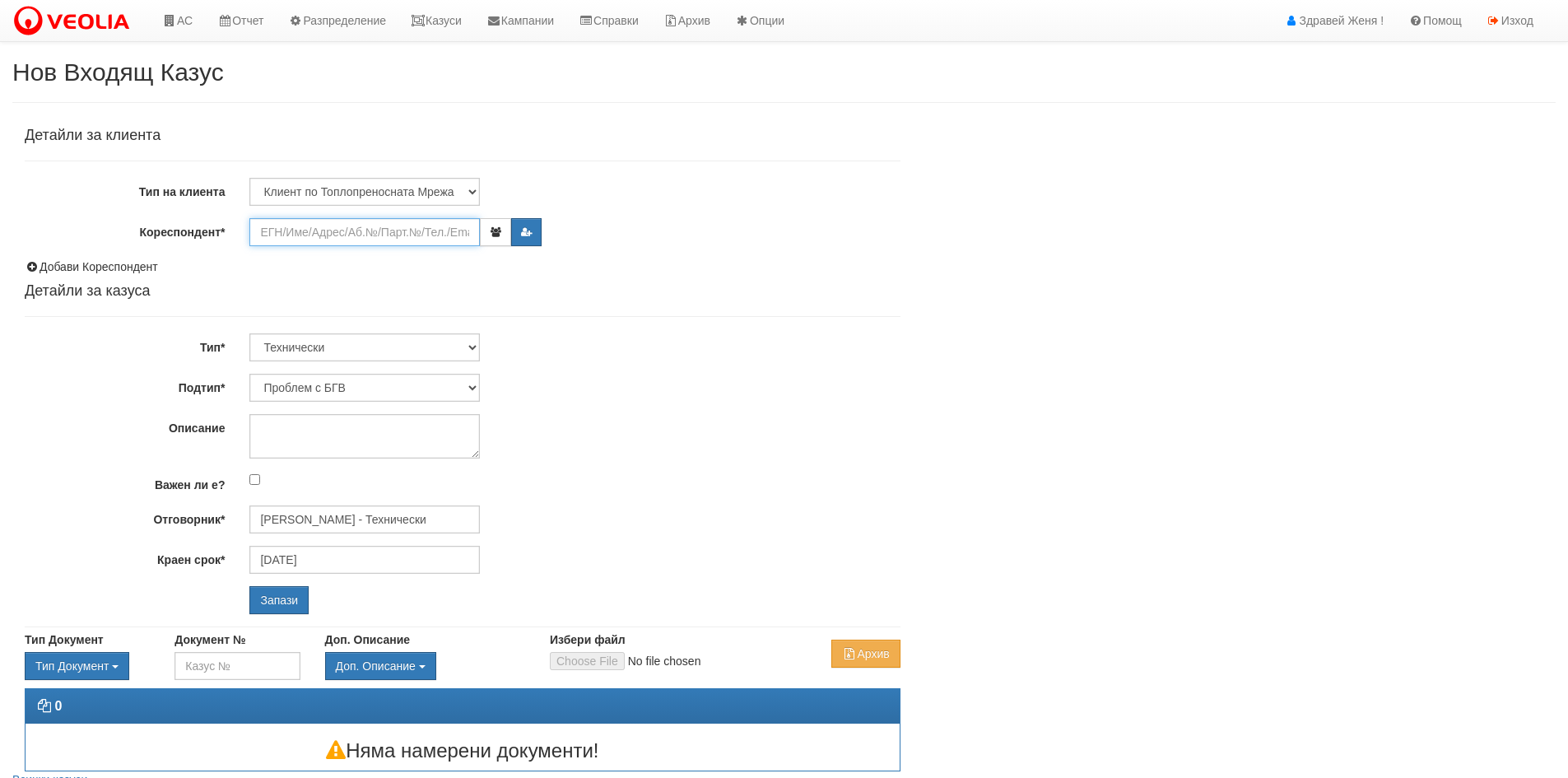
click at [329, 232] on input "Кореспондент*" at bounding box center [365, 232] width 231 height 28
paste input "22501"
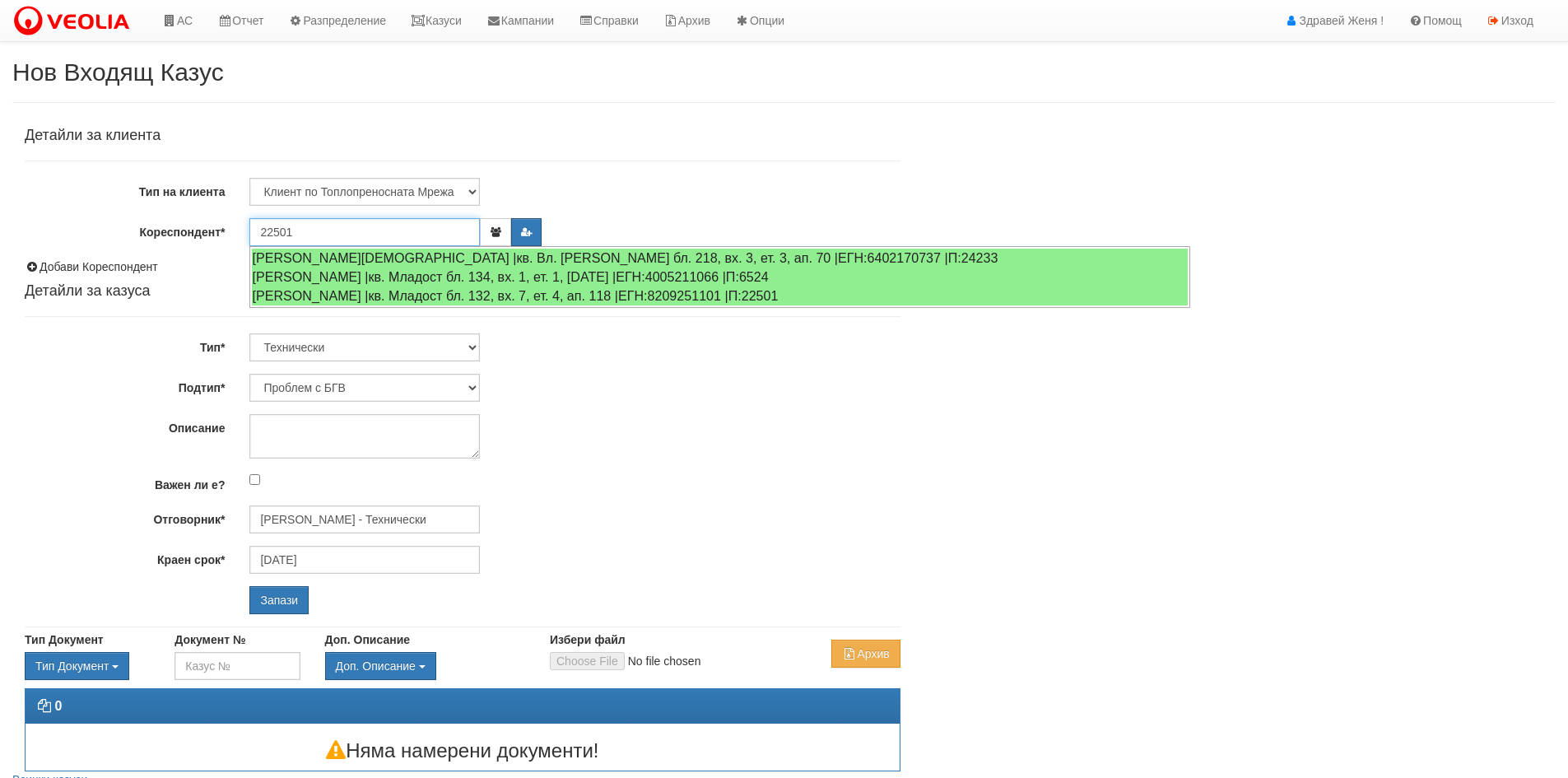
type input "22501"
click at [249, 586] on input "Запази" at bounding box center [279, 600] width 59 height 28
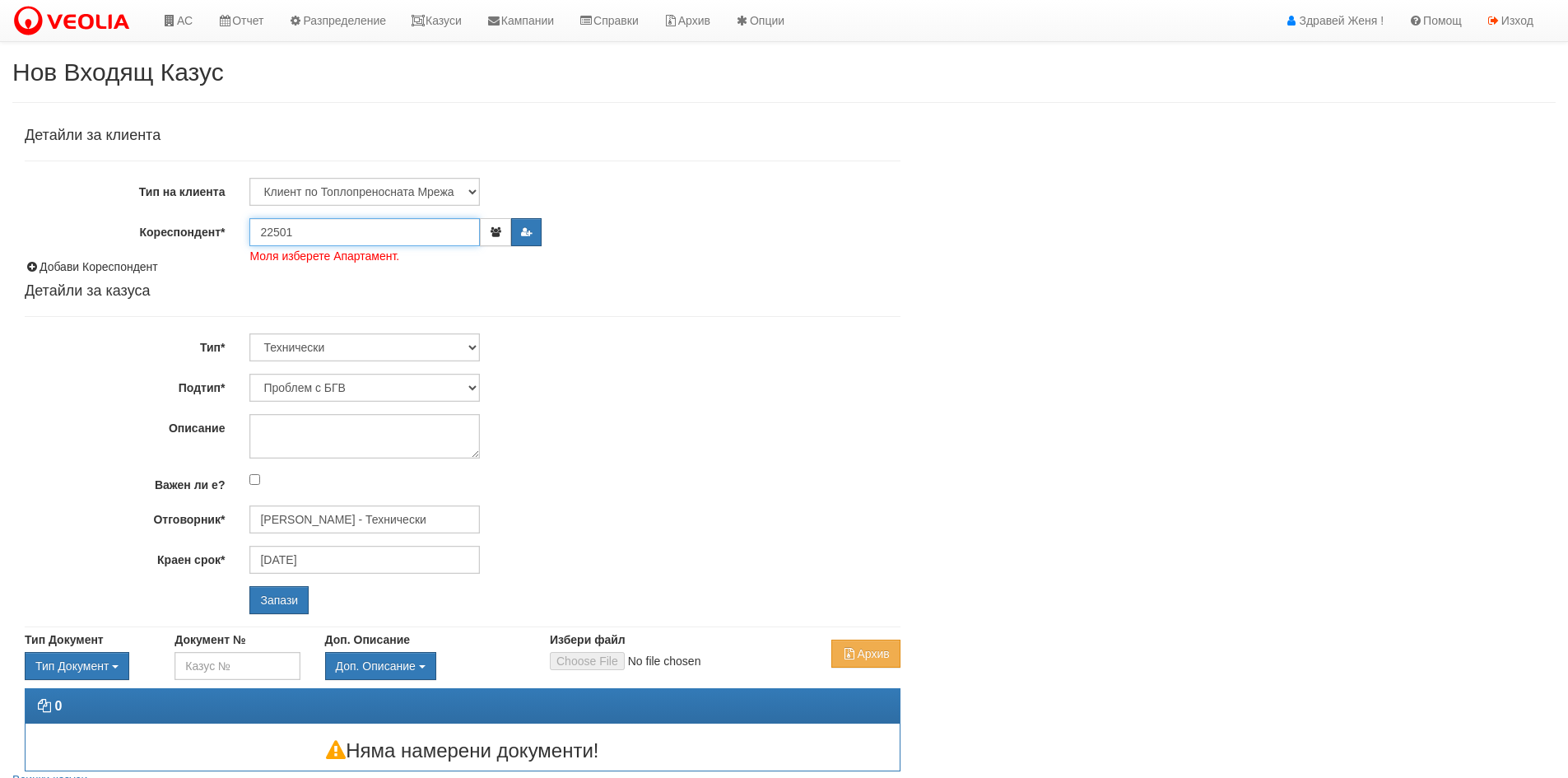
click at [315, 233] on input "22501" at bounding box center [365, 232] width 231 height 28
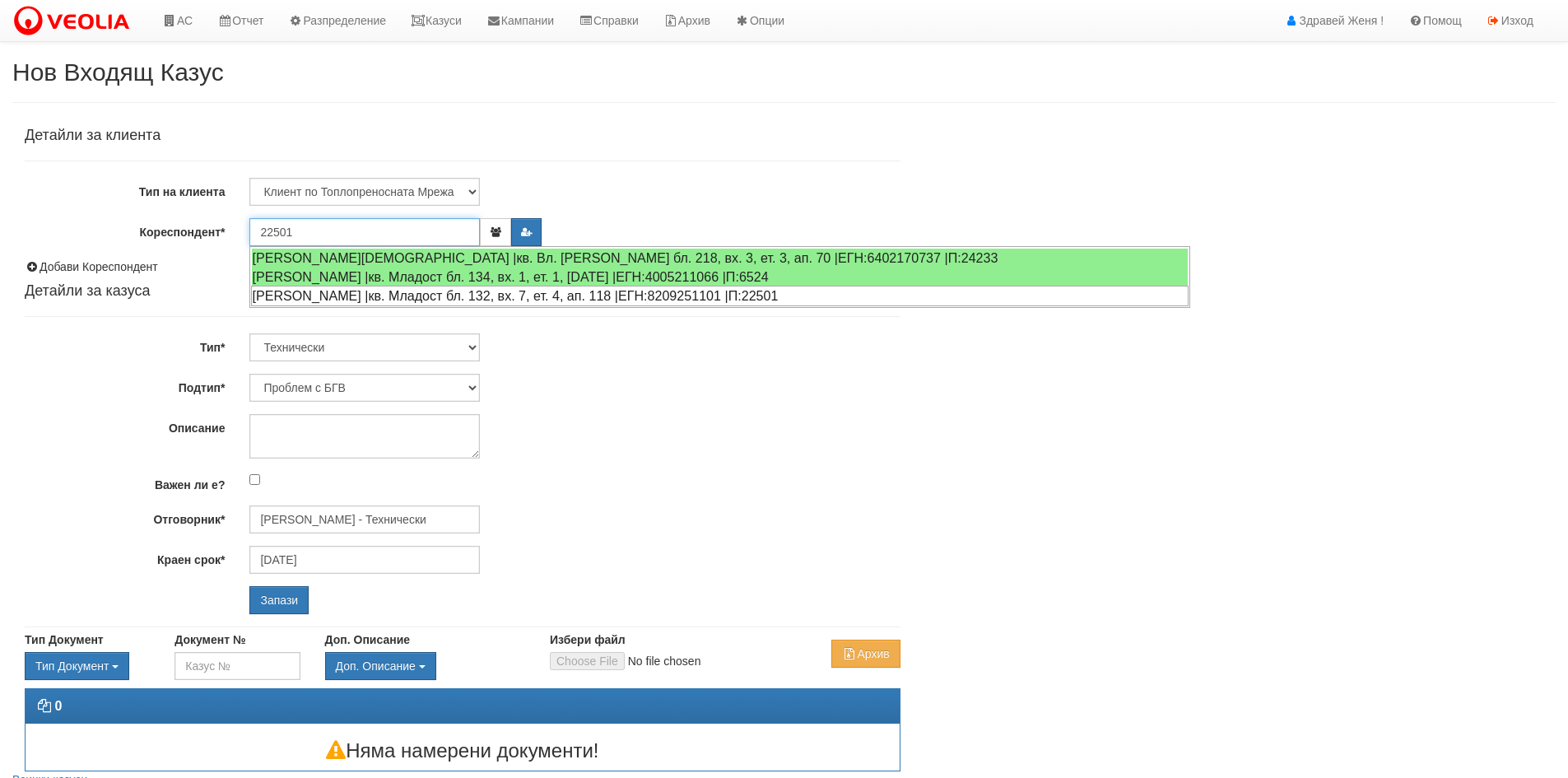
click at [352, 293] on div "[PERSON_NAME] |кв. Младост бл. 132, вх. 7, ет. 4, ап. 118 |ЕГН:8209251101 |П:22…" at bounding box center [720, 295] width 938 height 20
type input "[PERSON_NAME]"
type input "[PERSON_NAME] - Технически"
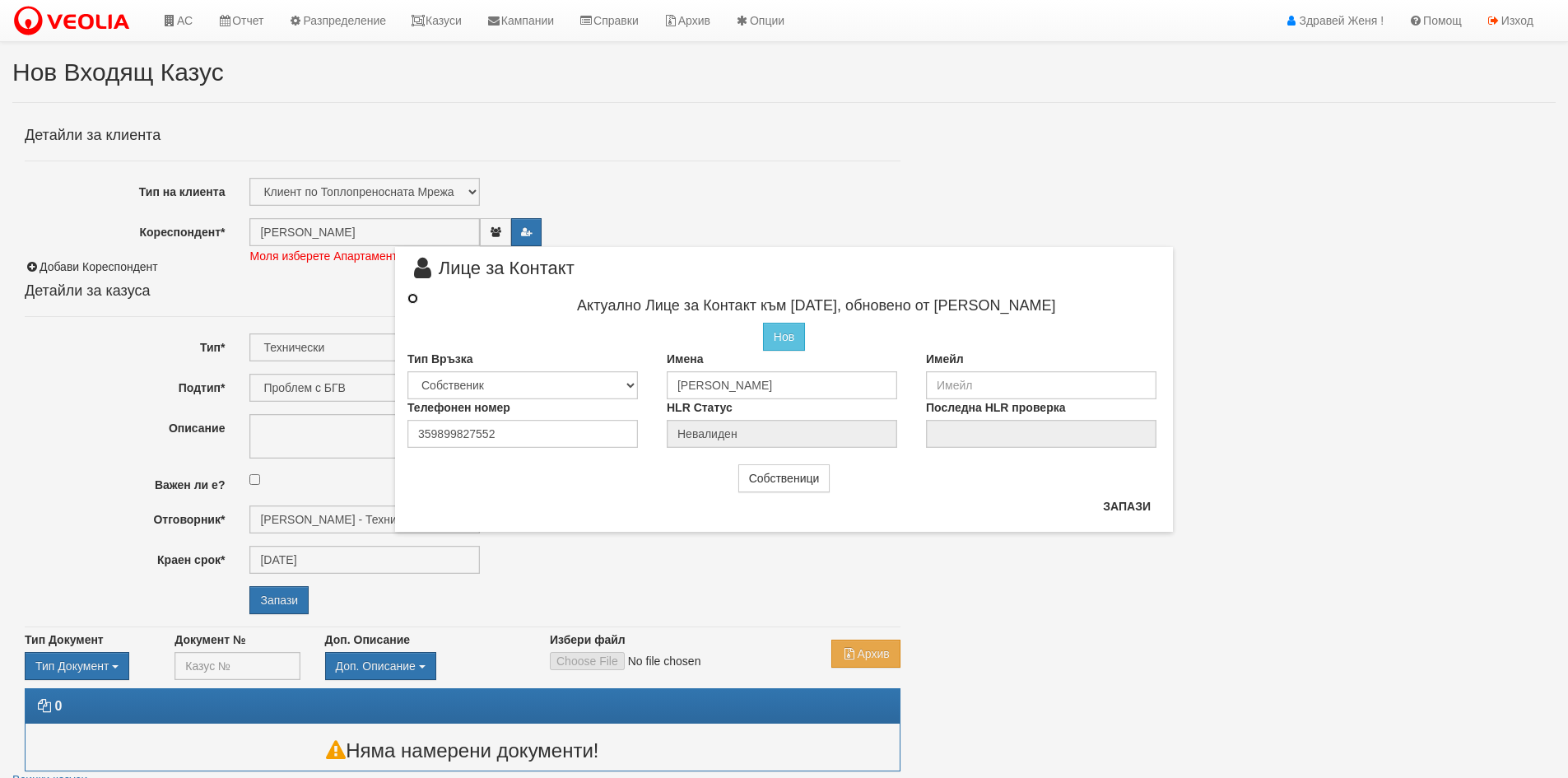
click at [411, 298] on input "radio" at bounding box center [413, 298] width 11 height 11
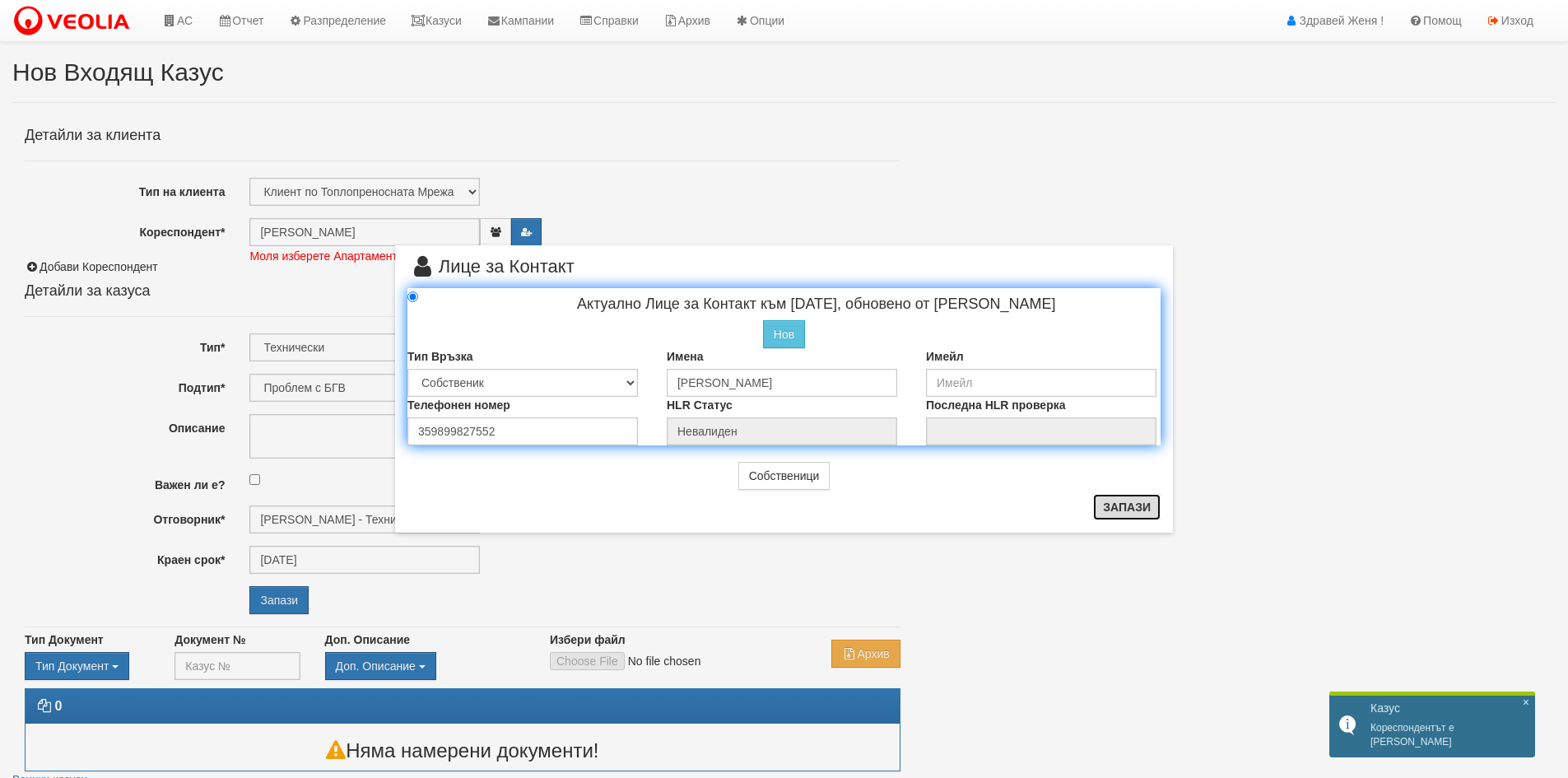
click at [1128, 511] on button "Запази" at bounding box center [1126, 507] width 67 height 27
radio input "true"
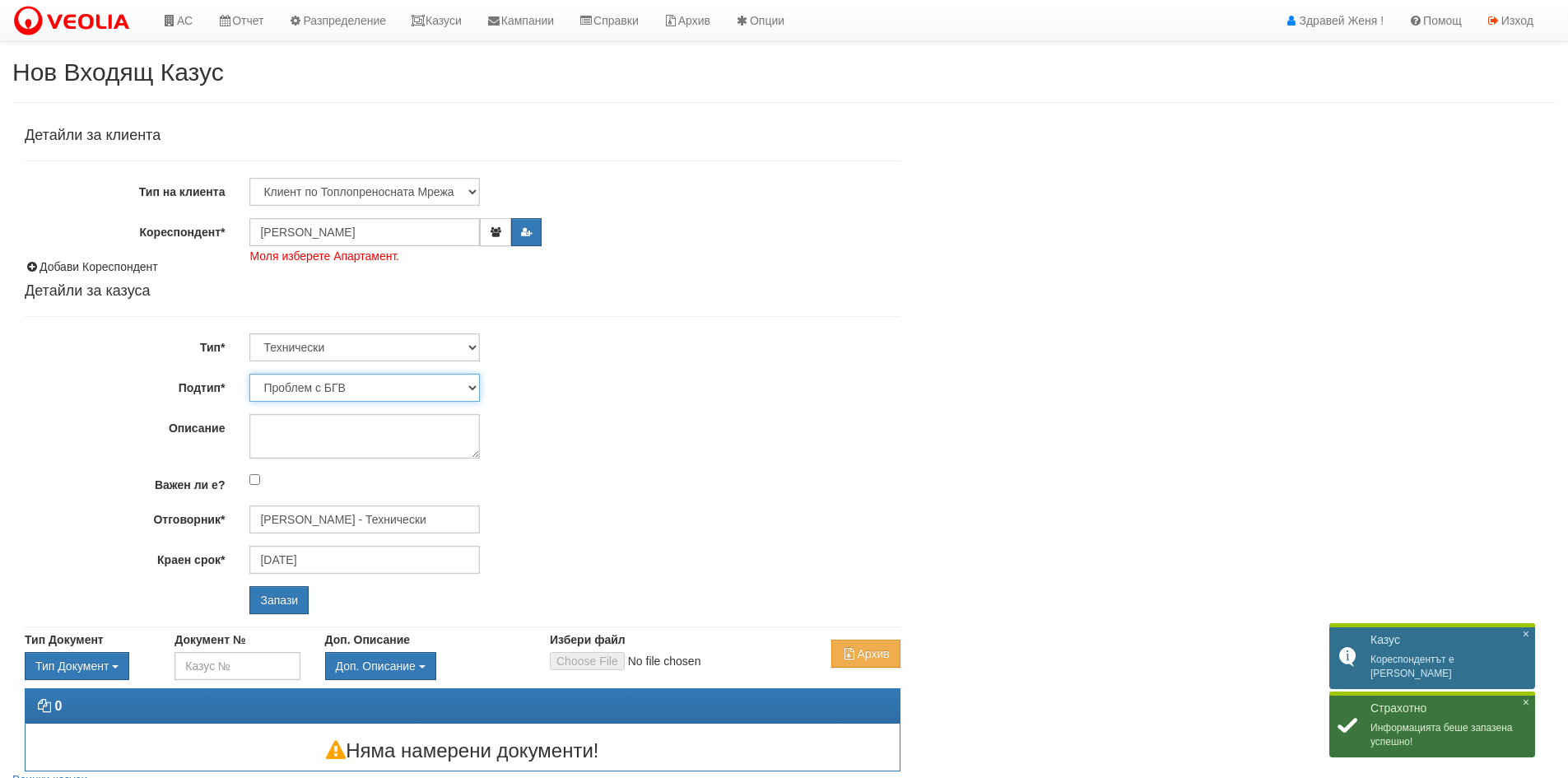
drag, startPoint x: 473, startPoint y: 385, endPoint x: 482, endPoint y: 397, distance: 15.0
click at [473, 386] on select "Проблем с БГВ Теч ВОИ Теч БГВ Теч в АС Теч от водомер Проблем в АС Интервенция …" at bounding box center [365, 388] width 231 height 28
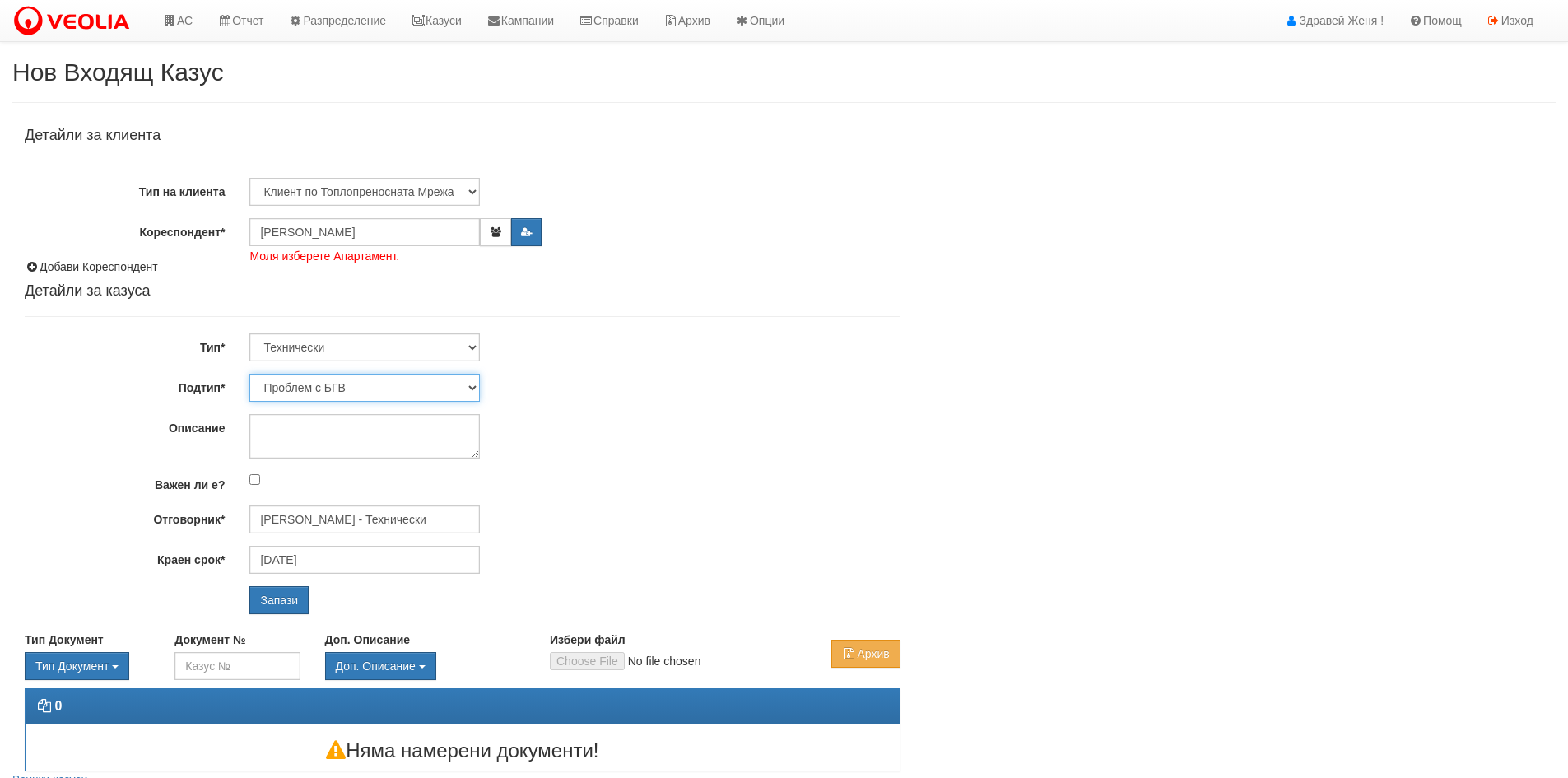
select select "Теч в [GEOGRAPHIC_DATA]"
click at [249, 374] on select "Проблем с БГВ Теч ВОИ Теч БГВ Теч в АС Теч от водомер Проблем в АС Интервенция …" at bounding box center [365, 388] width 231 height 28
type input "[DATE]"
type input "[PERSON_NAME] - Технически"
click at [470, 388] on select "Проблем с БГВ Теч ВОИ Теч БГВ Теч в АС Теч от водомер Проблем в АС Интервенция …" at bounding box center [365, 388] width 231 height 28
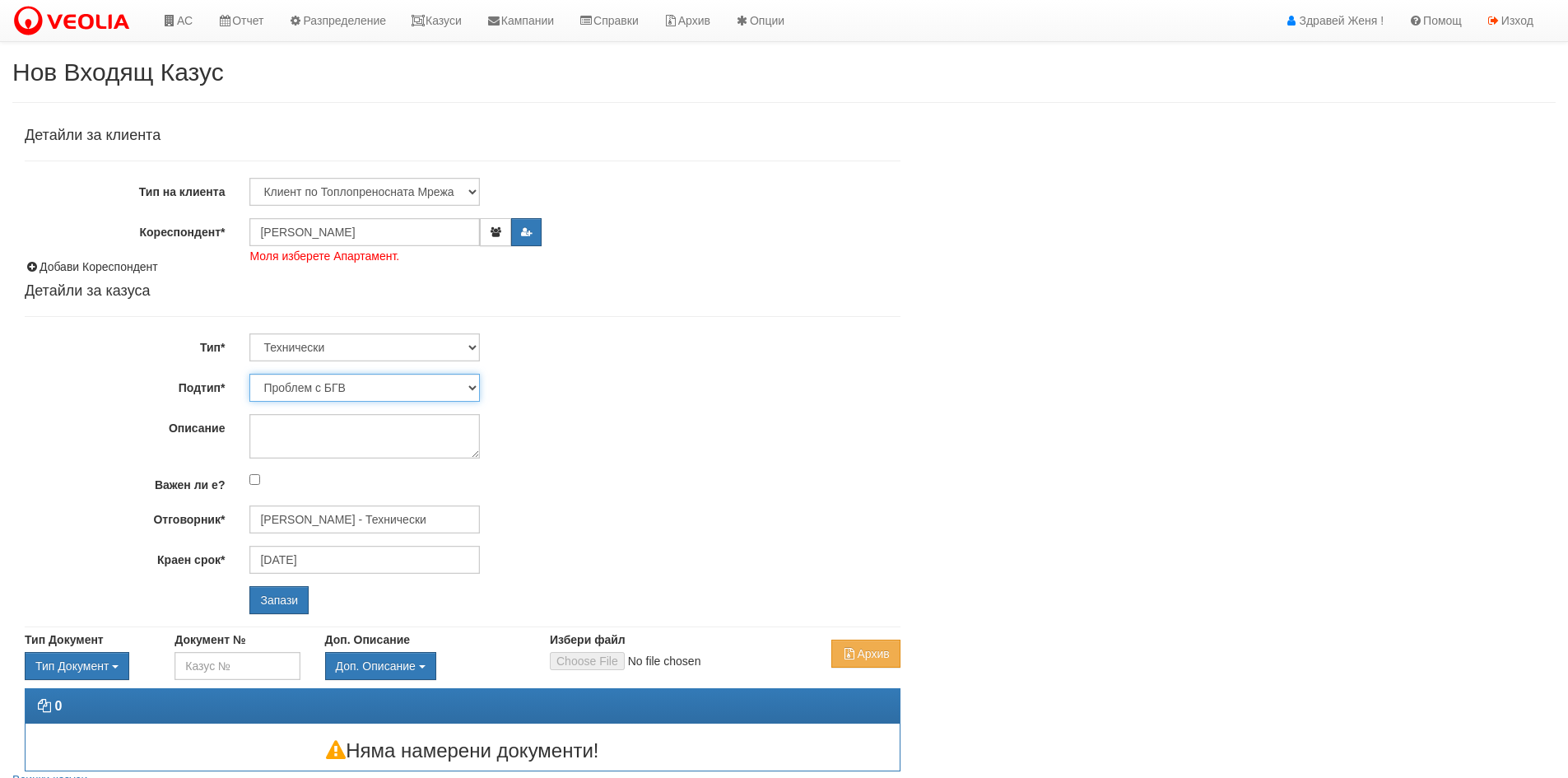
select select "Теч БГВ"
click at [249, 374] on select "Проблем с БГВ Теч ВОИ Теч БГВ Теч в АС Теч от водомер Проблем в АС Интервенция …" at bounding box center [365, 388] width 231 height 28
type input "[PERSON_NAME] - Технически"
click at [289, 439] on textarea "Описание" at bounding box center [365, 437] width 231 height 44
click at [339, 446] on textarea "теч от вертикална тръба на 4 етаж" at bounding box center [365, 437] width 231 height 44
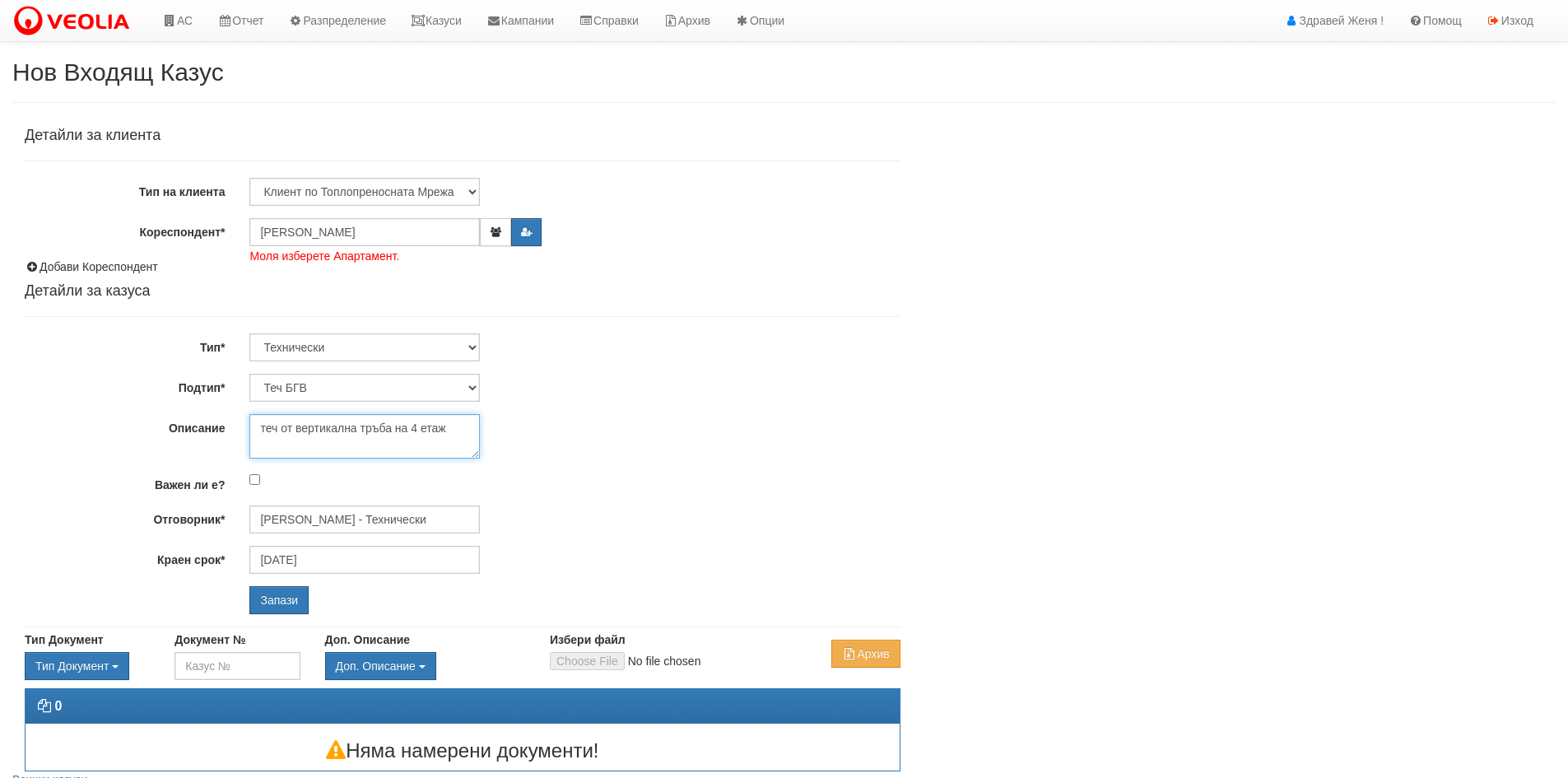
click at [471, 420] on textarea "теч от вертикална тръба на 4 етаж" at bounding box center [365, 437] width 231 height 44
type textarea "теч от вертикална тръба на 4 етаж 0895688305"
click at [262, 608] on input "Запази" at bounding box center [279, 600] width 59 height 28
click at [278, 604] on input "Запази" at bounding box center [279, 600] width 59 height 28
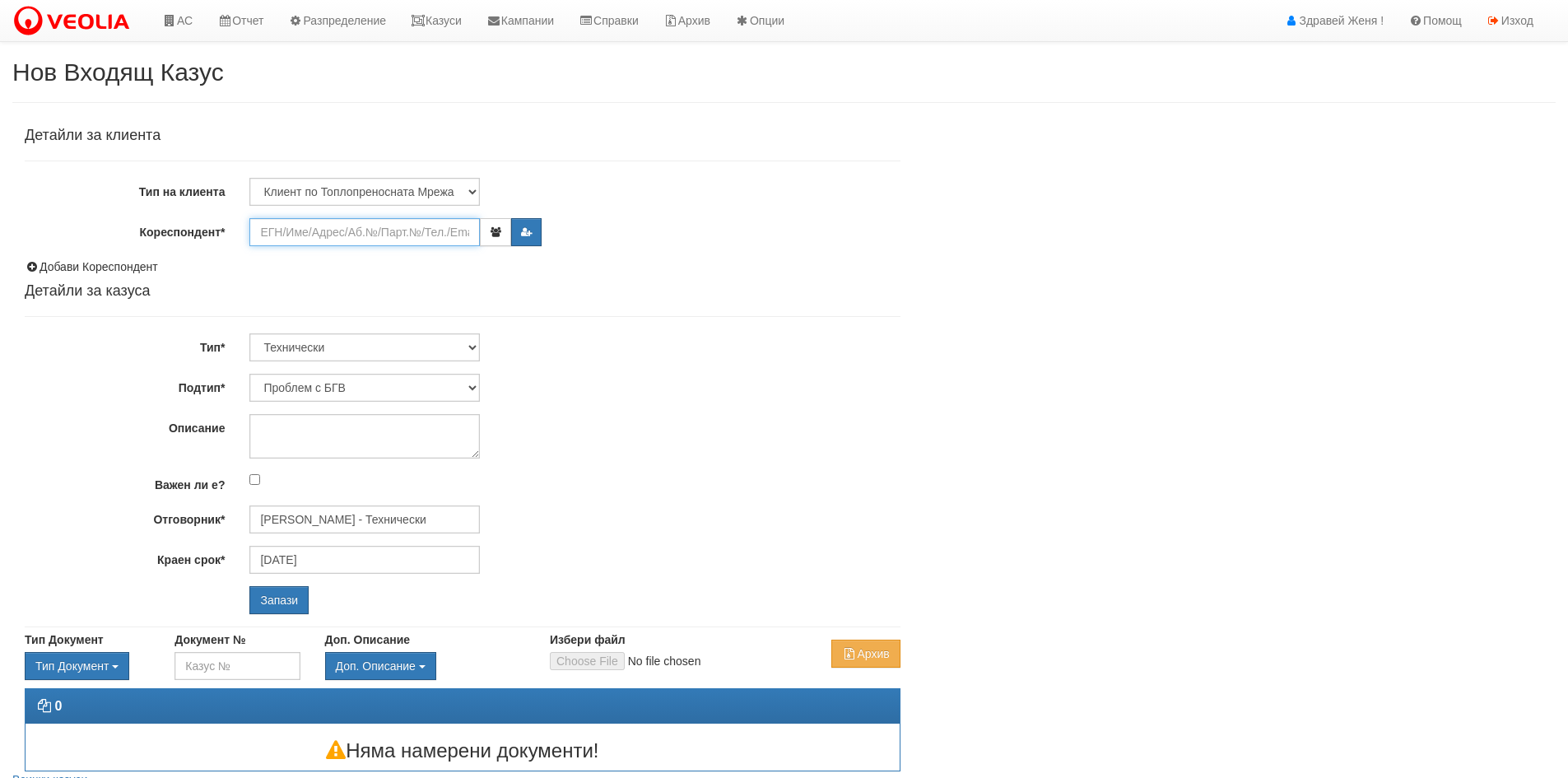
click at [435, 236] on input "Кореспондент*" at bounding box center [365, 232] width 231 height 28
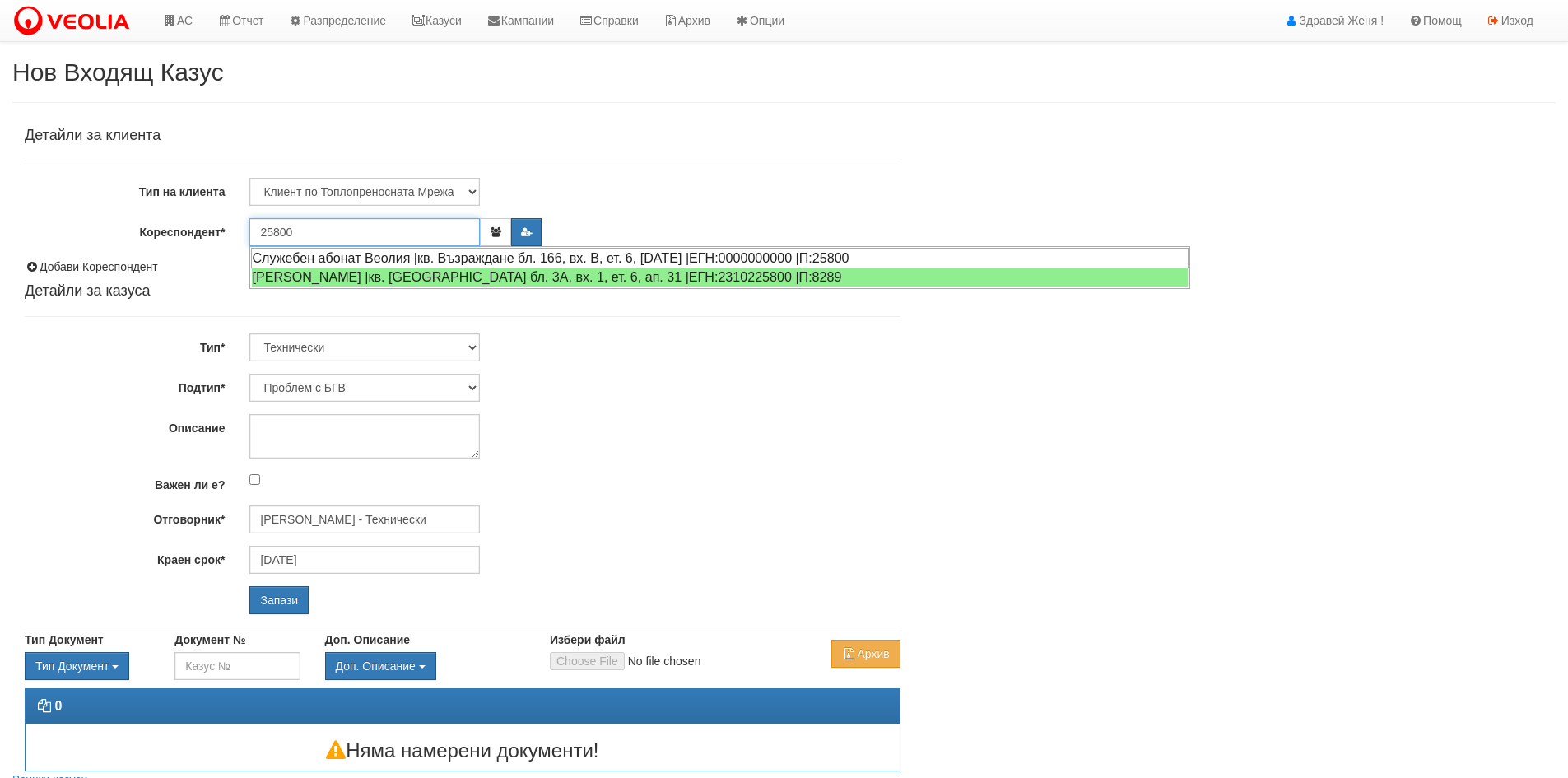
click at [796, 261] on div "Служебен абонат Веолия |кв. Възраждане бл. 166, вх. В, ет. 6, ап. 17 |ЕГН:00000…" at bounding box center [720, 257] width 938 height 20
type input "Служебен абонат Веолия"
type input "[PERSON_NAME] - Технически"
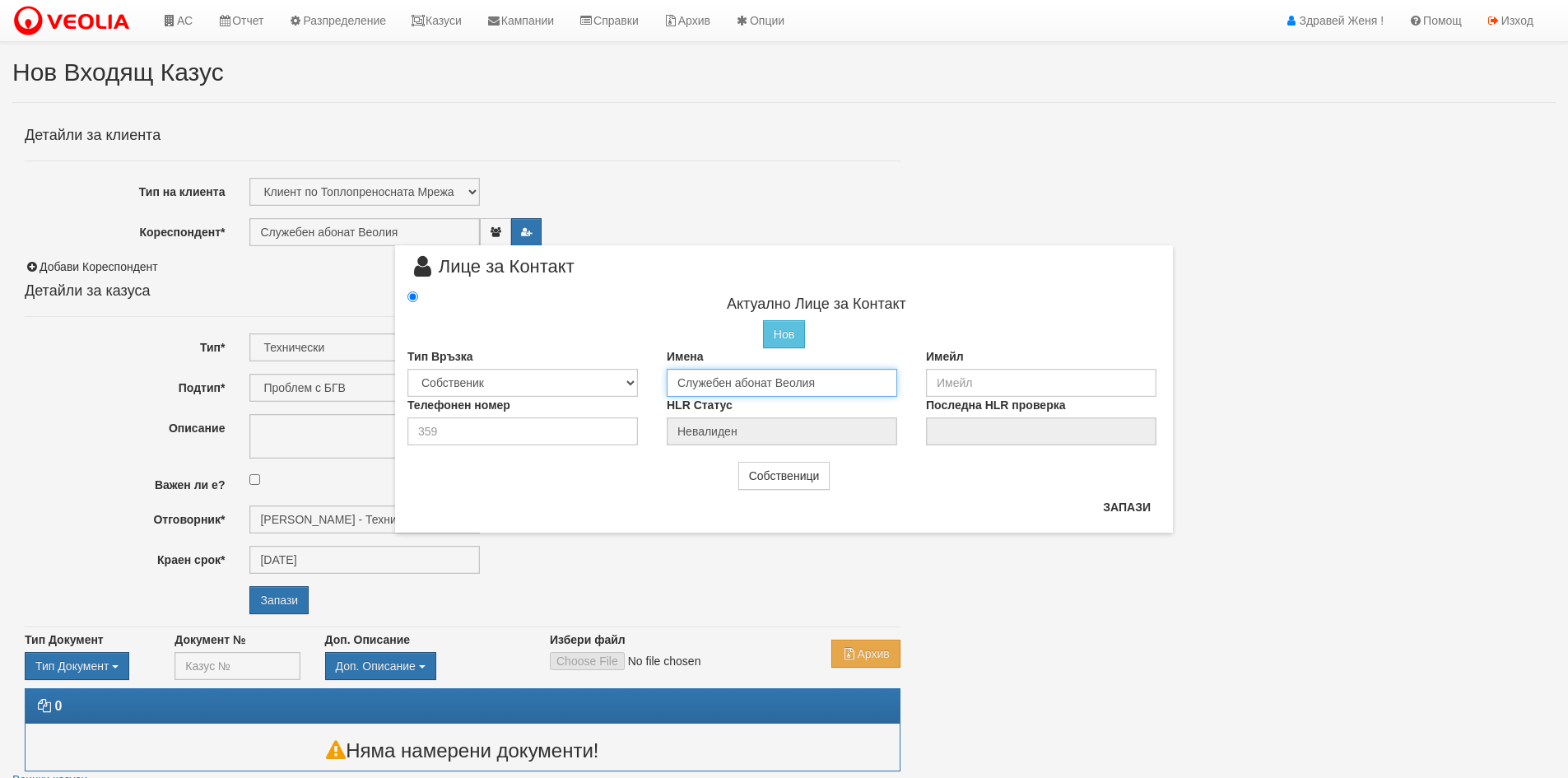
drag, startPoint x: 826, startPoint y: 381, endPoint x: 618, endPoint y: 373, distance: 208.2
click at [618, 373] on div "Тип Връзка Собственик Наемател Роднина Съсед Приятел Имена Служебен абонат Веол…" at bounding box center [784, 372] width 778 height 49
type input "Йордан Господинов Иванов"
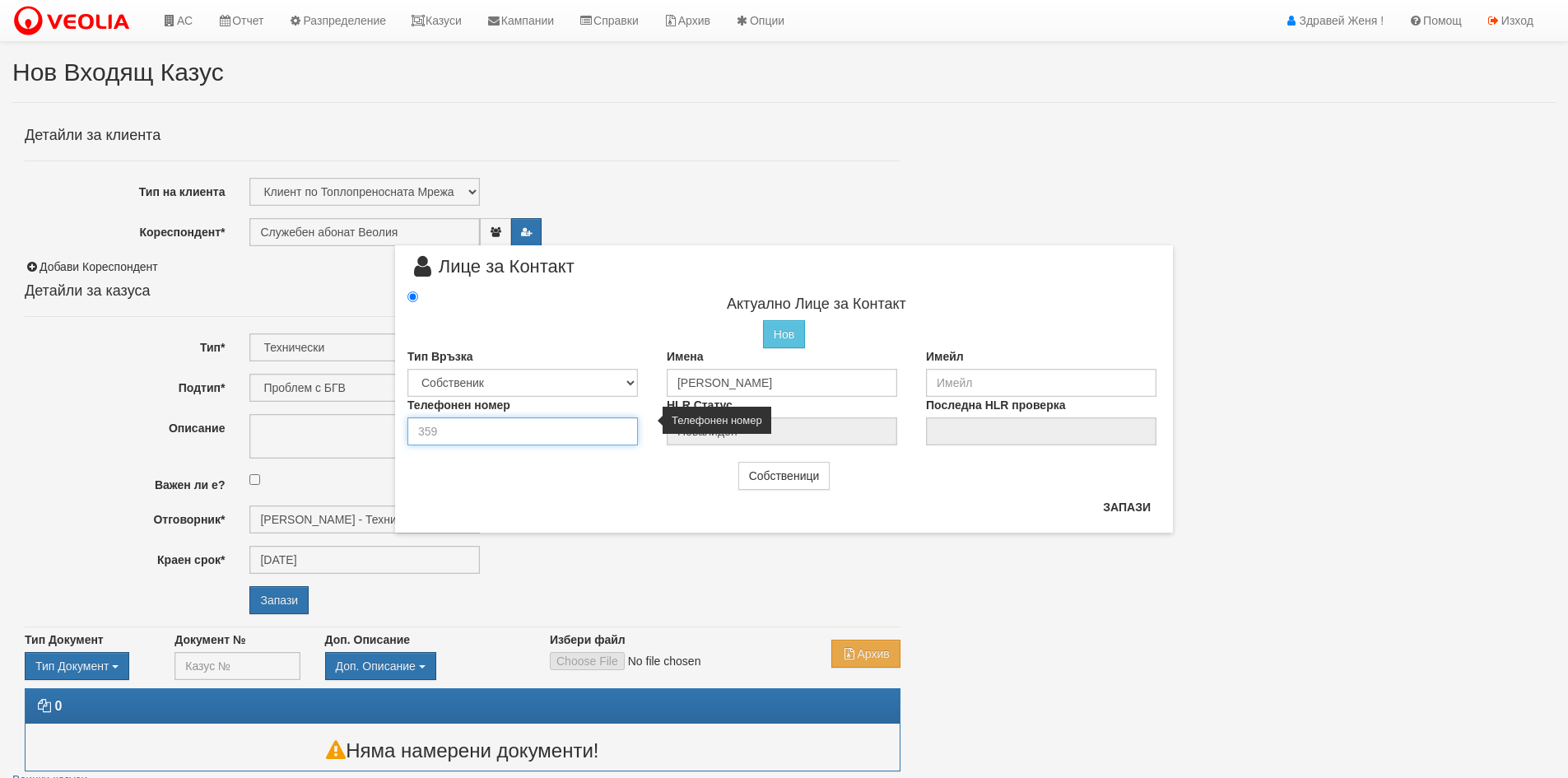
click at [574, 436] on input "number" at bounding box center [522, 431] width 231 height 28
type input "0898657491"
click at [636, 473] on div "Собственици" at bounding box center [784, 475] width 778 height 28
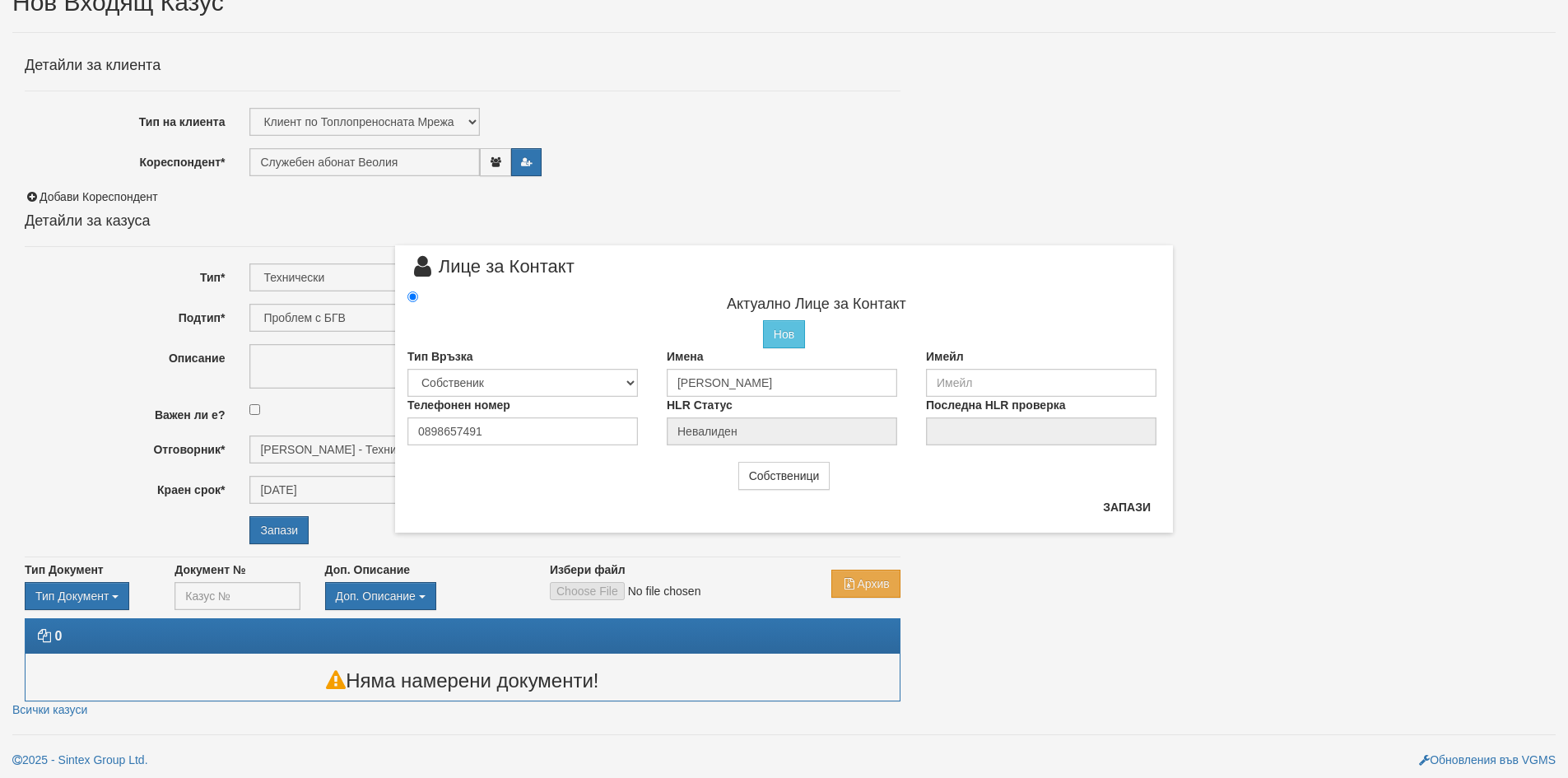
scroll to position [72, 0]
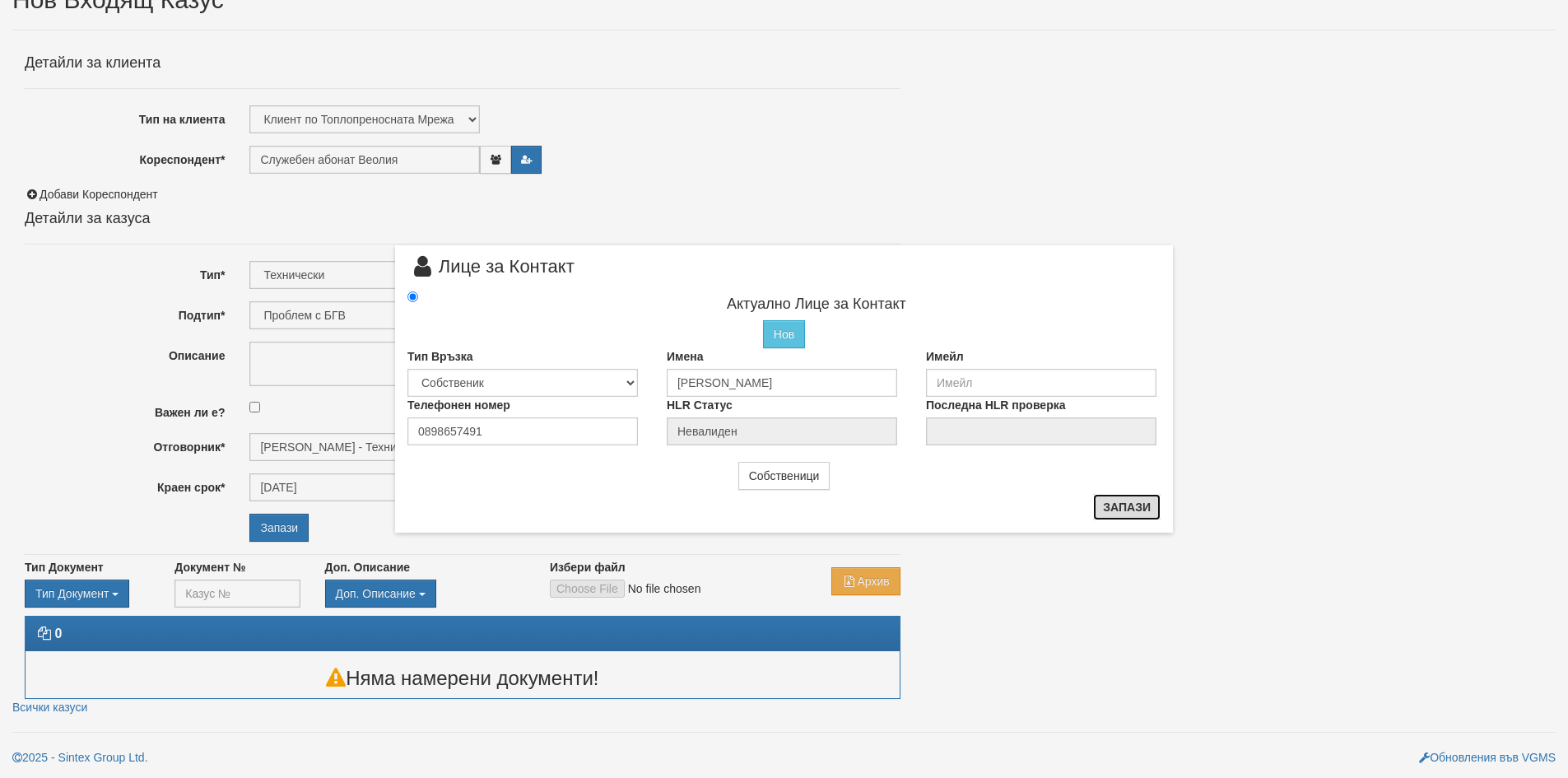
click at [1129, 509] on button "Запази" at bounding box center [1126, 507] width 67 height 27
type input "Йордан Господинов Иванов"
radio input "true"
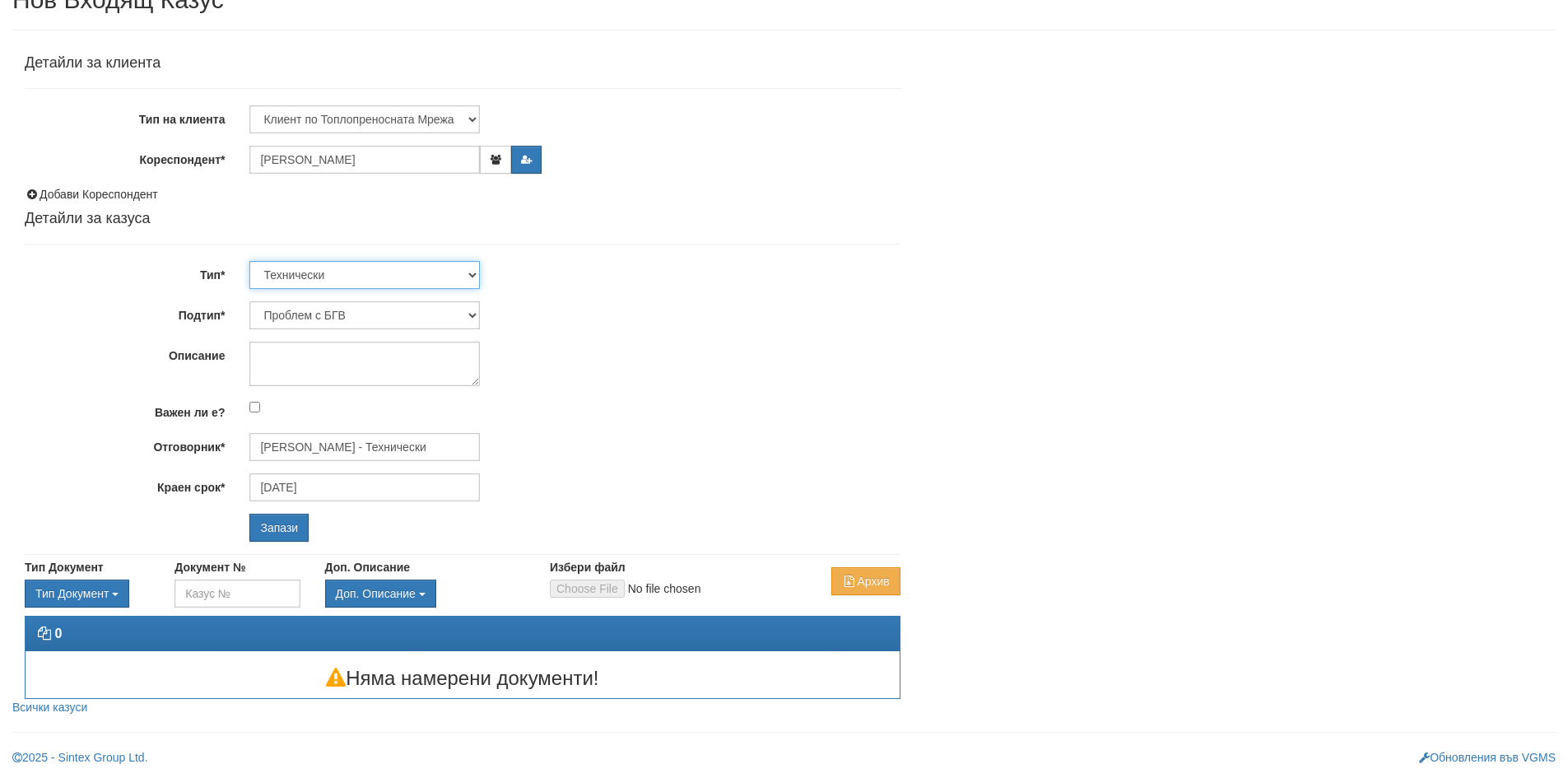
click at [476, 271] on select "Технически ФТС Търговски Административен Производствен Експлоатационен Финансов…" at bounding box center [365, 275] width 231 height 28
select select "1"
click at [249, 261] on select "Технически ФТС Търговски Административен Производствен Експлоатационен Финансов…" at bounding box center [365, 275] width 231 height 28
type input "[DATE]"
type input "Миглена Михова - Клиенти и Развитие"
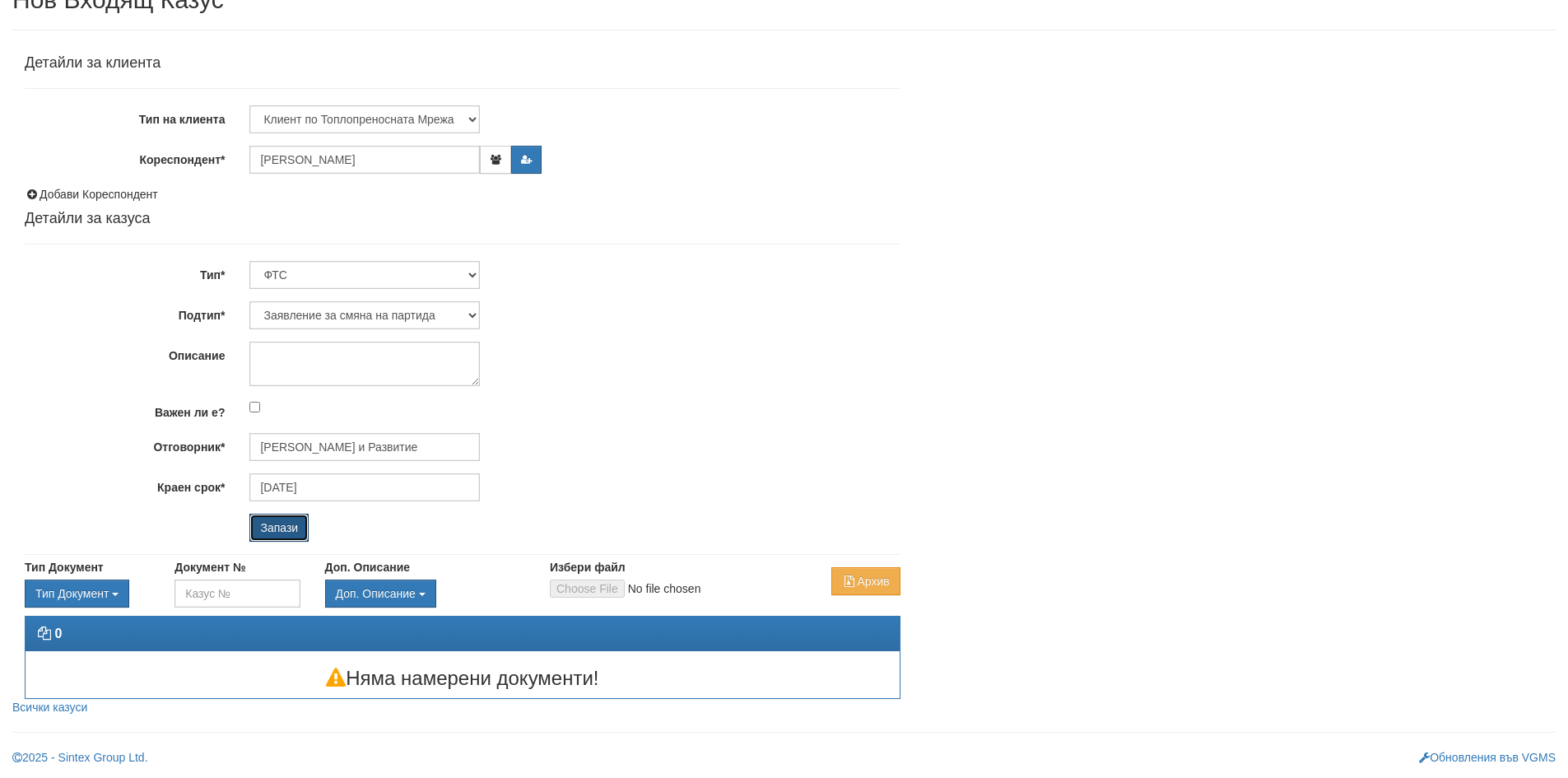
click at [277, 525] on input "Запази" at bounding box center [279, 527] width 59 height 28
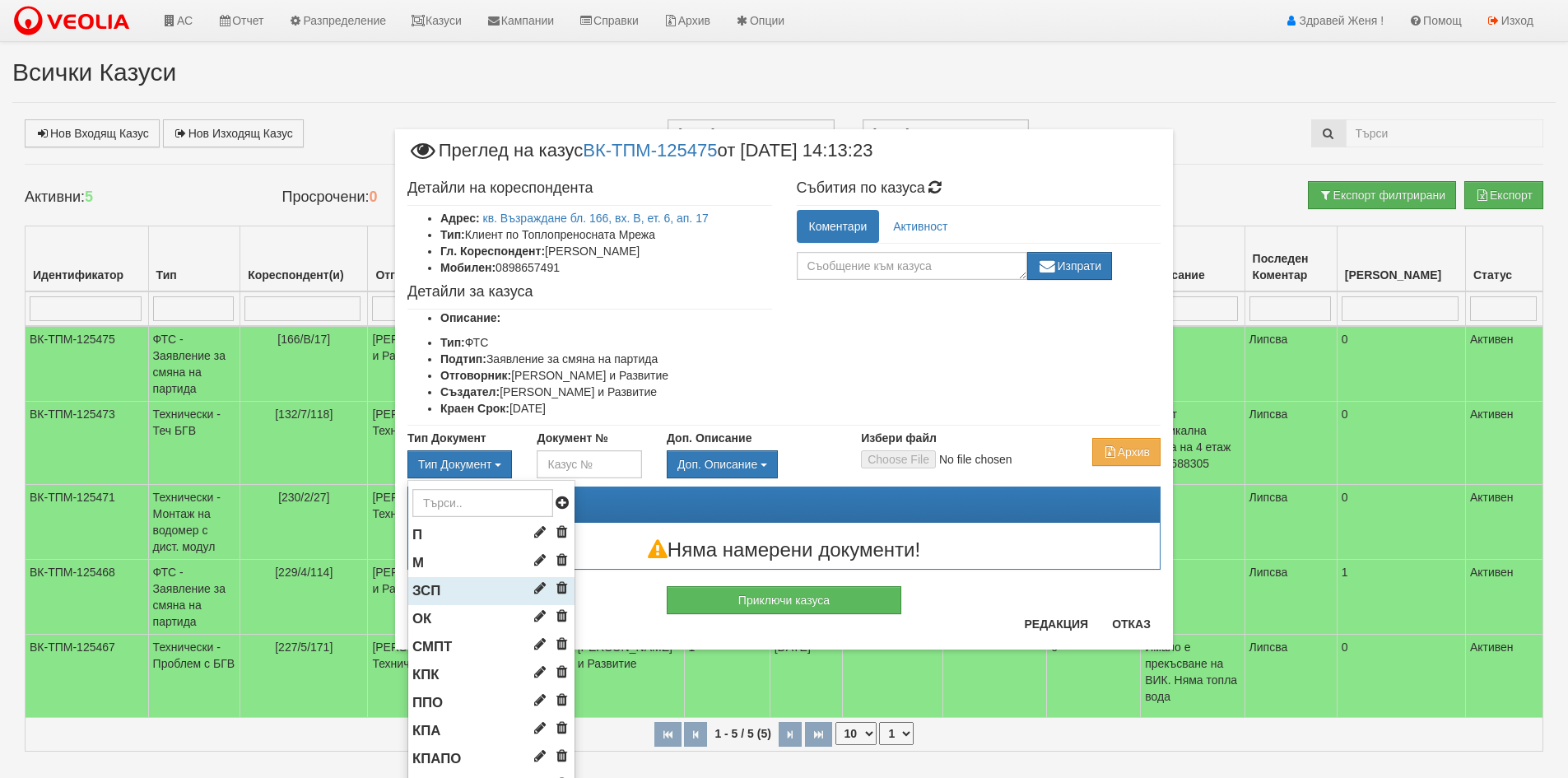
click at [464, 592] on li "ЗСП" at bounding box center [491, 591] width 166 height 28
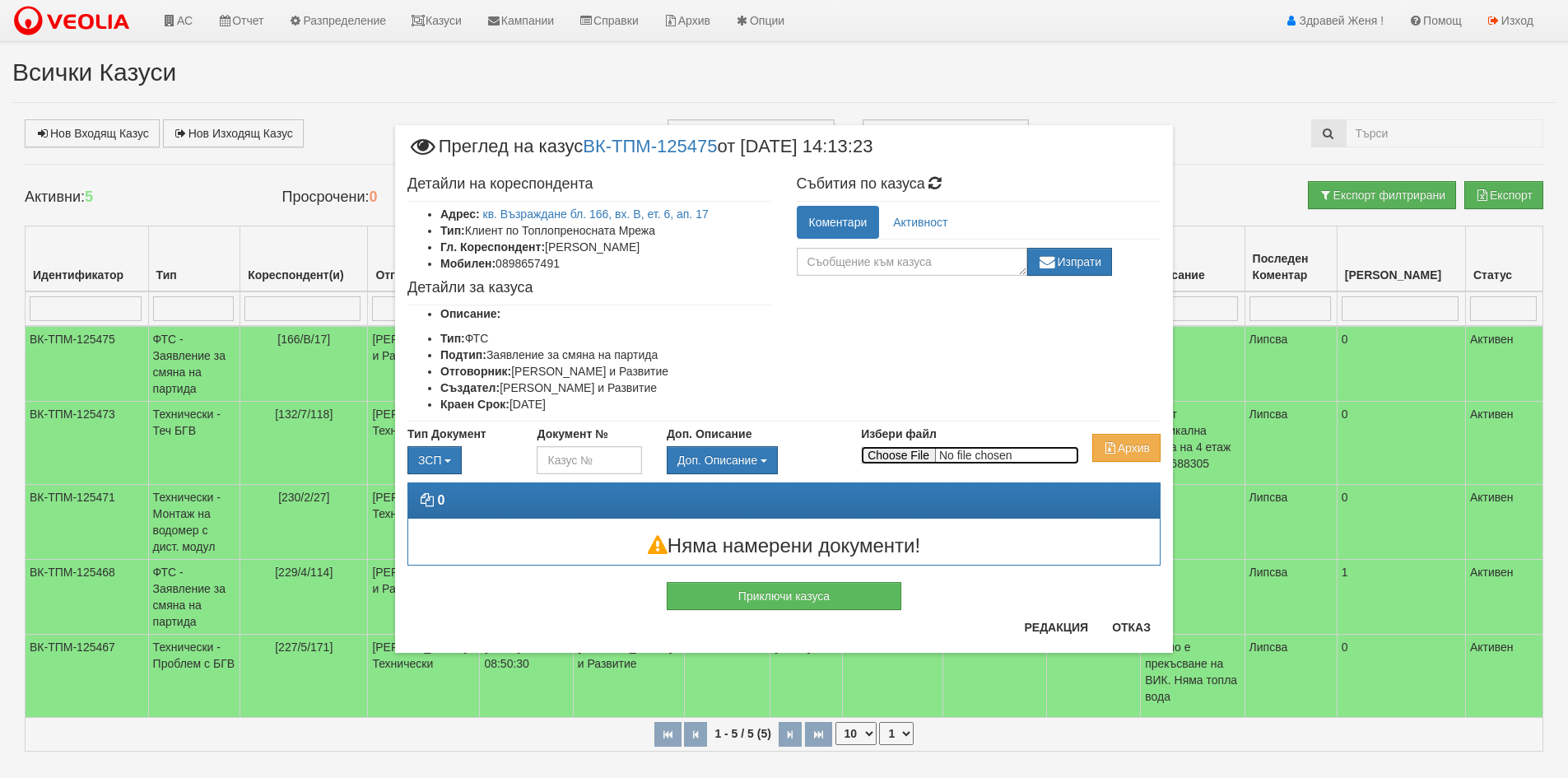
click at [918, 454] on input "Избери файл" at bounding box center [970, 455] width 218 height 18
type input "C:\fakepath\DOC107.pdf"
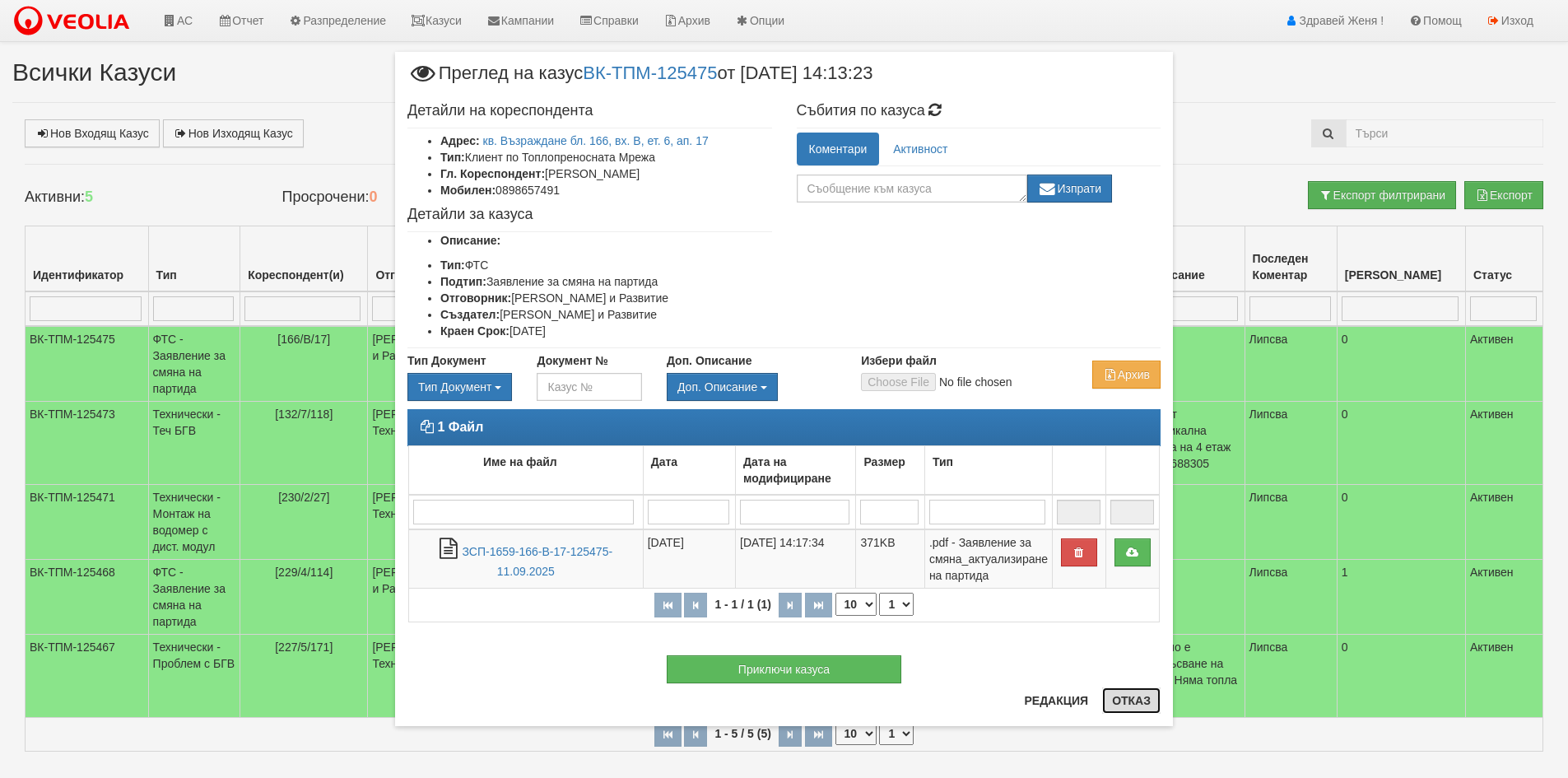
click at [1136, 698] on button "Отказ" at bounding box center [1131, 700] width 58 height 27
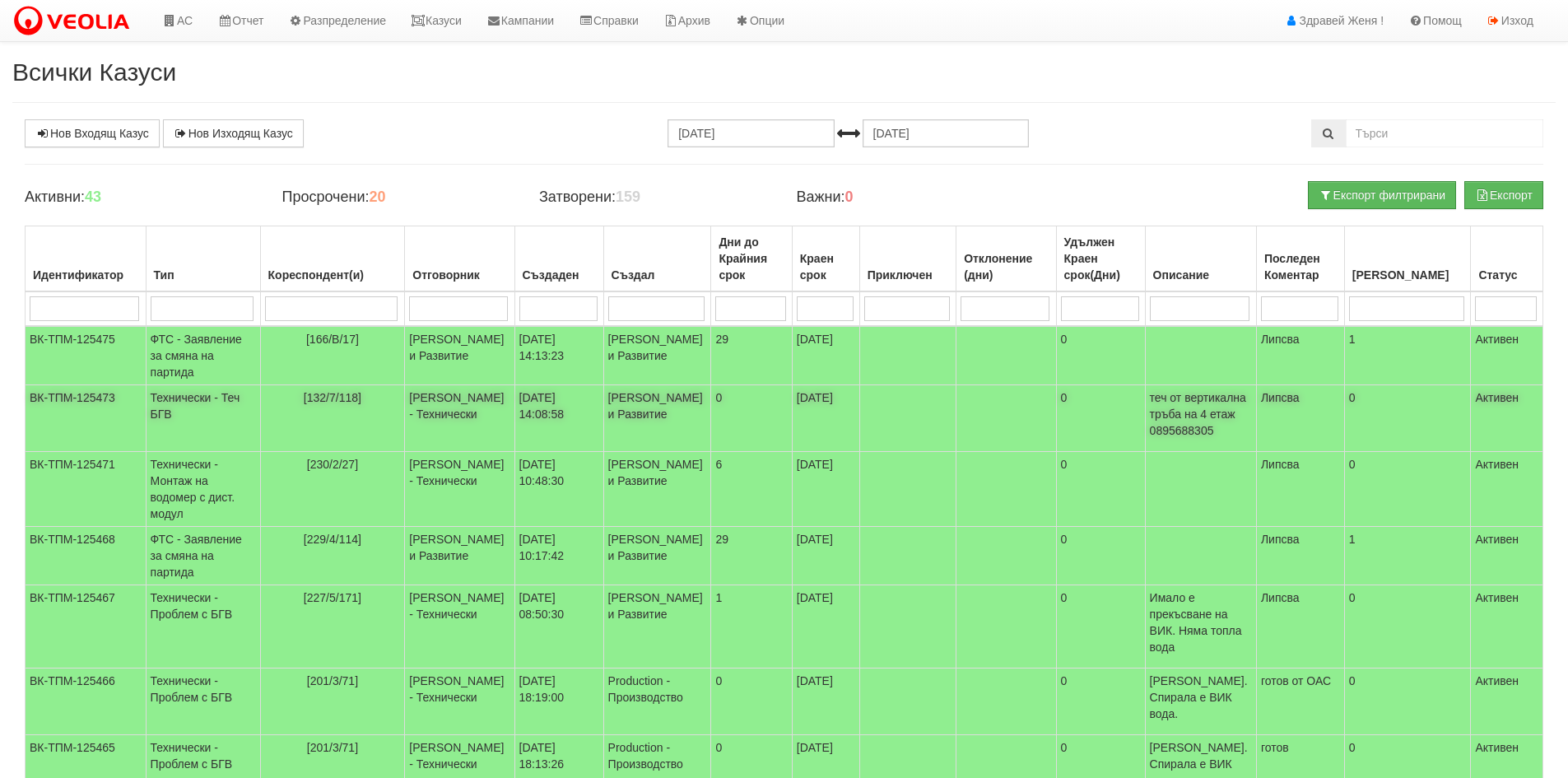
click at [463, 436] on td "[PERSON_NAME] - Технически" at bounding box center [460, 418] width 110 height 66
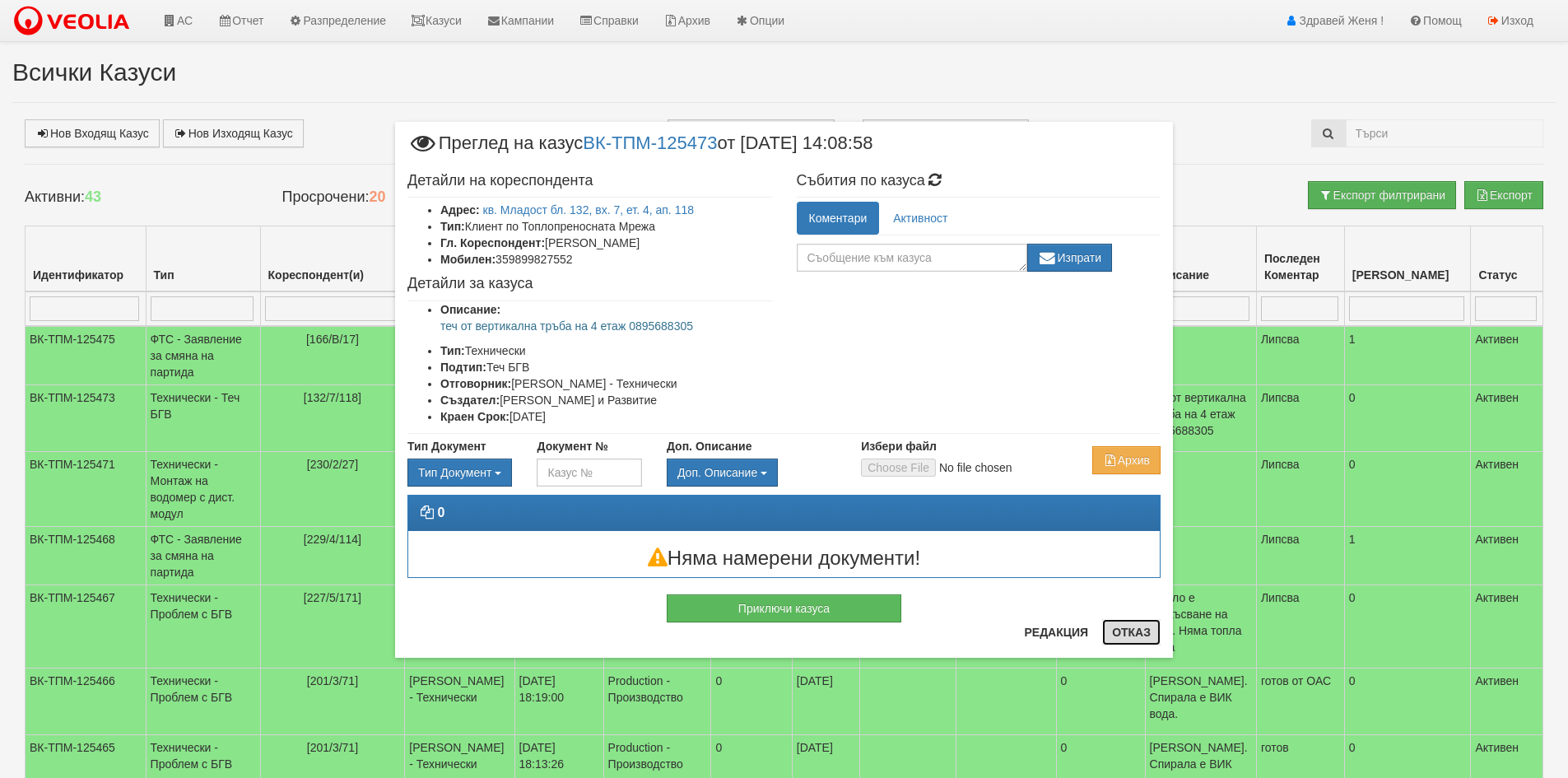
click at [1144, 629] on button "Отказ" at bounding box center [1131, 632] width 58 height 27
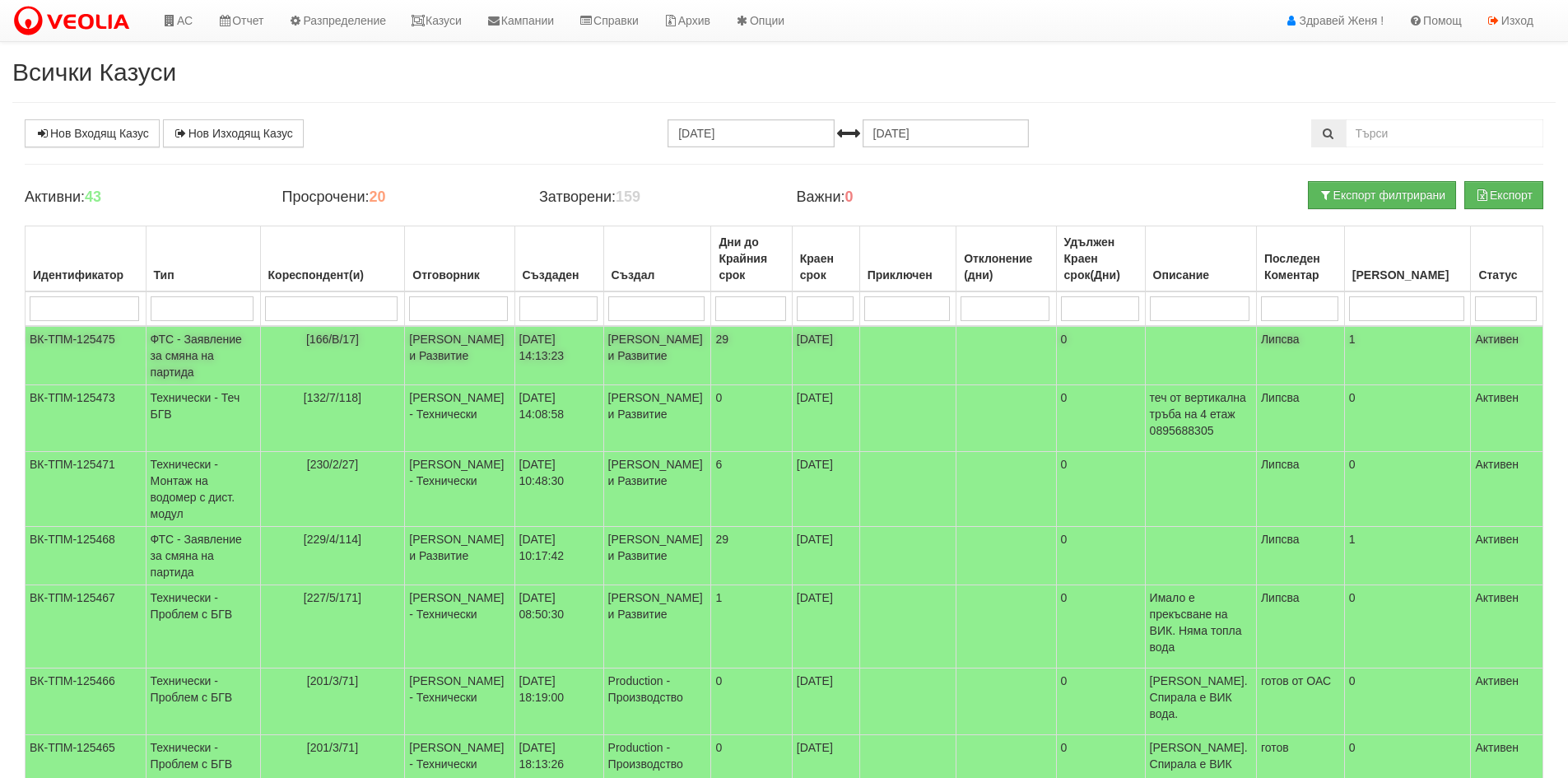
click at [430, 367] on td "Миглена Михова - Клиенти и Развитие" at bounding box center [460, 355] width 110 height 59
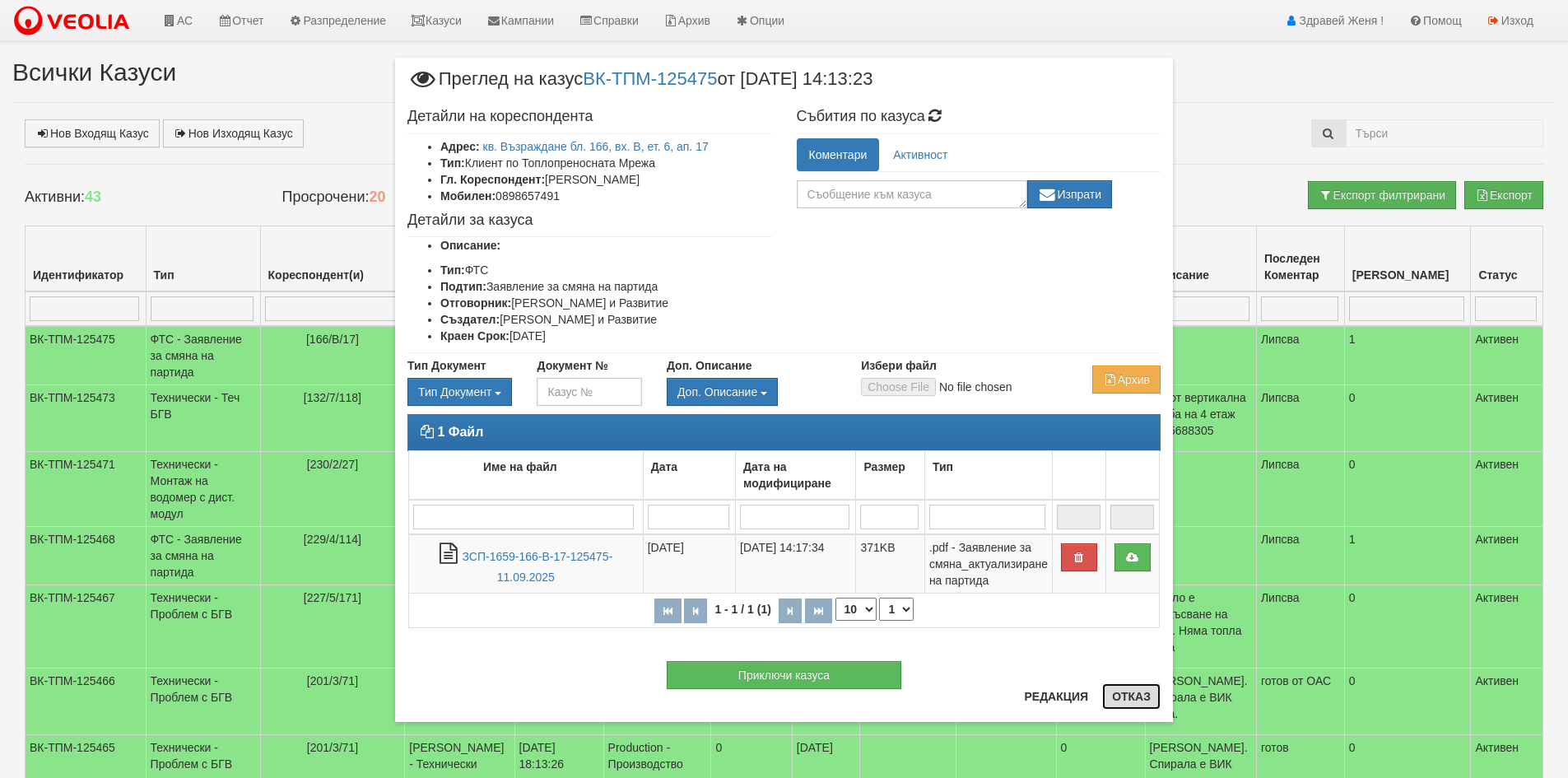
click at [1139, 705] on button "Отказ" at bounding box center [1131, 696] width 58 height 27
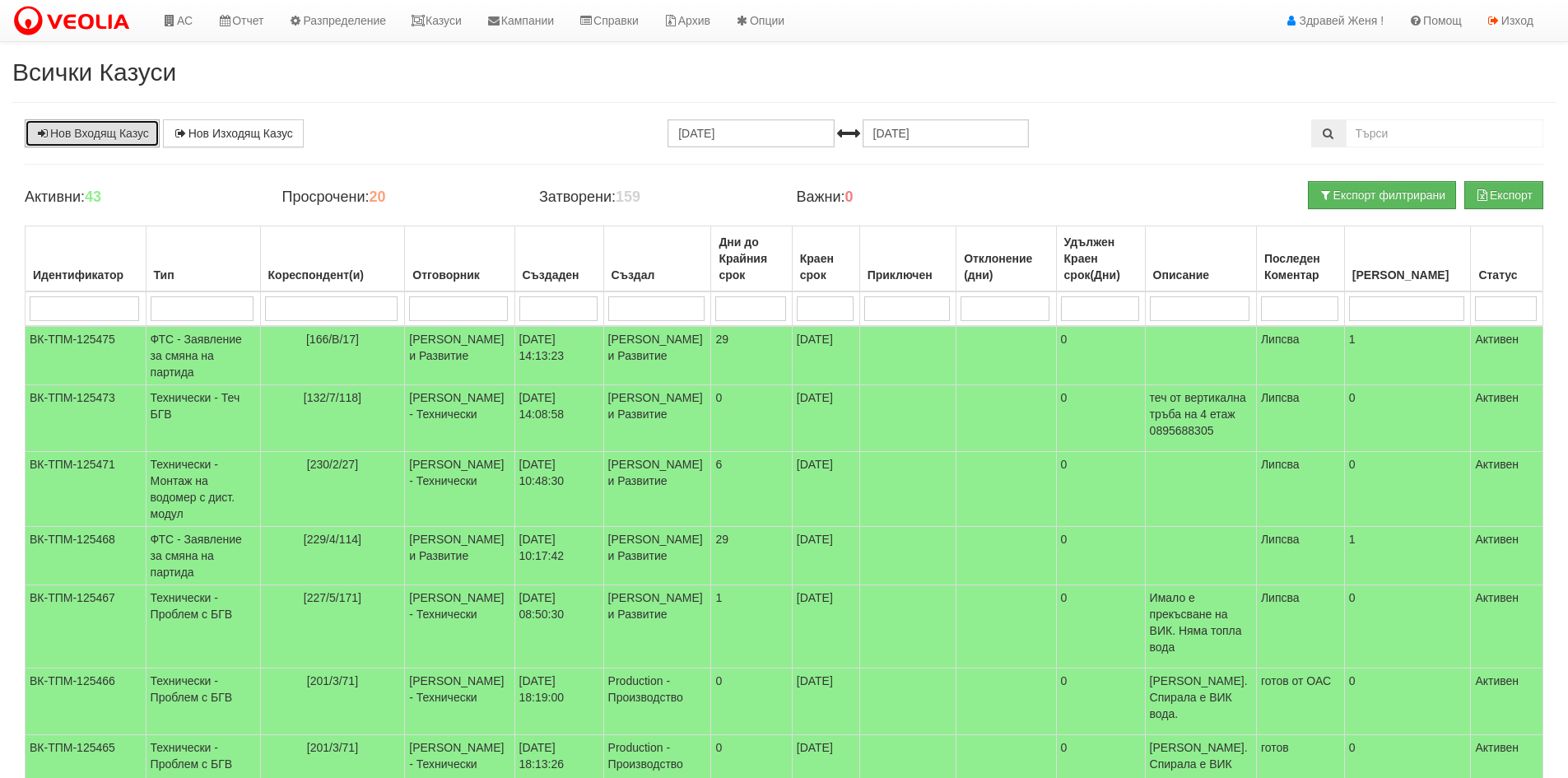
click at [104, 133] on link "Нов Входящ Казус" at bounding box center [92, 133] width 135 height 28
click at [178, 20] on link "АС" at bounding box center [177, 20] width 55 height 42
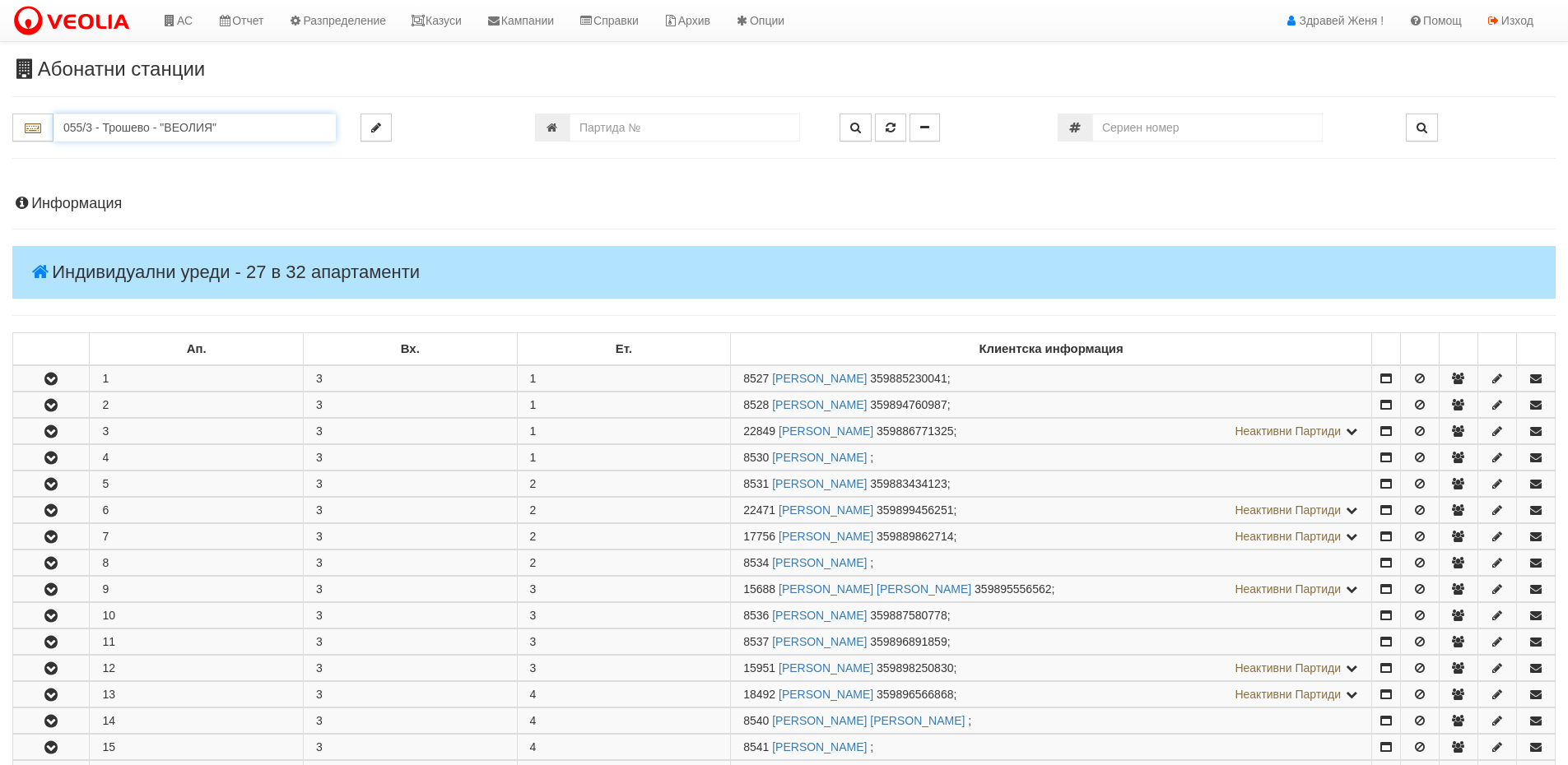
drag, startPoint x: 251, startPoint y: 133, endPoint x: 0, endPoint y: 155, distance: 252.0
click at [591, 127] on input "number" at bounding box center [685, 127] width 231 height 28
drag, startPoint x: 248, startPoint y: 128, endPoint x: 0, endPoint y: 136, distance: 248.1
click at [0, 136] on div "055/3 - Трошево - "ВЕОЛИЯ"" at bounding box center [174, 127] width 348 height 28
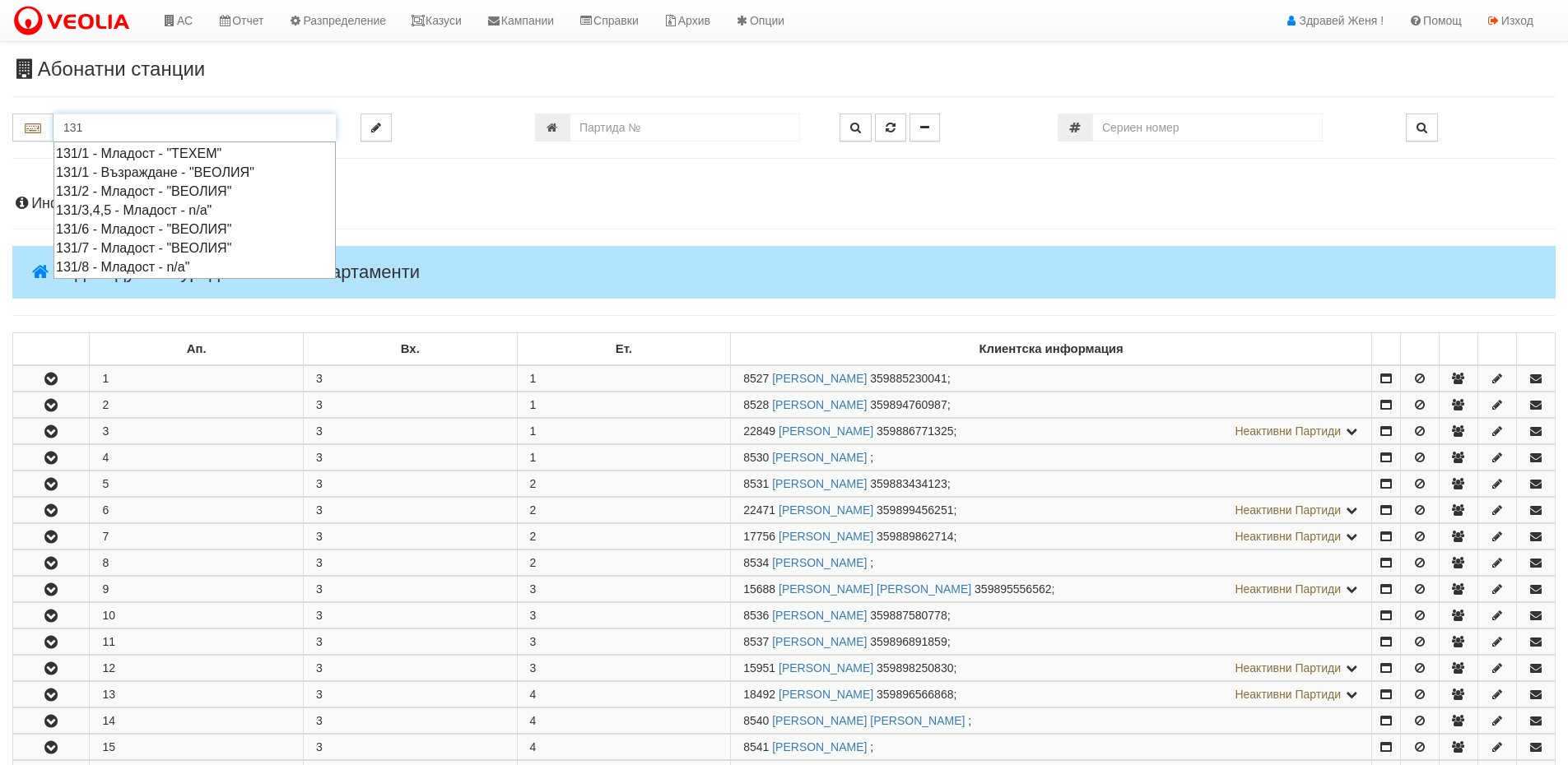
click at [131, 190] on div "131/2 - Младост - "ВЕОЛИЯ"" at bounding box center [195, 191] width 278 height 19
type input "131/2 - Младост - "ВЕОЛИЯ""
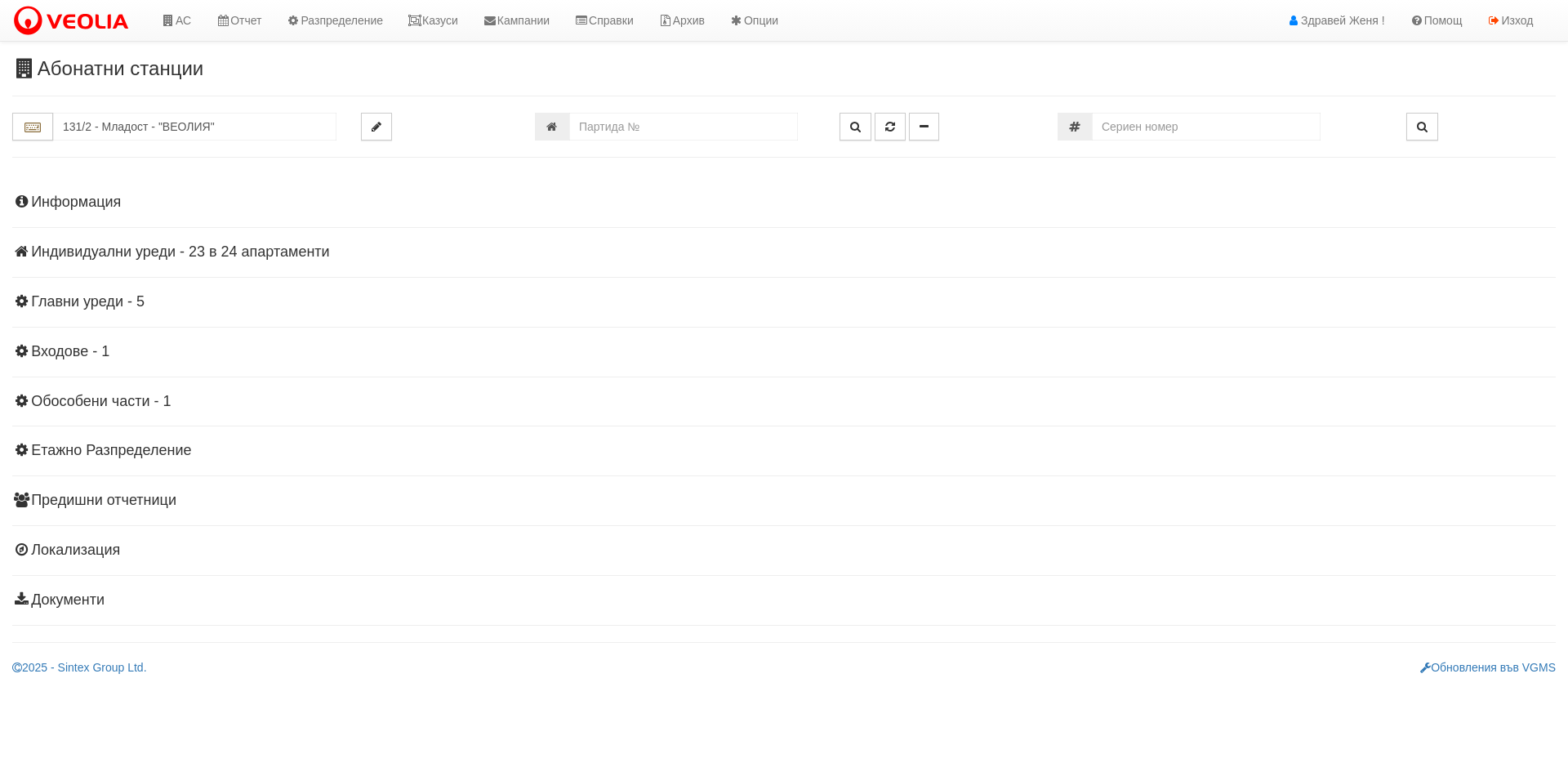
click at [142, 249] on h4 "Индивидуални уреди - 23 в 24 апартаменти" at bounding box center [783, 253] width 1543 height 16
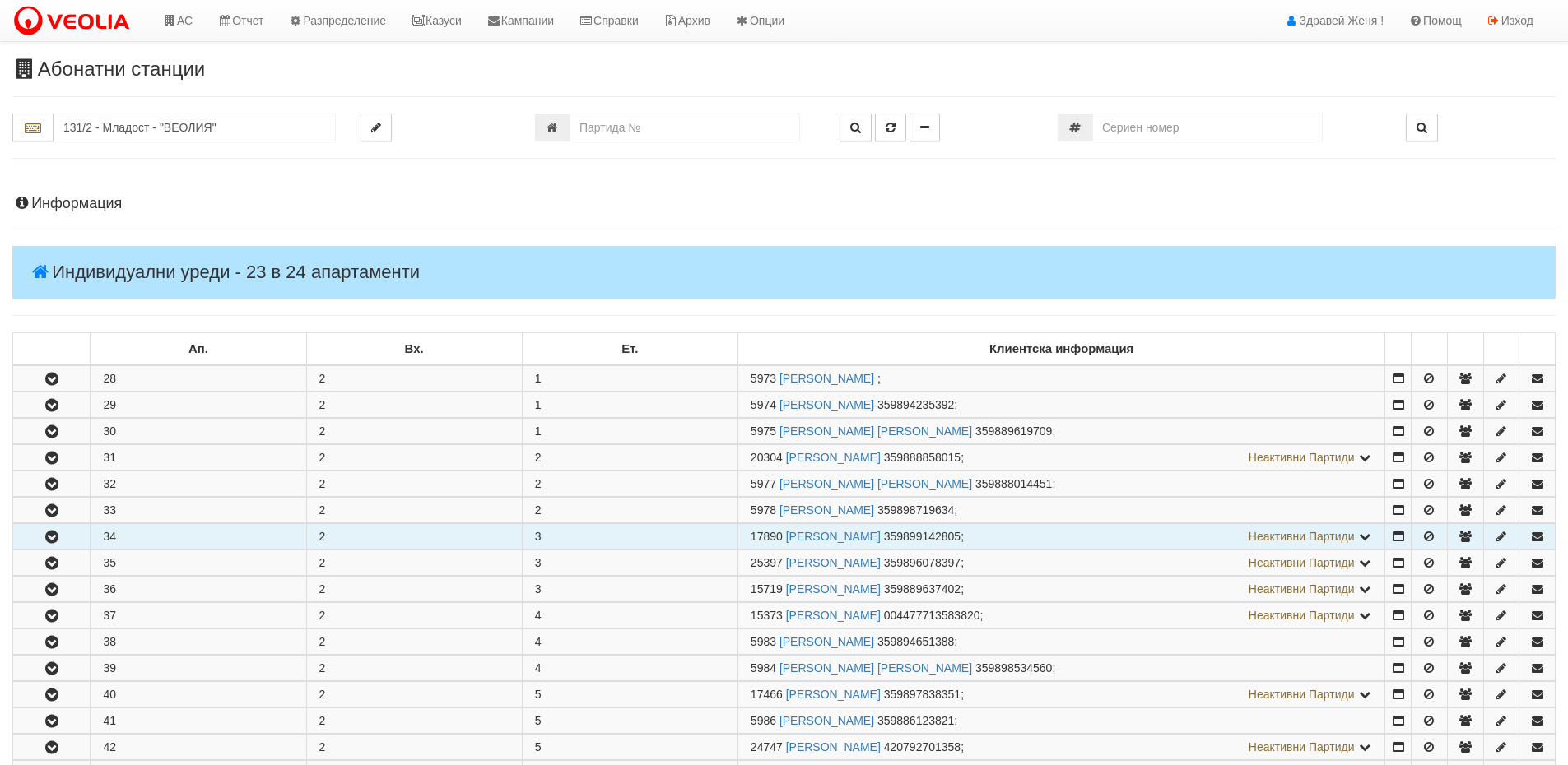
click at [49, 533] on icon "button" at bounding box center [51, 537] width 19 height 11
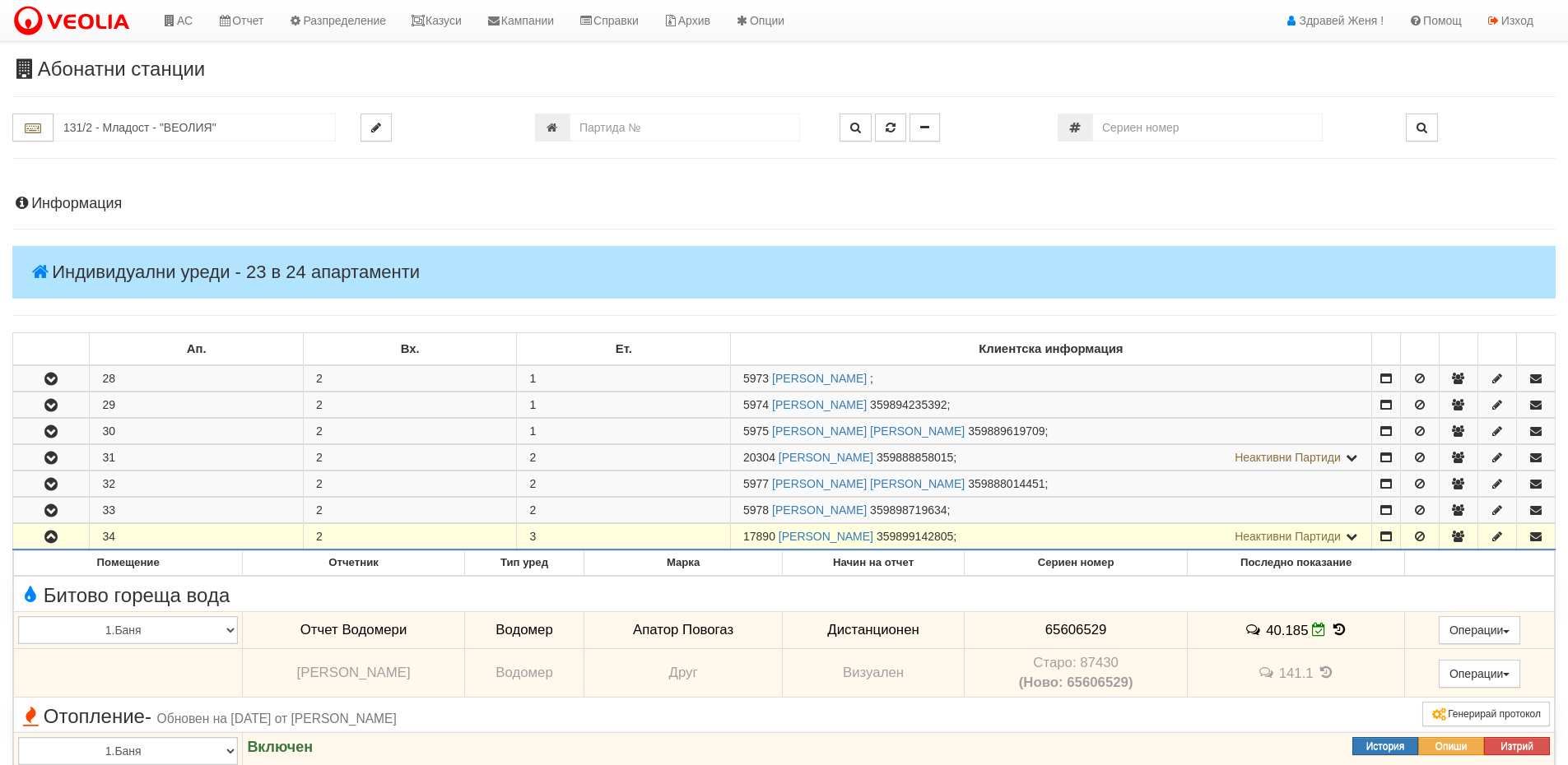
click at [740, 537] on td "17890 КРАСИМИР ЖЕЛЯЗКОВ КИРИЛОВ 359899142805 ; Неактивни Партиди 5979 МИЛКО ИВА…" at bounding box center [1051, 537] width 641 height 27
click at [465, 19] on link "Казуси" at bounding box center [437, 20] width 76 height 42
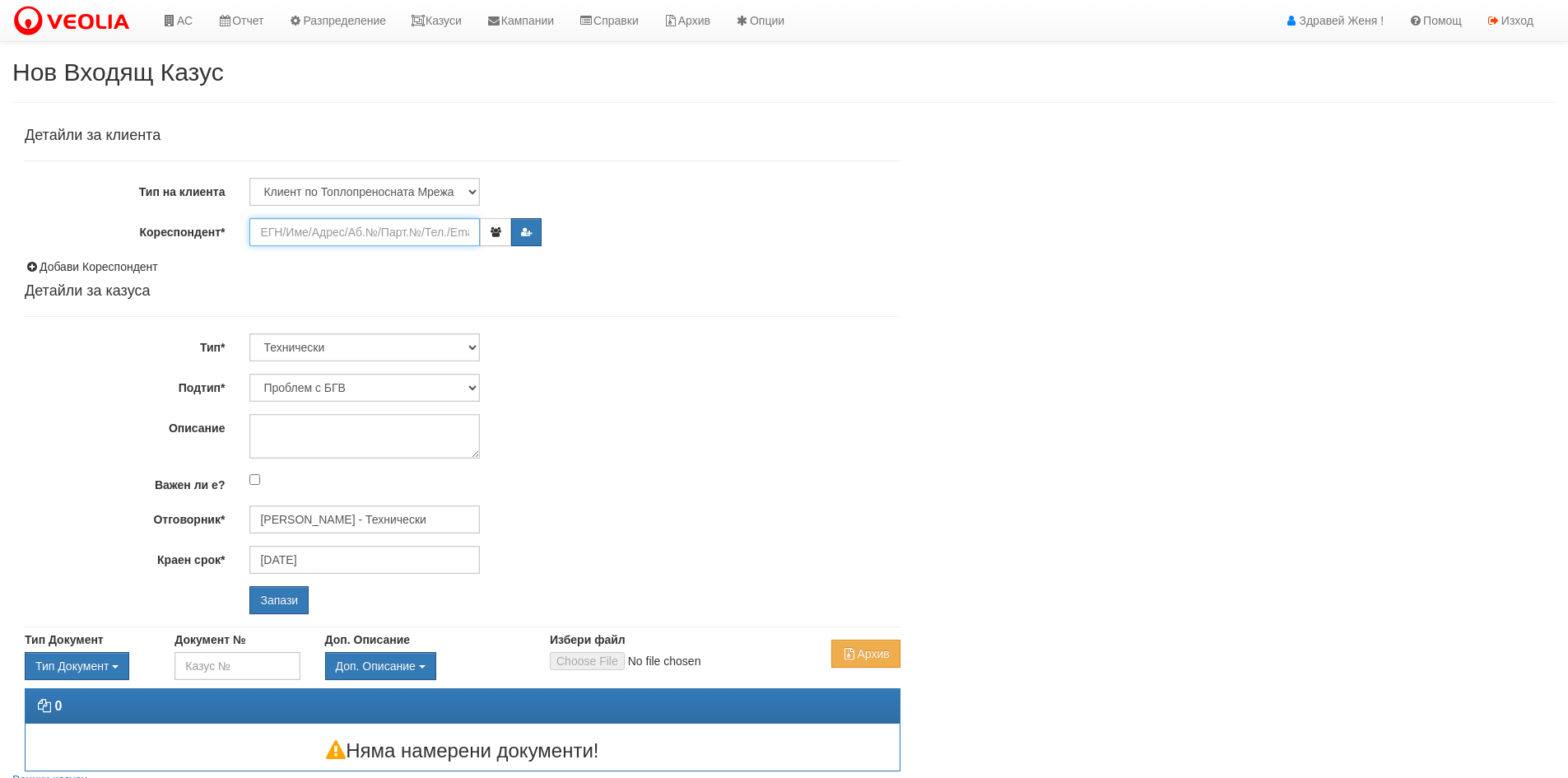
click at [377, 232] on input "Кореспондент*" at bounding box center [365, 232] width 231 height 28
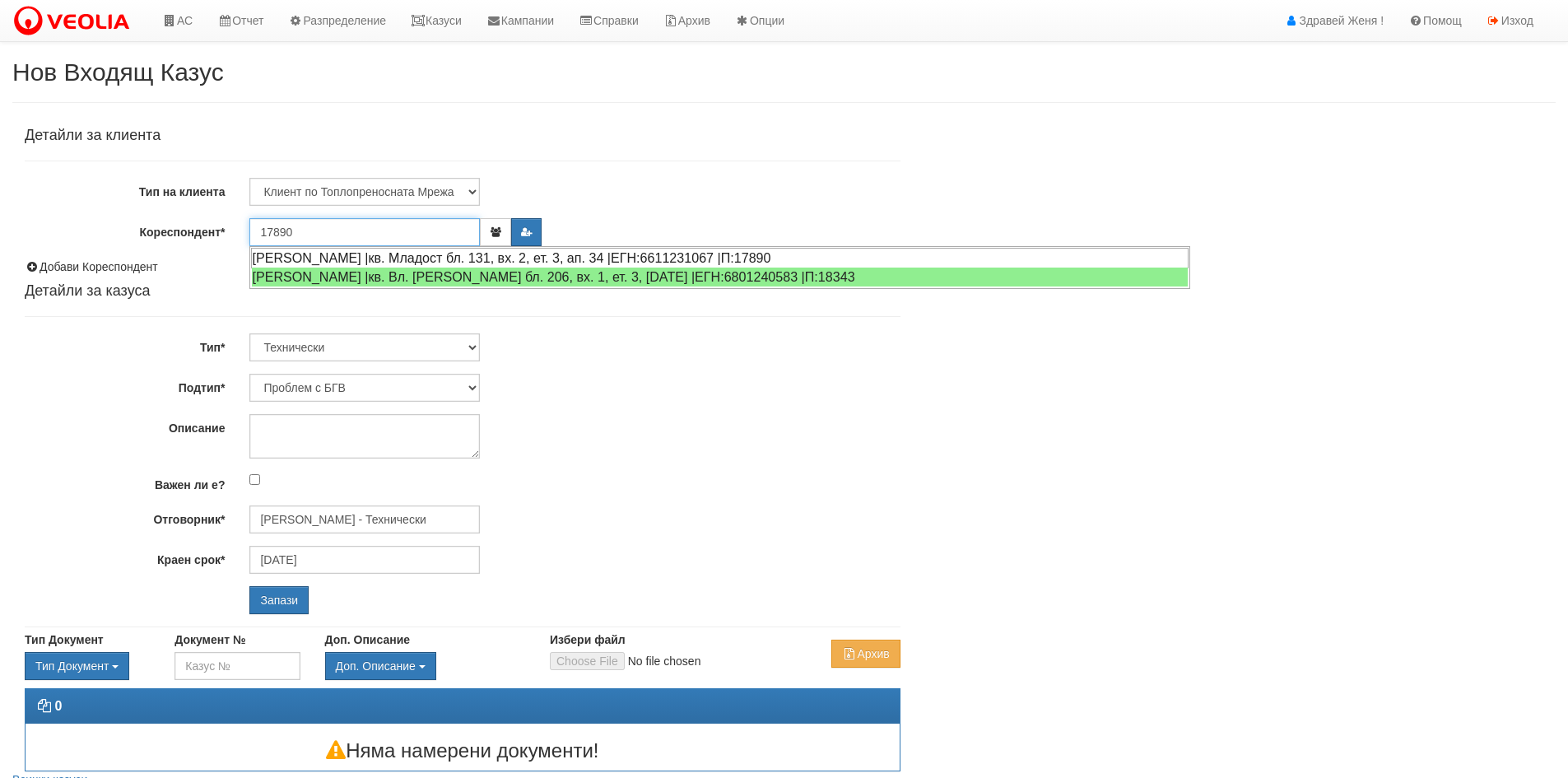
click at [569, 261] on div "[PERSON_NAME] |кв. Младост бл. 131, вх. 2, ет. 3, ап. 34 |ЕГН:6611231067 |П:178…" at bounding box center [720, 257] width 938 height 20
type input "[PERSON_NAME]"
type input "[PERSON_NAME] - Технически"
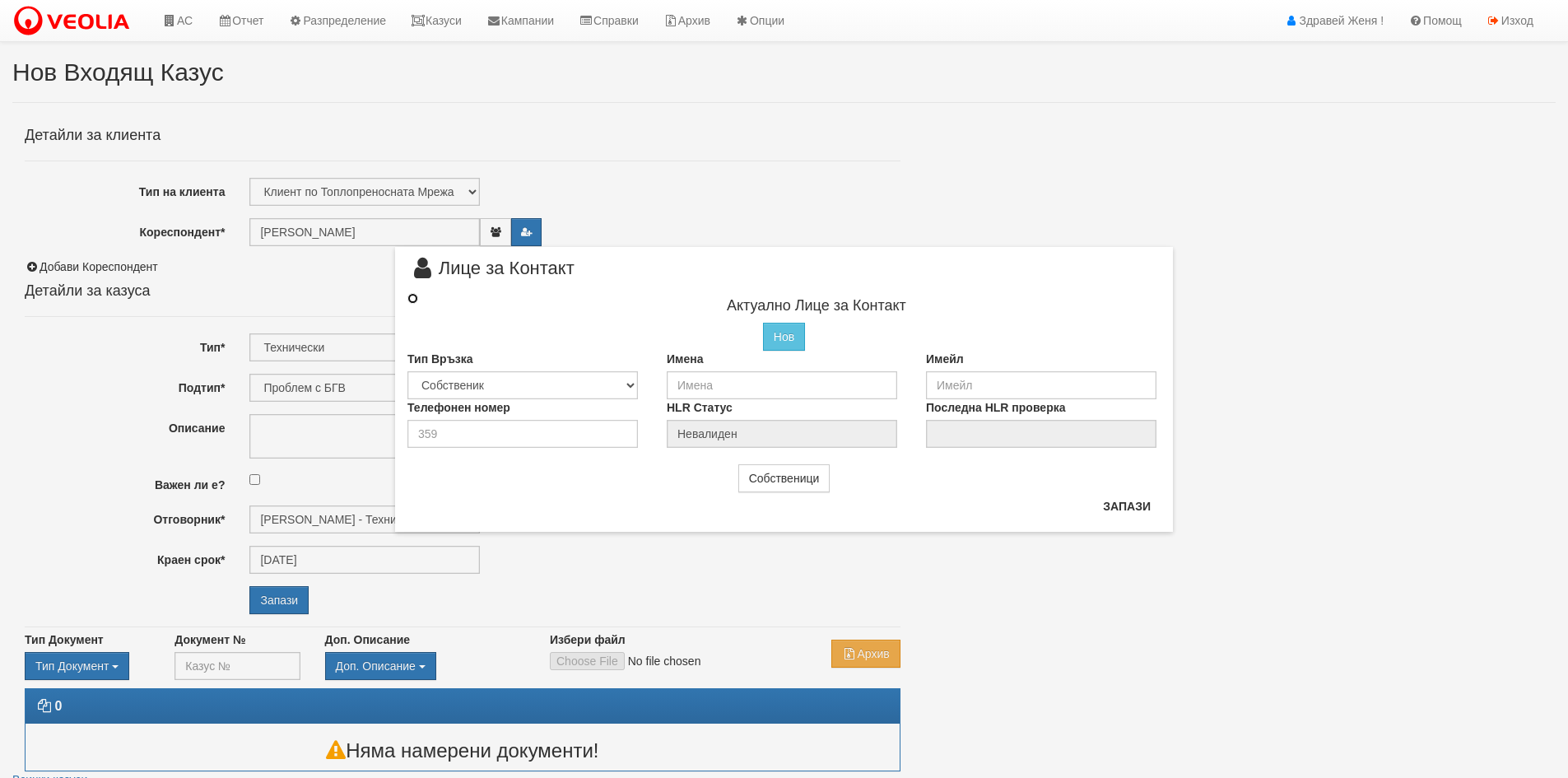
click at [412, 293] on input "radio" at bounding box center [413, 298] width 11 height 11
click at [412, 300] on input "radio" at bounding box center [413, 298] width 11 height 11
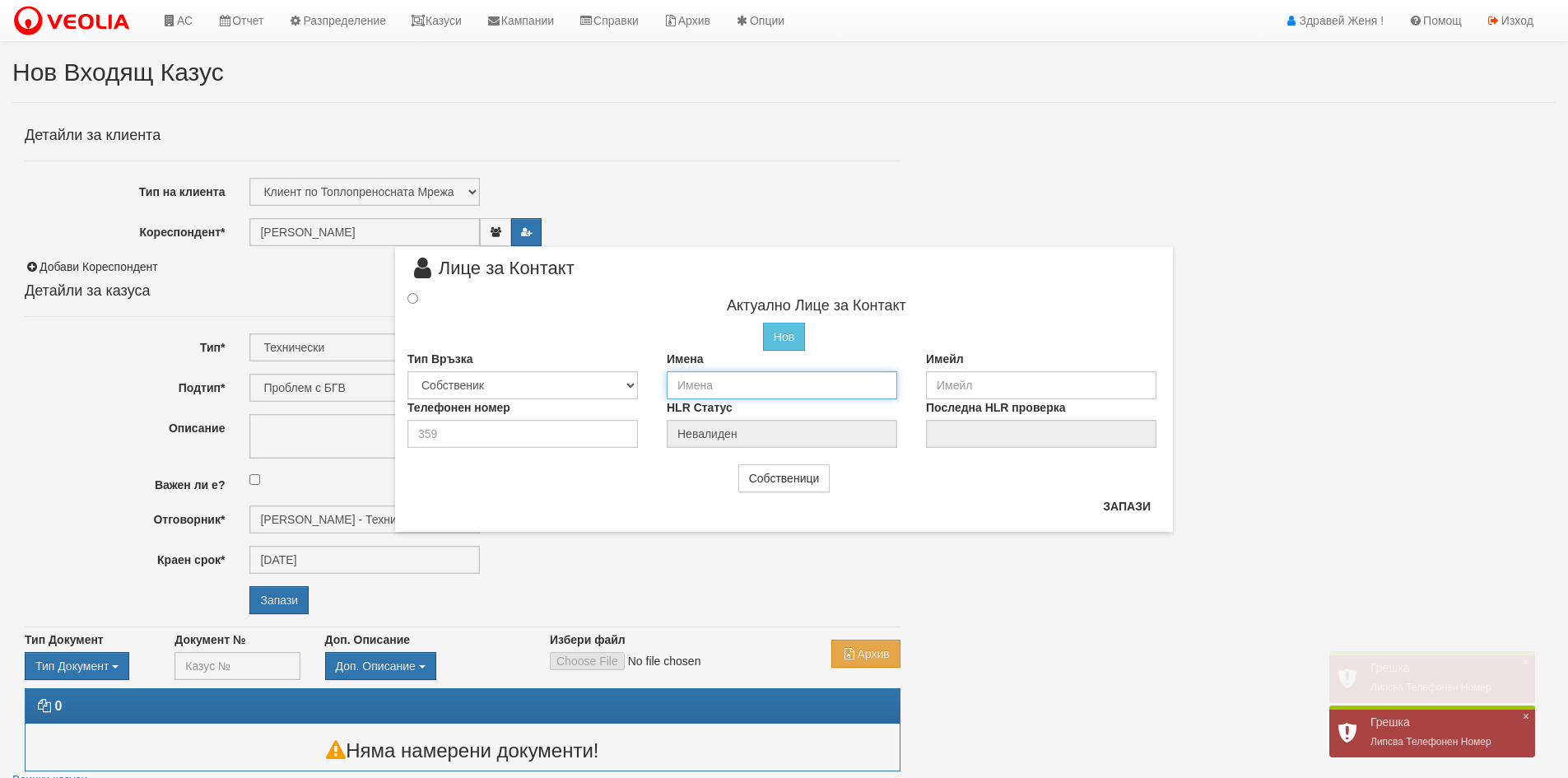
click at [697, 375] on input "text" at bounding box center [782, 385] width 231 height 28
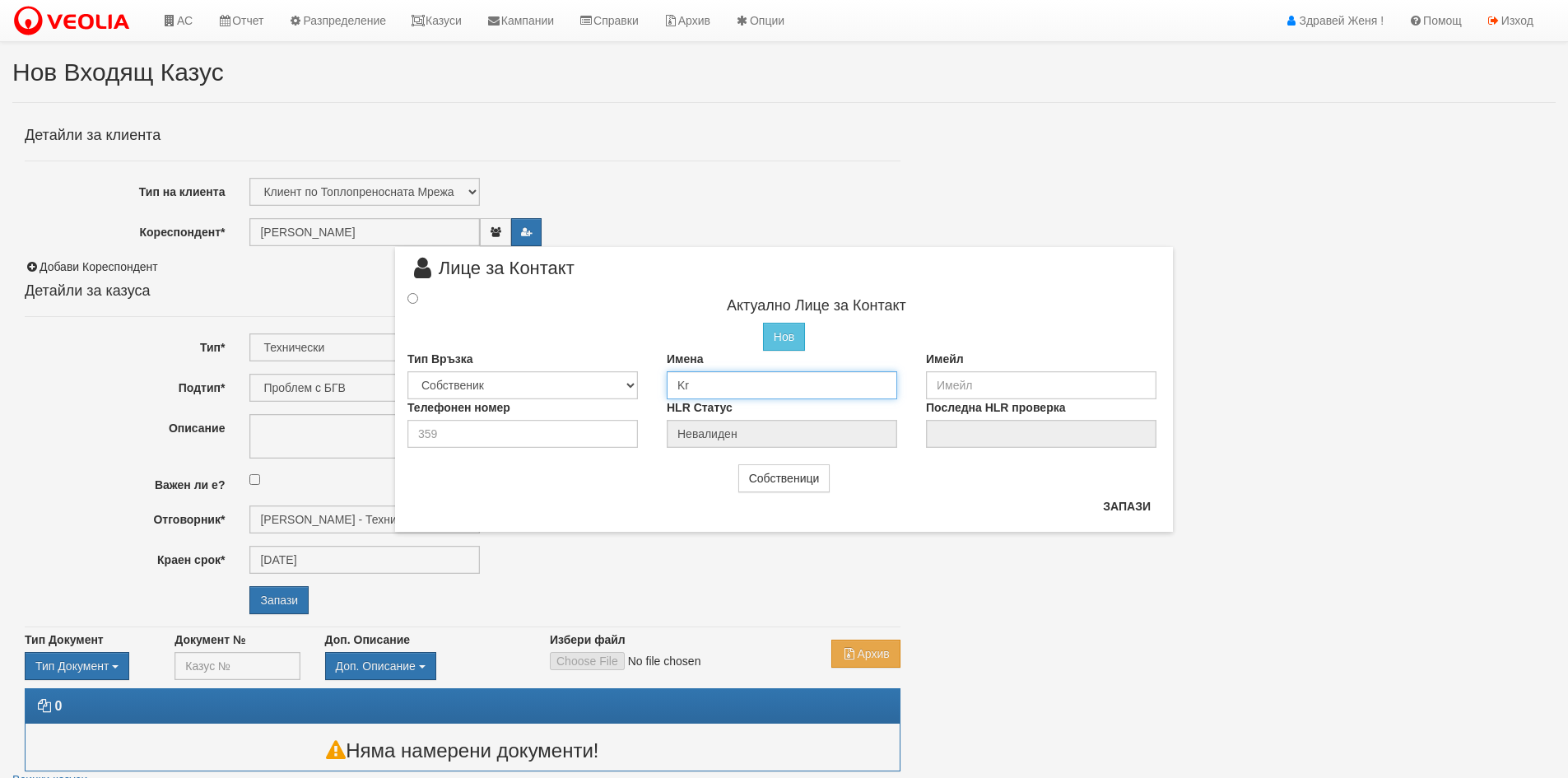
type input "K"
type input "[PERSON_NAME]"
click at [410, 293] on input "radio" at bounding box center [413, 297] width 11 height 11
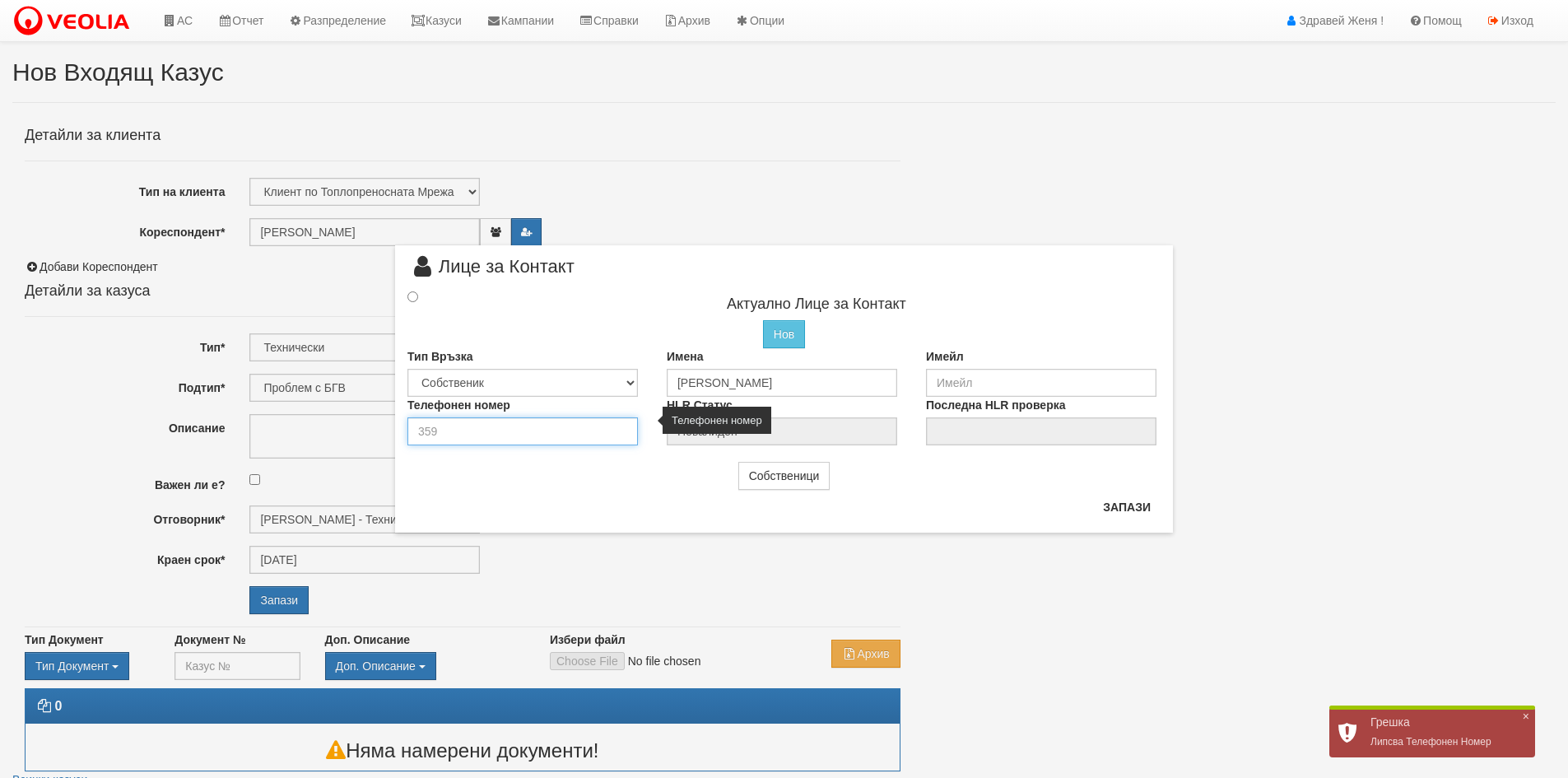
click at [490, 429] on input "number" at bounding box center [522, 431] width 231 height 28
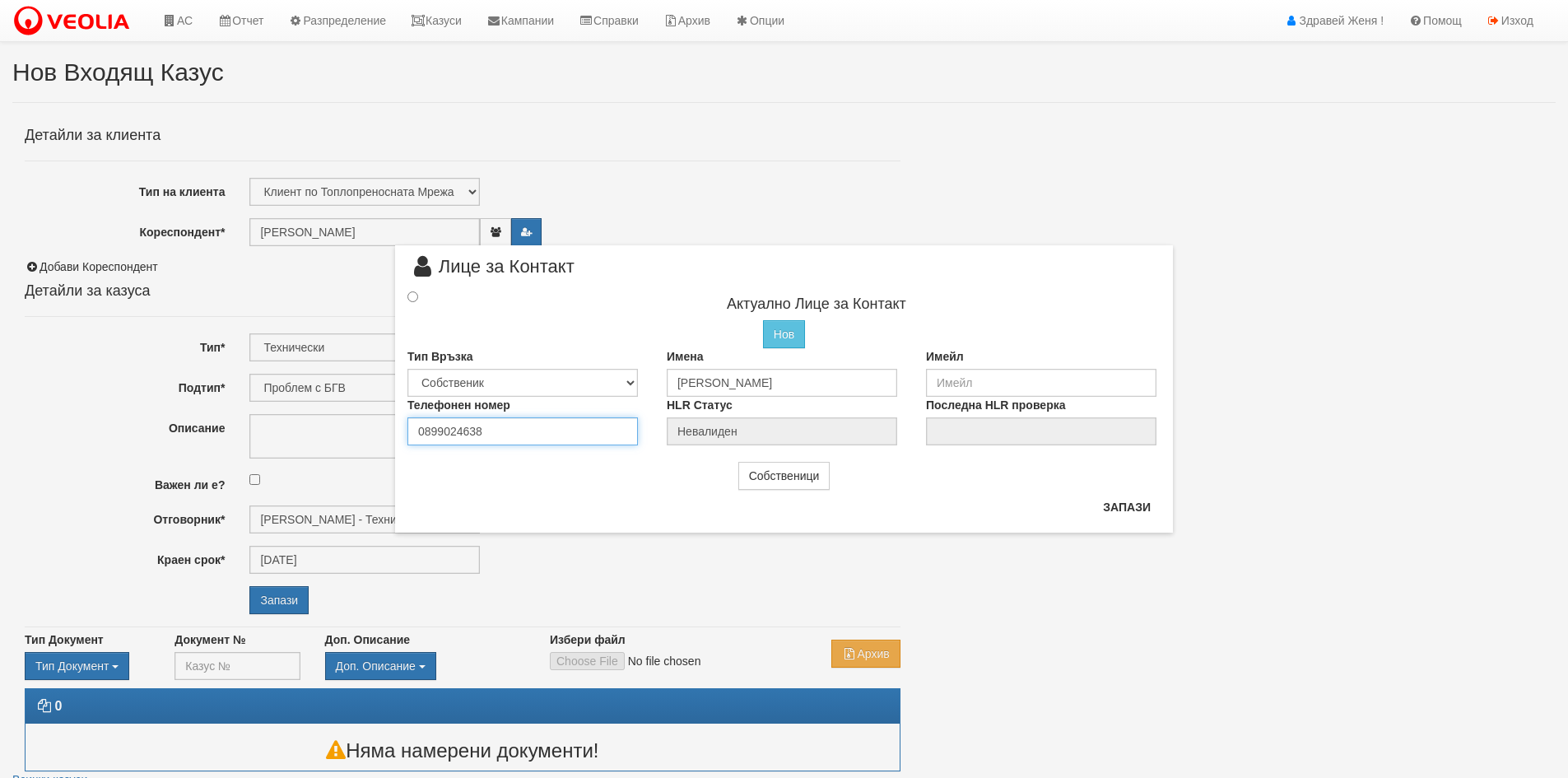
type input "0899024638"
click at [416, 295] on input "radio" at bounding box center [413, 297] width 11 height 11
radio input "true"
type input "[PERSON_NAME]"
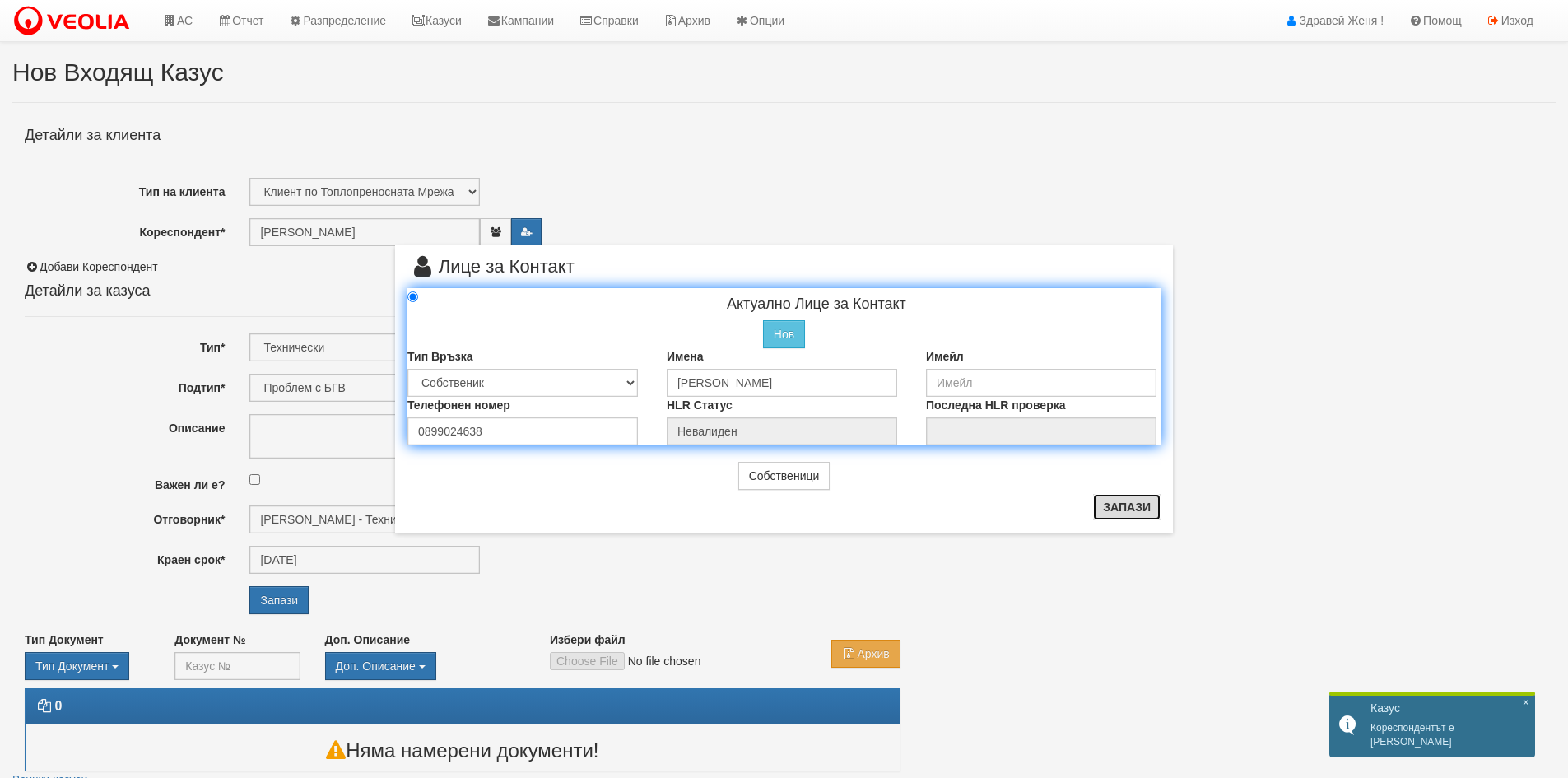
click at [1118, 515] on button "Запази" at bounding box center [1126, 507] width 67 height 27
radio input "true"
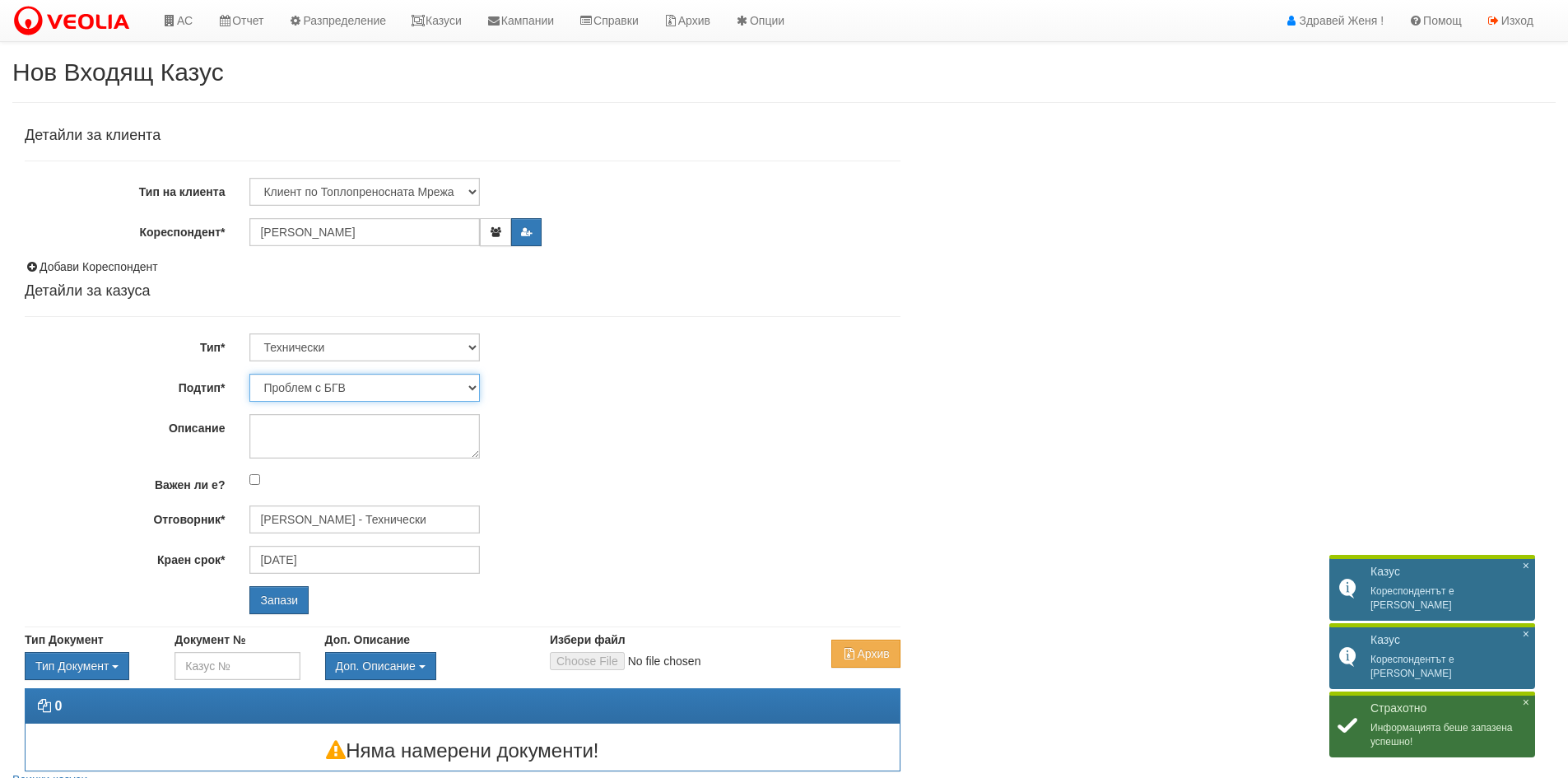
click at [469, 390] on select "Проблем с БГВ Теч ВОИ Теч БГВ Теч в АС Теч от водомер Проблем в АС Интервенция …" at bounding box center [365, 388] width 231 height 28
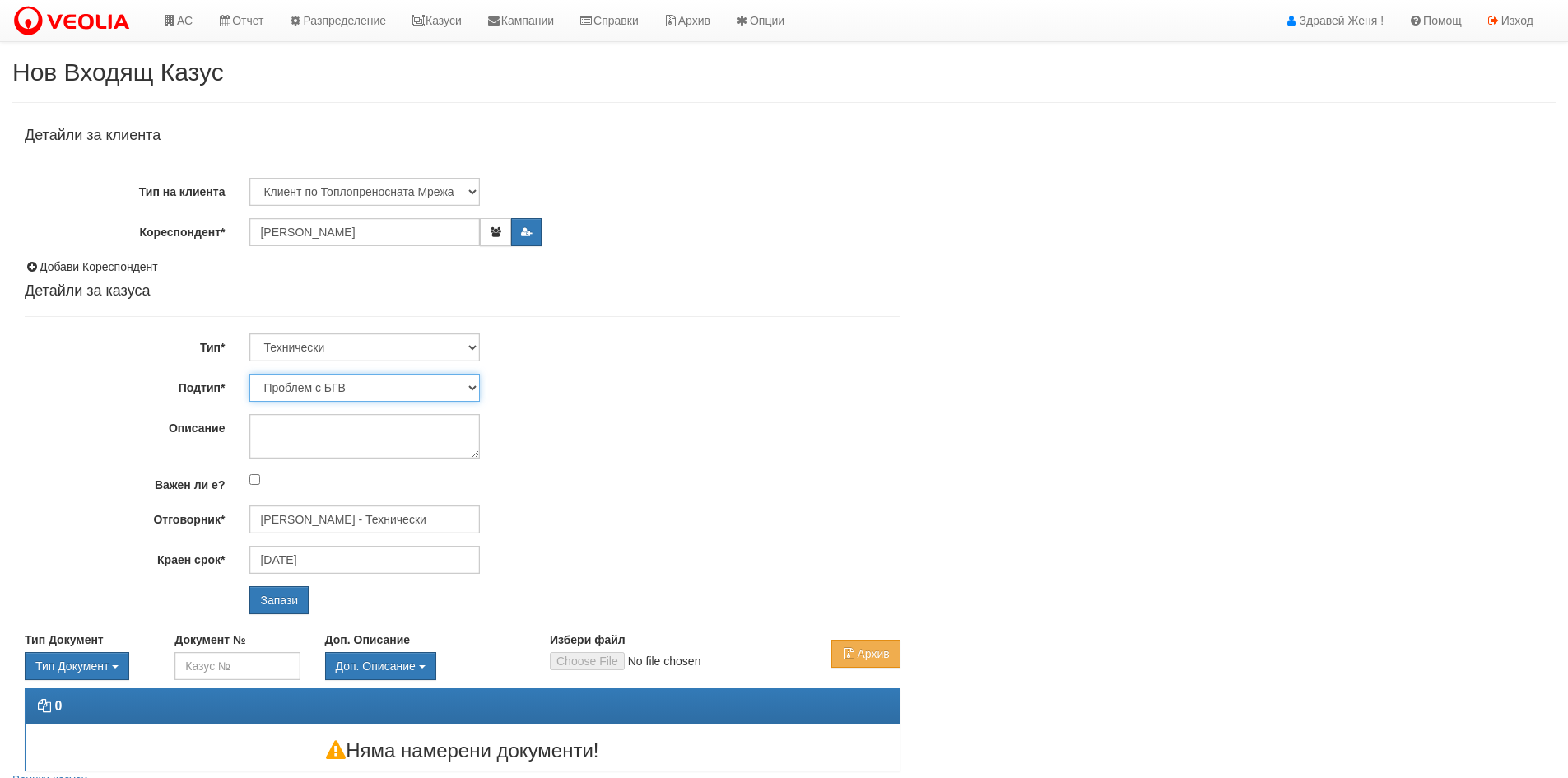
select select "Пломбиране на водомер"
click at [249, 374] on select "Проблем с БГВ Теч ВОИ Теч БГВ Теч в АС Теч от водомер Проблем в АС Интервенция …" at bounding box center [365, 388] width 231 height 28
type input "[DATE]"
type input "[PERSON_NAME] - Технически"
drag, startPoint x: 283, startPoint y: 604, endPoint x: 420, endPoint y: 609, distance: 137.1
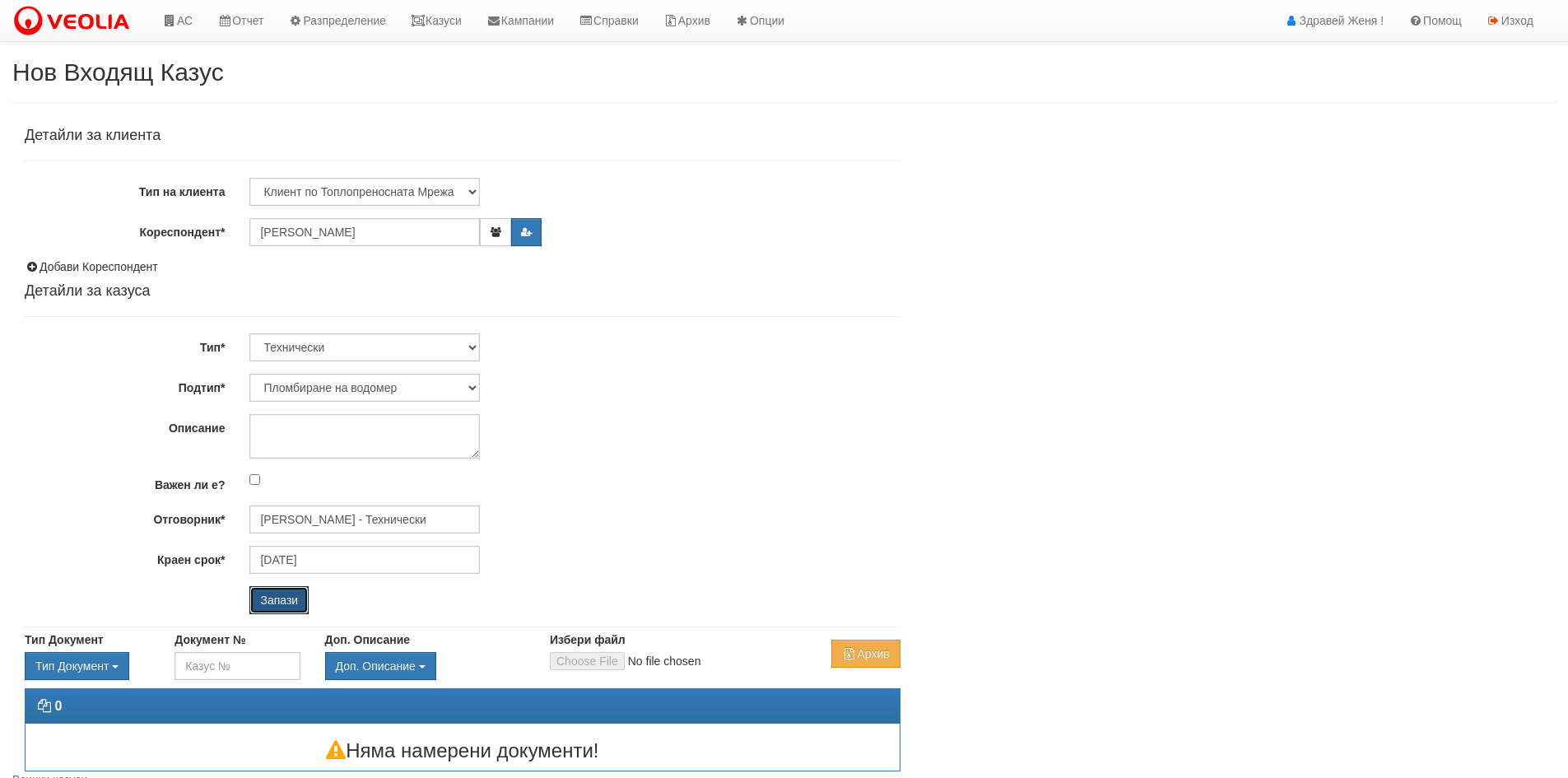
click at [289, 605] on input "Запази" at bounding box center [279, 600] width 59 height 28
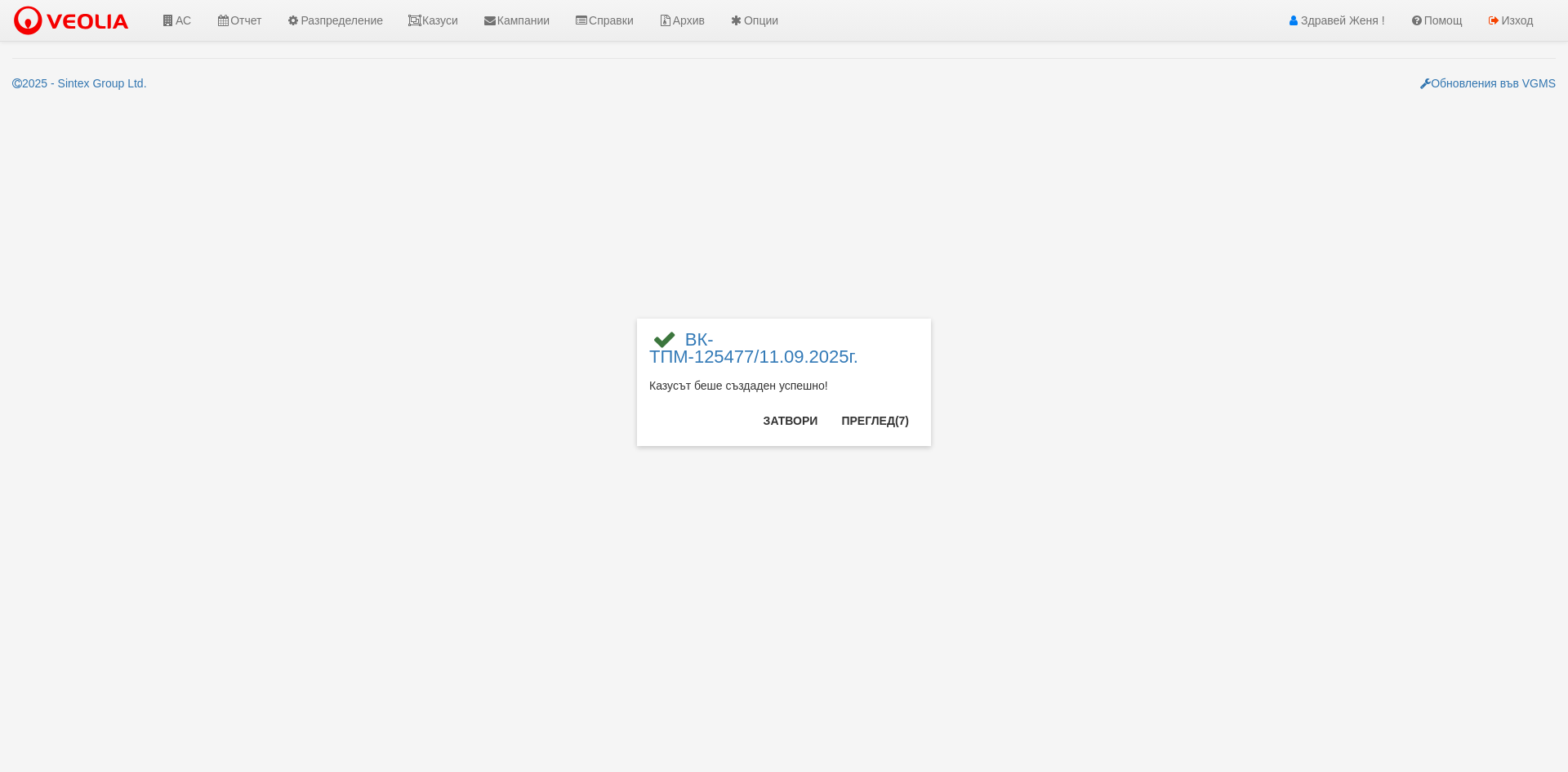
click at [1054, 444] on div "× ВК-ТПМ-125477/11.09.2025г. Казусът беше създаден успешно! Затвори Преглед (7)" at bounding box center [783, 223] width 955 height 446
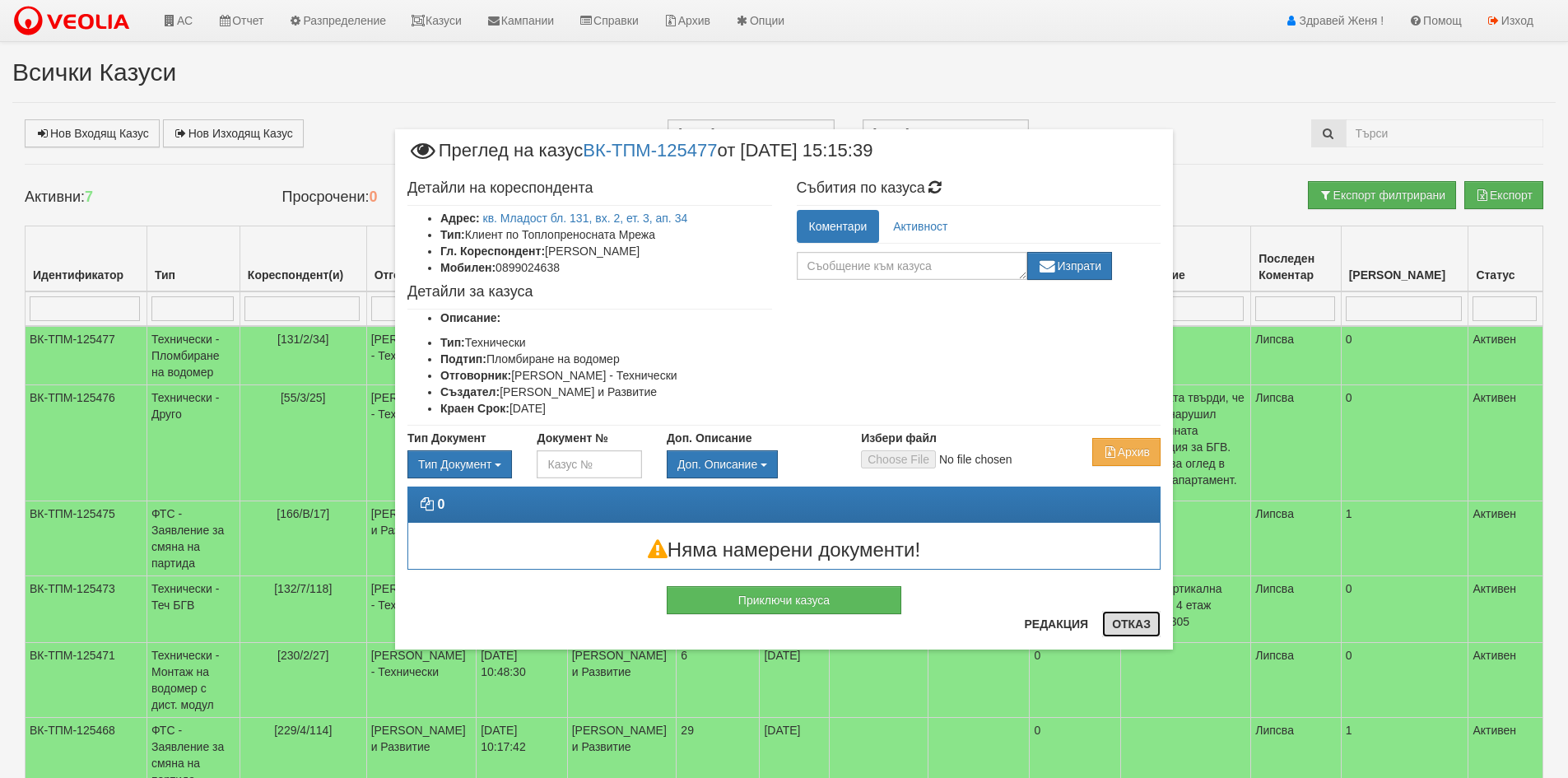
click at [1135, 625] on button "Отказ" at bounding box center [1131, 624] width 58 height 27
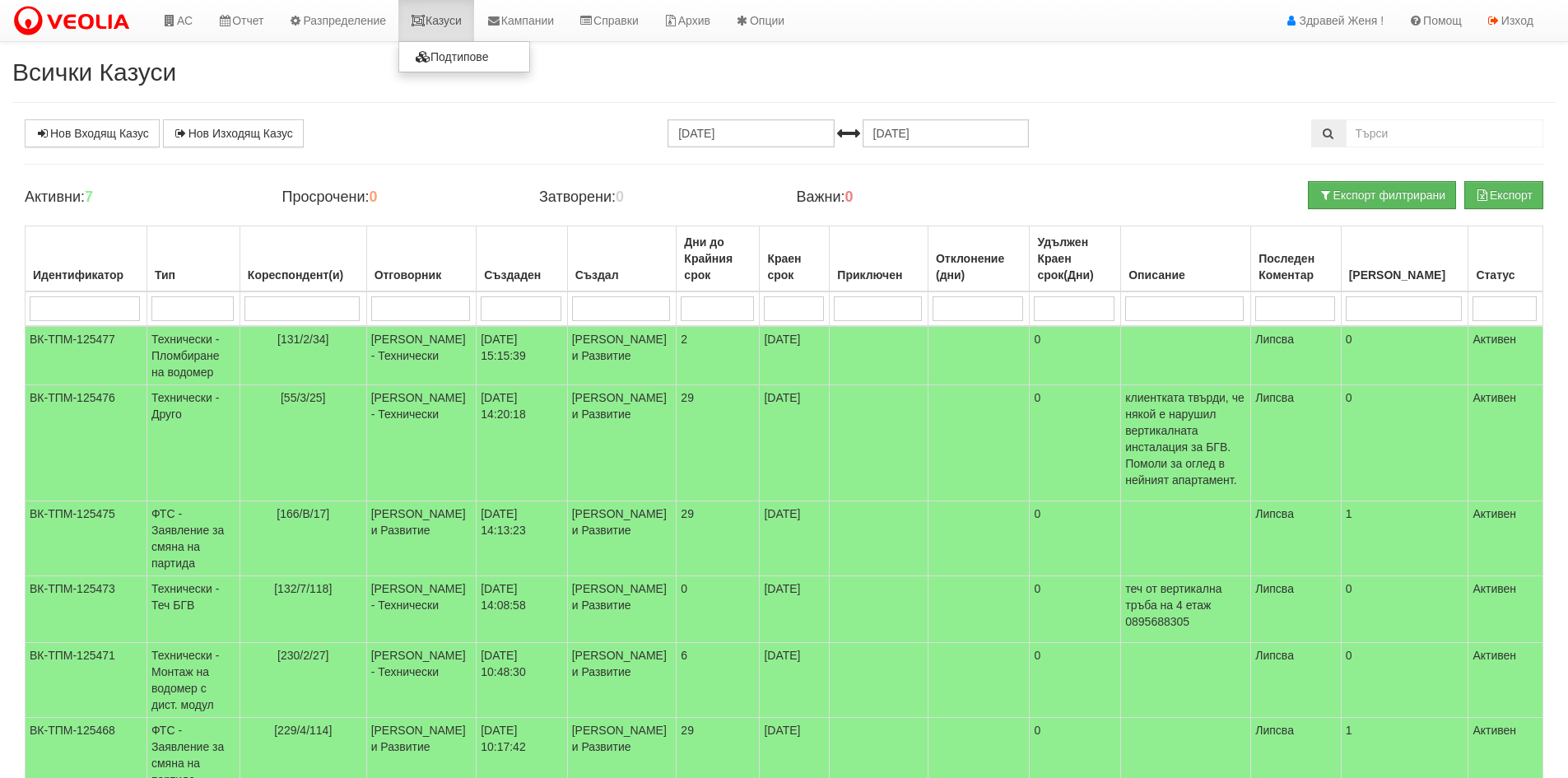
click at [460, 19] on link "Казуси" at bounding box center [437, 20] width 76 height 42
click at [126, 133] on link "Нов Входящ Казус" at bounding box center [92, 133] width 135 height 28
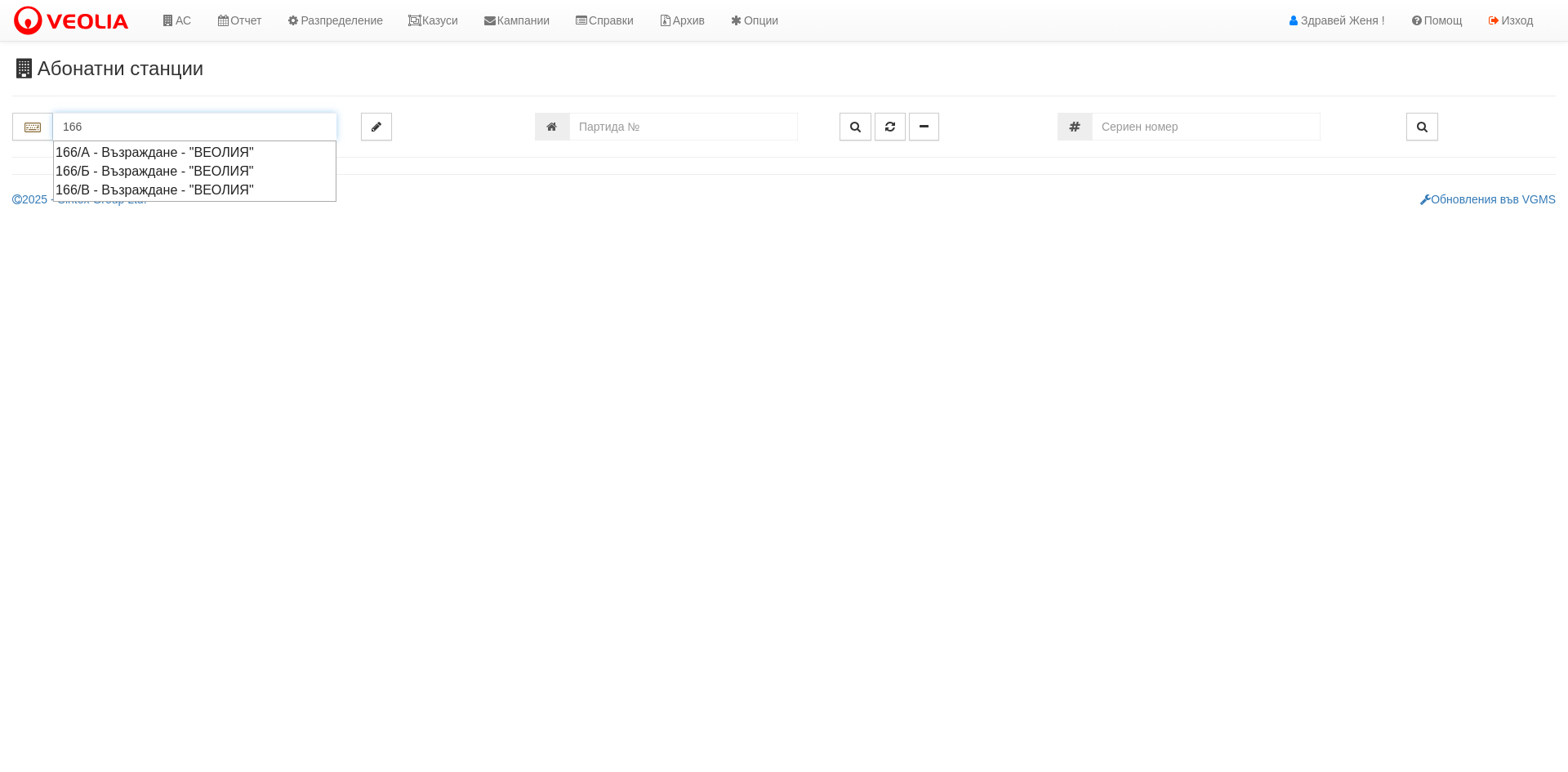
click at [139, 151] on div "166/А - Възраждане - "ВЕОЛИЯ"" at bounding box center [195, 152] width 278 height 19
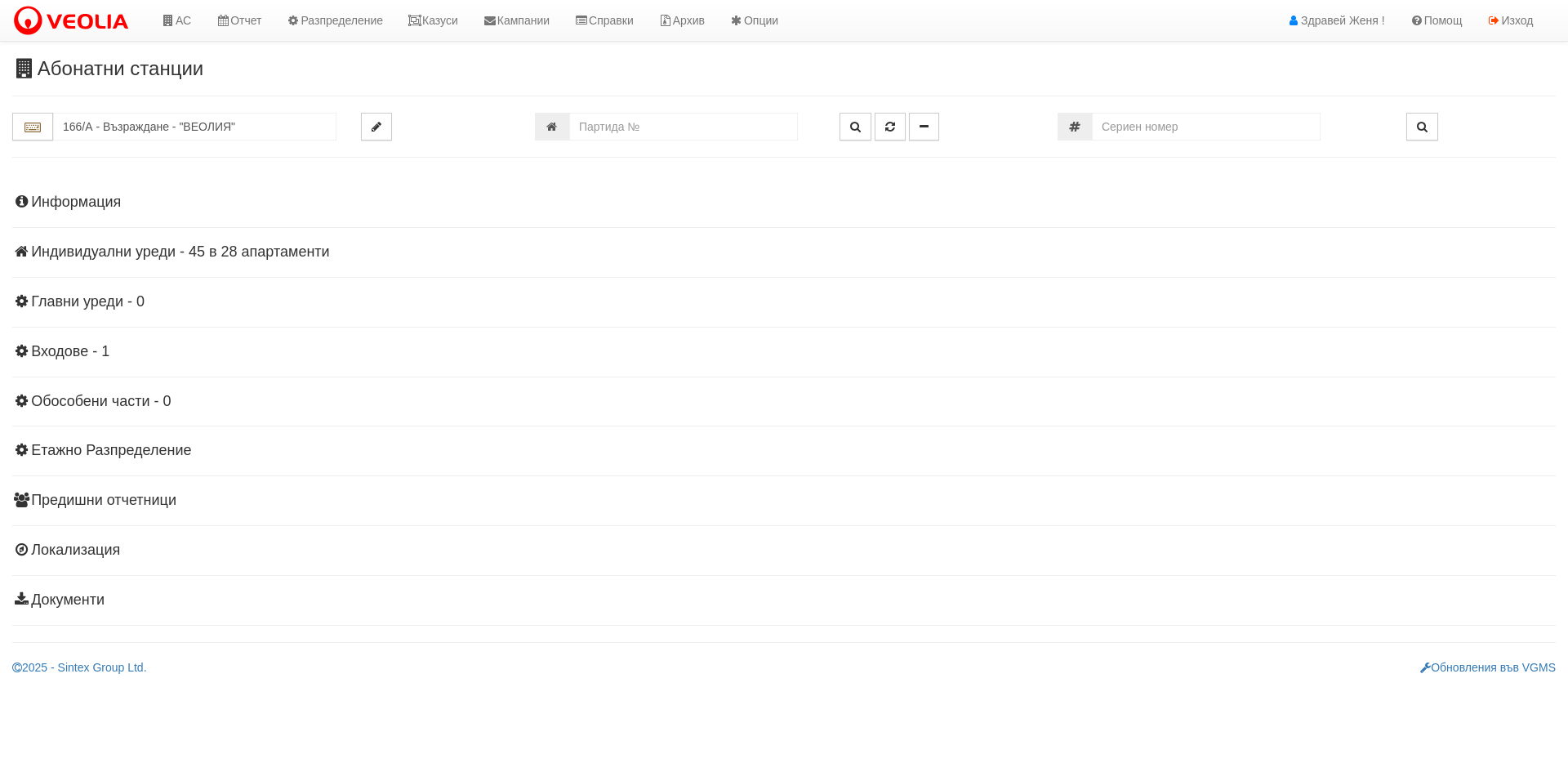
click at [126, 245] on h4 "Индивидуални уреди - 45 в 28 апартаменти" at bounding box center [783, 253] width 1543 height 16
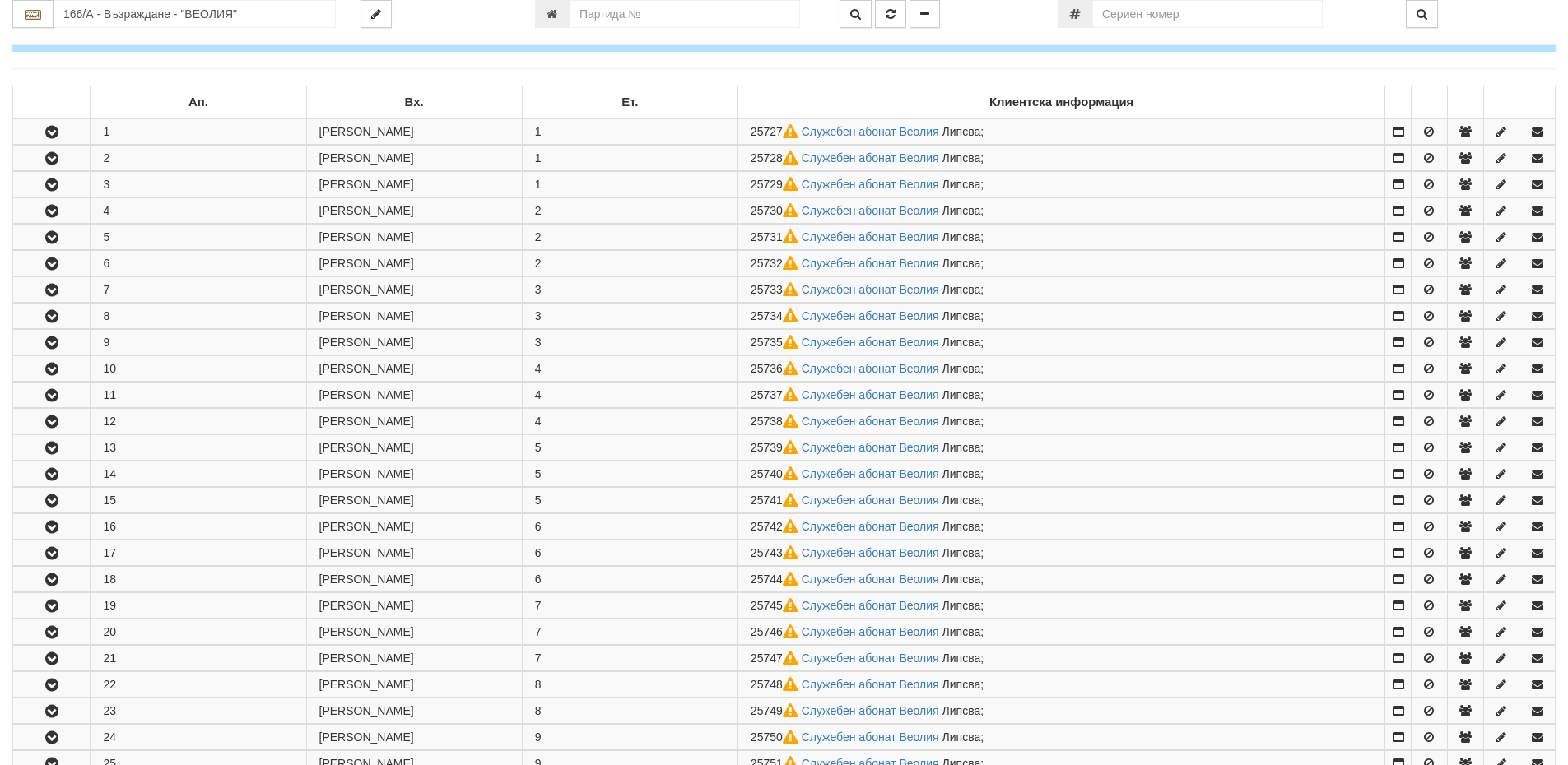
scroll to position [164, 0]
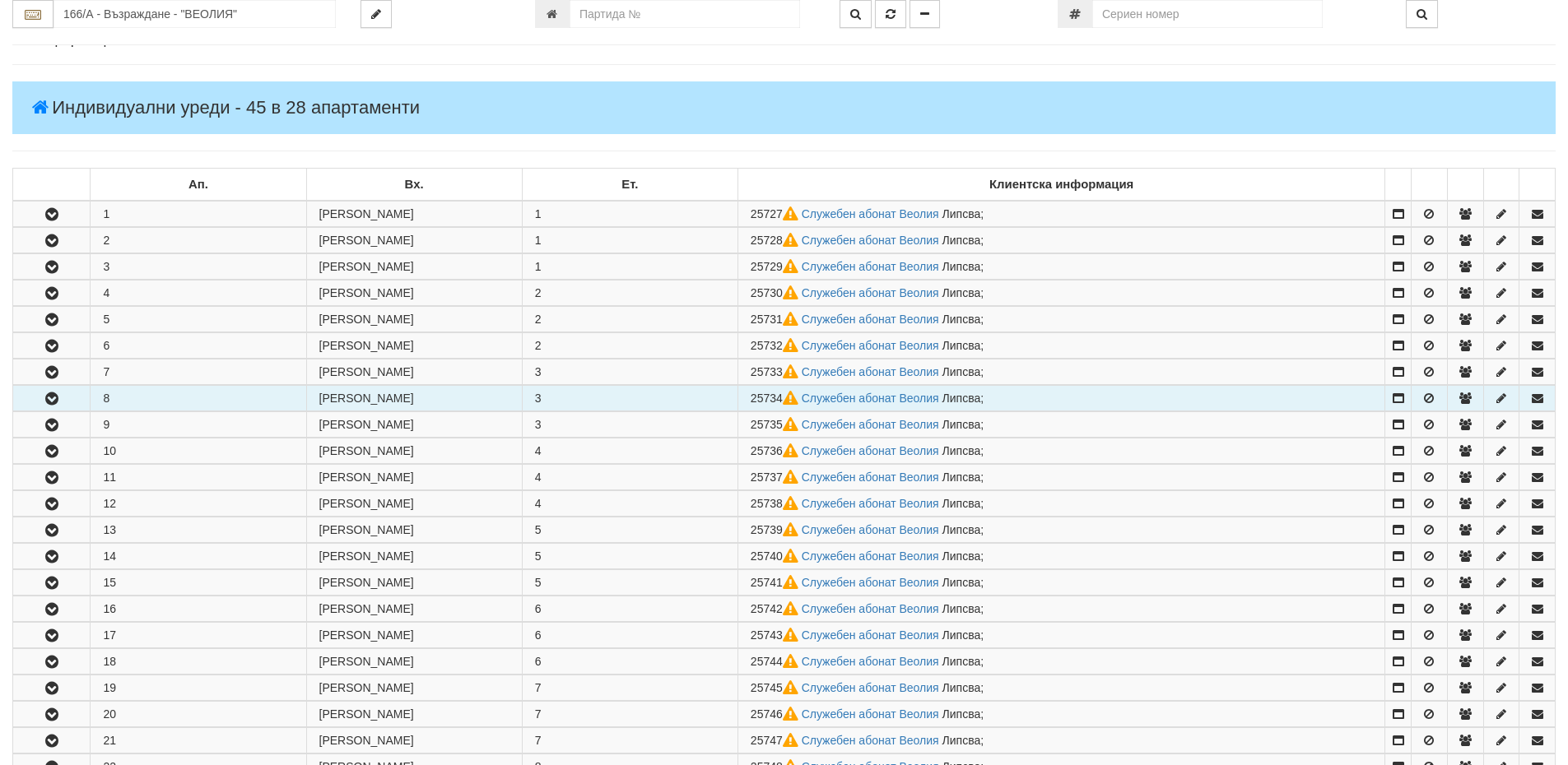
click at [26, 400] on button "button" at bounding box center [51, 398] width 77 height 25
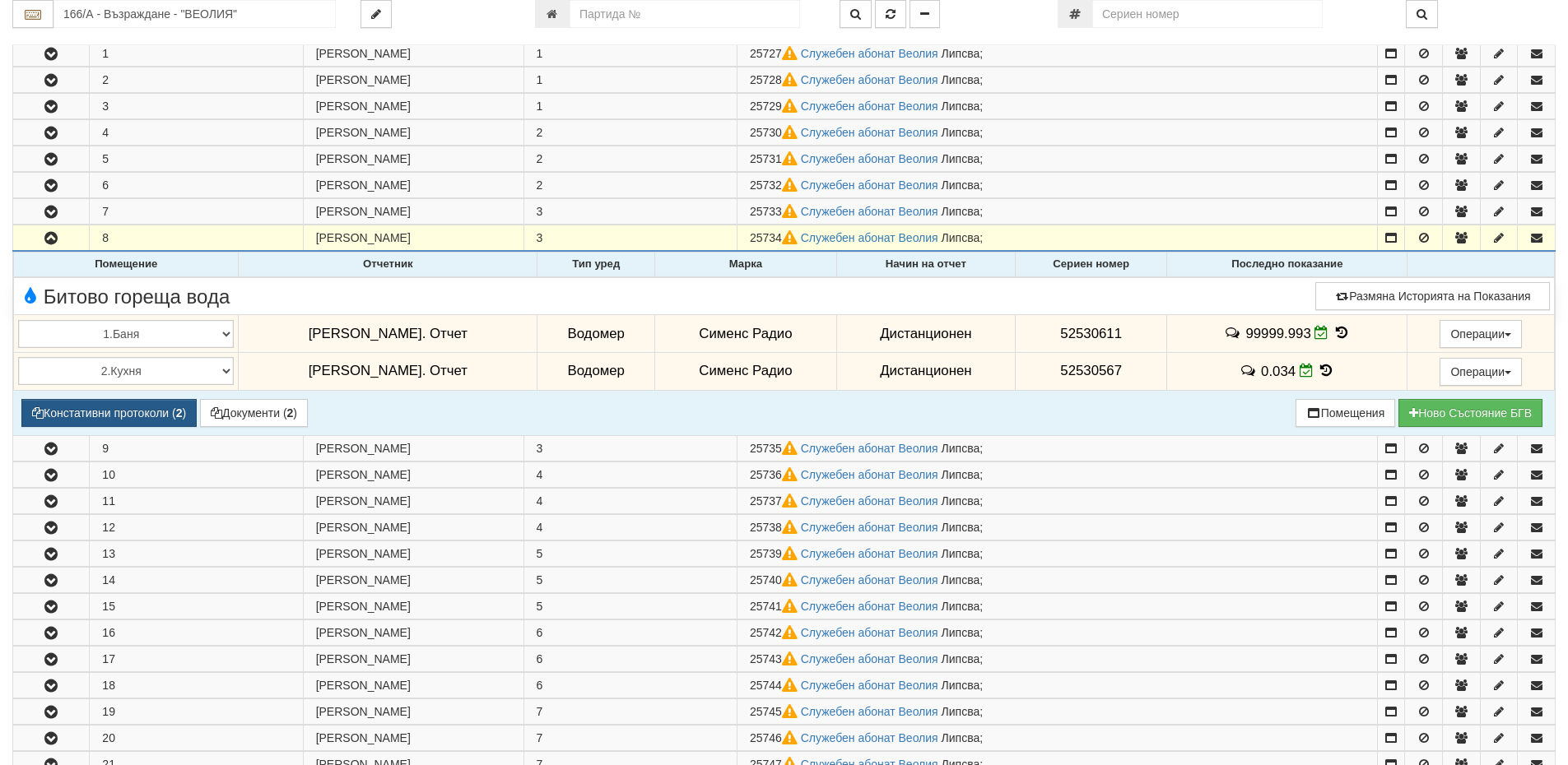
scroll to position [329, 0]
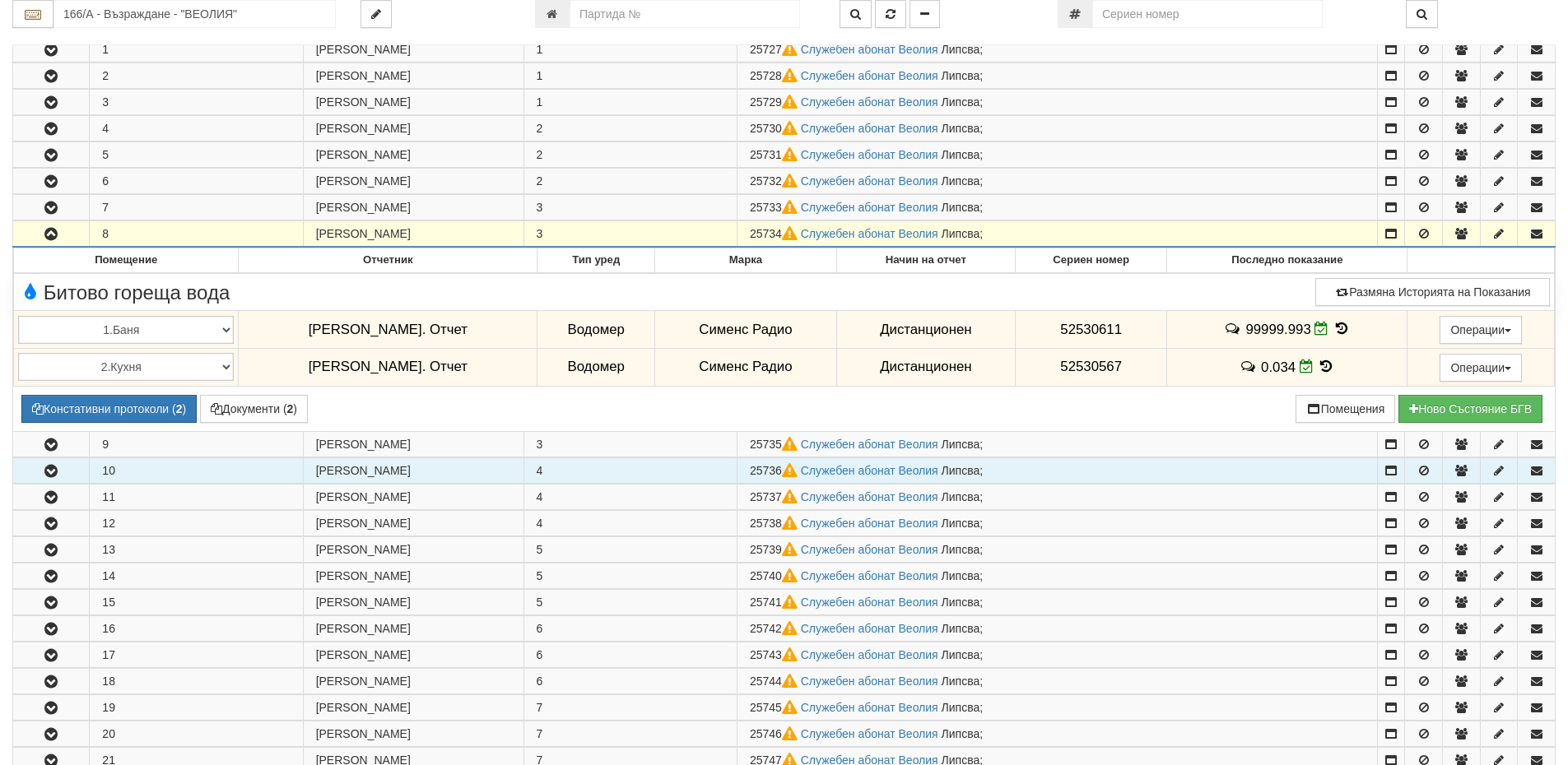
click at [46, 466] on icon "button" at bounding box center [51, 472] width 19 height 11
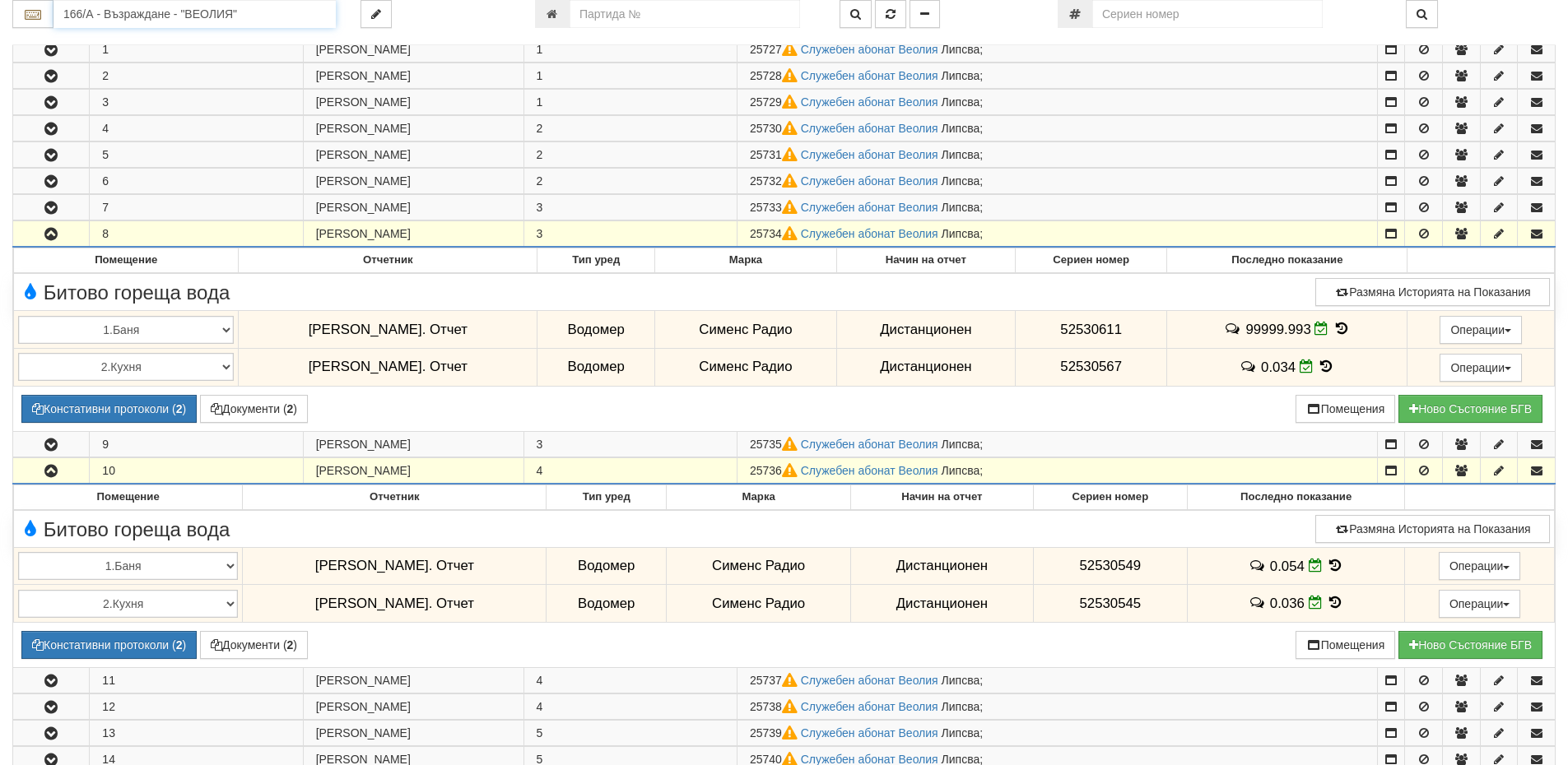
click at [171, 22] on input "166/А - Възраждане - "ВЕОЛИЯ"" at bounding box center [195, 14] width 282 height 28
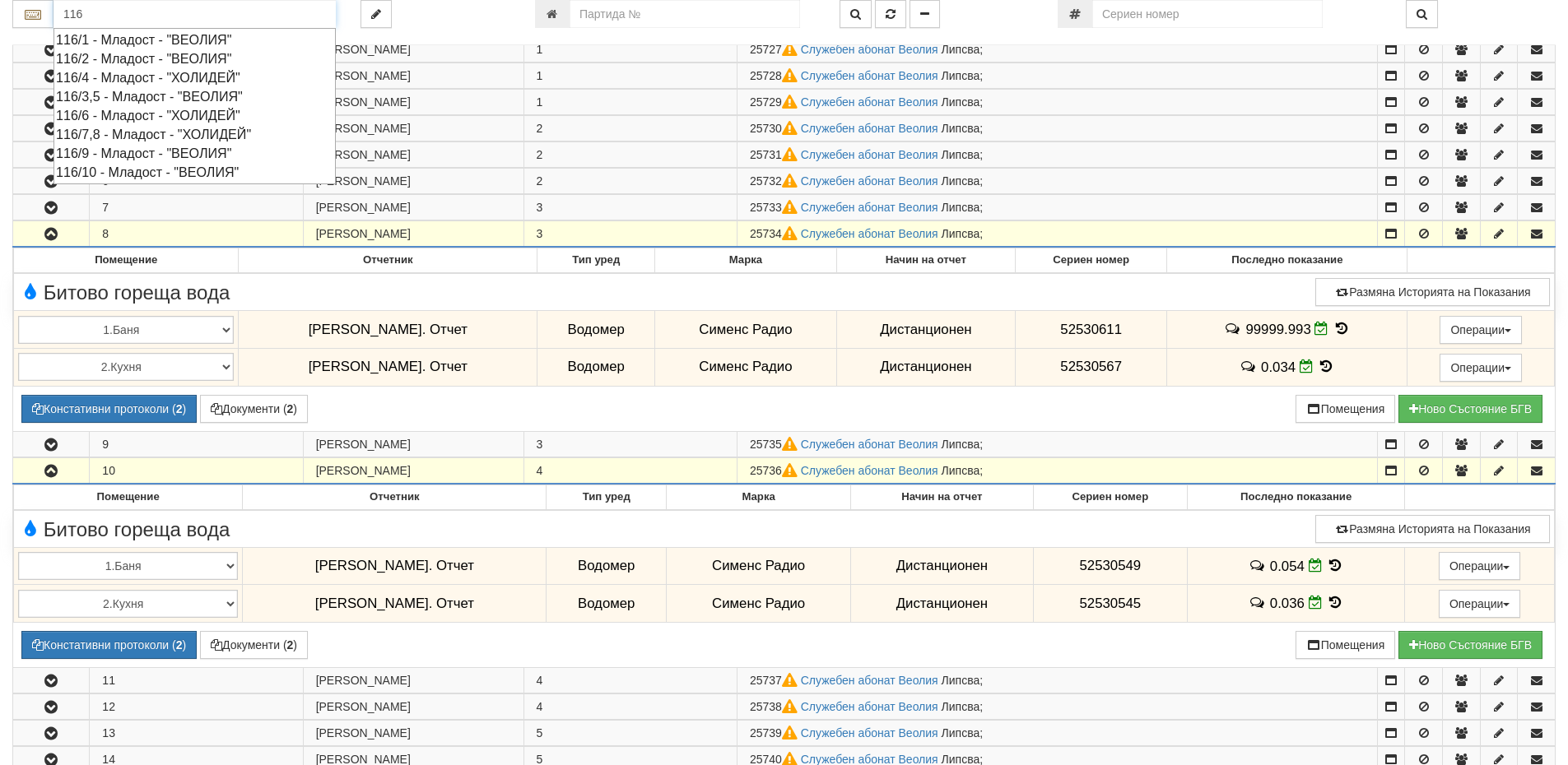
drag, startPoint x: 126, startPoint y: 12, endPoint x: 0, endPoint y: 29, distance: 127.1
click at [0, 28] on div "Абонатни станции 116" at bounding box center [784, 630] width 1568 height 1801
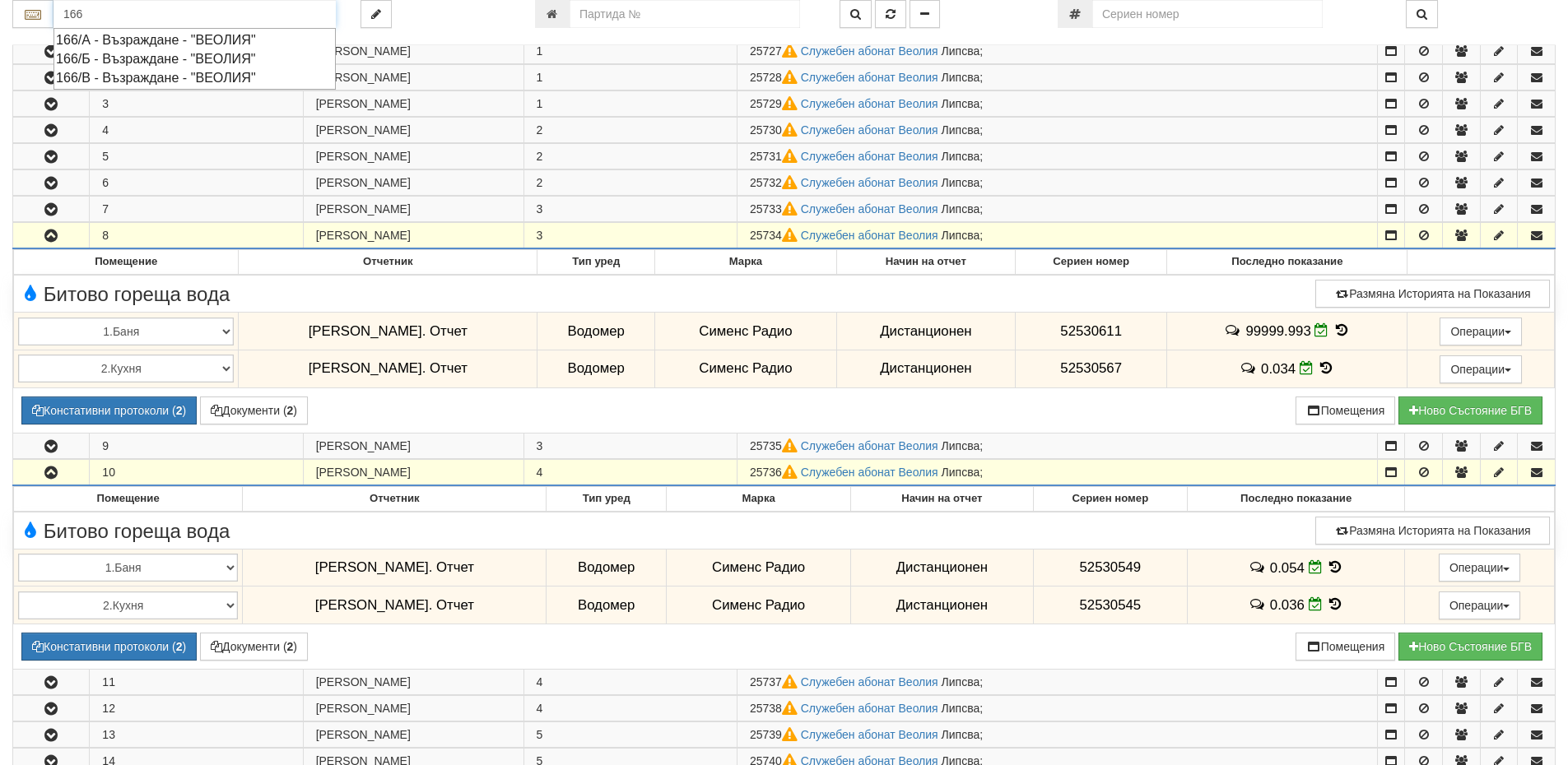
click at [118, 72] on div "166/В - Възраждане - "ВЕОЛИЯ"" at bounding box center [195, 78] width 278 height 19
type input "166/В - Възраждане - "ВЕОЛИЯ""
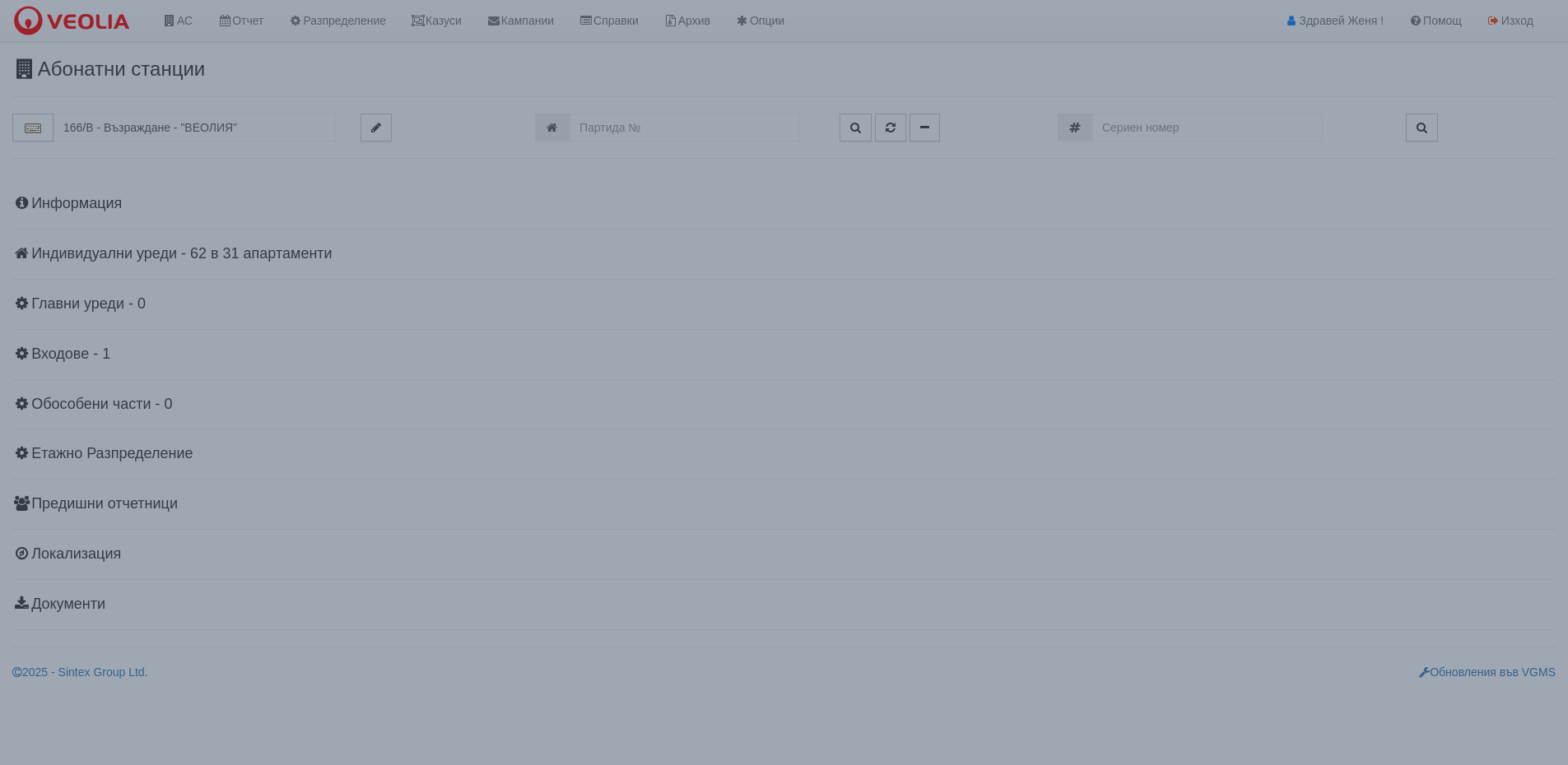
scroll to position [0, 0]
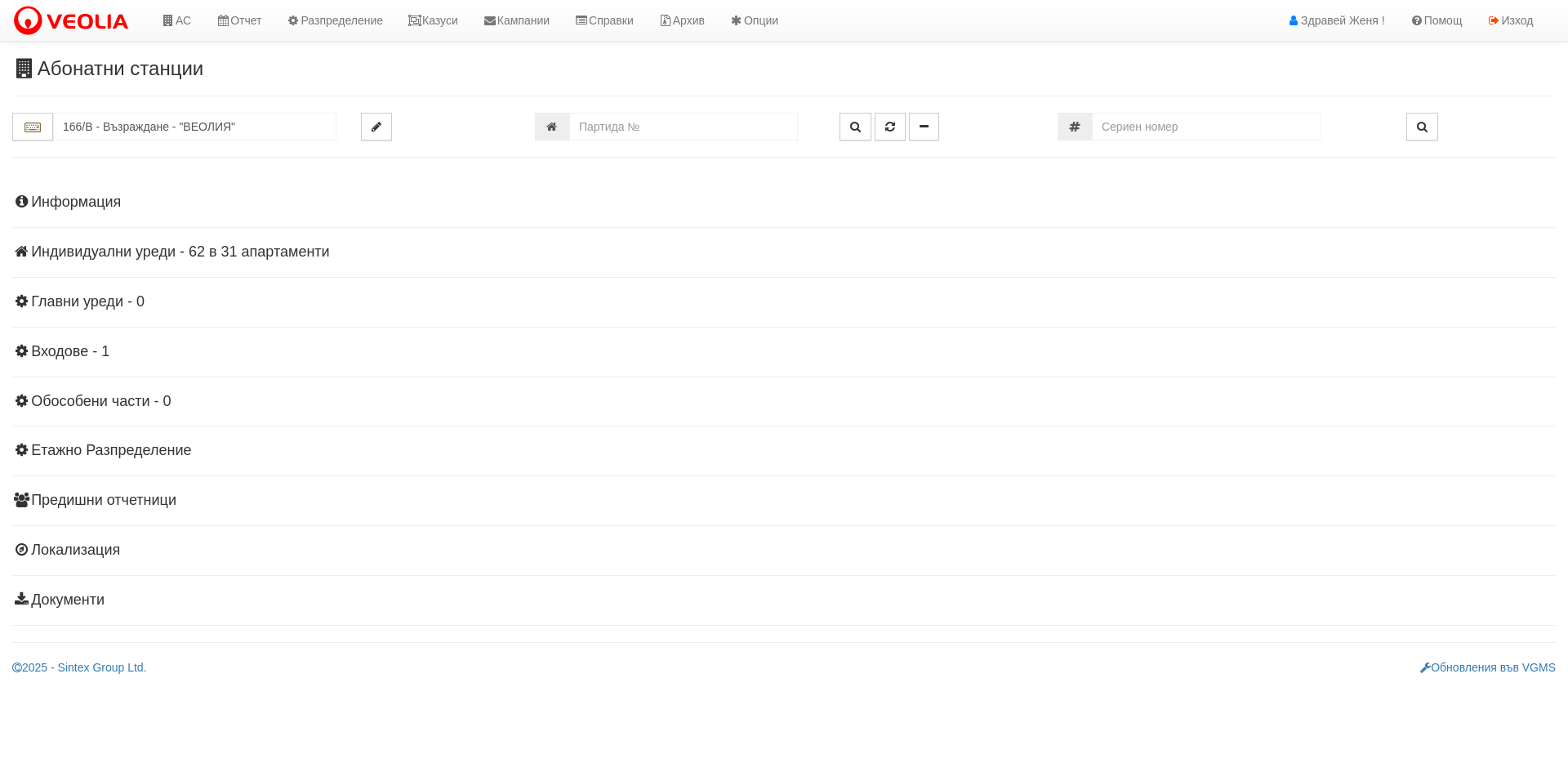
click at [152, 251] on h4 "Индивидуални уреди - 62 в 31 апартаменти" at bounding box center [783, 253] width 1543 height 16
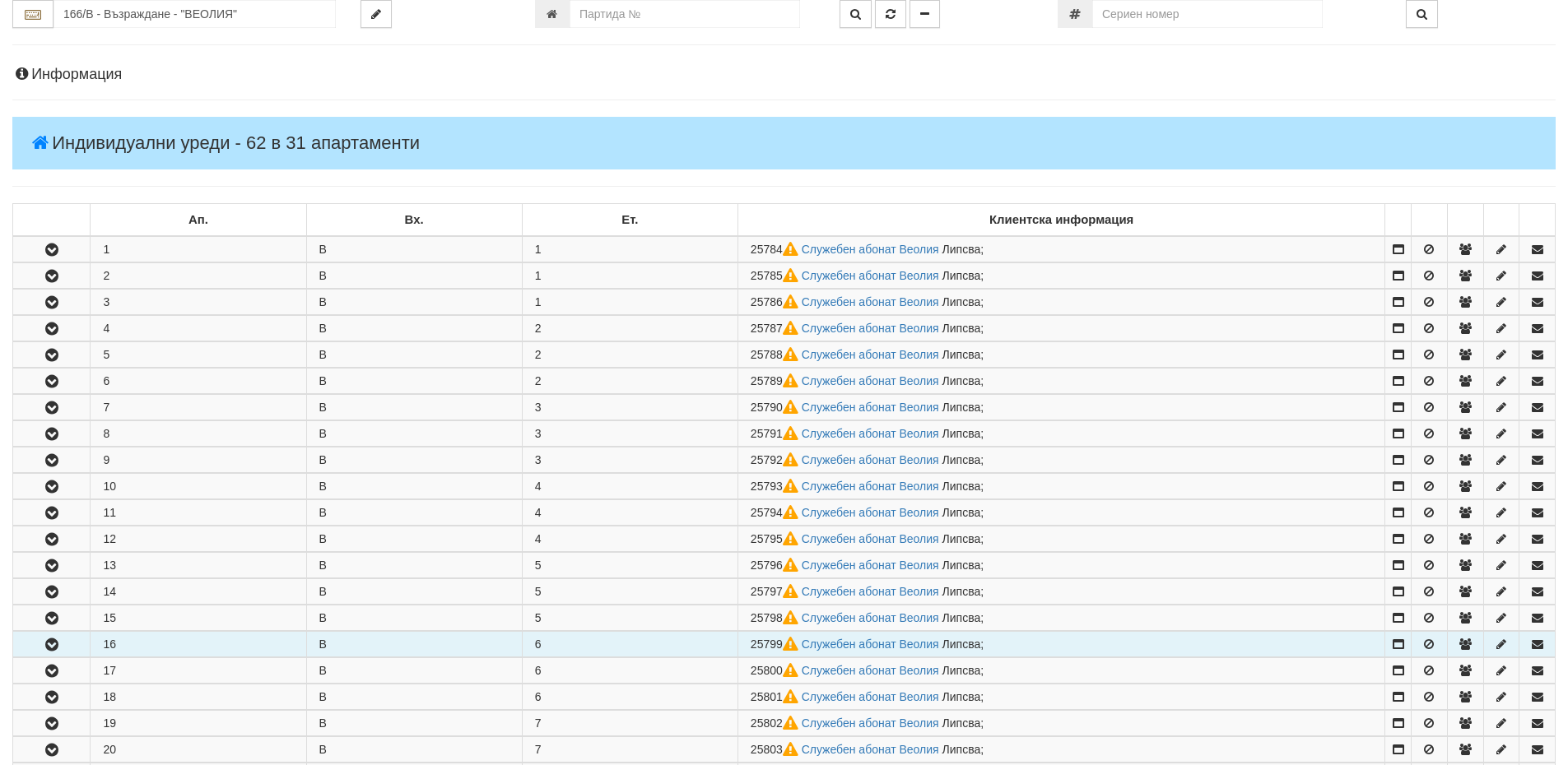
scroll to position [329, 0]
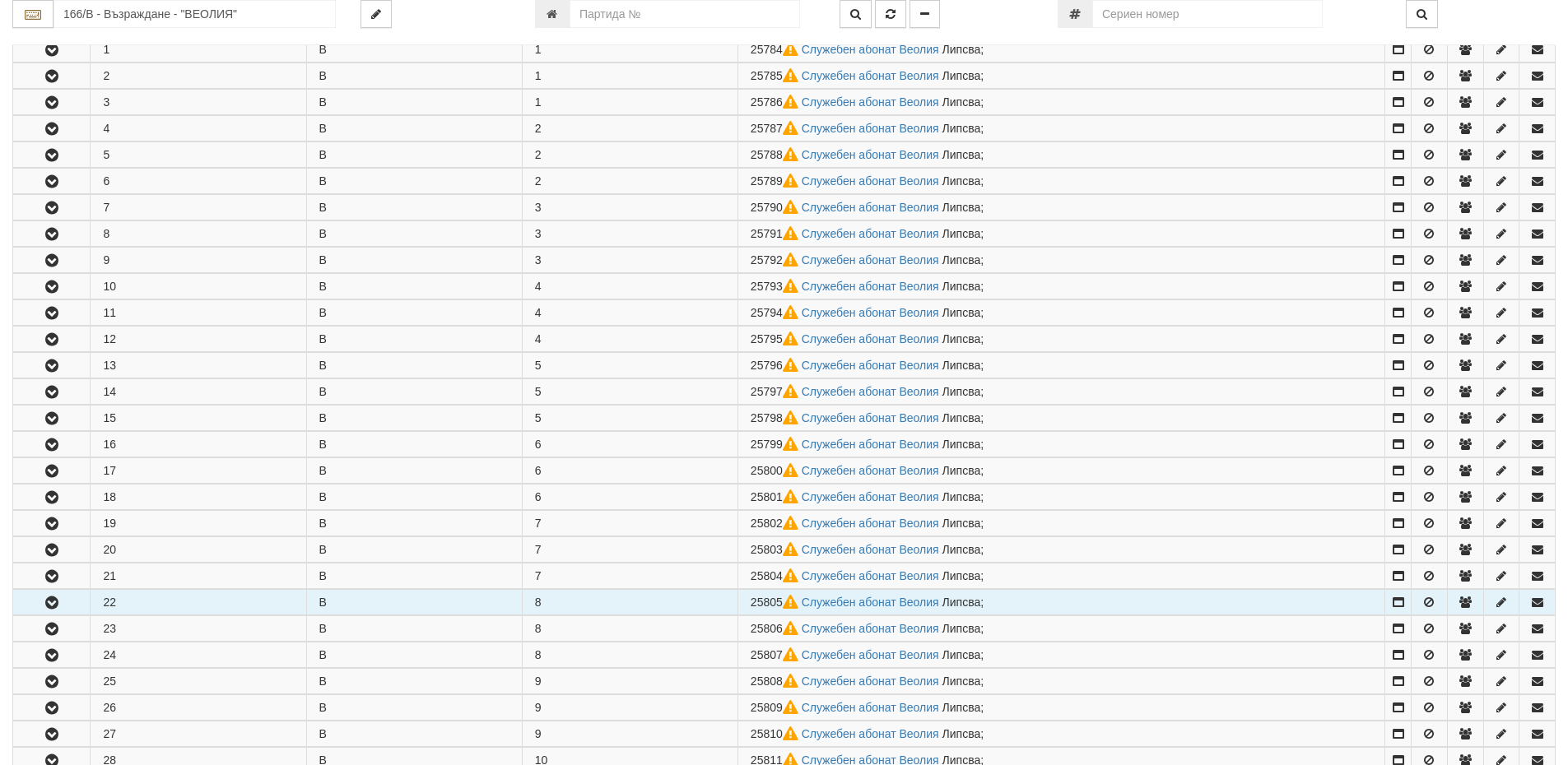
click at [45, 601] on icon "button" at bounding box center [51, 603] width 19 height 11
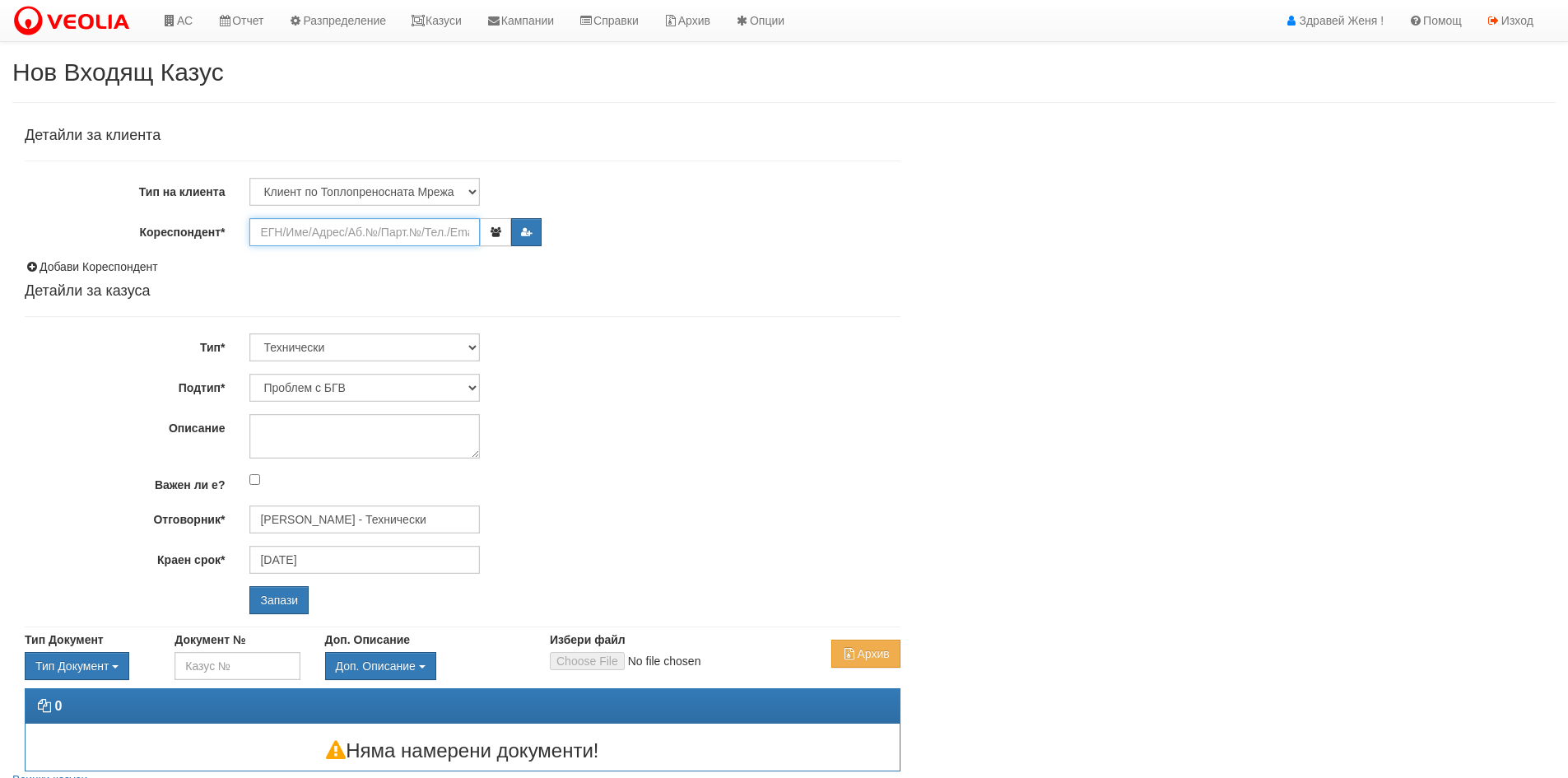
click at [292, 235] on input "Кореспондент*" at bounding box center [365, 232] width 231 height 28
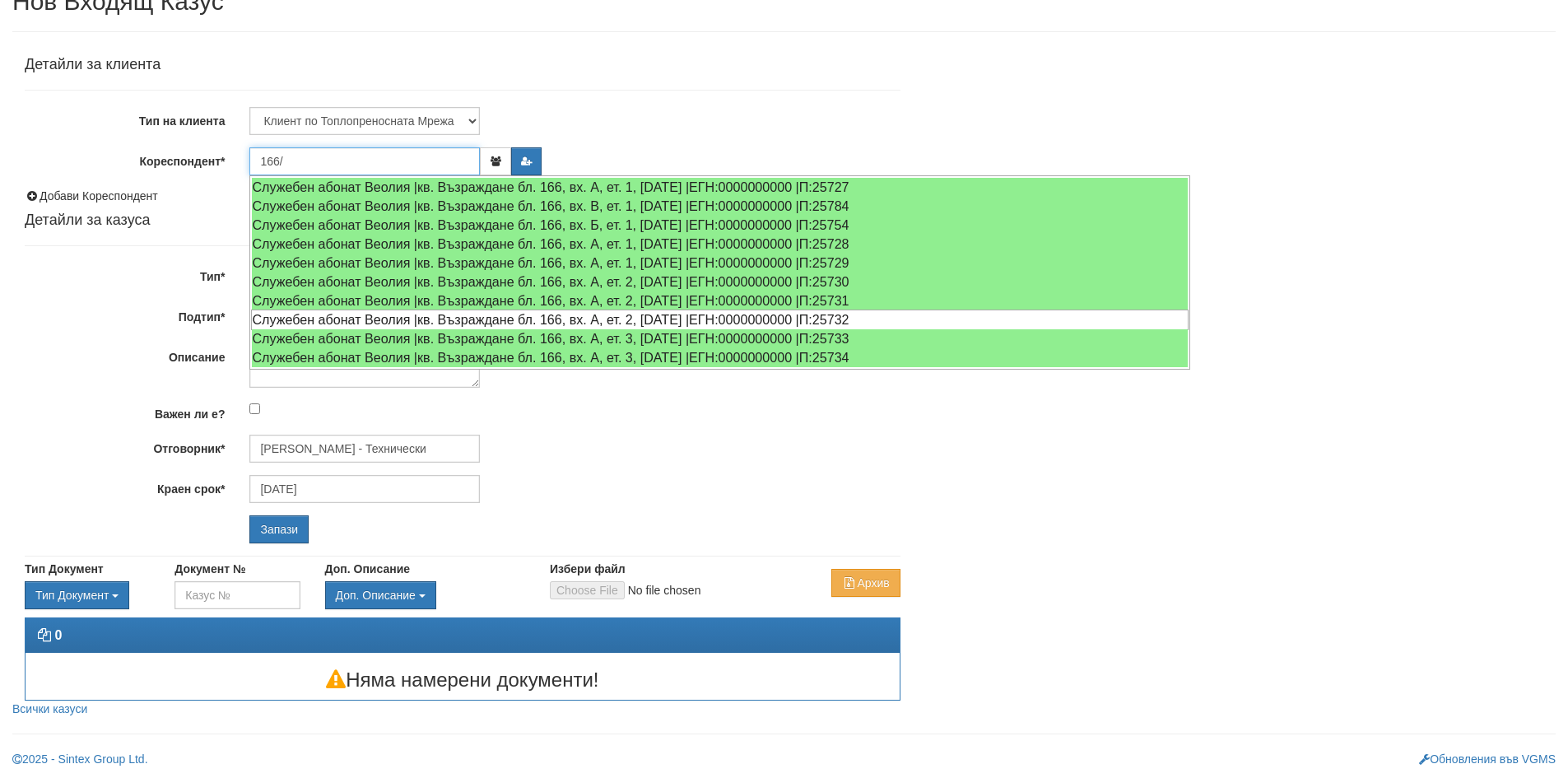
scroll to position [72, 0]
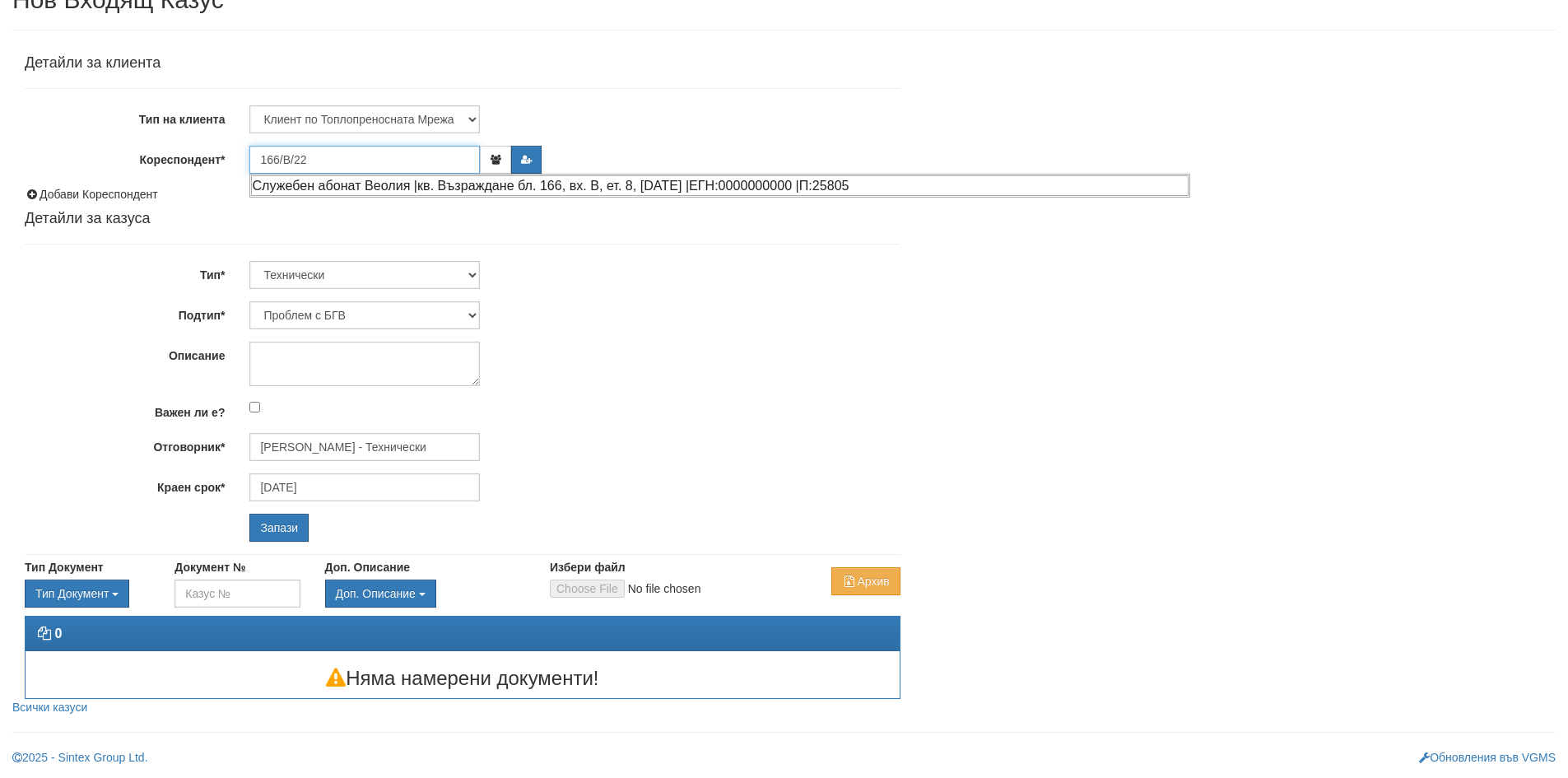
click at [377, 186] on div "Служебен абонат Веолия |кв. Възраждане бл. 166, вх. В, ет. 8, [DATE] |ЕГН:00000…" at bounding box center [720, 186] width 938 height 20
type input "Служебен абонат Веолия"
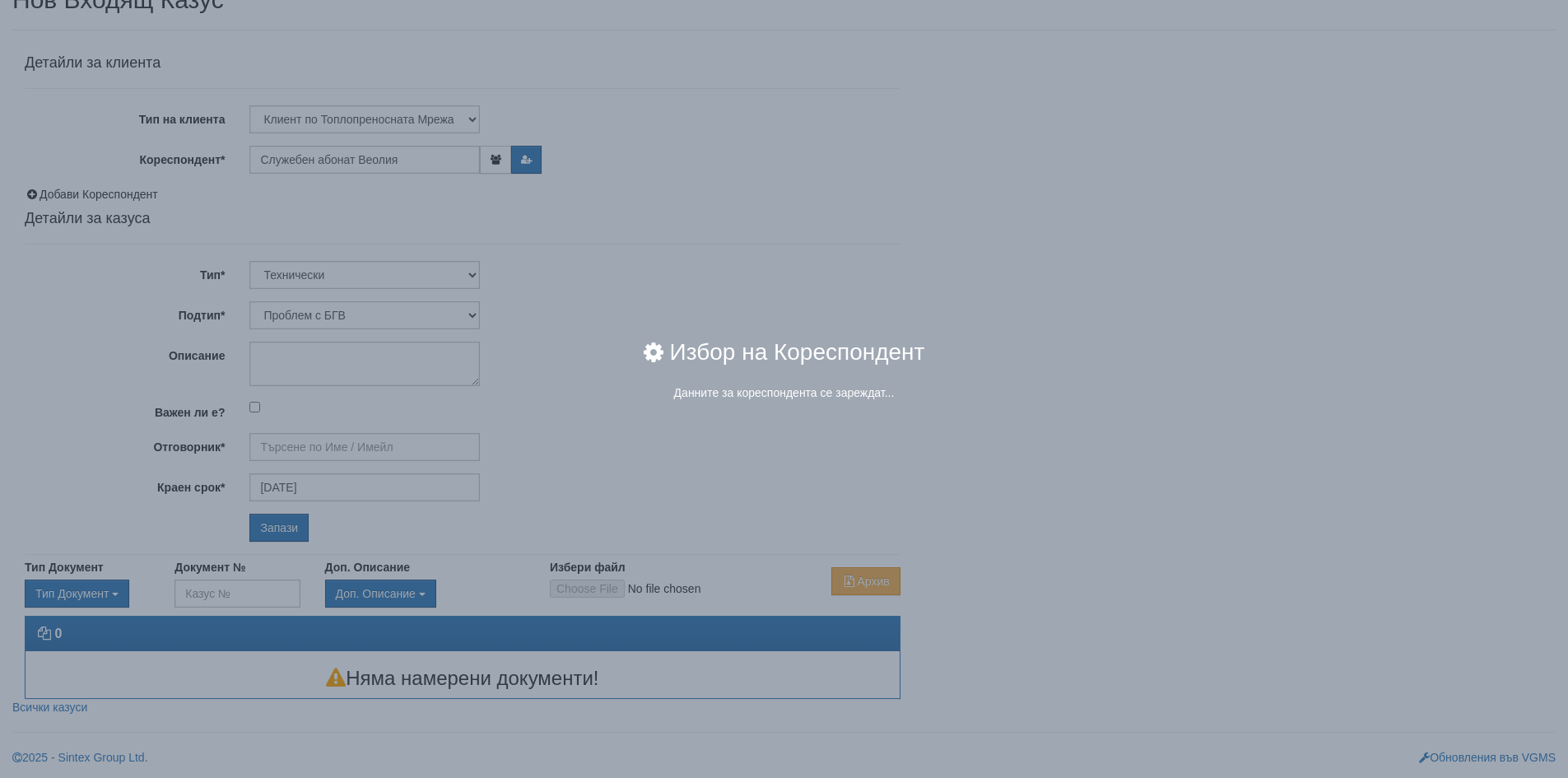
type input "[PERSON_NAME] - Технически"
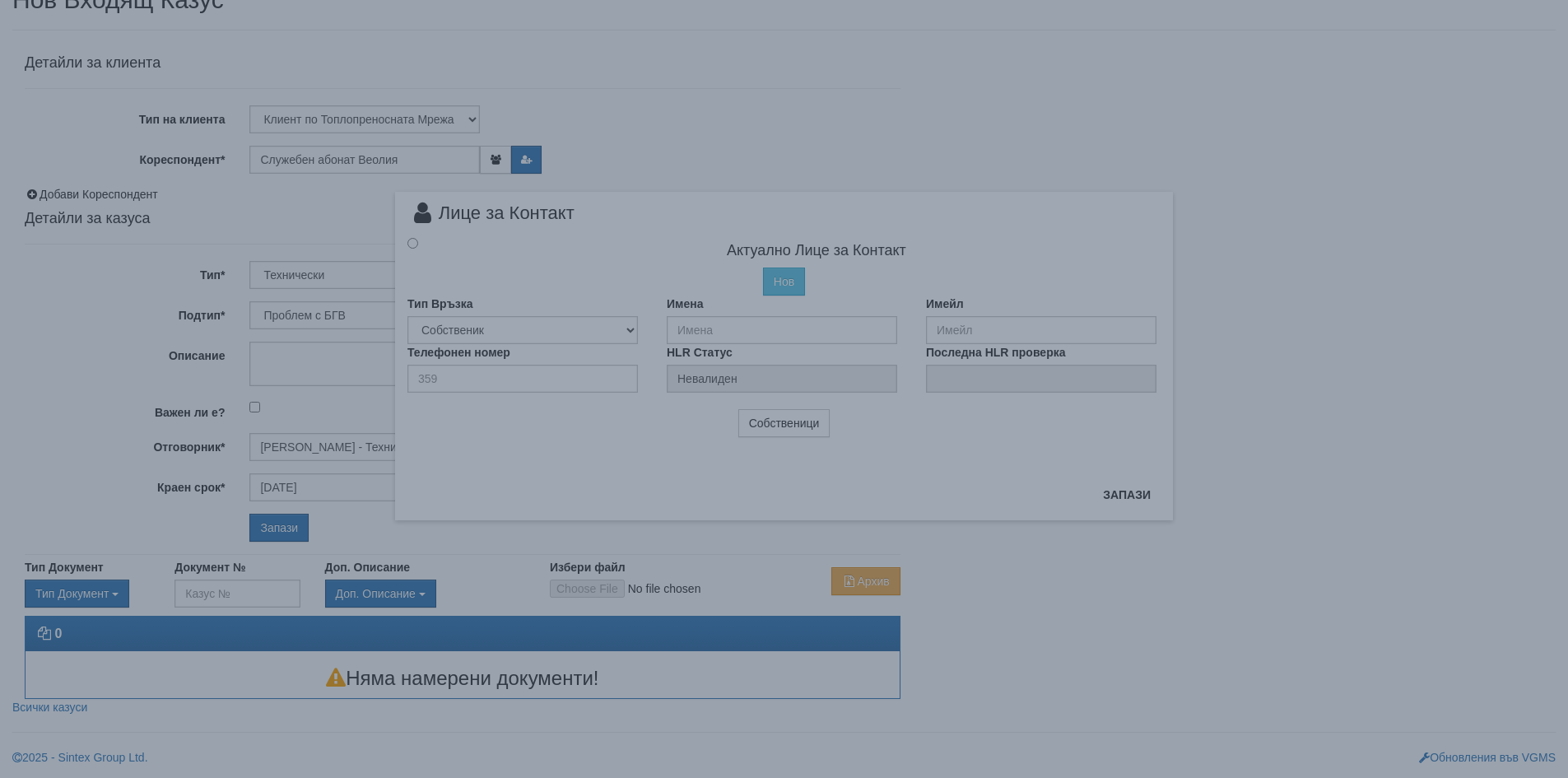
radio input "true"
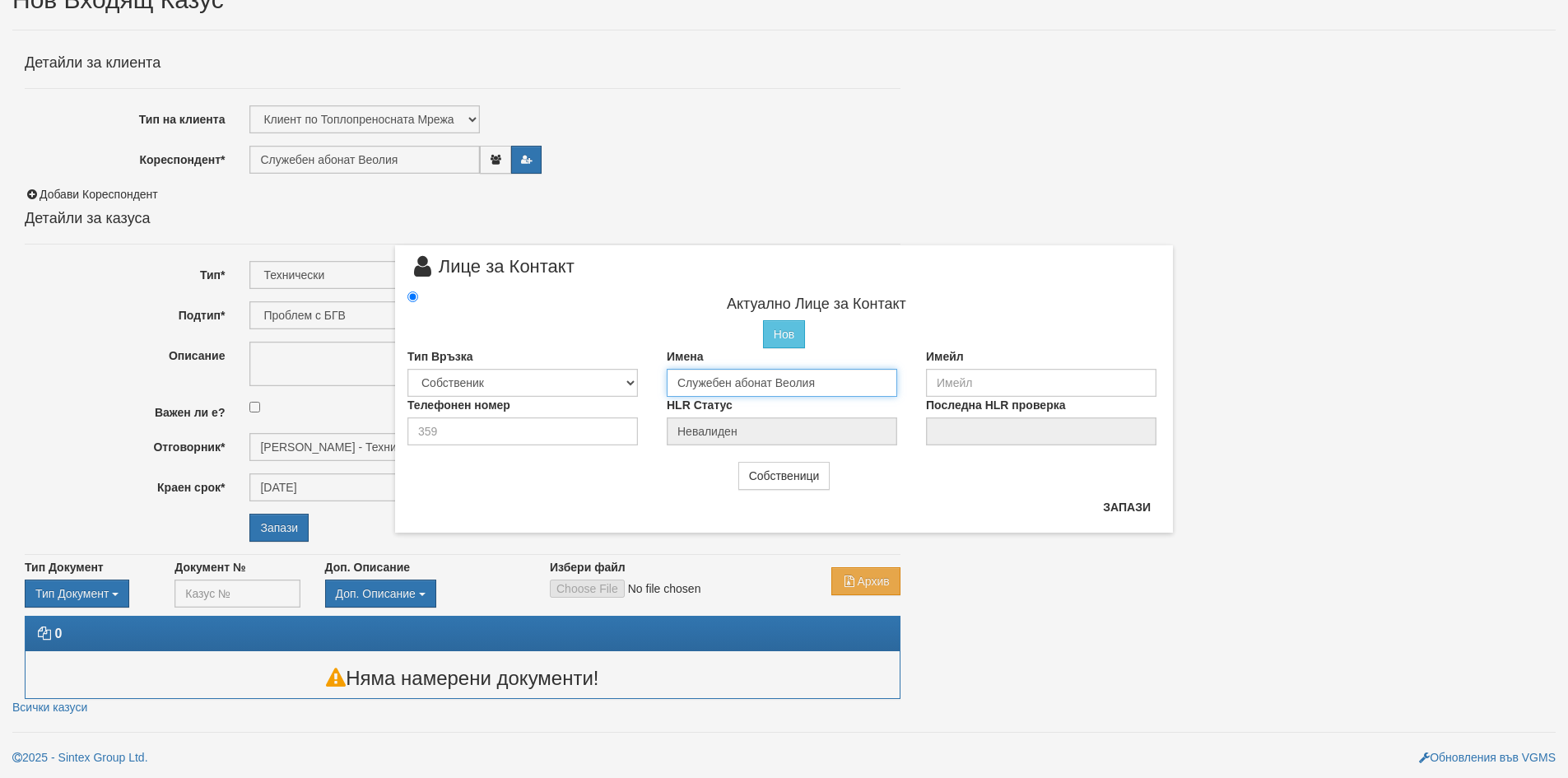
drag, startPoint x: 832, startPoint y: 383, endPoint x: 615, endPoint y: 395, distance: 217.3
click at [615, 395] on div "Тип Връзка Собственик [PERSON_NAME] Съсед Приятел Имена Служебен абонат Веолия …" at bounding box center [784, 372] width 778 height 49
type input "[PERSON_NAME]"
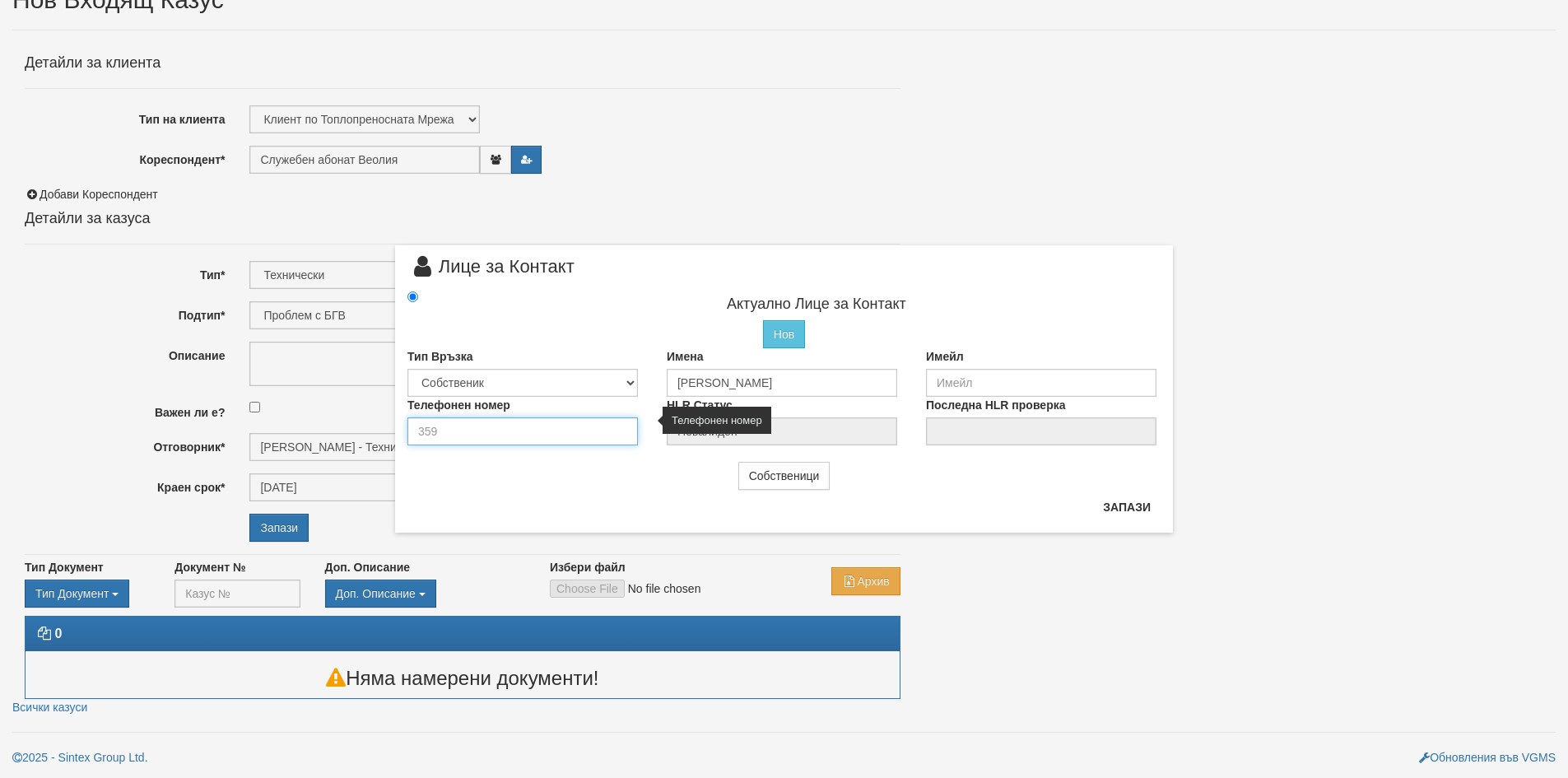
click at [503, 433] on input "number" at bounding box center [522, 431] width 231 height 28
type input "0899042884"
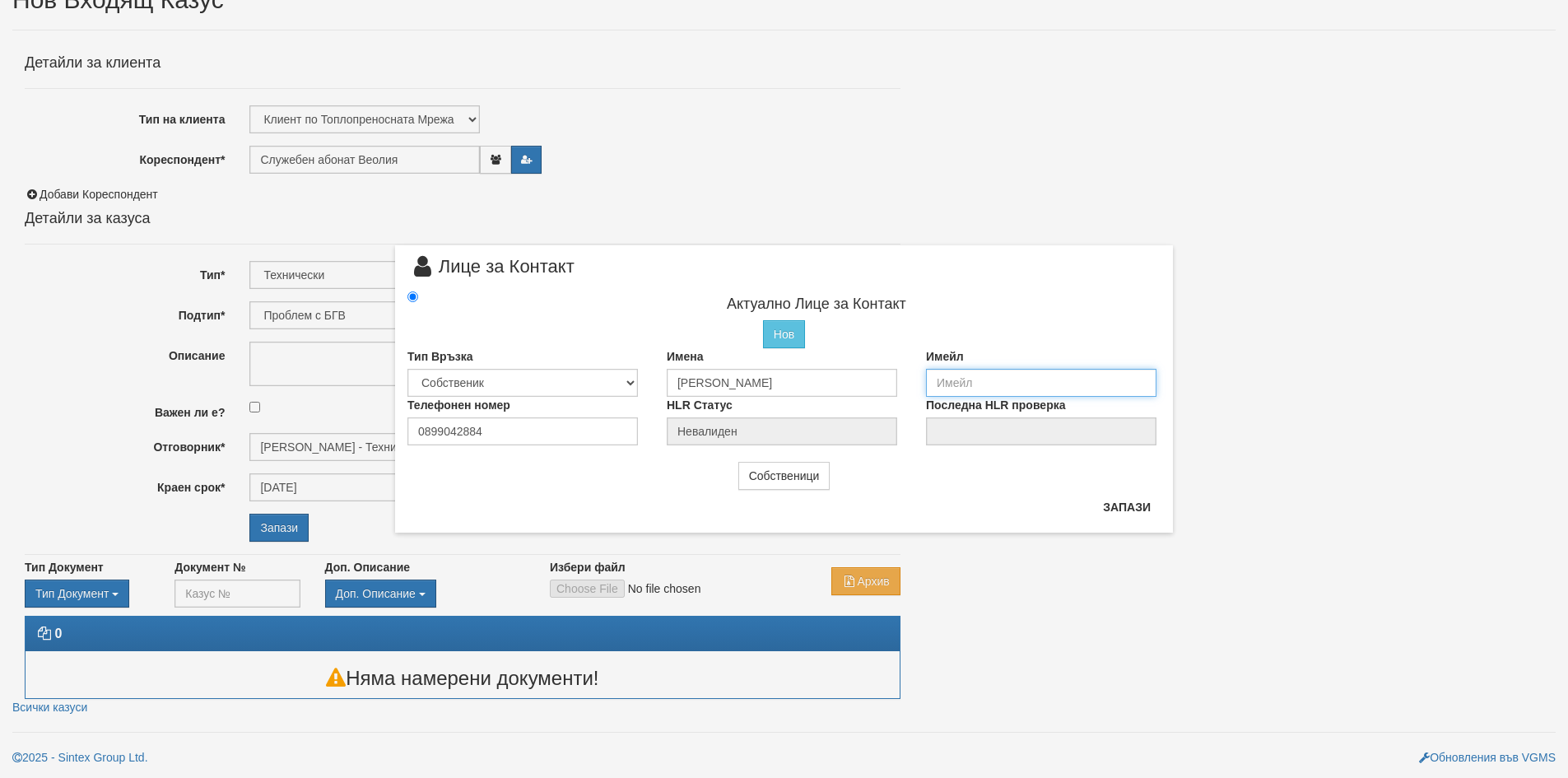
click at [955, 389] on input "email" at bounding box center [1041, 383] width 231 height 28
click at [942, 383] on input "J_ilieva@" at bounding box center [1041, 383] width 231 height 28
click at [999, 386] on input "j_ilieva@" at bounding box center [1041, 383] width 231 height 28
type input "j_ilieva@abv.bg"
click at [1128, 503] on button "Запази" at bounding box center [1126, 507] width 67 height 27
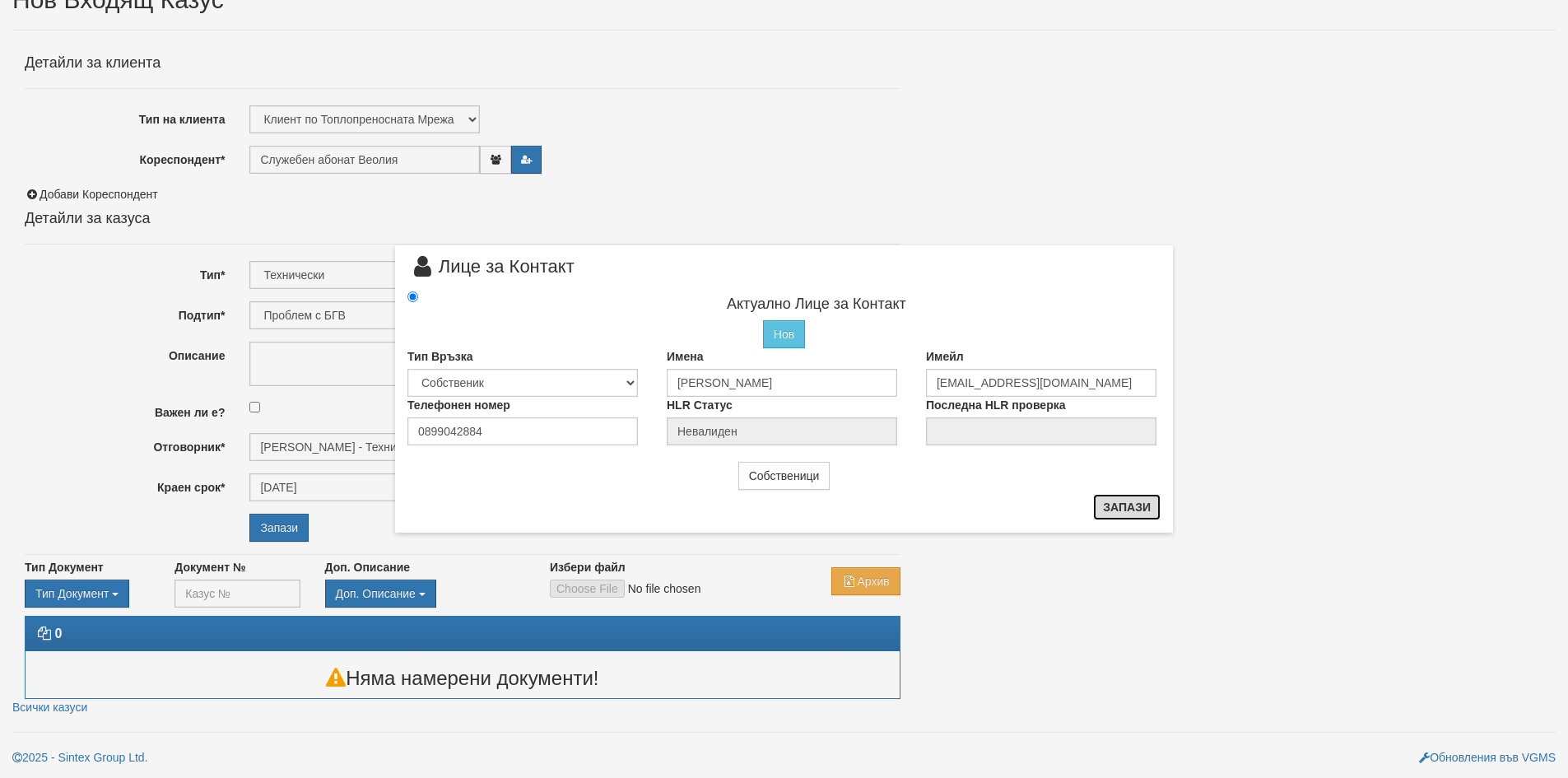
type input "Вилия Димитрова Паскова"
radio input "true"
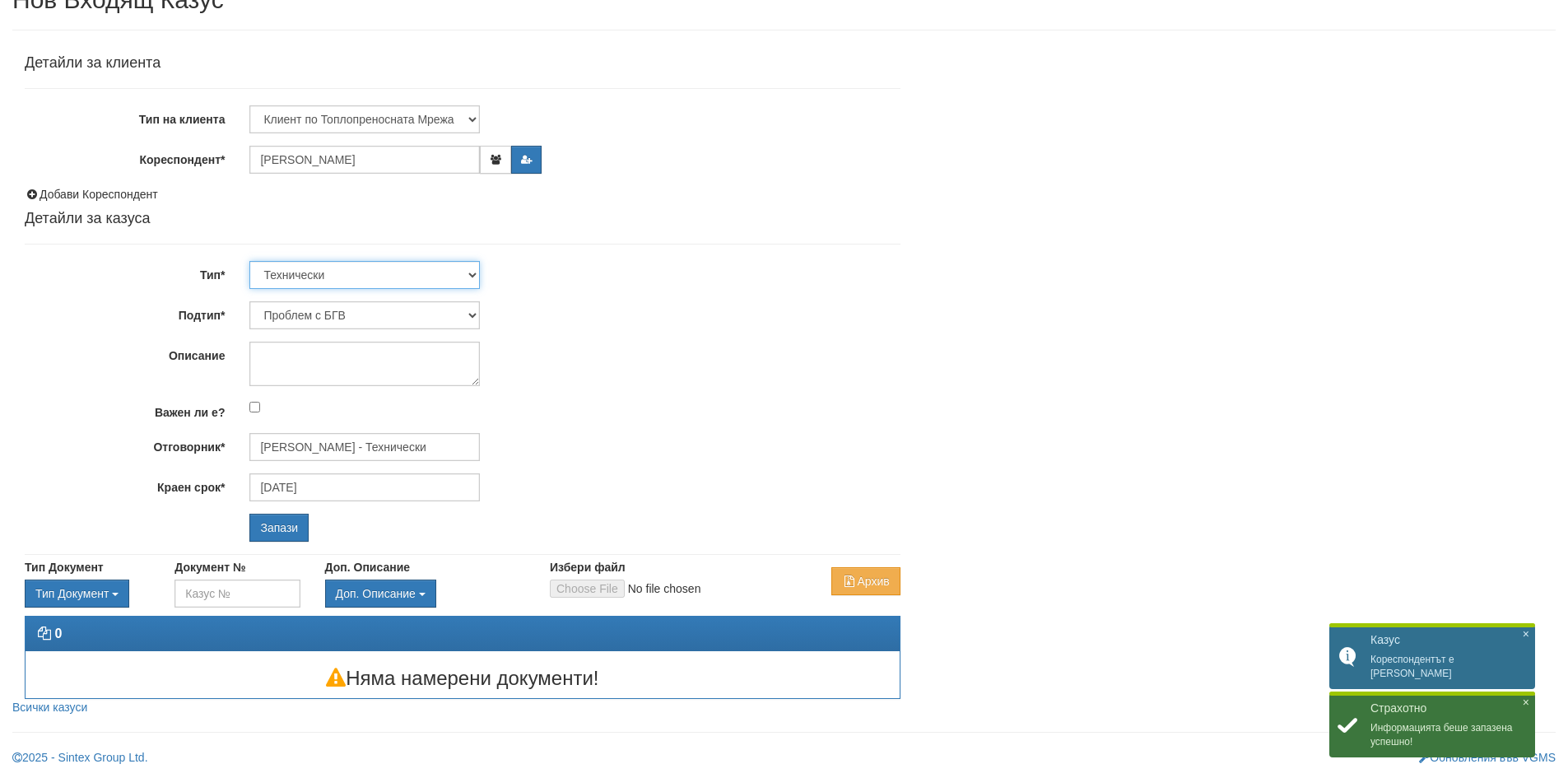
click at [473, 278] on select "Технически ФТС Търговски Административен Производствен Експлоатационен Финансов…" at bounding box center [365, 275] width 231 height 28
select select "1"
click at [249, 261] on select "Технически ФТС Търговски Административен Производствен Експлоатационен Финансов…" at bounding box center [365, 275] width 231 height 28
type input "[DATE]"
type input "[PERSON_NAME] и Развитие"
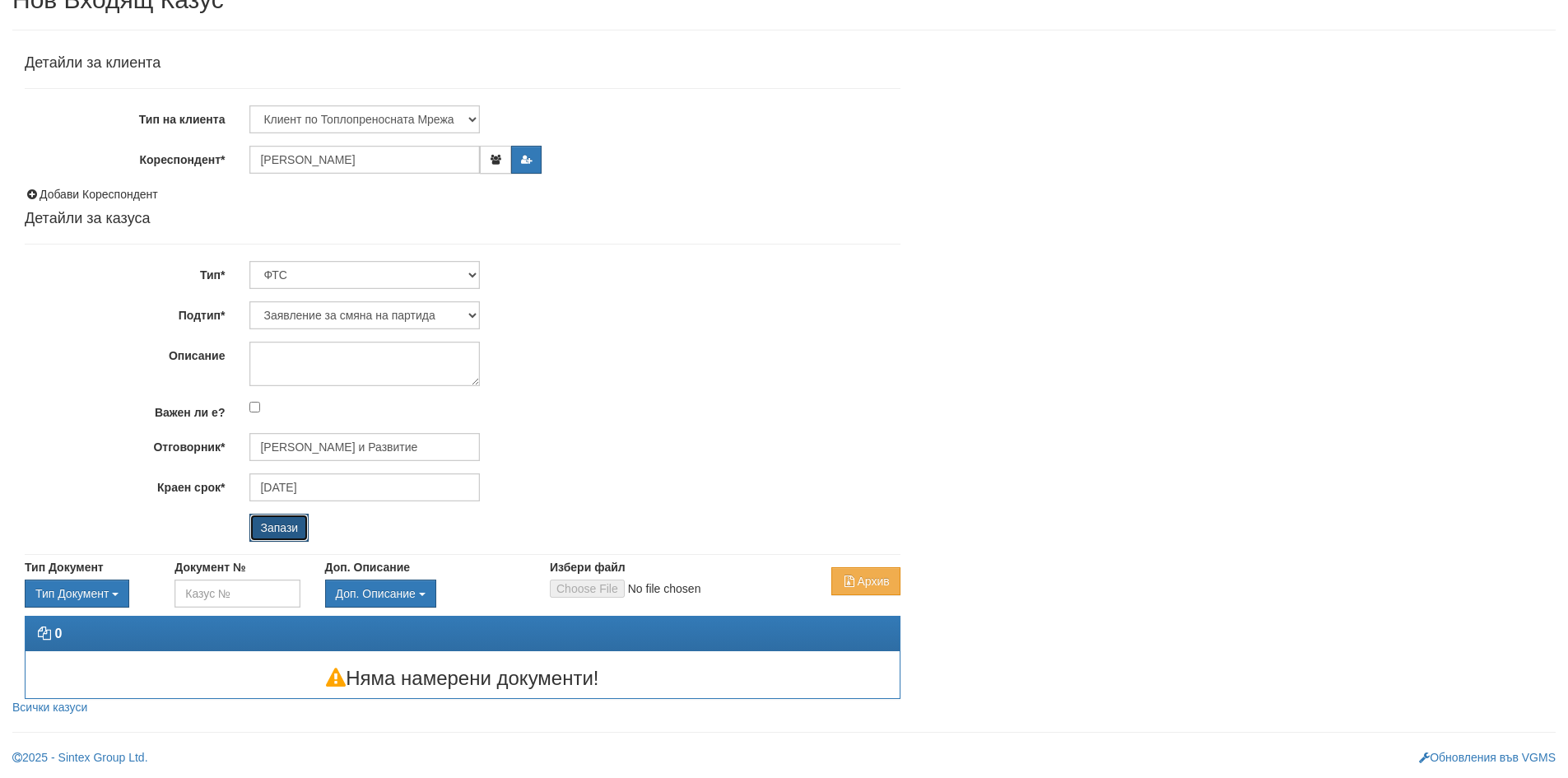
click at [281, 522] on input "Запази" at bounding box center [279, 527] width 59 height 28
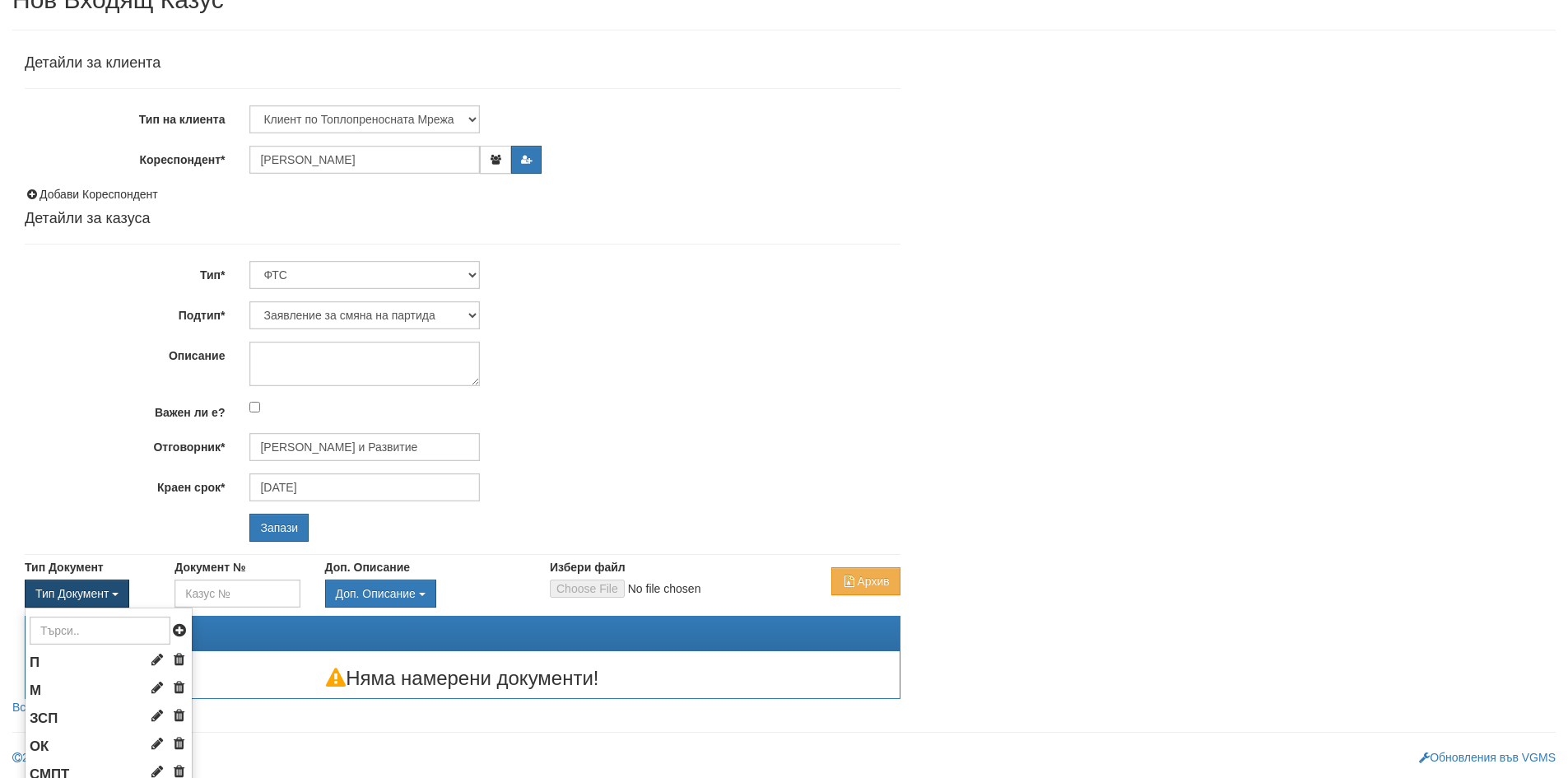
click at [116, 592] on span "button" at bounding box center [114, 594] width 6 height 4
click at [46, 718] on span "ЗСП" at bounding box center [43, 718] width 28 height 16
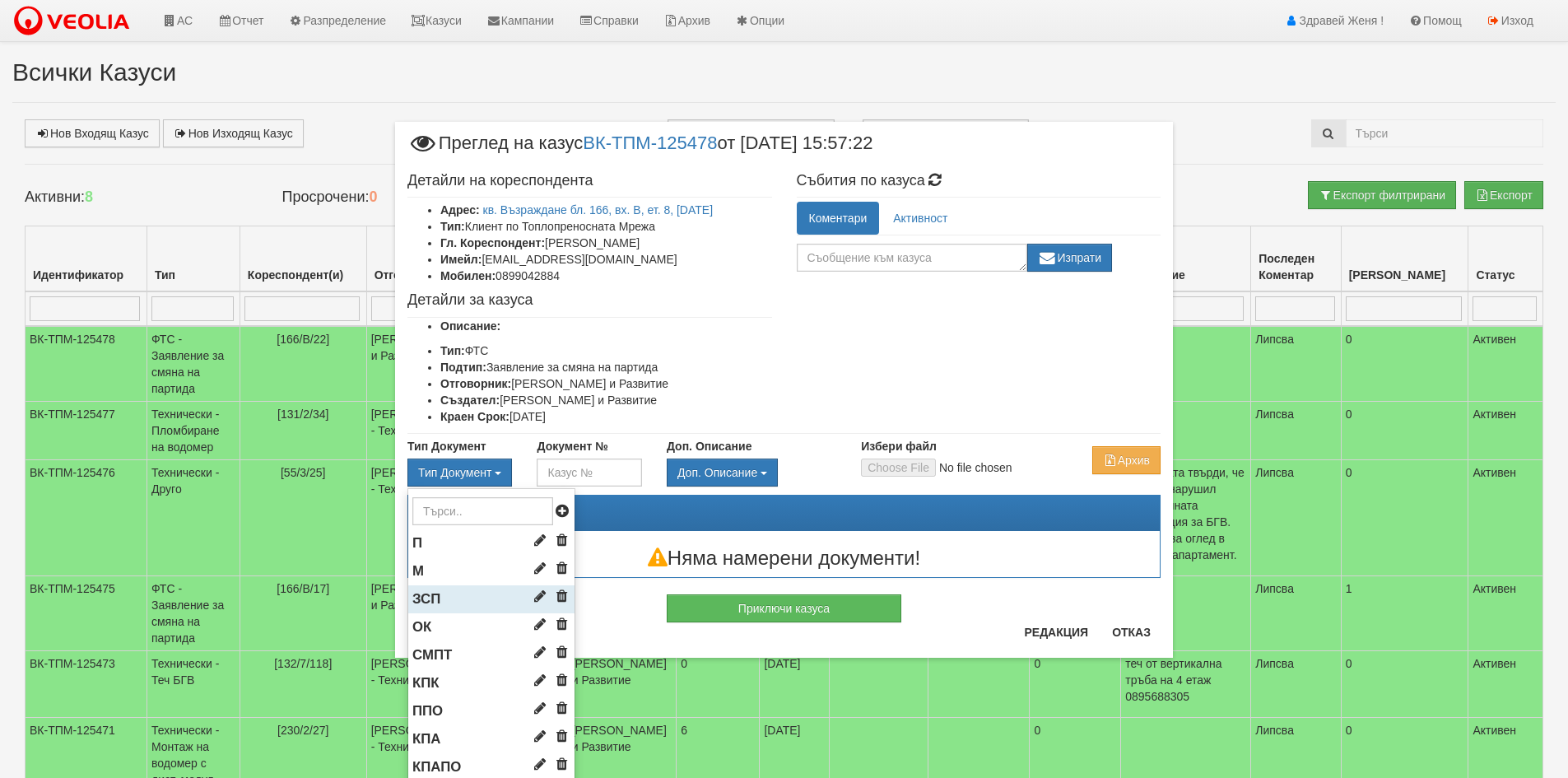
click at [473, 592] on li "ЗСП" at bounding box center [491, 599] width 166 height 28
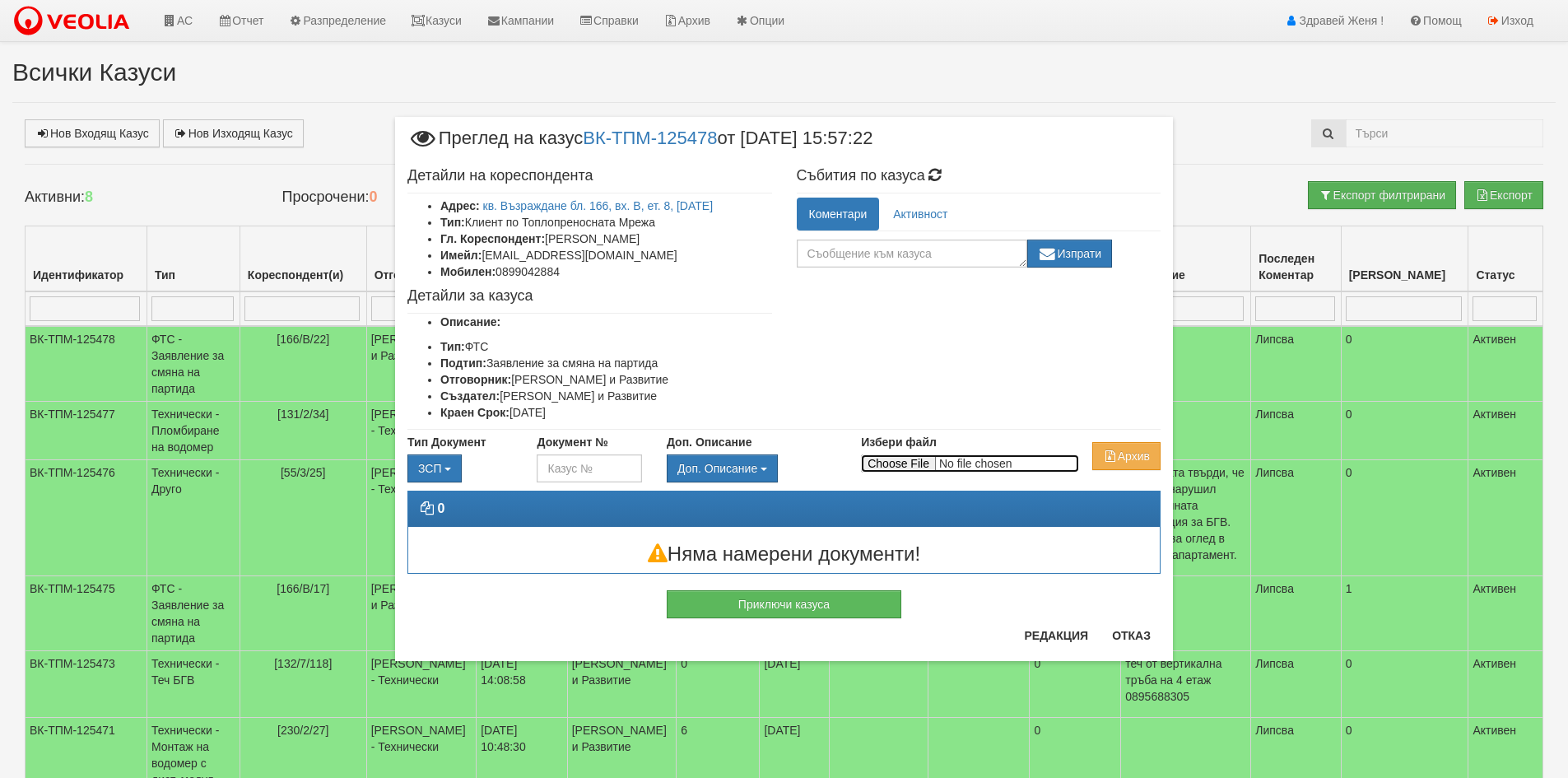
click at [884, 463] on input "Избери файл" at bounding box center [970, 463] width 218 height 18
type input "C:\fakepath\DOC108.pdf"
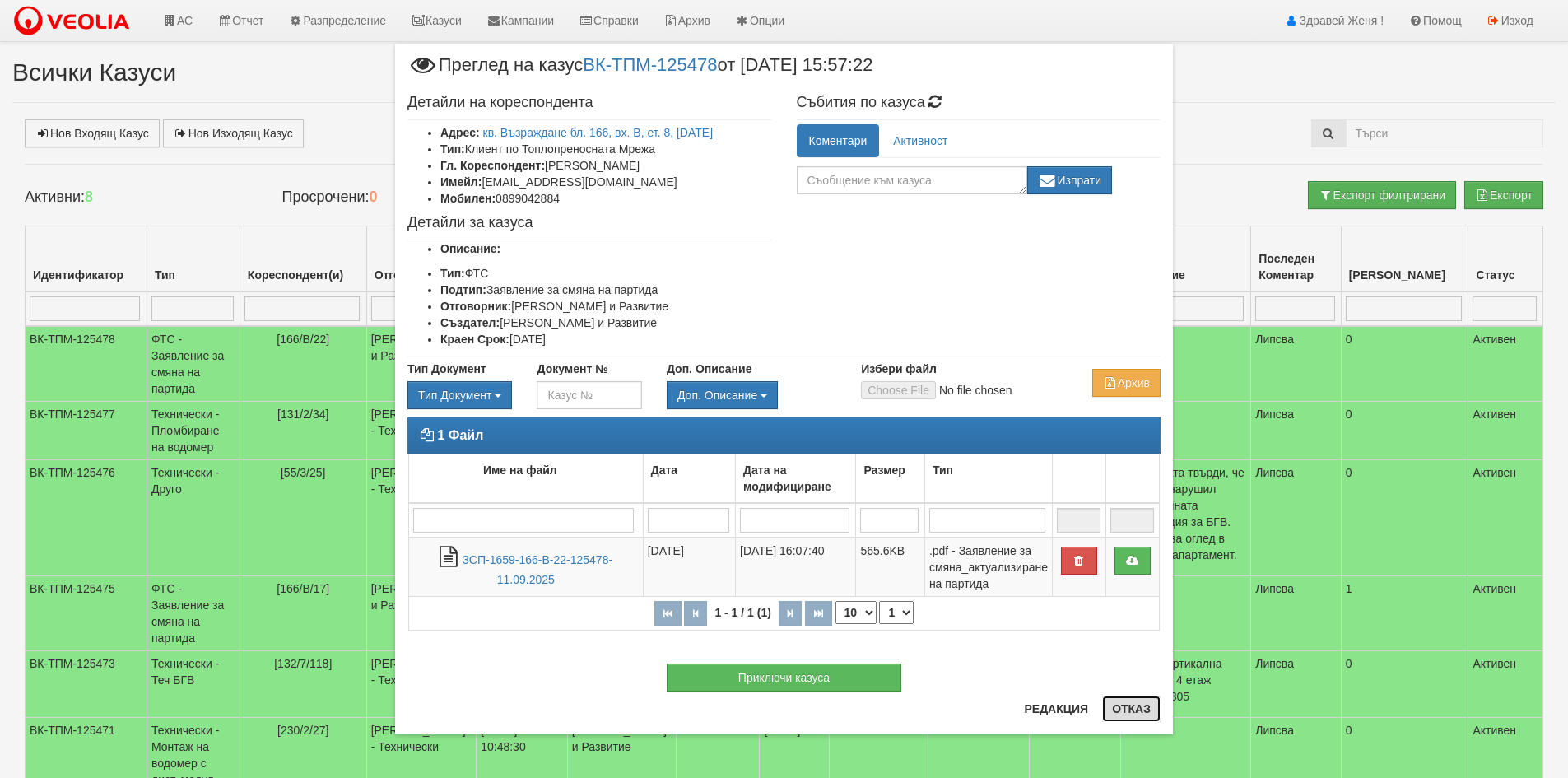
click at [1127, 719] on button "Отказ" at bounding box center [1131, 709] width 58 height 27
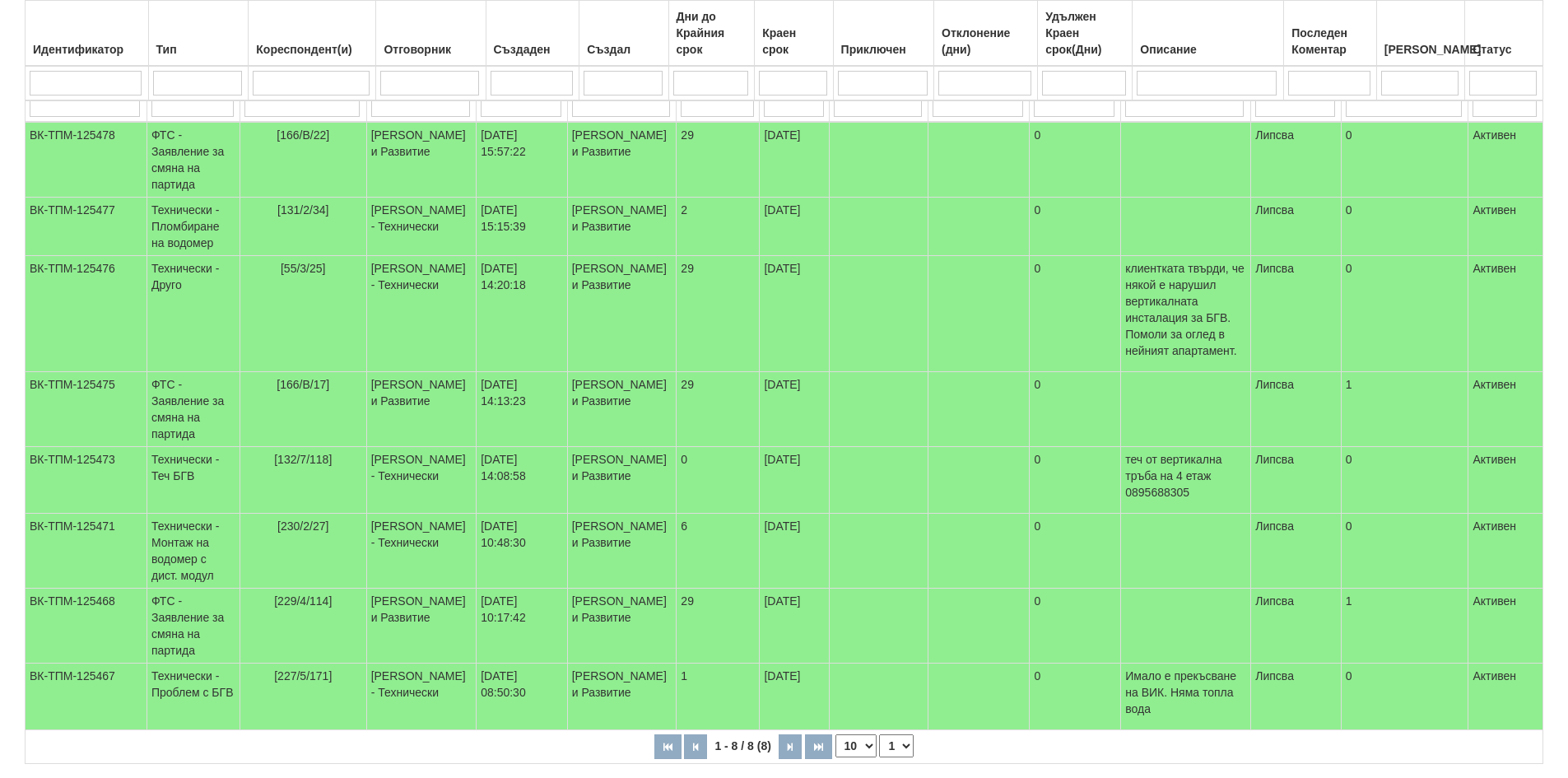
scroll to position [247, 0]
